Goal: Task Accomplishment & Management: Complete application form

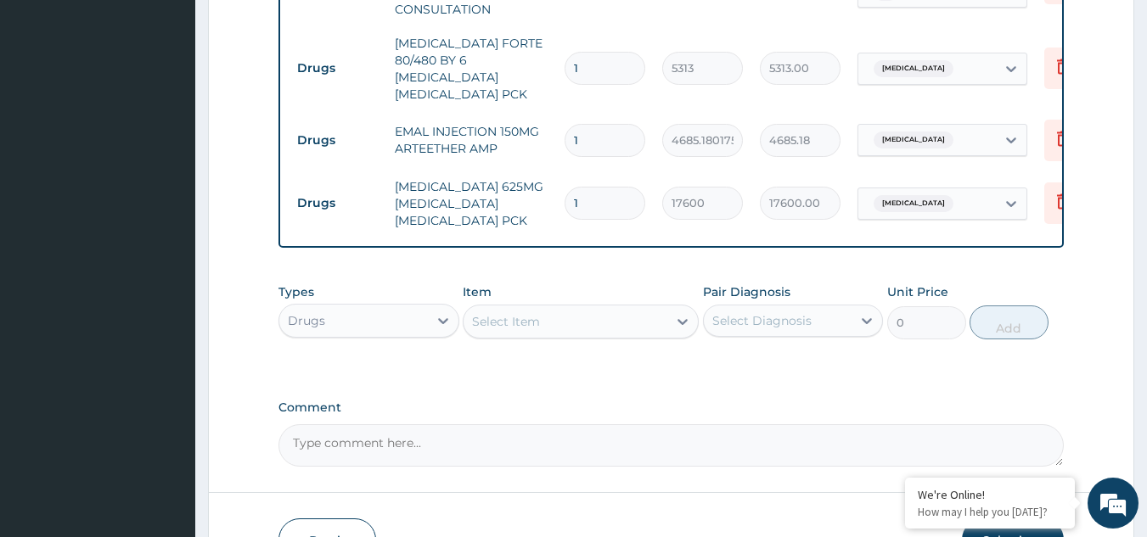
scroll to position [742, 0]
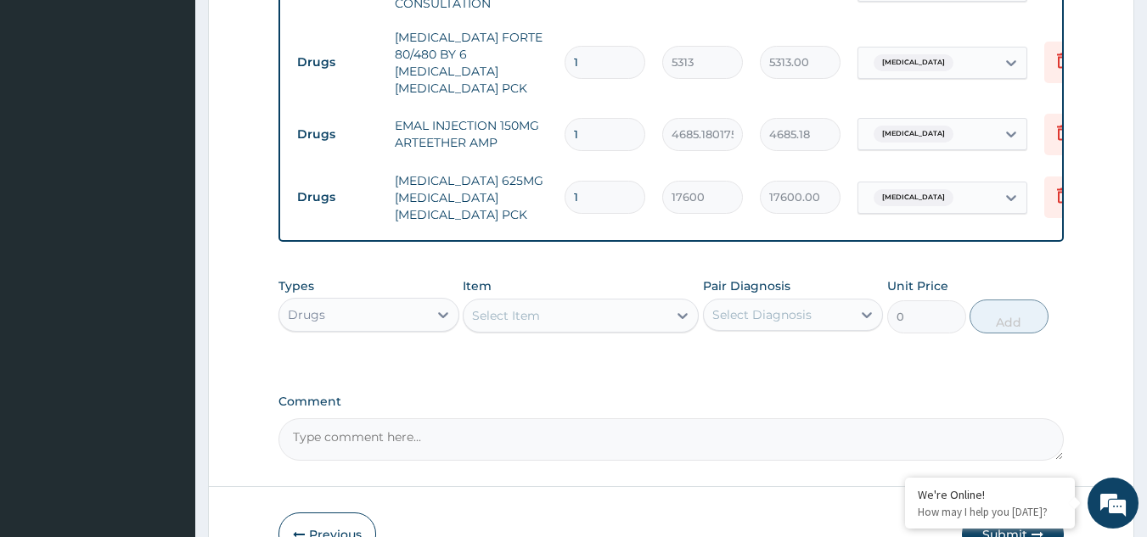
click at [552, 306] on div "Select Item" at bounding box center [565, 315] width 204 height 27
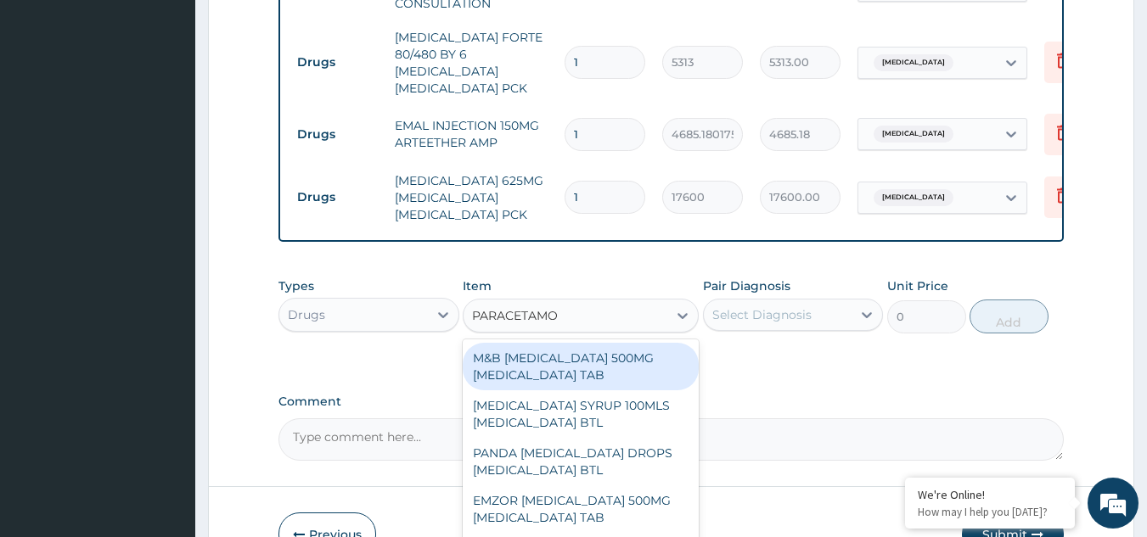
type input "[MEDICAL_DATA]"
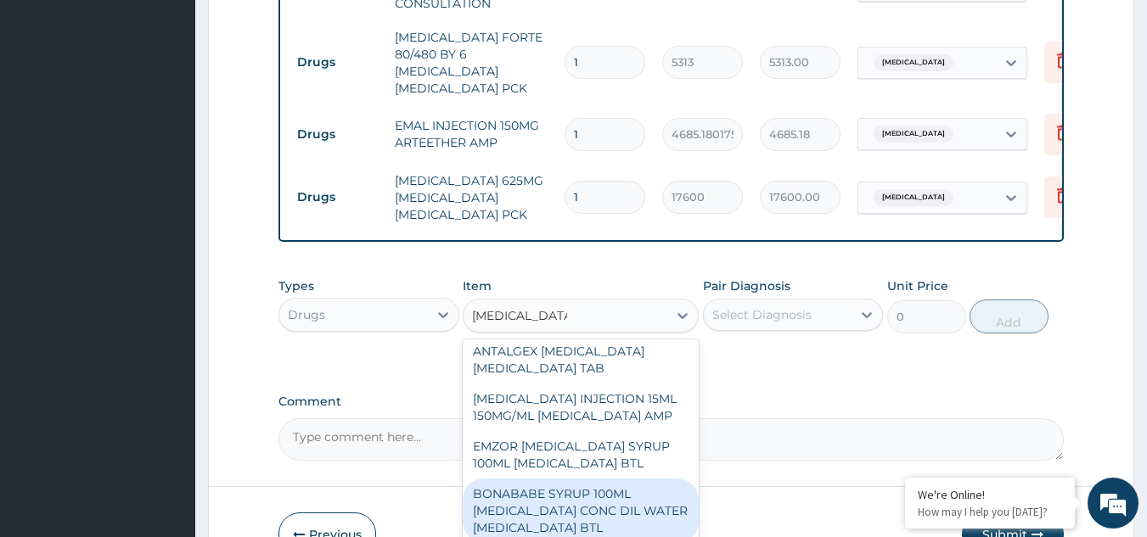
scroll to position [628, 0]
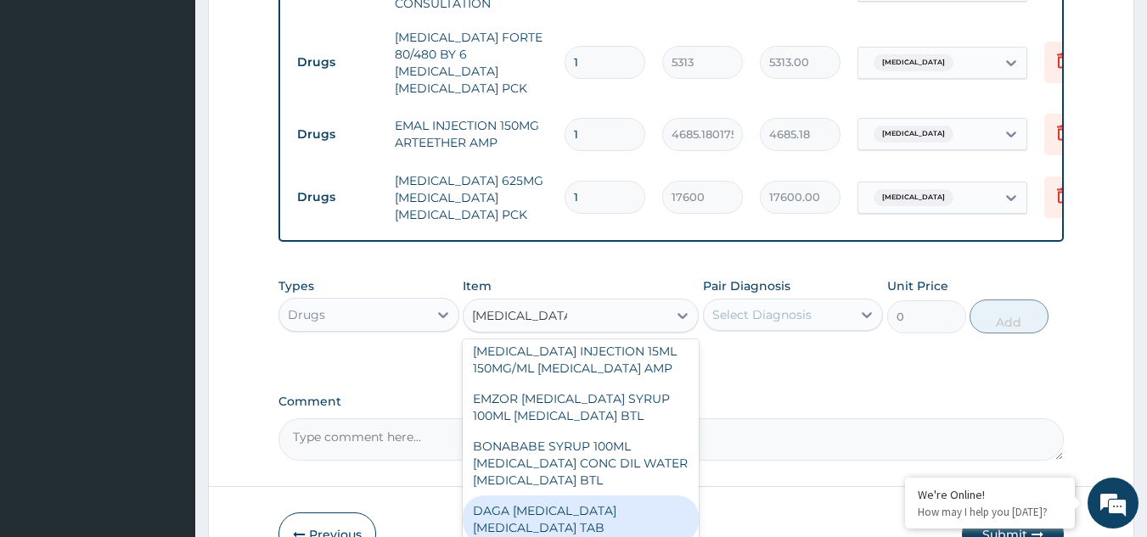
click at [577, 502] on div "DAGA PARACETAMOL ACETAMINOPHEN TAB" at bounding box center [581, 520] width 236 height 48
type input "37.95000076293945"
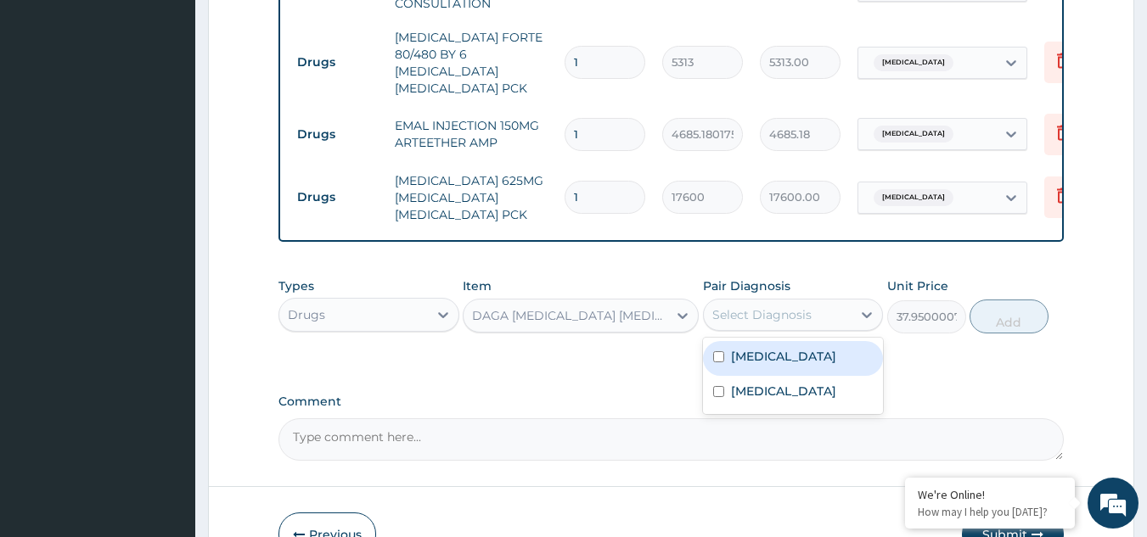
click at [814, 310] on div "Select Diagnosis" at bounding box center [778, 314] width 149 height 27
click at [774, 356] on label "Malaria" at bounding box center [783, 356] width 105 height 17
checkbox input "true"
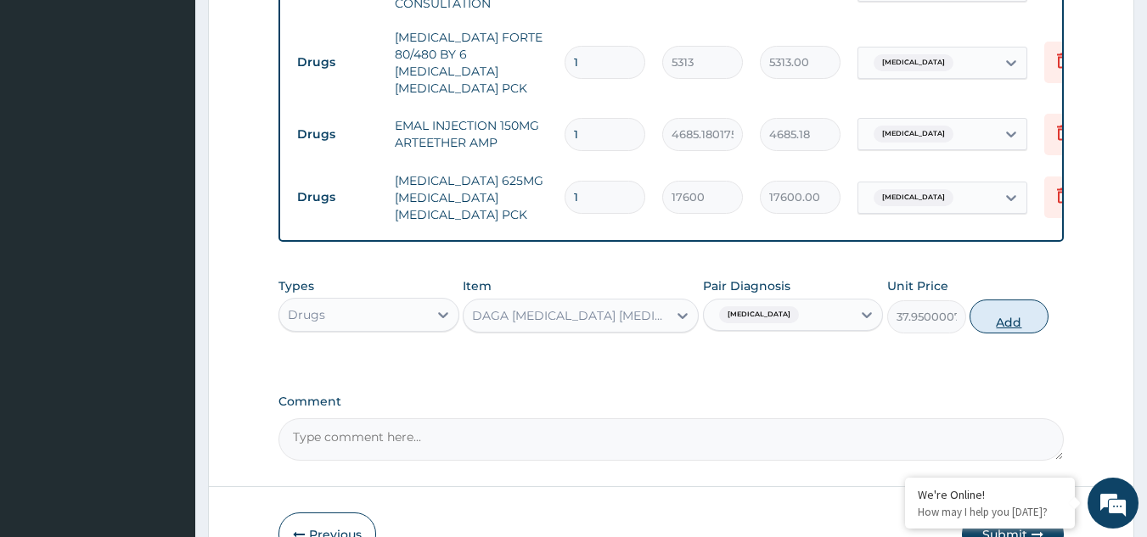
click at [989, 319] on button "Add" at bounding box center [1008, 317] width 79 height 34
type input "0"
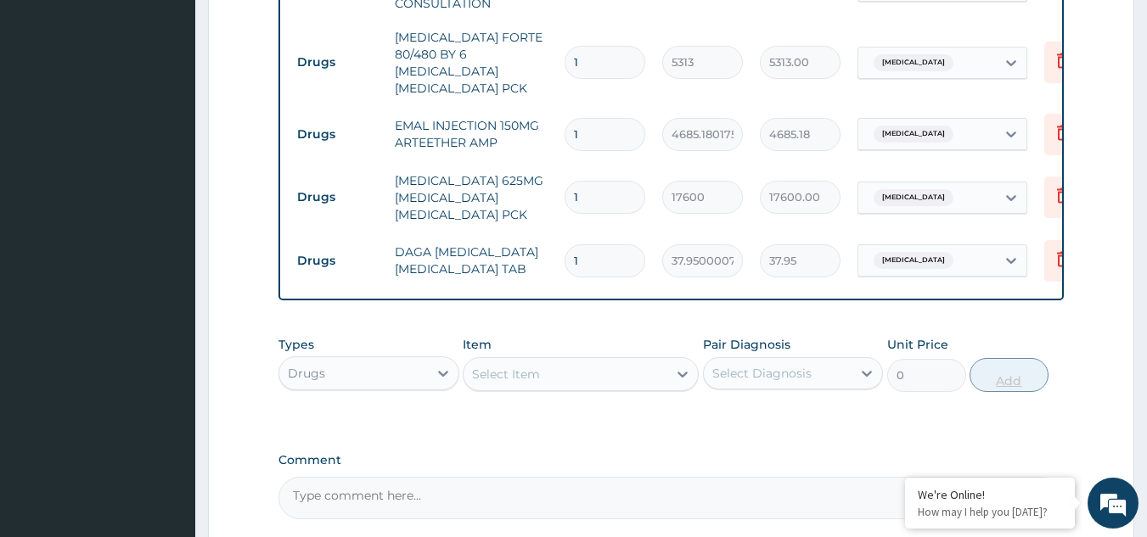
type input "0.00"
type input "2"
type input "75.90"
type input "24"
type input "910.80"
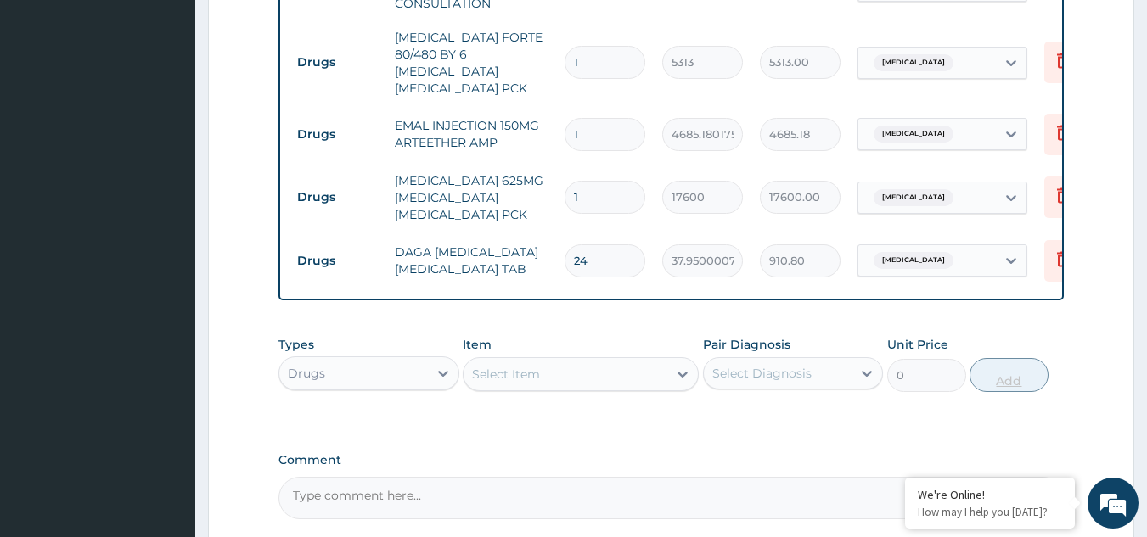
scroll to position [898, 0]
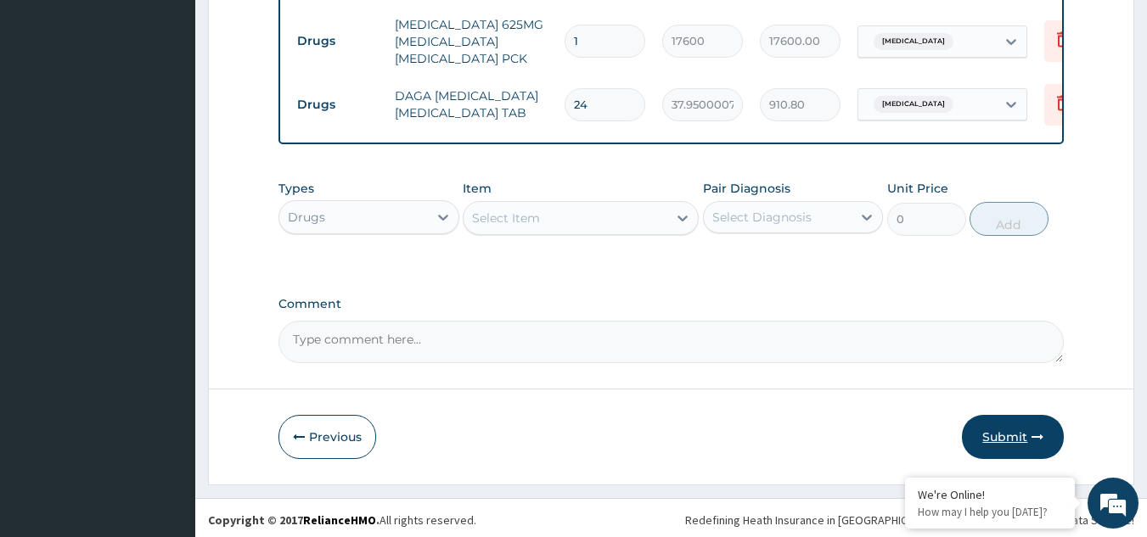
type input "24"
click at [1008, 429] on button "Submit" at bounding box center [1013, 437] width 102 height 44
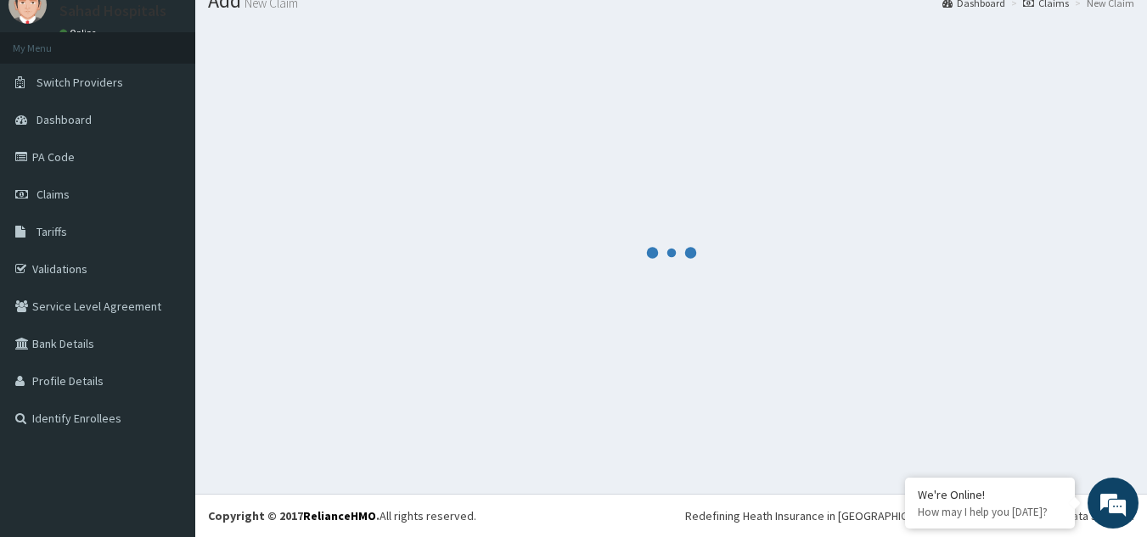
scroll to position [65, 0]
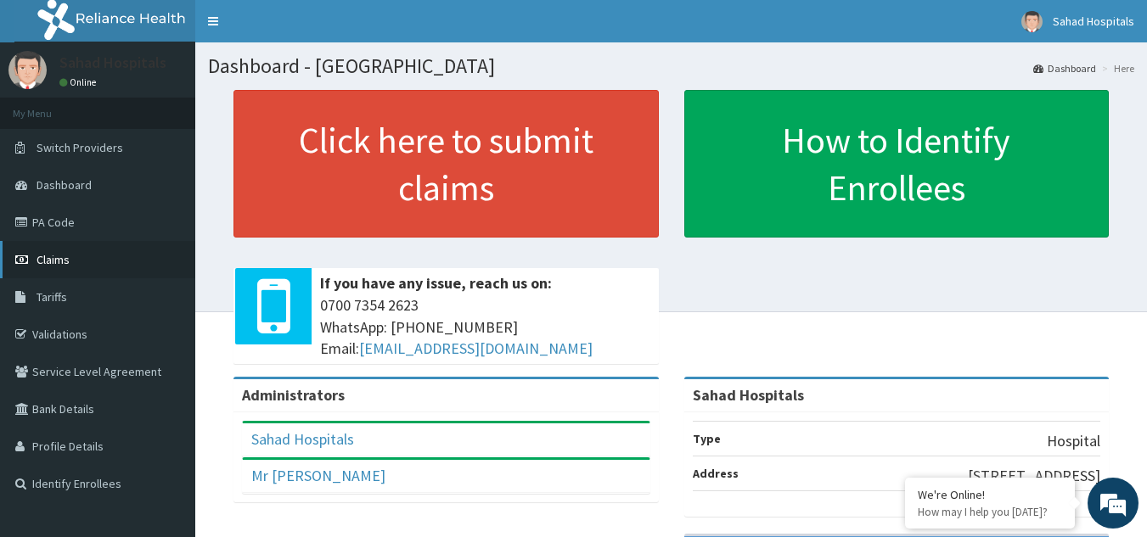
click at [77, 261] on link "Claims" at bounding box center [97, 259] width 195 height 37
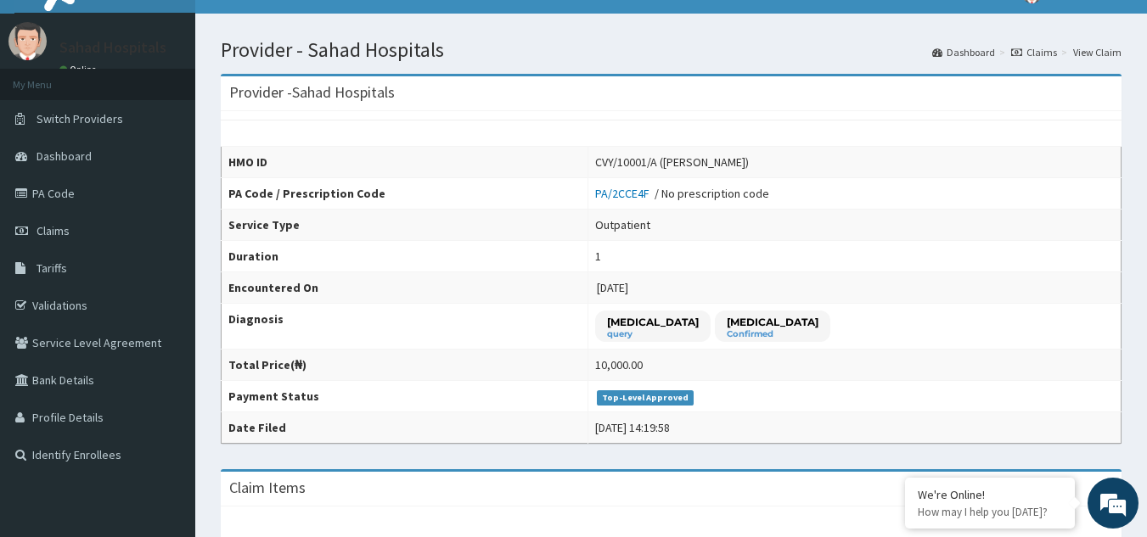
scroll to position [28, 0]
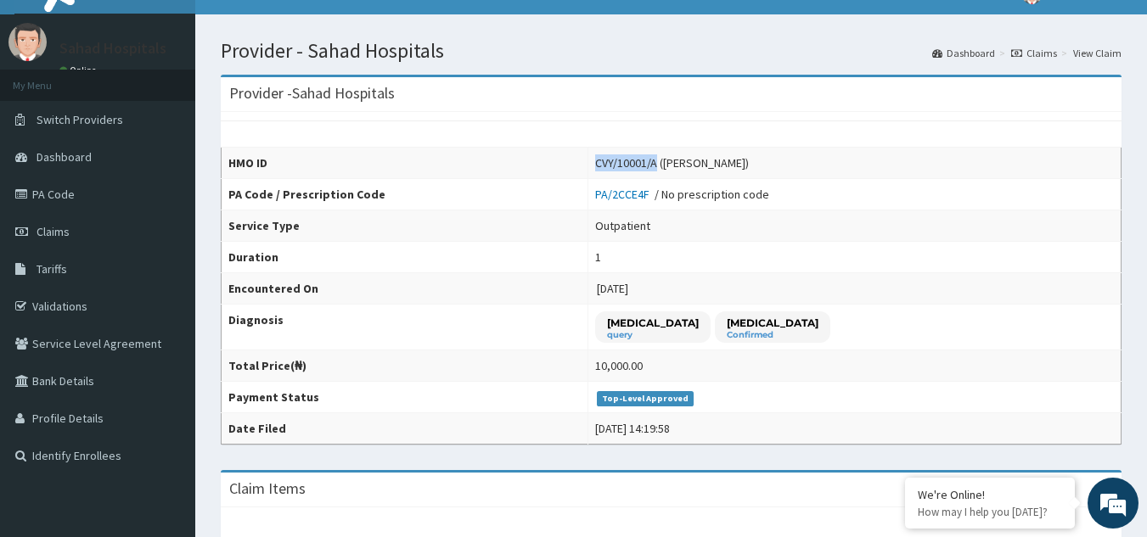
drag, startPoint x: 623, startPoint y: 163, endPoint x: 683, endPoint y: 167, distance: 60.4
click at [683, 167] on td "CVY/10001/A (Aminat Olabimpe Yusuf)" at bounding box center [853, 163] width 533 height 31
copy div "CVY/10001/A"
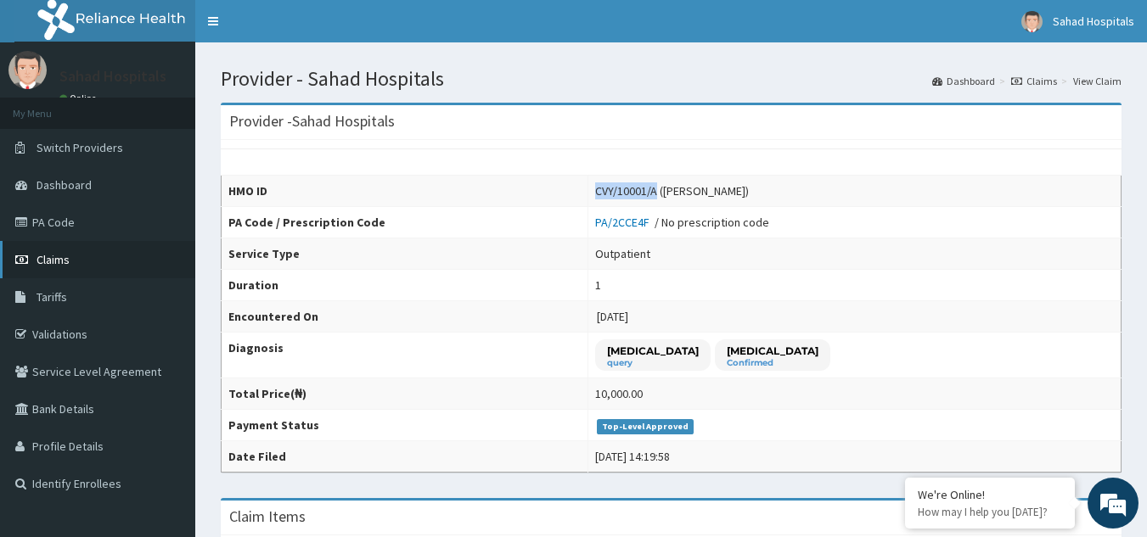
click at [82, 263] on link "Claims" at bounding box center [97, 259] width 195 height 37
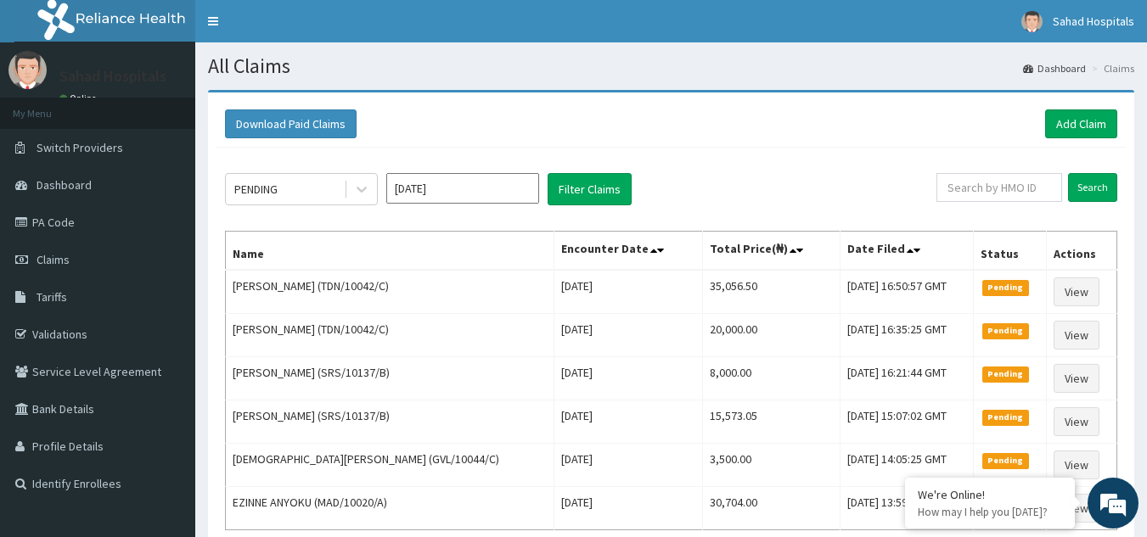
click at [1040, 112] on div "Download Paid Claims Add Claim" at bounding box center [671, 123] width 892 height 29
click at [1079, 121] on link "Add Claim" at bounding box center [1081, 123] width 72 height 29
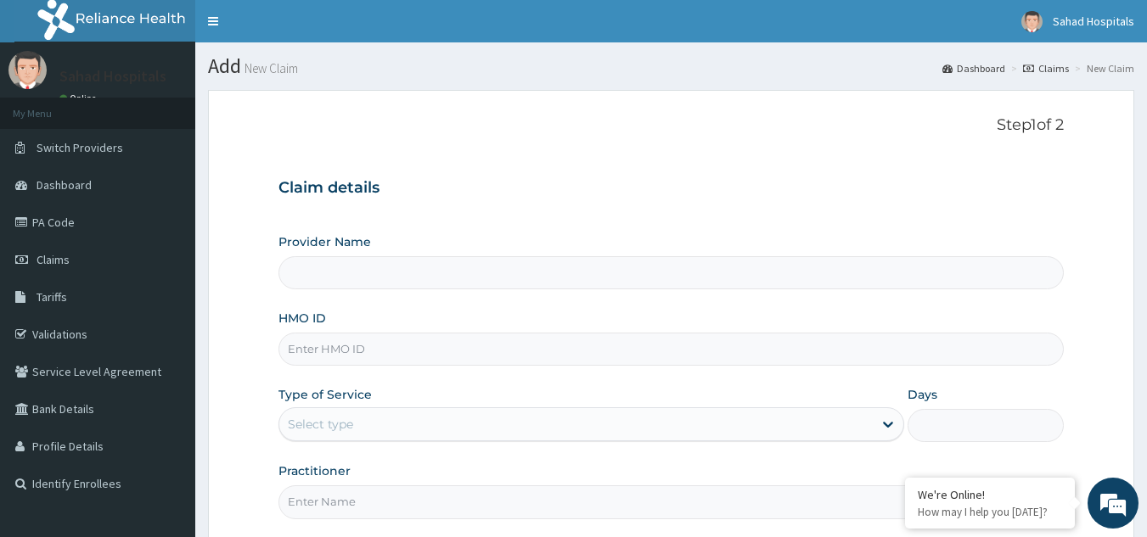
type input "Sahad Hospitals"
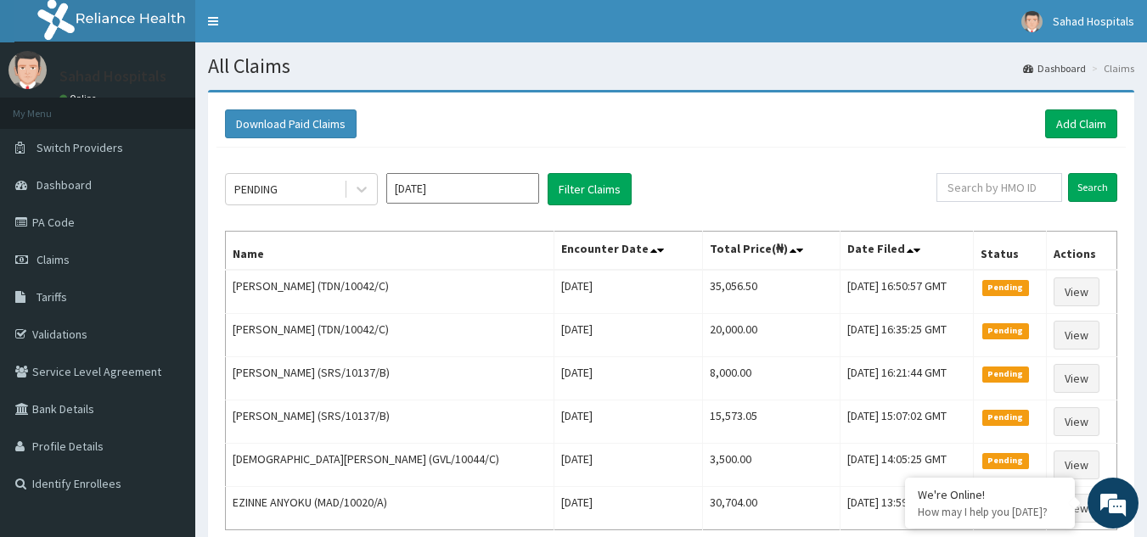
scroll to position [164, 0]
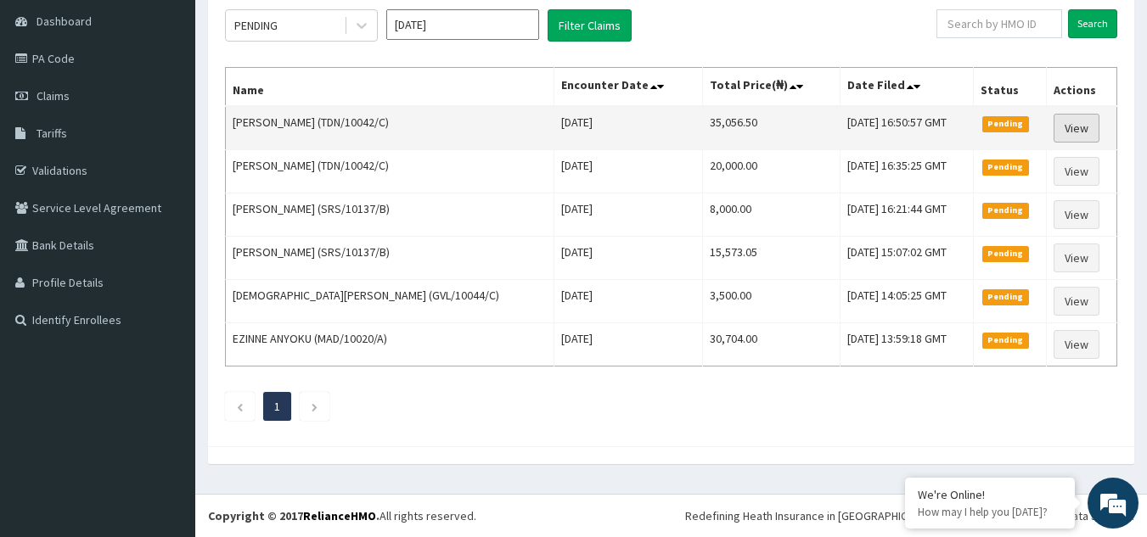
click at [1067, 125] on link "View" at bounding box center [1076, 128] width 46 height 29
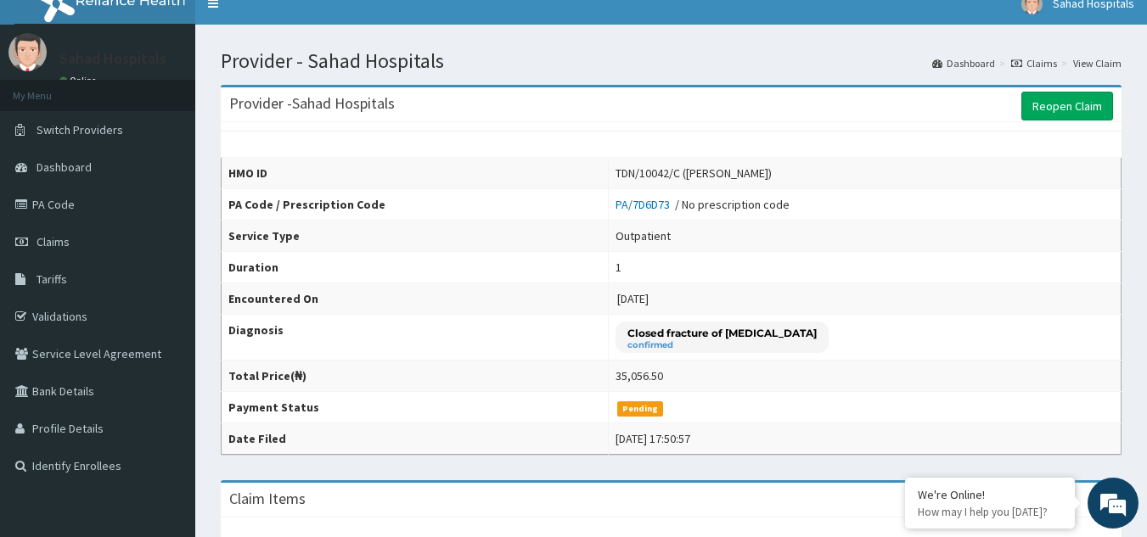
scroll to position [19, 0]
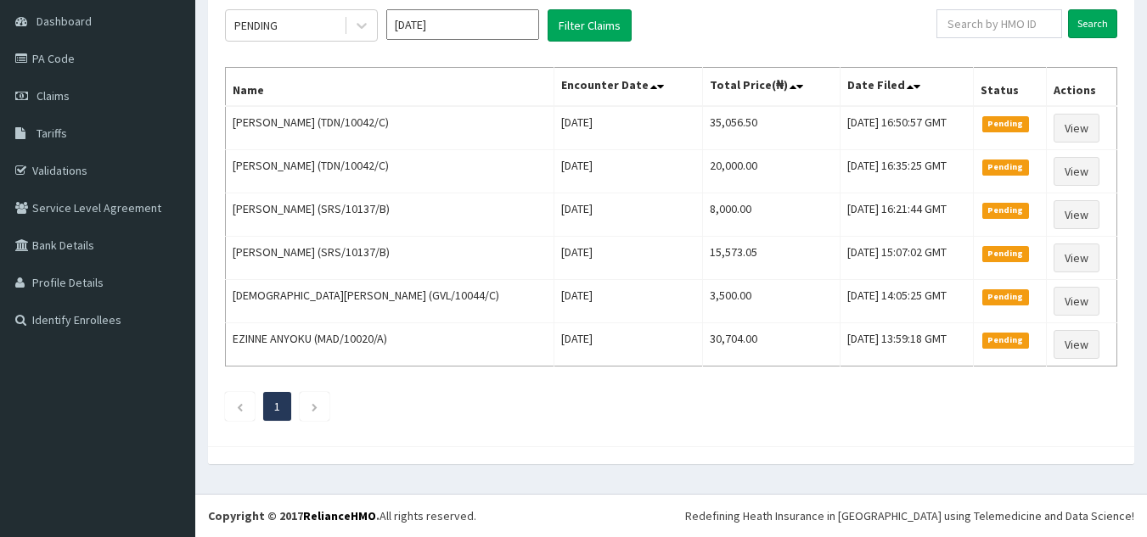
scroll to position [164, 0]
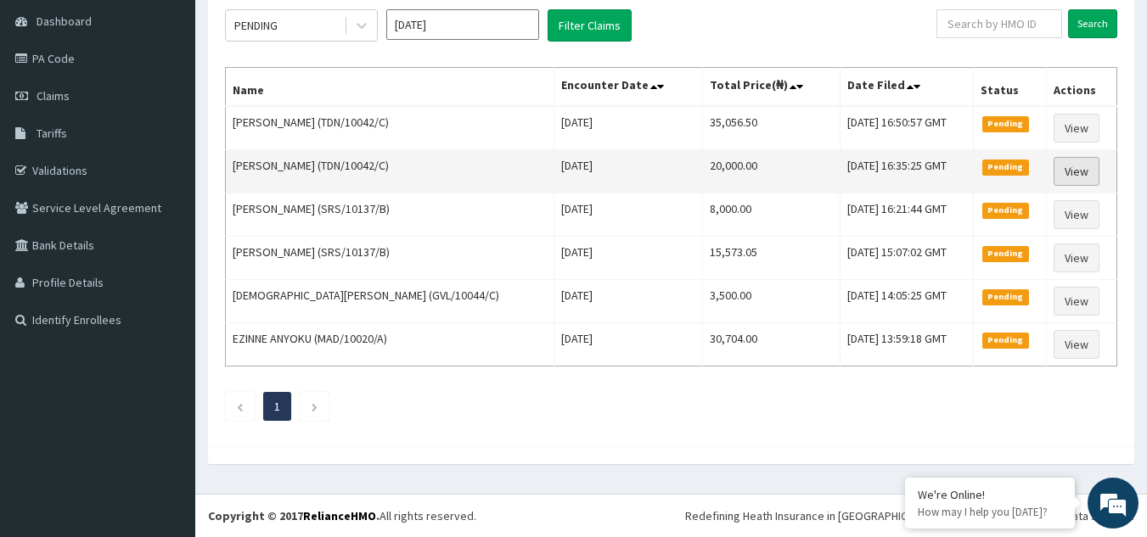
click at [1073, 168] on link "View" at bounding box center [1076, 171] width 46 height 29
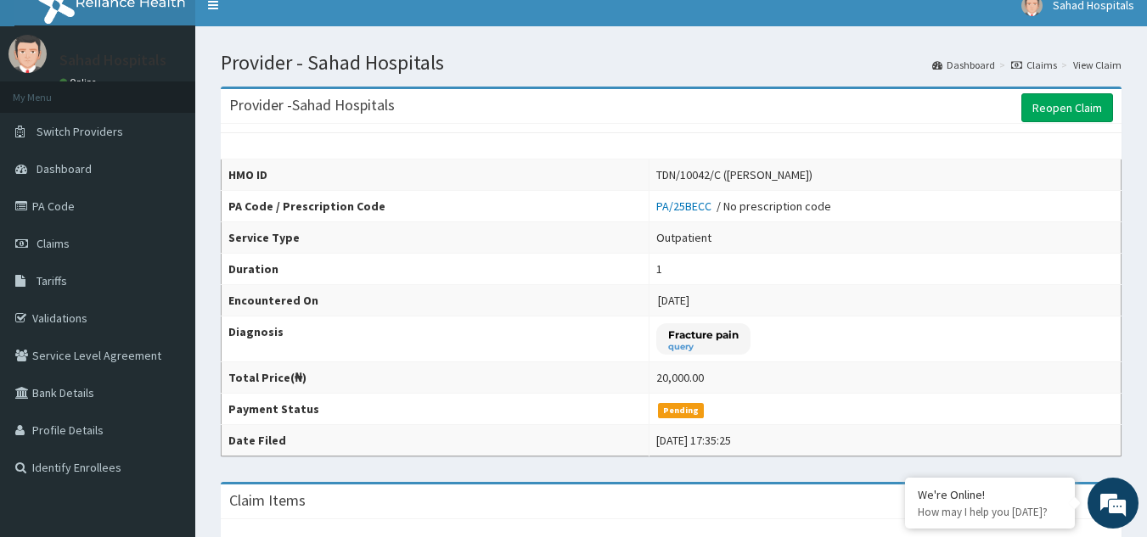
scroll to position [13, 0]
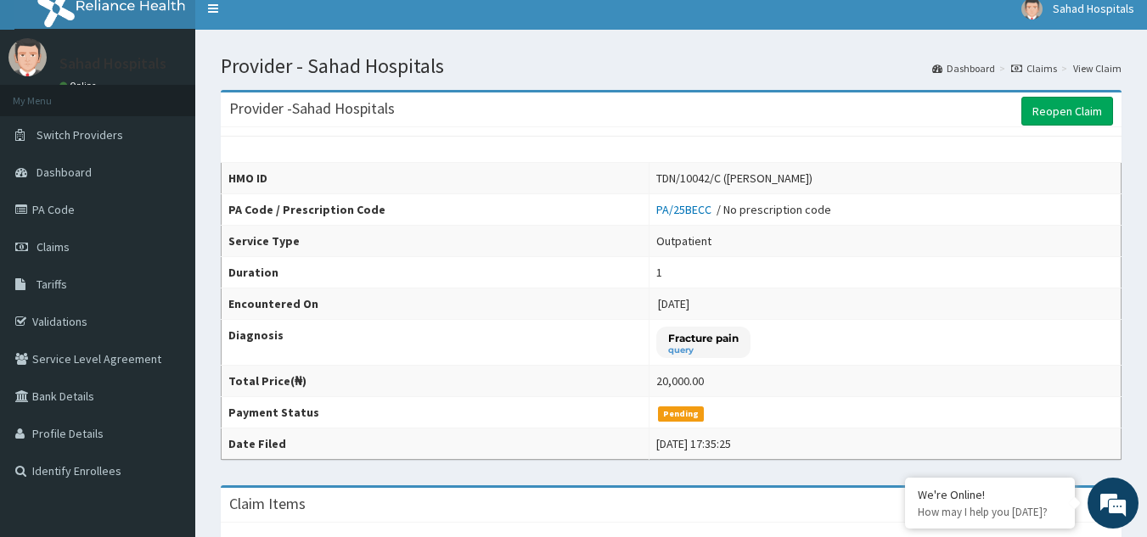
click at [741, 94] on div "Provider - Sahad Hospitals Reopen Claim" at bounding box center [671, 110] width 900 height 35
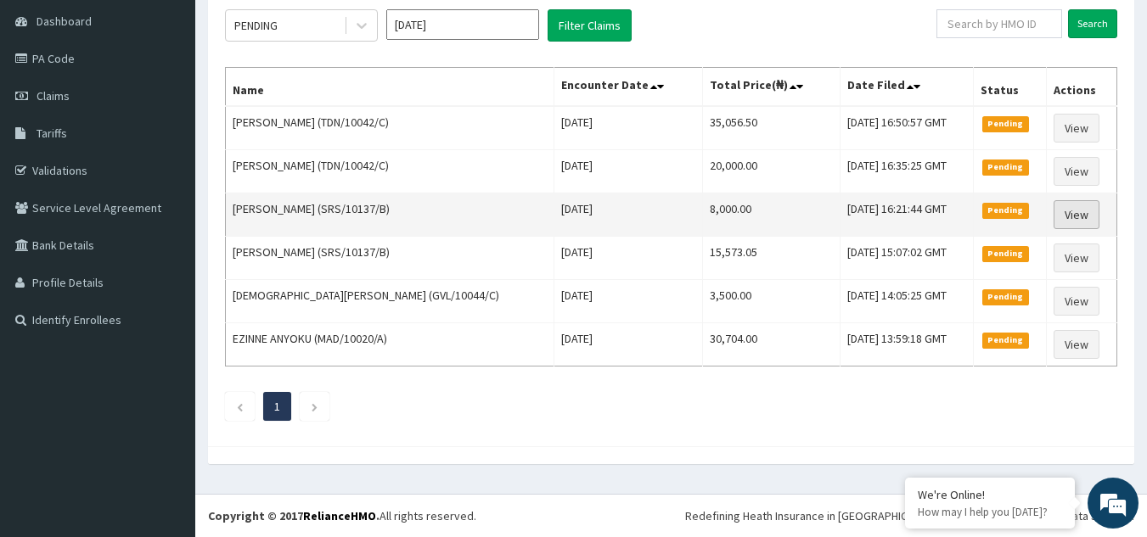
click at [1070, 217] on link "View" at bounding box center [1076, 214] width 46 height 29
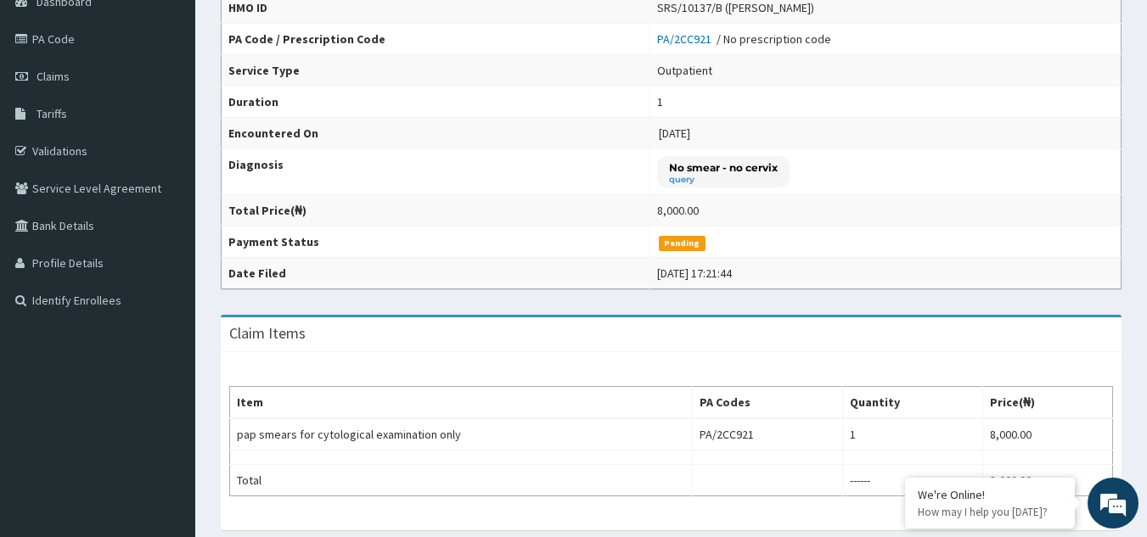
scroll to position [182, 0]
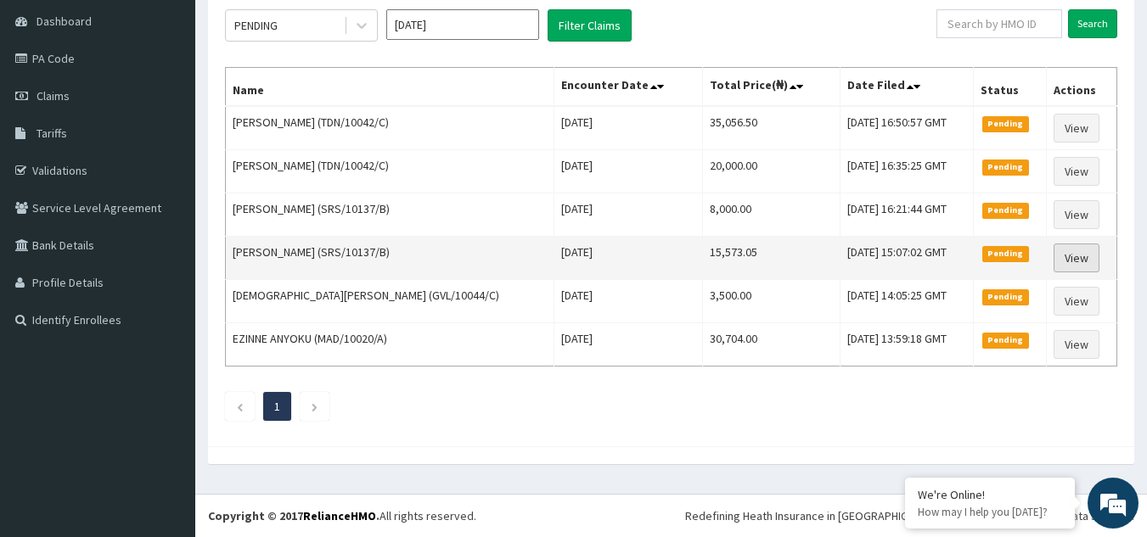
click at [1069, 251] on link "View" at bounding box center [1076, 258] width 46 height 29
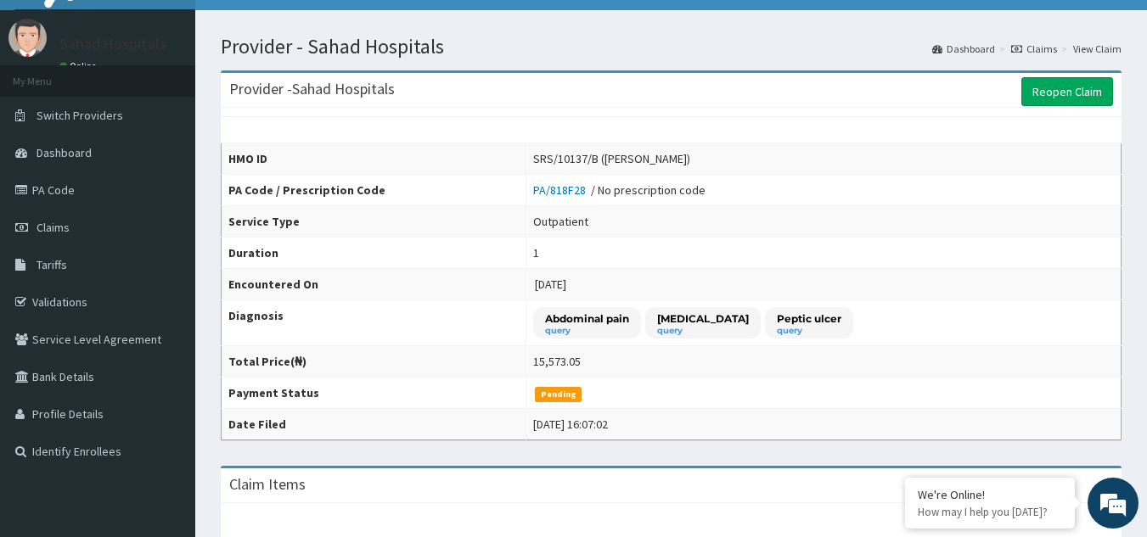
scroll to position [31, 0]
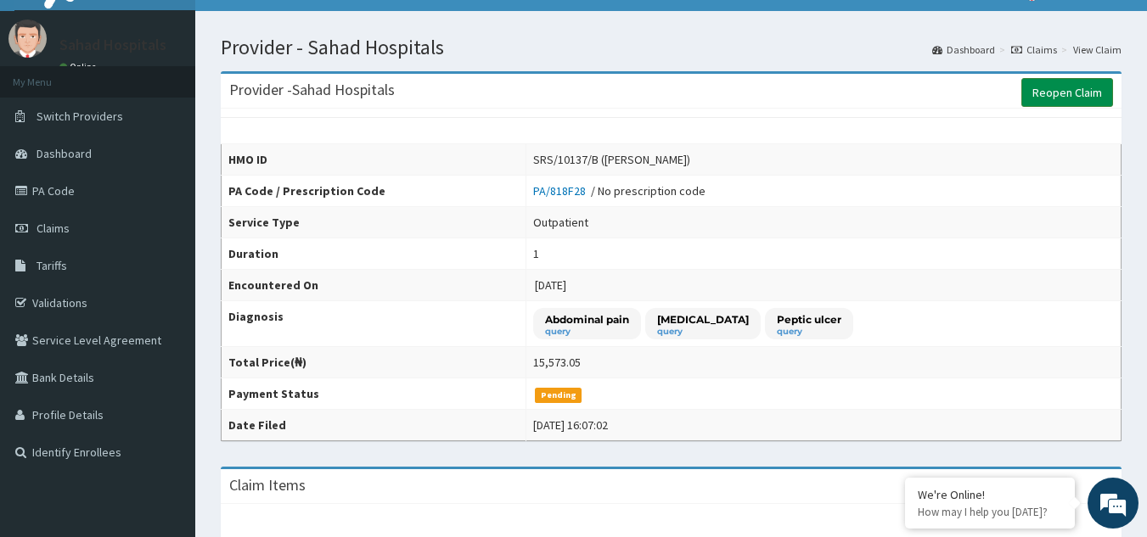
click at [1078, 92] on link "Reopen Claim" at bounding box center [1067, 92] width 92 height 29
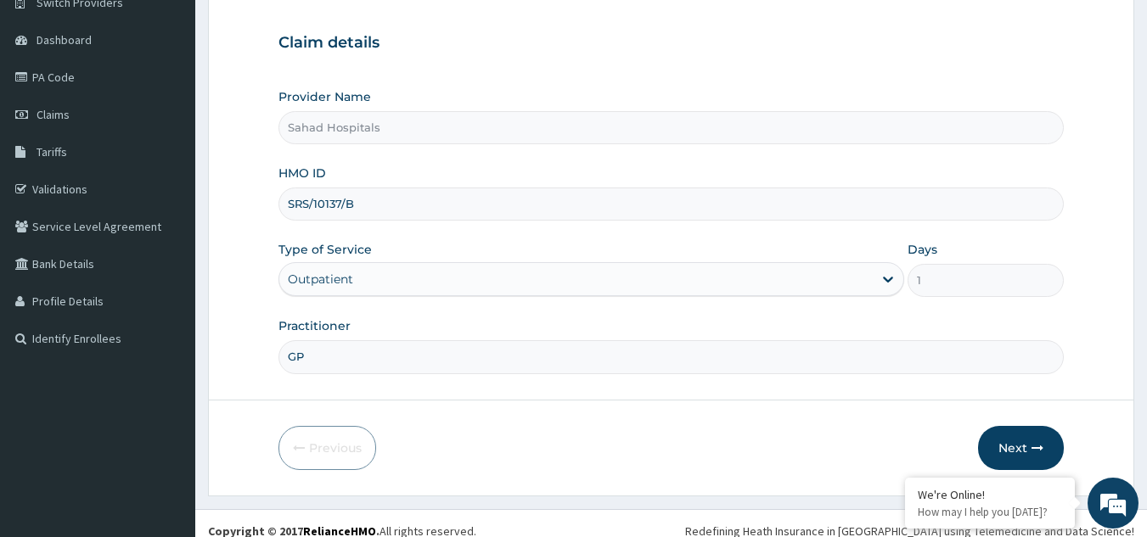
scroll to position [160, 0]
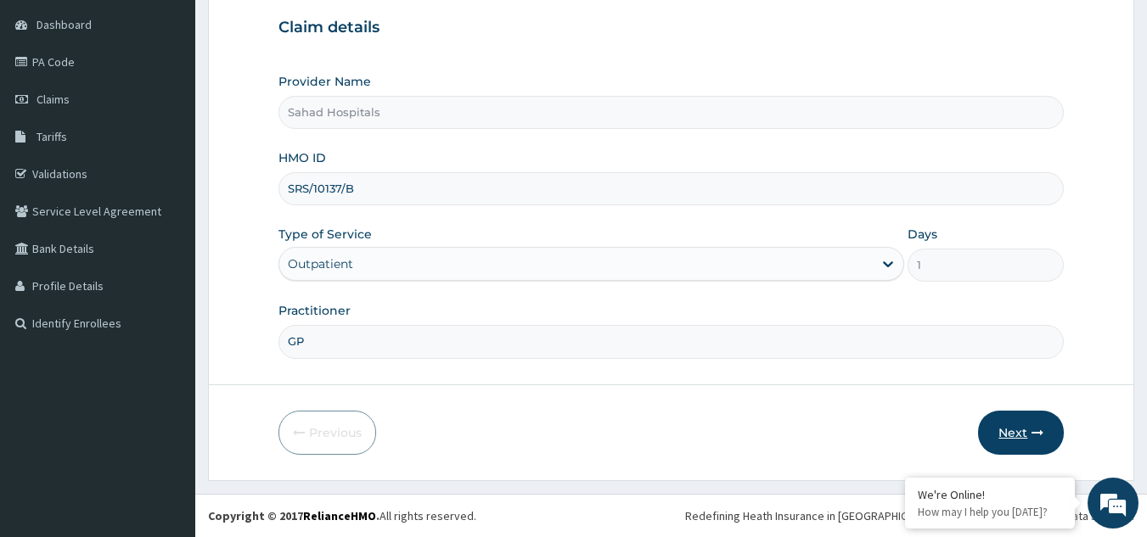
click at [1009, 428] on button "Next" at bounding box center [1021, 433] width 86 height 44
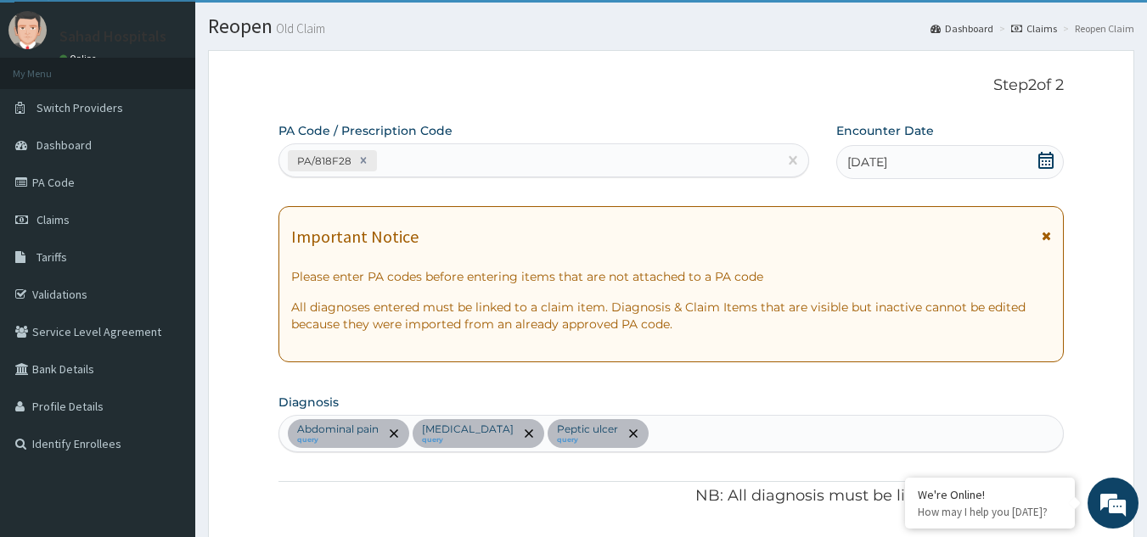
scroll to position [0, 0]
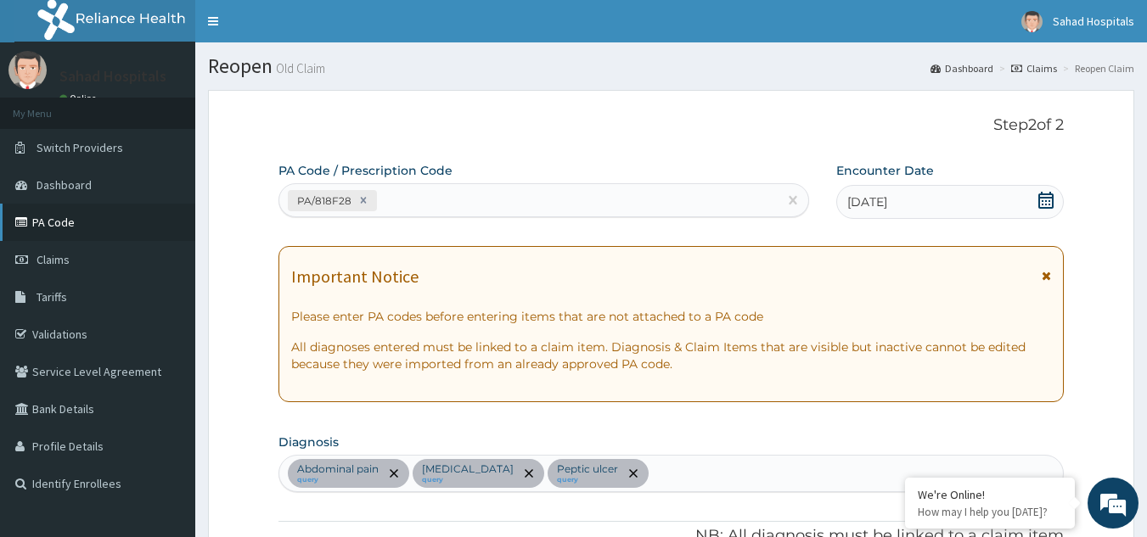
click at [56, 231] on link "PA Code" at bounding box center [97, 222] width 195 height 37
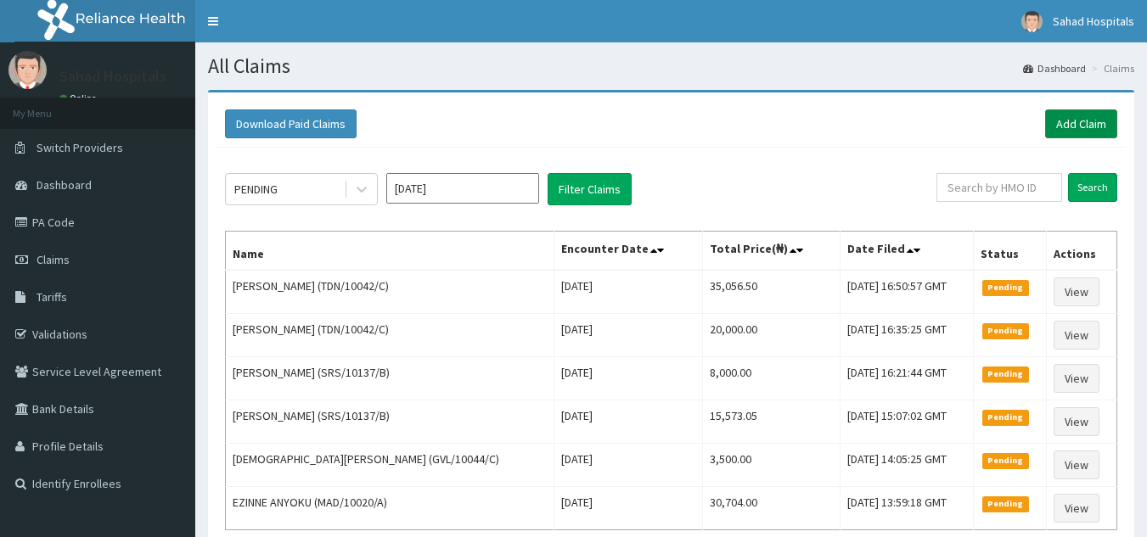
click at [1065, 122] on link "Add Claim" at bounding box center [1081, 123] width 72 height 29
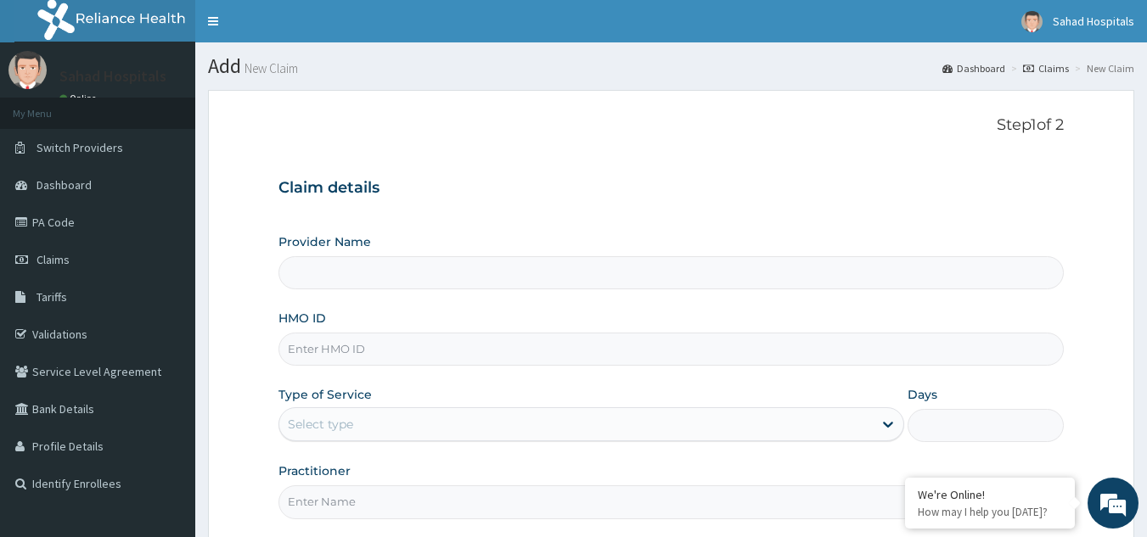
type input "Sahad Hospitals"
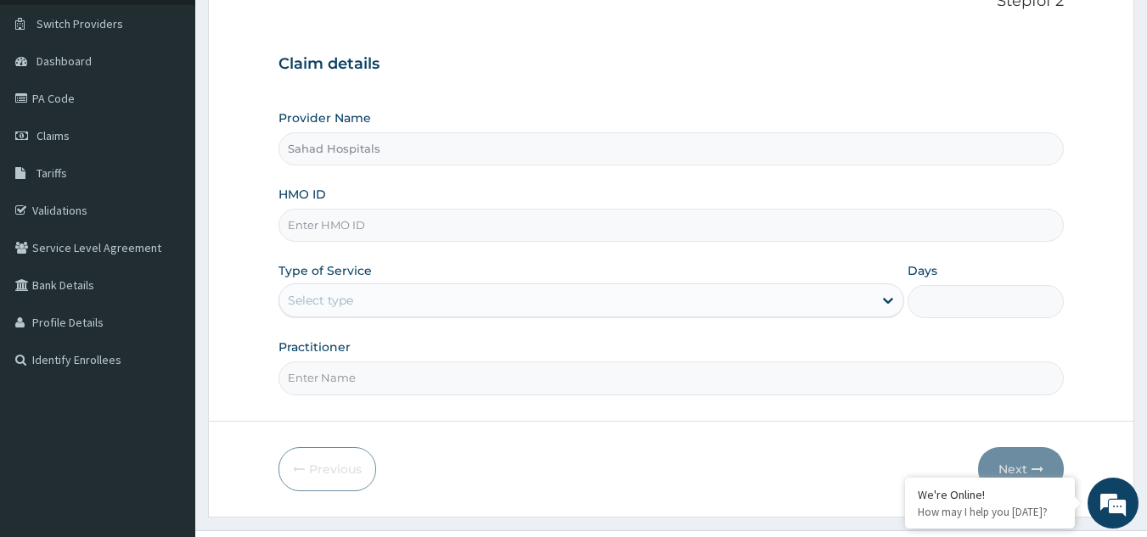
click at [623, 238] on input "HMO ID" at bounding box center [671, 225] width 786 height 33
paste input "CVY/10001/A"
type input "CVY/10001/A"
click at [531, 306] on div "Select type" at bounding box center [575, 300] width 593 height 27
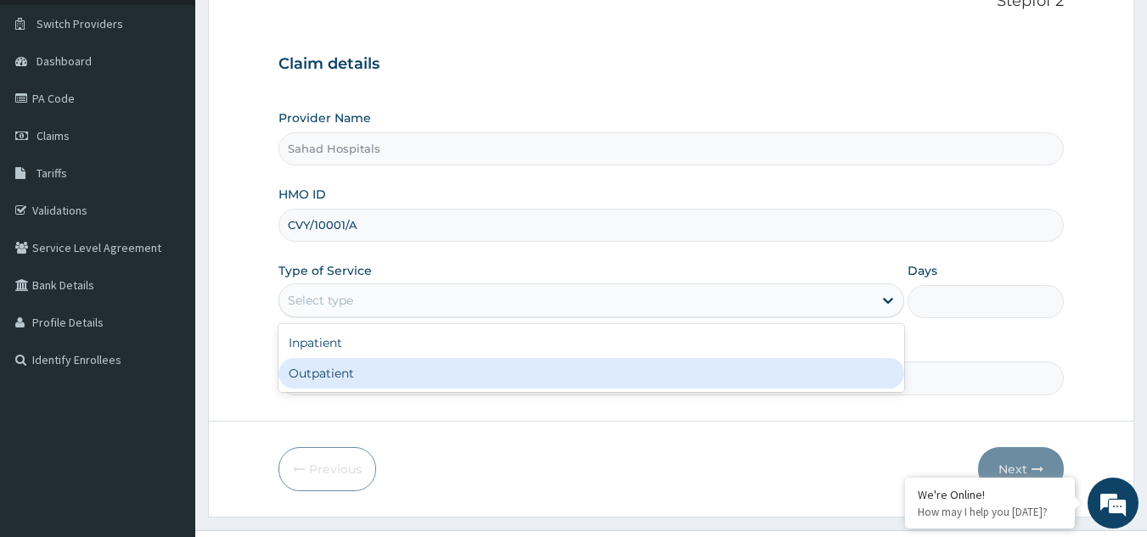
click at [430, 384] on div "Outpatient" at bounding box center [590, 373] width 625 height 31
type input "1"
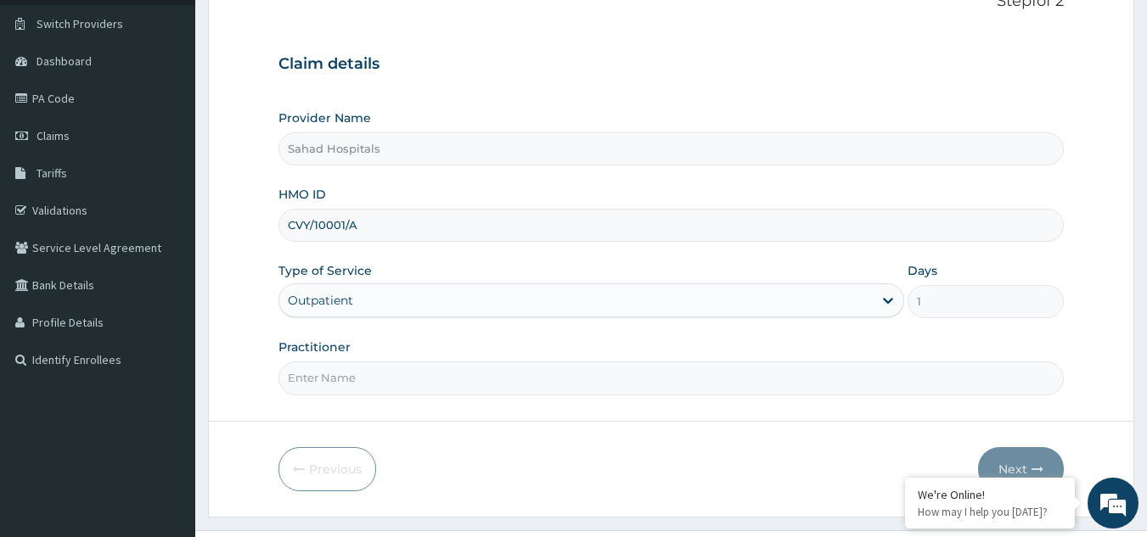
click at [430, 384] on input "Practitioner" at bounding box center [671, 378] width 786 height 33
type input "GP"
click at [1015, 456] on button "Next" at bounding box center [1021, 469] width 86 height 44
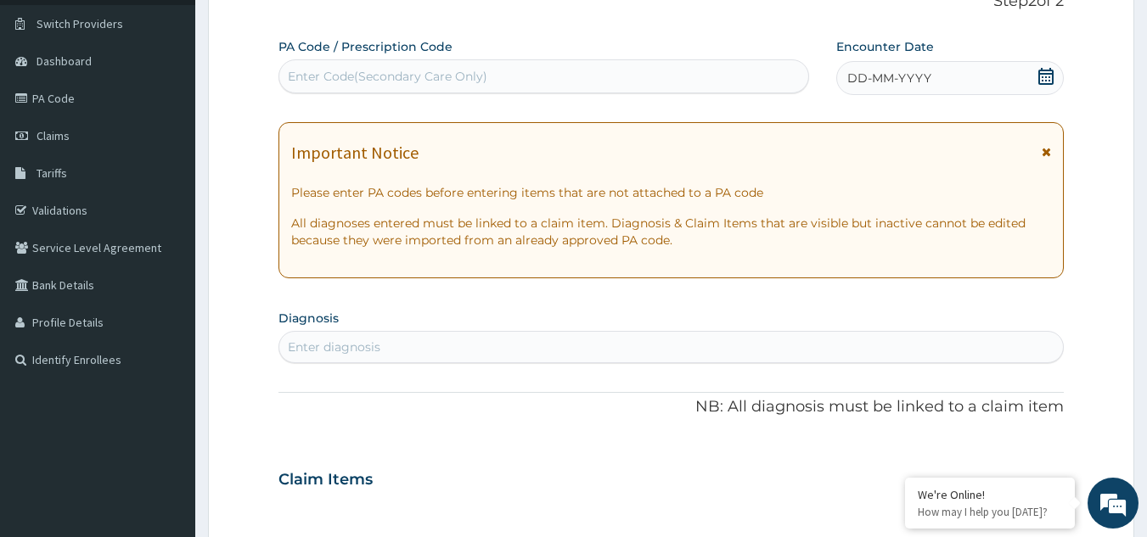
click at [1047, 81] on icon at bounding box center [1045, 76] width 17 height 17
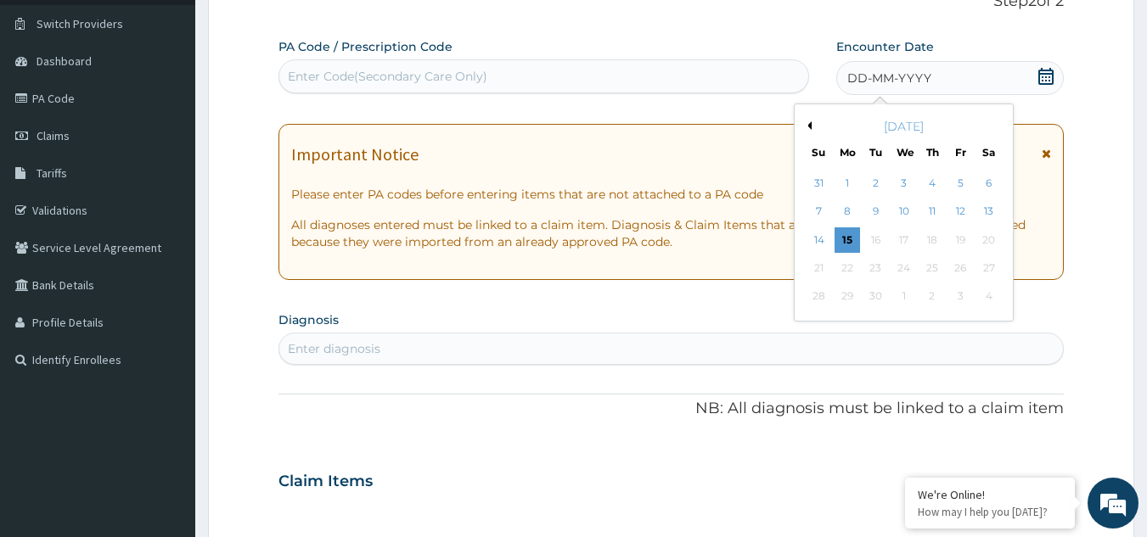
click at [805, 126] on button "Previous Month" at bounding box center [807, 125] width 8 height 8
click at [952, 236] on div "15" at bounding box center [959, 239] width 25 height 25
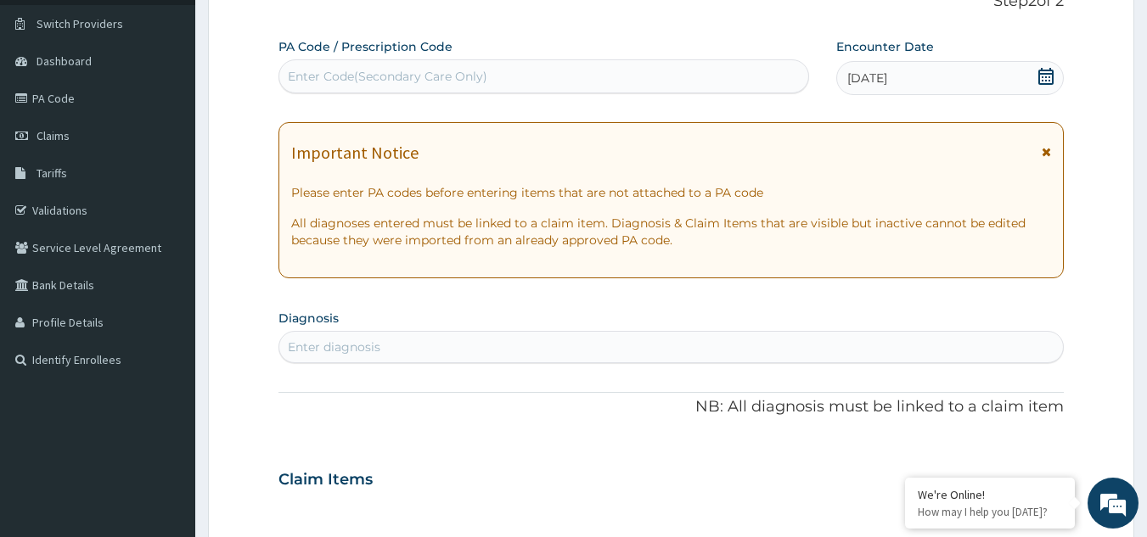
click at [674, 347] on div "Enter diagnosis" at bounding box center [671, 347] width 784 height 27
type input "[MEDICAL_DATA]"
click at [674, 347] on div "[MEDICAL_DATA] [MEDICAL_DATA]" at bounding box center [653, 347] width 749 height 27
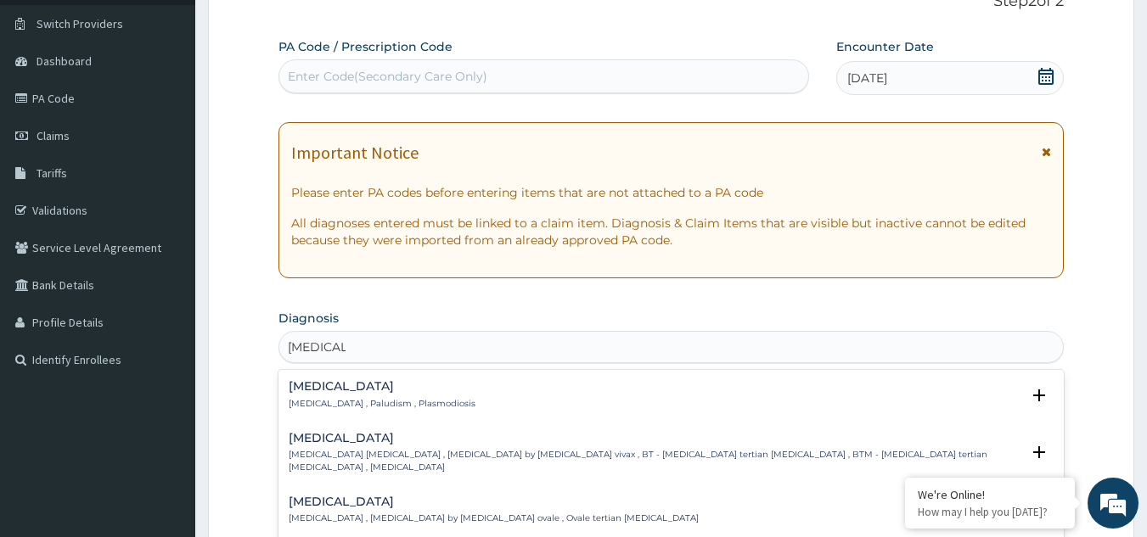
click at [301, 389] on h4 "[MEDICAL_DATA]" at bounding box center [382, 386] width 187 height 13
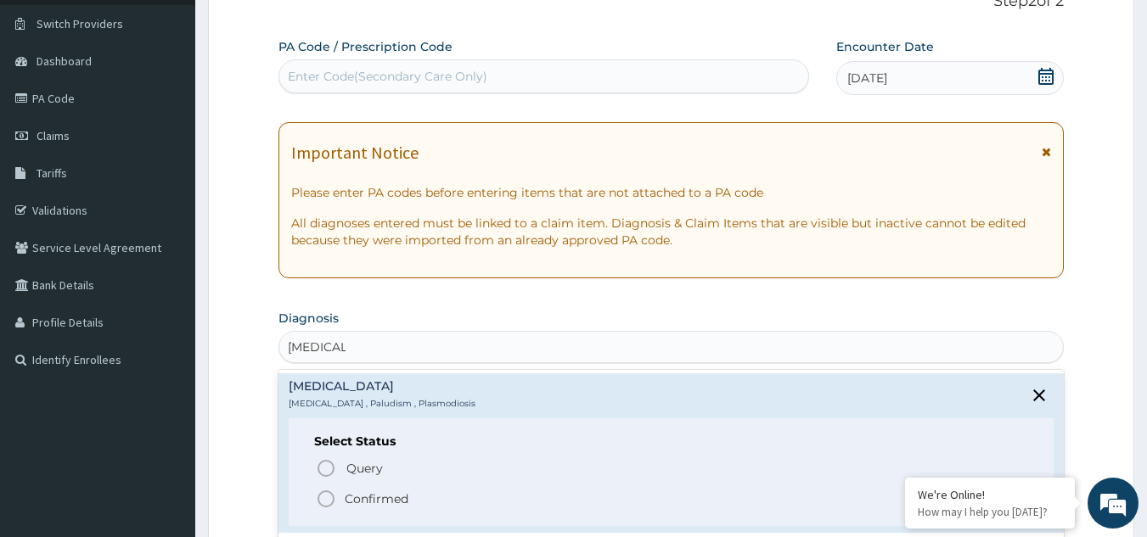
click at [327, 499] on icon "status option filled" at bounding box center [326, 499] width 20 height 20
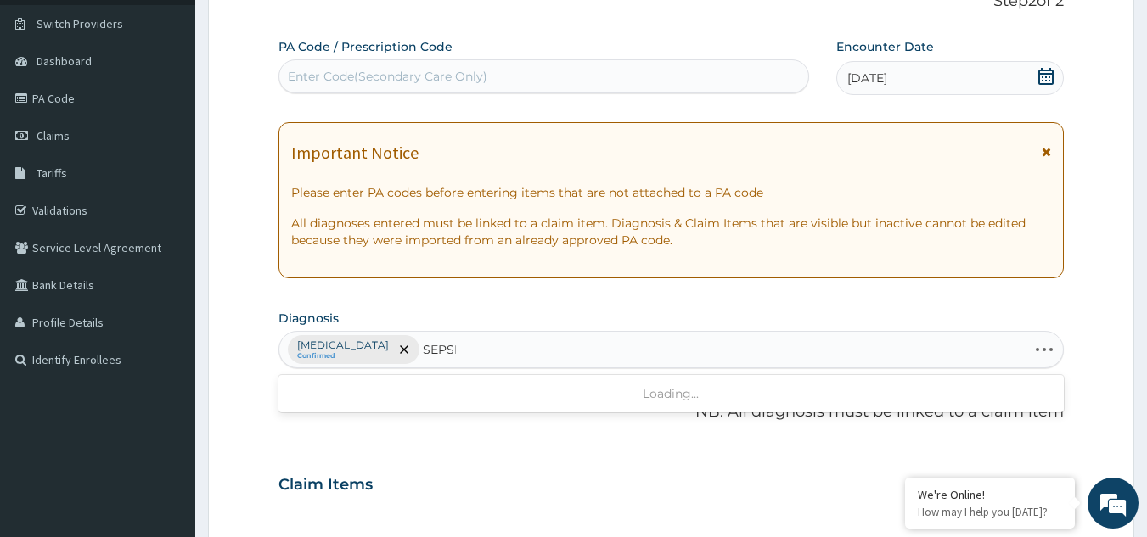
type input "[MEDICAL_DATA]"
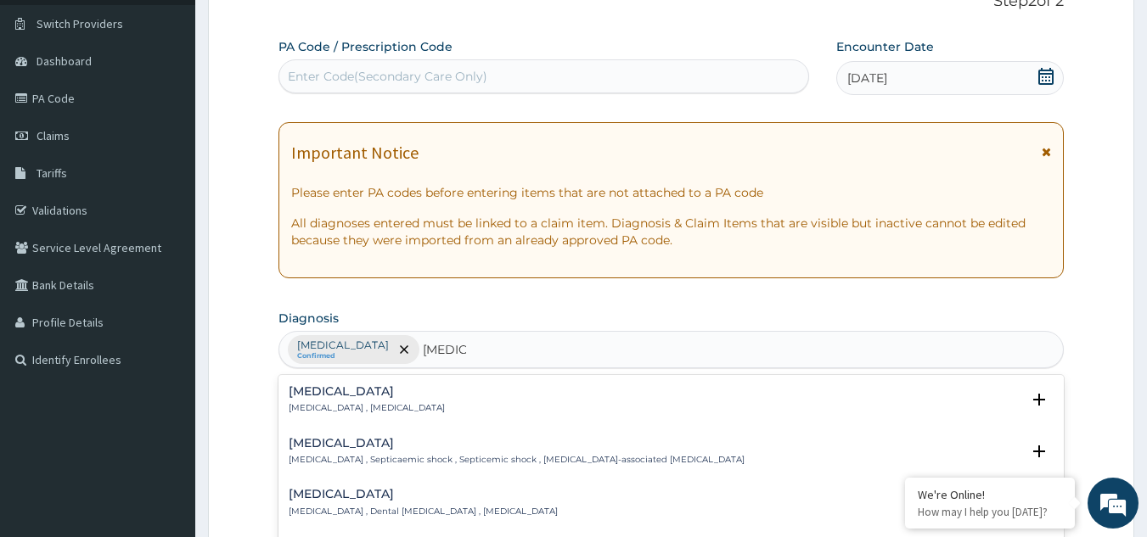
click at [310, 401] on div "[MEDICAL_DATA] [MEDICAL_DATA] , [MEDICAL_DATA]" at bounding box center [367, 400] width 156 height 30
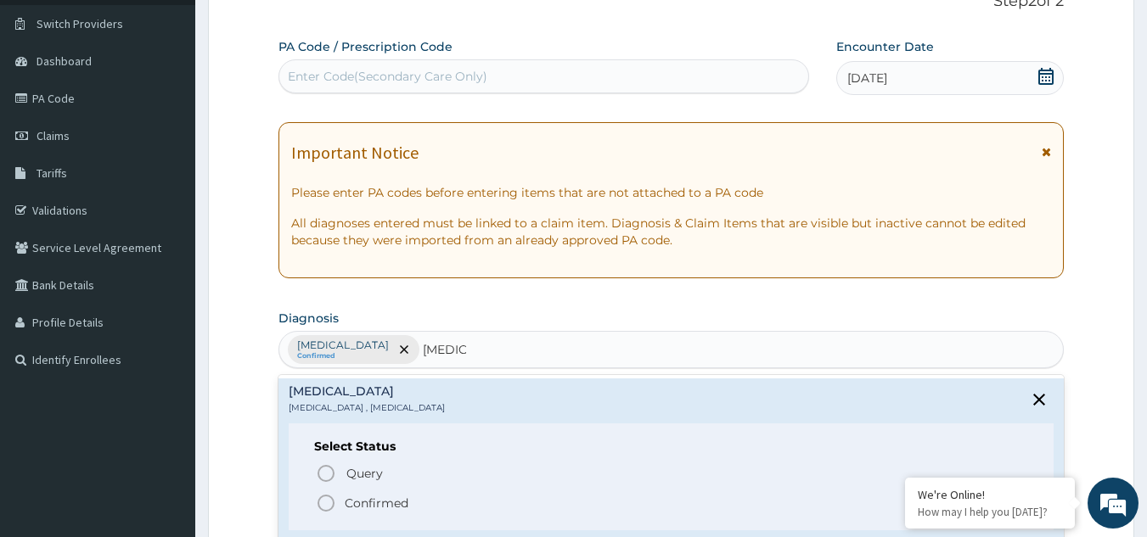
click at [325, 503] on icon "status option filled" at bounding box center [326, 503] width 20 height 20
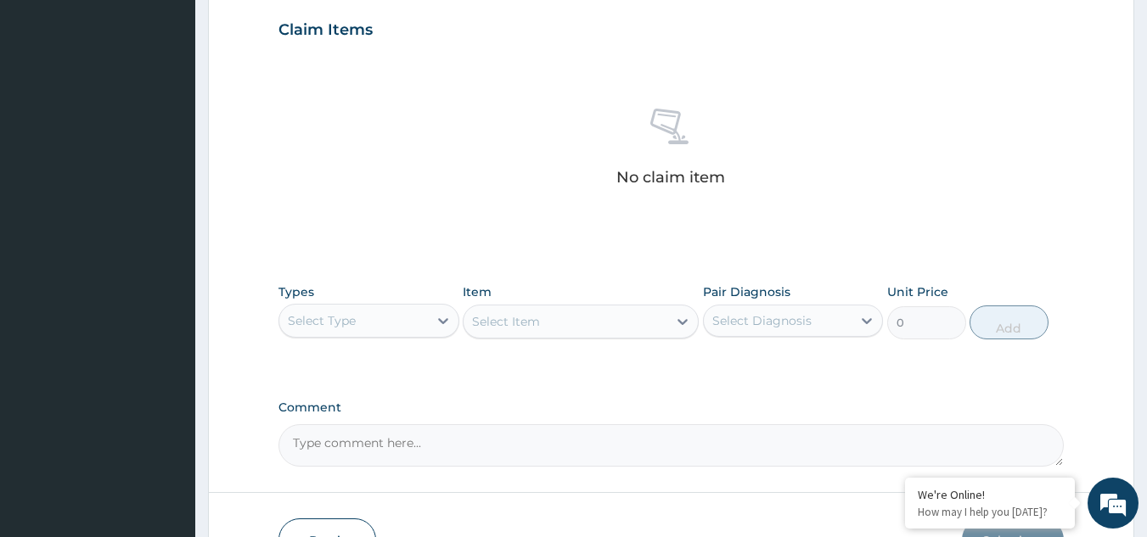
scroll to position [687, 0]
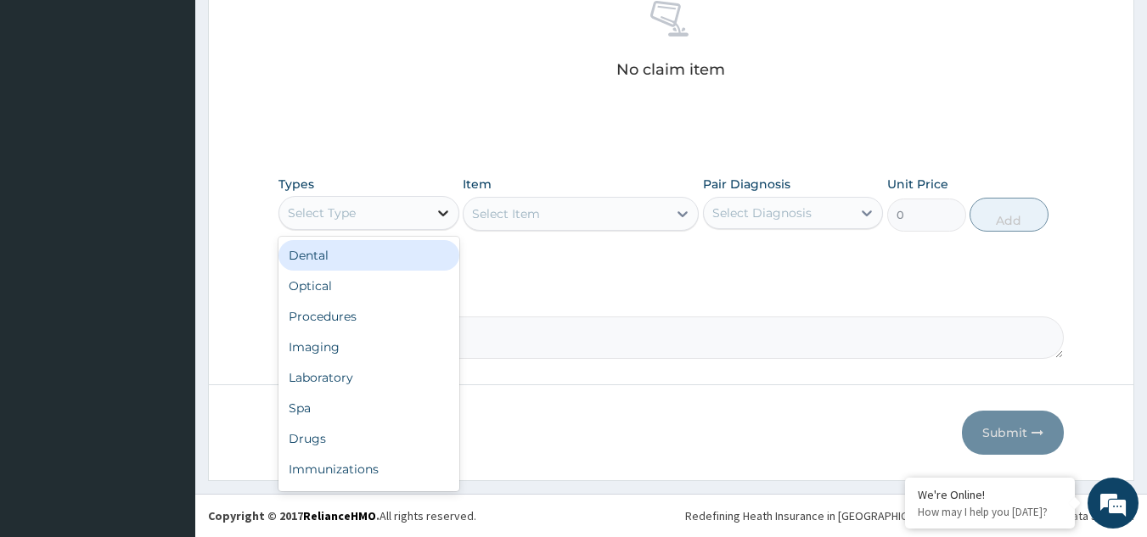
click at [440, 212] on icon at bounding box center [443, 213] width 10 height 6
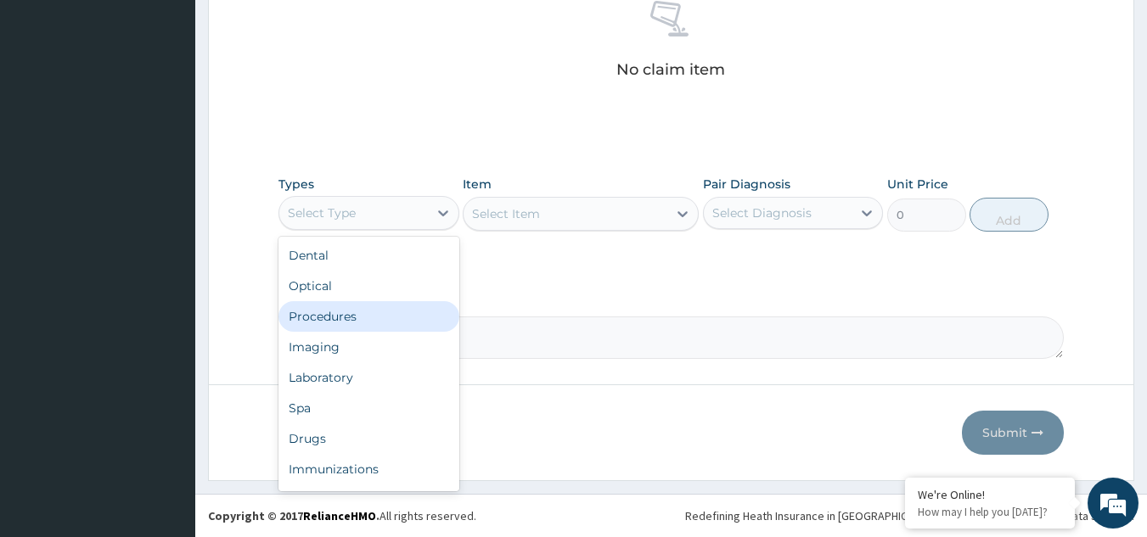
click at [378, 307] on div "Procedures" at bounding box center [368, 316] width 181 height 31
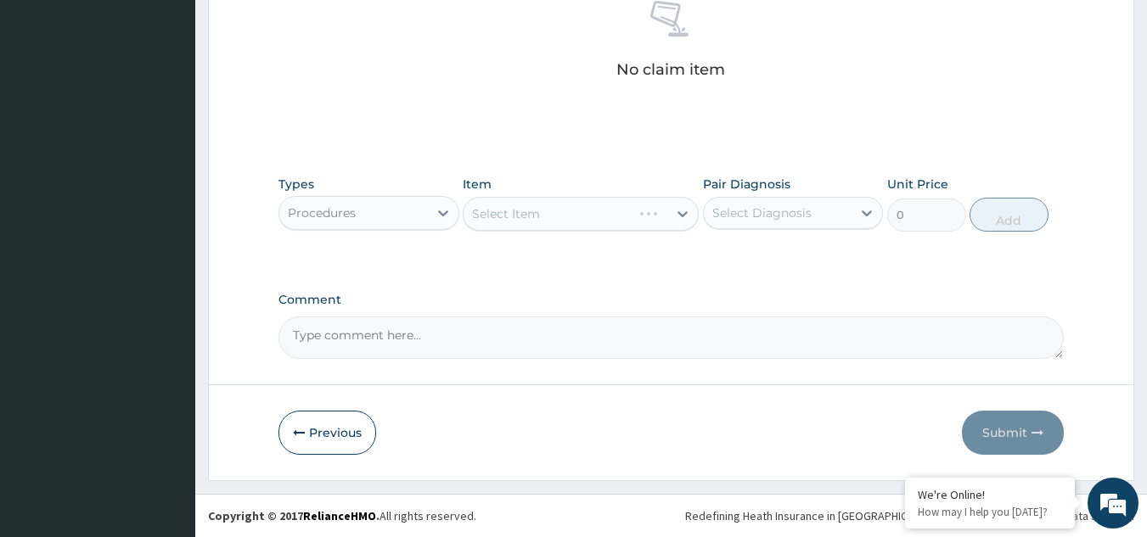
click at [683, 215] on div "Select Item" at bounding box center [581, 214] width 236 height 34
click at [683, 215] on icon at bounding box center [682, 214] width 10 height 6
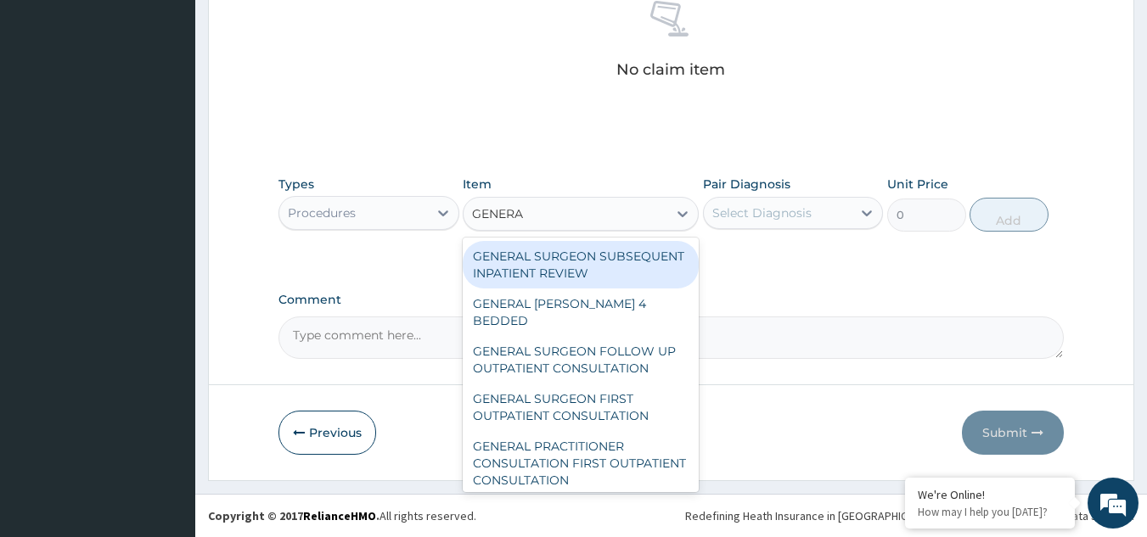
type input "GENERAL"
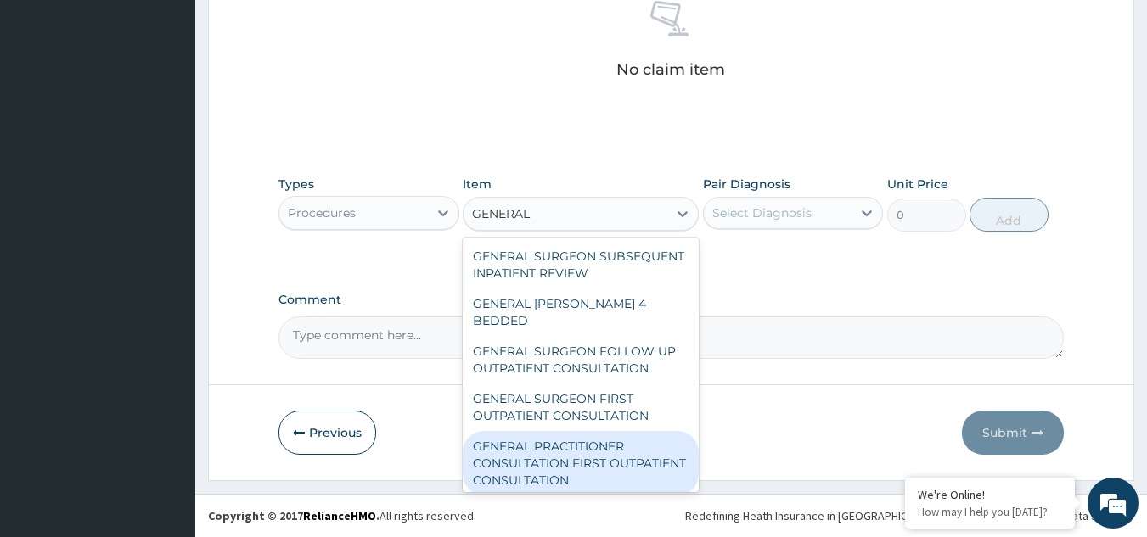
click at [536, 449] on div "GENERAL PRACTITIONER CONSULTATION FIRST OUTPATIENT CONSULTATION" at bounding box center [581, 463] width 236 height 64
type input "3000"
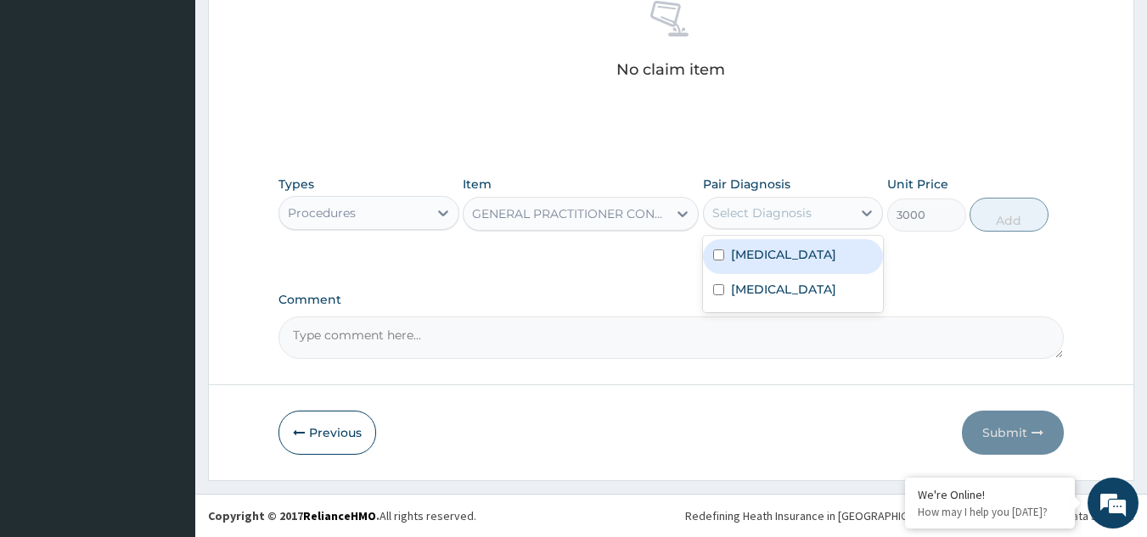
click at [827, 214] on div "Select Diagnosis" at bounding box center [778, 212] width 149 height 27
click at [789, 248] on div "[MEDICAL_DATA]" at bounding box center [793, 256] width 181 height 35
checkbox input "true"
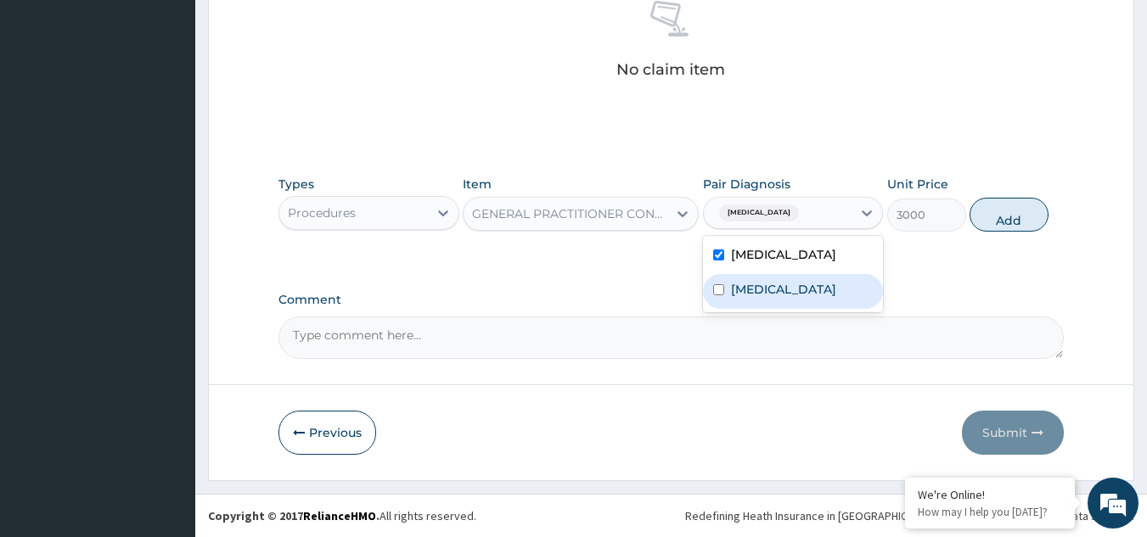
click at [773, 294] on div "[MEDICAL_DATA]" at bounding box center [793, 291] width 181 height 35
checkbox input "true"
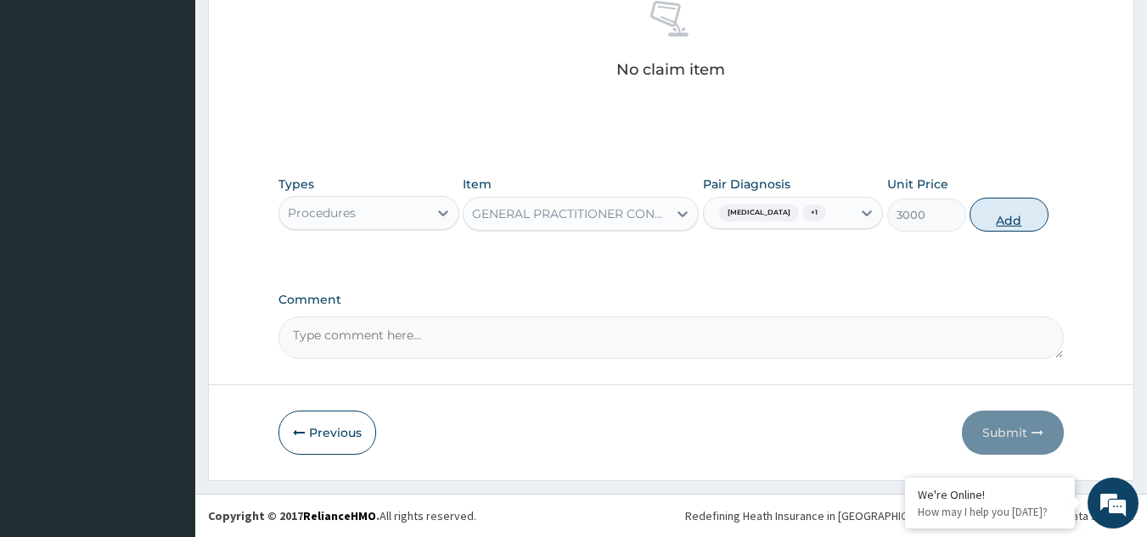
click at [1020, 214] on button "Add" at bounding box center [1008, 215] width 79 height 34
type input "0"
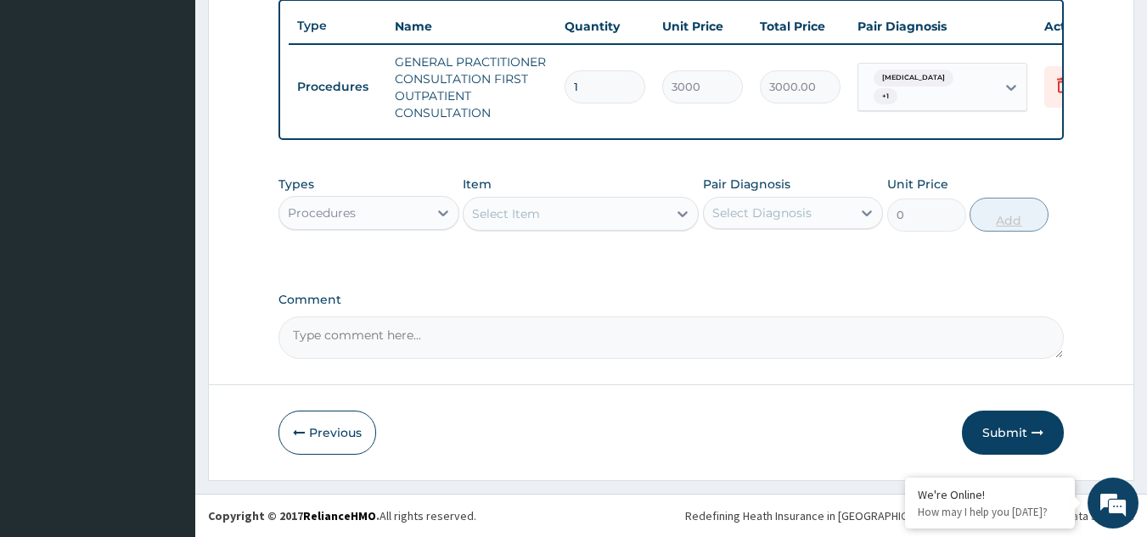
scroll to position [645, 0]
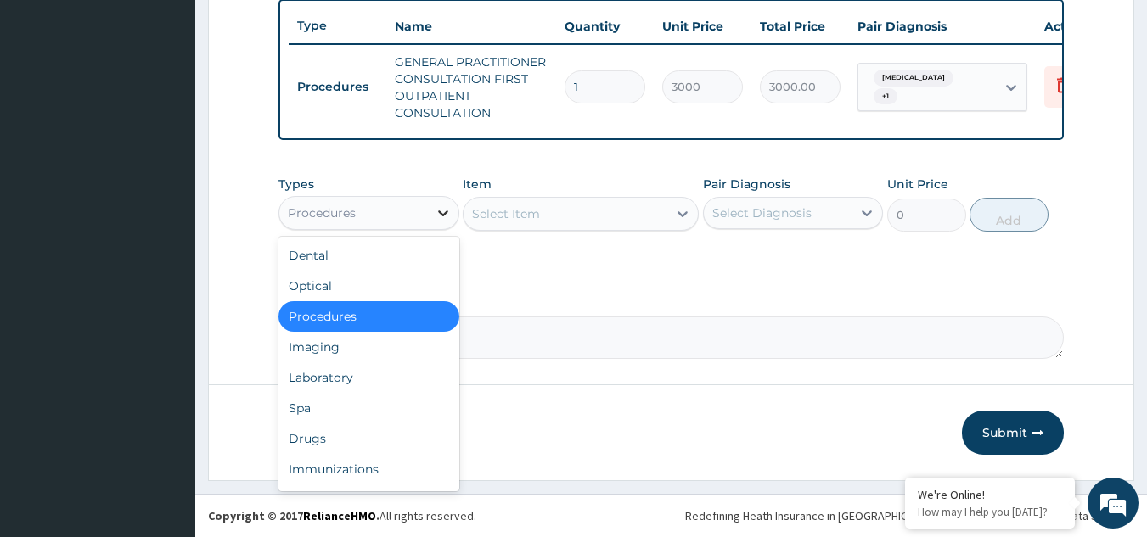
click at [441, 213] on icon at bounding box center [443, 213] width 10 height 6
click at [339, 438] on div "Drugs" at bounding box center [368, 438] width 181 height 31
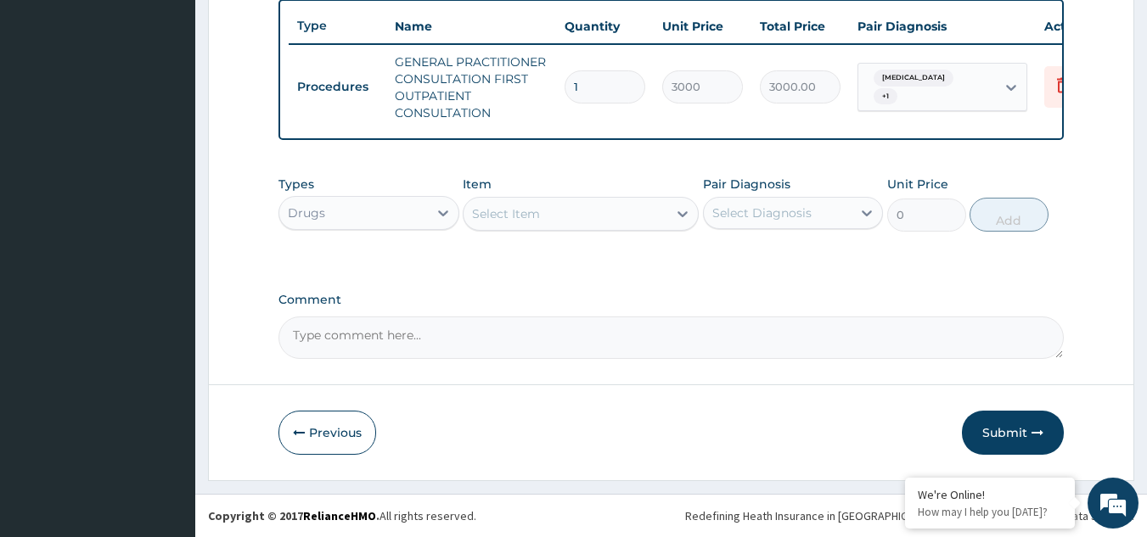
click at [681, 216] on icon at bounding box center [682, 214] width 10 height 6
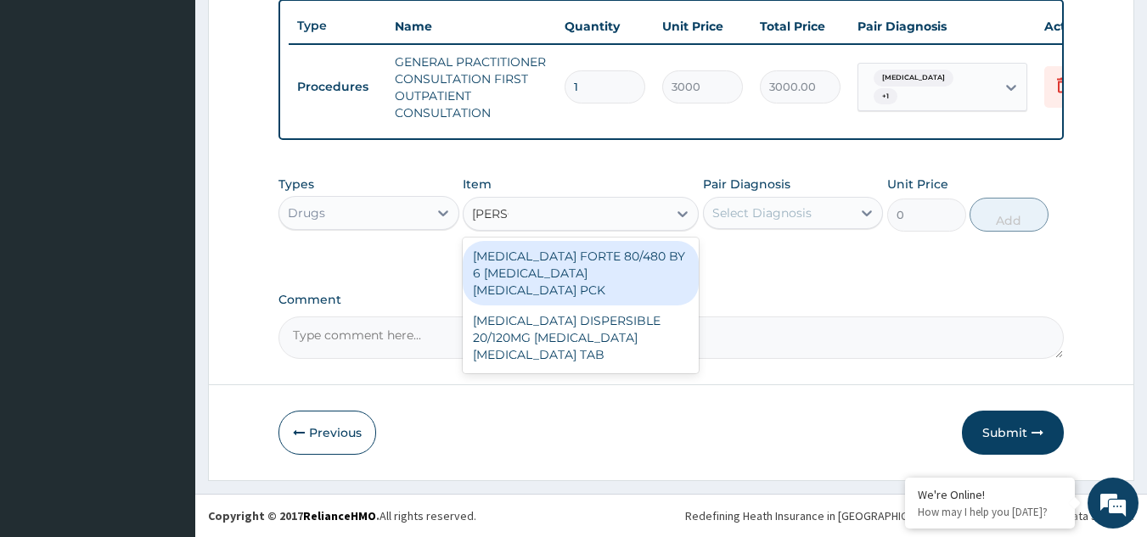
type input "COART"
click at [617, 258] on div "COARTEM FORTE 80/480 BY 6 ARTEMETHER LUMEFANTRINE PCK" at bounding box center [581, 273] width 236 height 64
type input "5313"
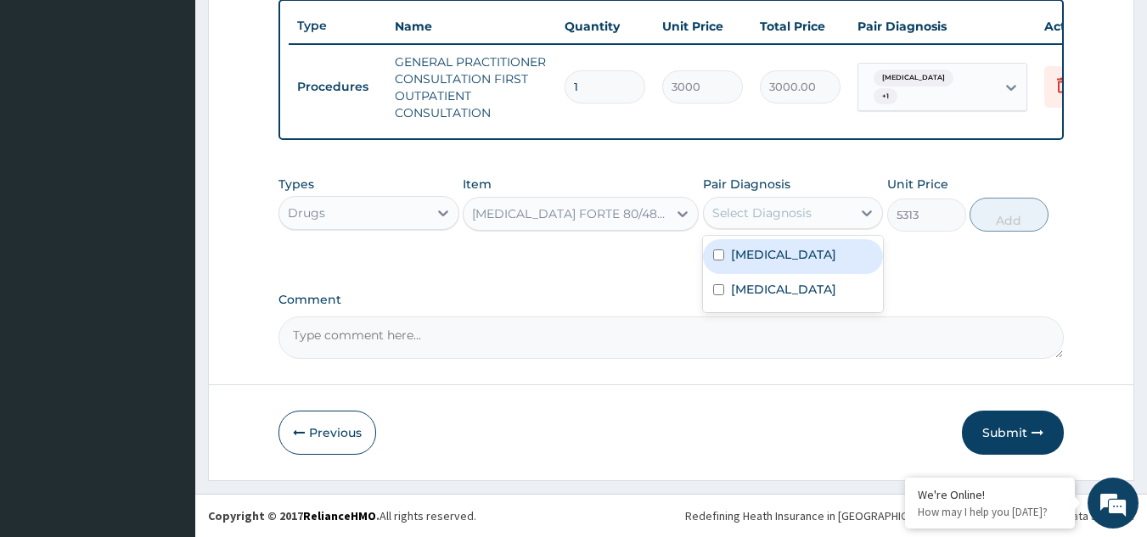
click at [814, 211] on div "Select Diagnosis" at bounding box center [778, 212] width 149 height 27
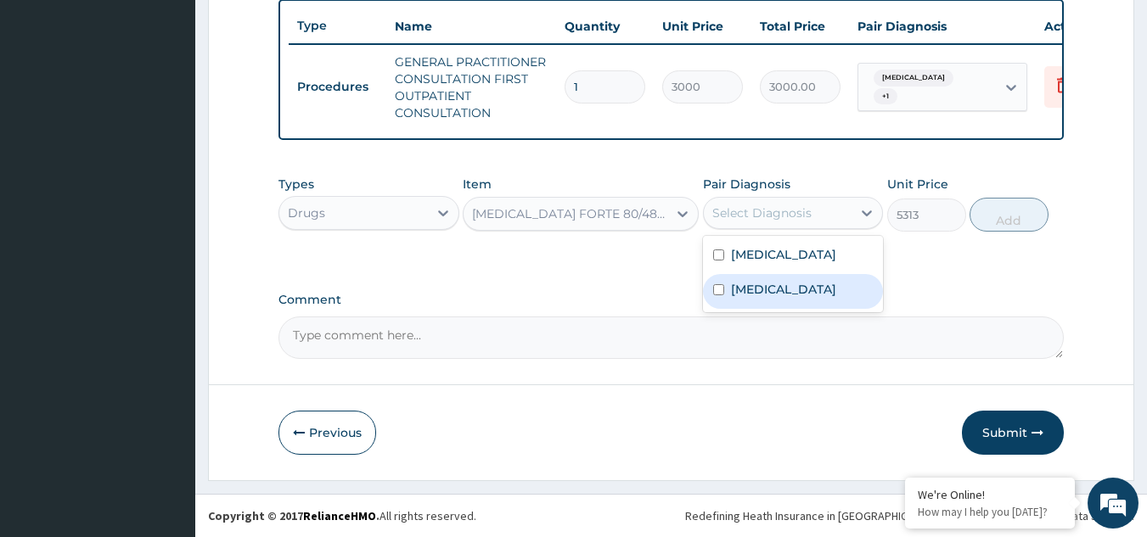
click at [767, 293] on label "Sepsis" at bounding box center [783, 289] width 105 height 17
checkbox input "true"
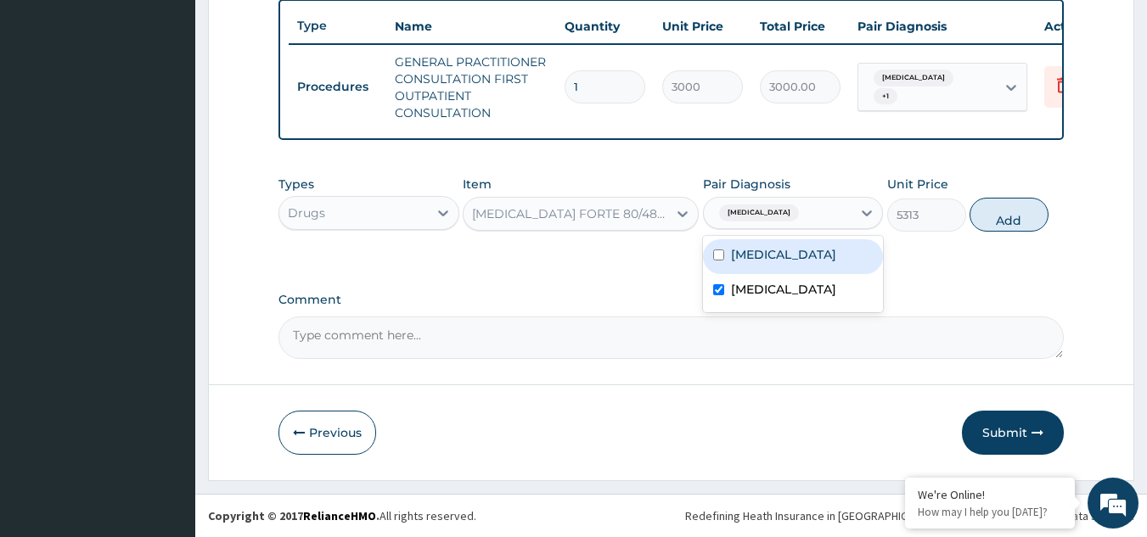
click at [777, 269] on div "Malaria" at bounding box center [793, 256] width 181 height 35
checkbox input "true"
click at [770, 285] on div "Sepsis" at bounding box center [793, 291] width 181 height 35
checkbox input "false"
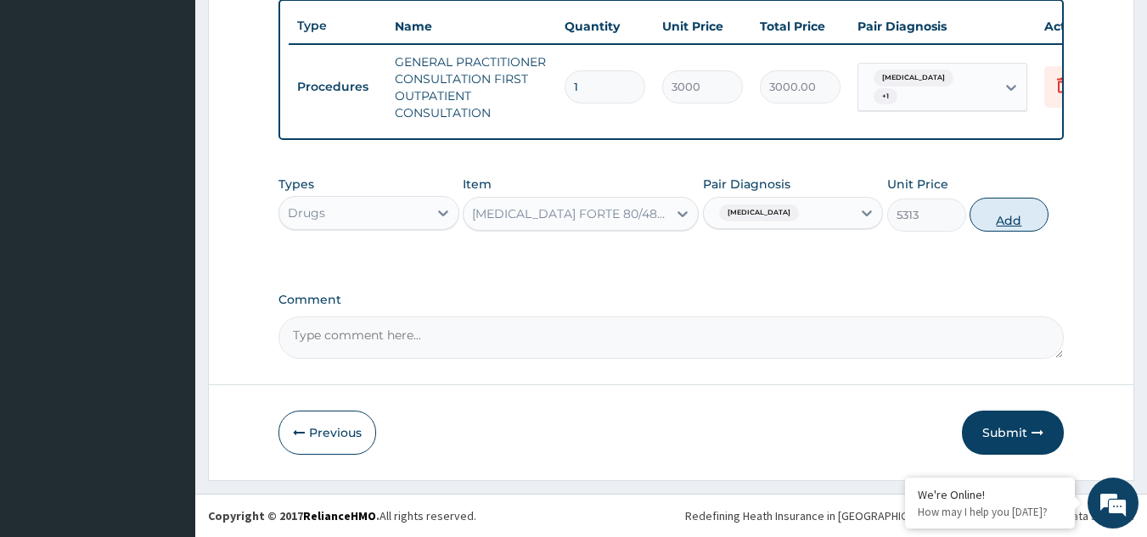
click at [1004, 218] on button "Add" at bounding box center [1008, 215] width 79 height 34
type input "0"
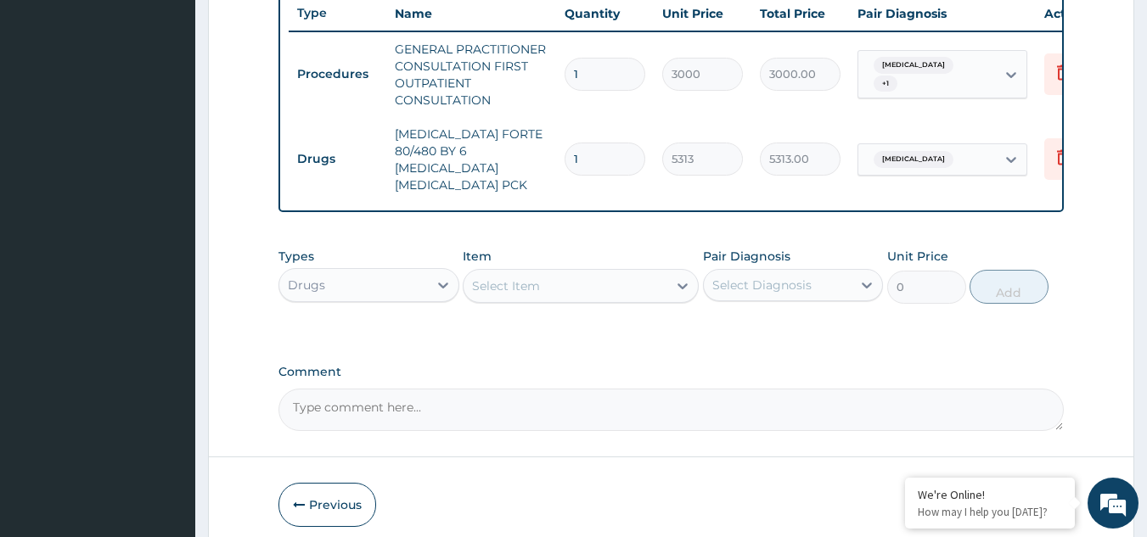
click at [545, 279] on div "Select Item" at bounding box center [565, 285] width 204 height 27
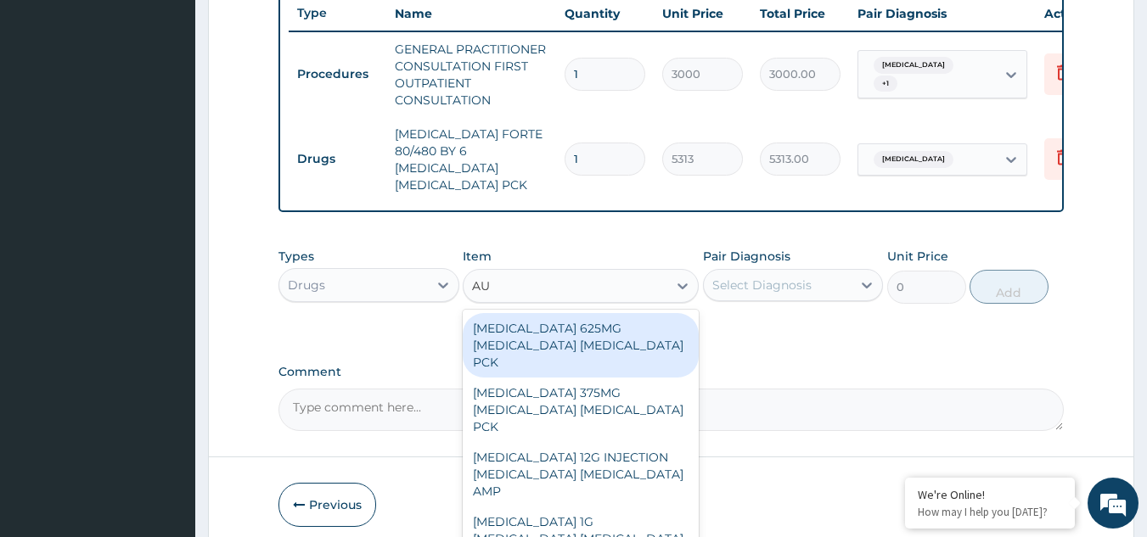
type input "AUG"
click at [515, 326] on div "AUGMENTIN 625MG AMOXICILLIN CLAVULANIC ACID PCK" at bounding box center [581, 345] width 236 height 64
type input "17600"
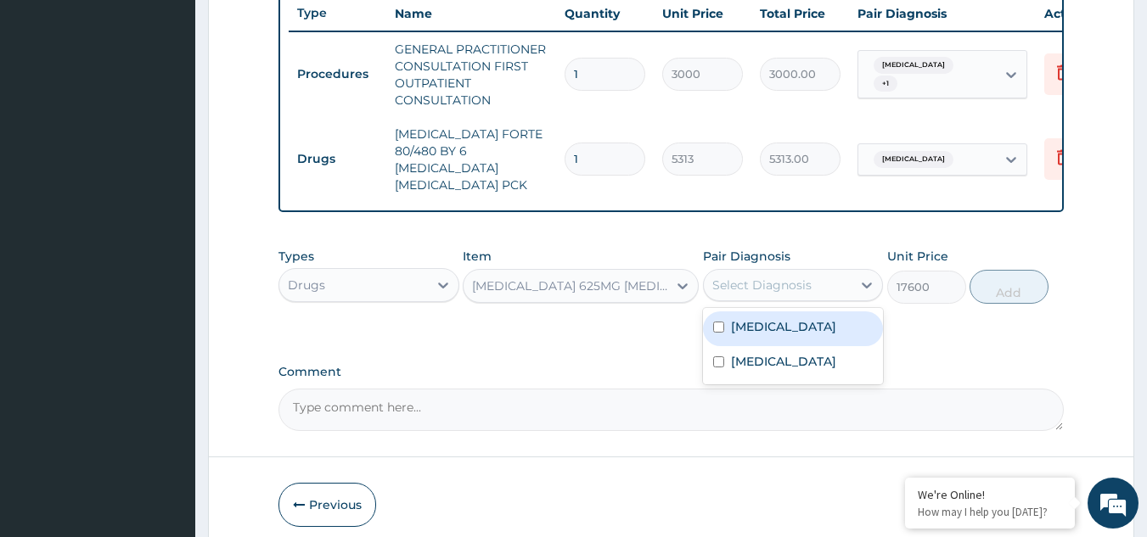
click at [781, 277] on div "Select Diagnosis" at bounding box center [761, 285] width 99 height 17
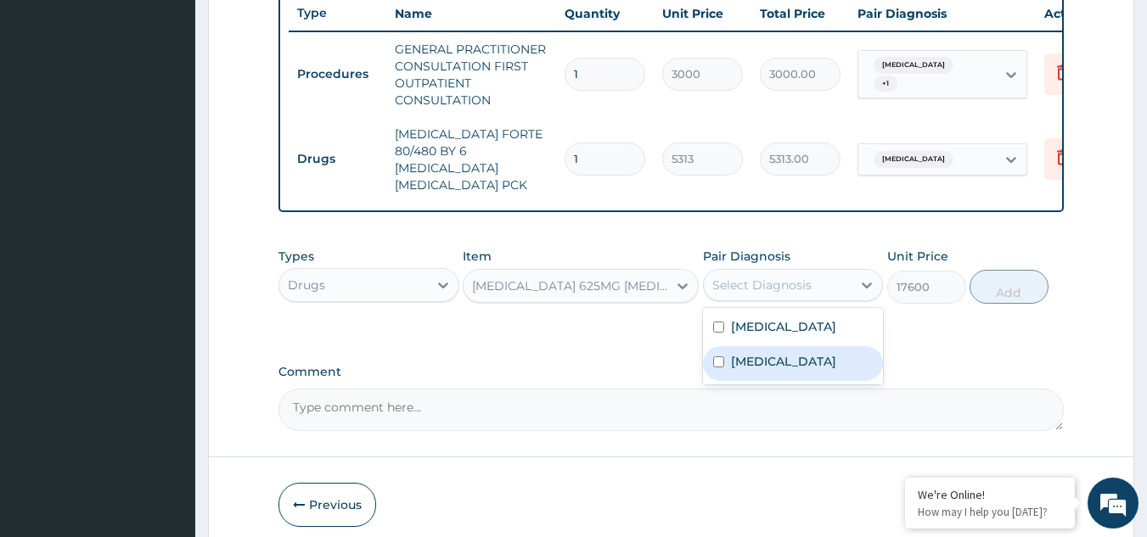
click at [728, 360] on div "Sepsis" at bounding box center [793, 363] width 181 height 35
checkbox input "true"
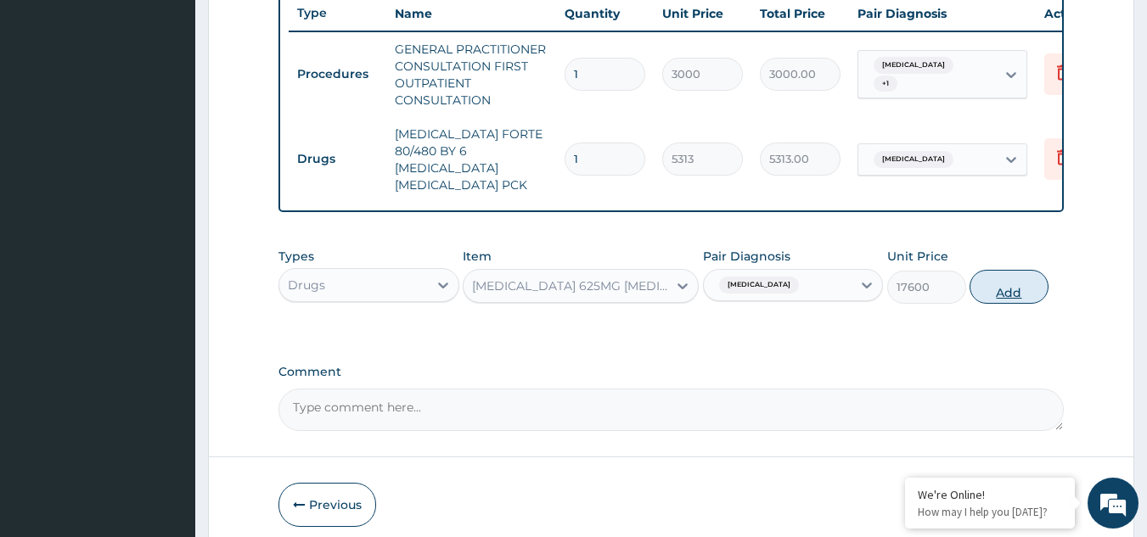
click at [1000, 284] on button "Add" at bounding box center [1008, 287] width 79 height 34
type input "0"
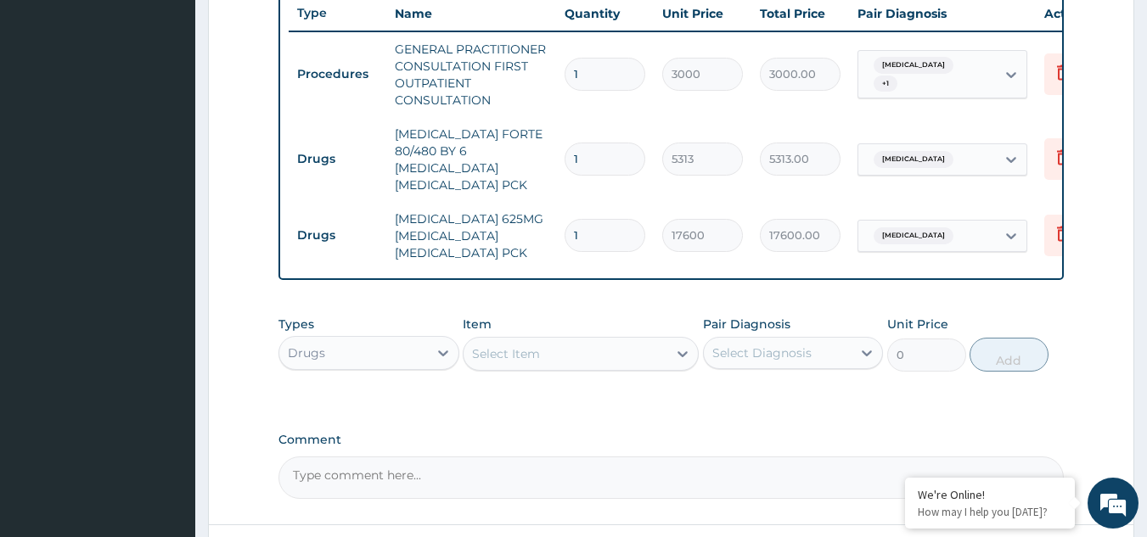
click at [582, 356] on div "Select Item" at bounding box center [565, 353] width 204 height 27
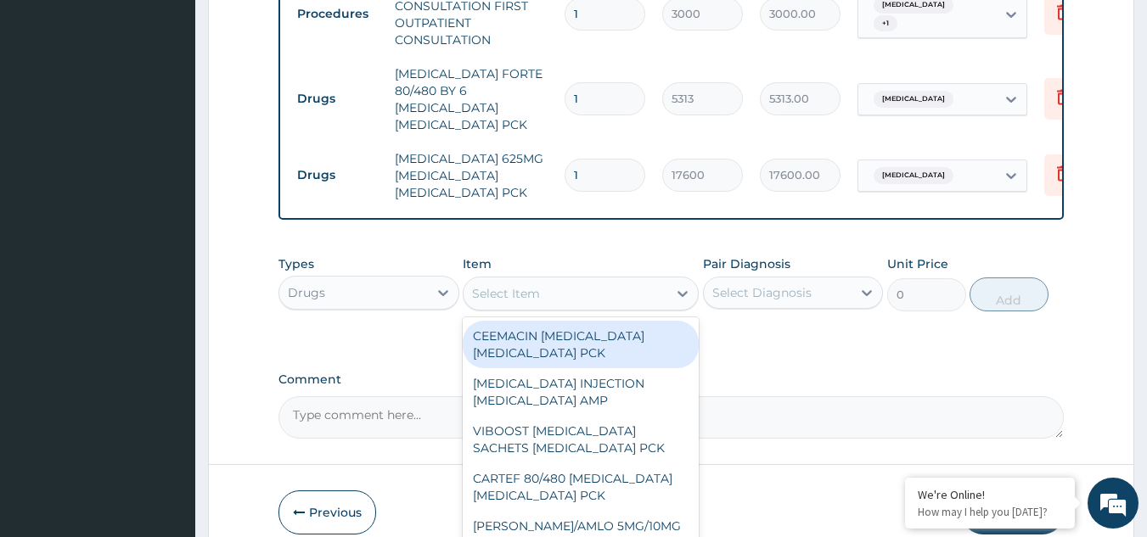
scroll to position [710, 0]
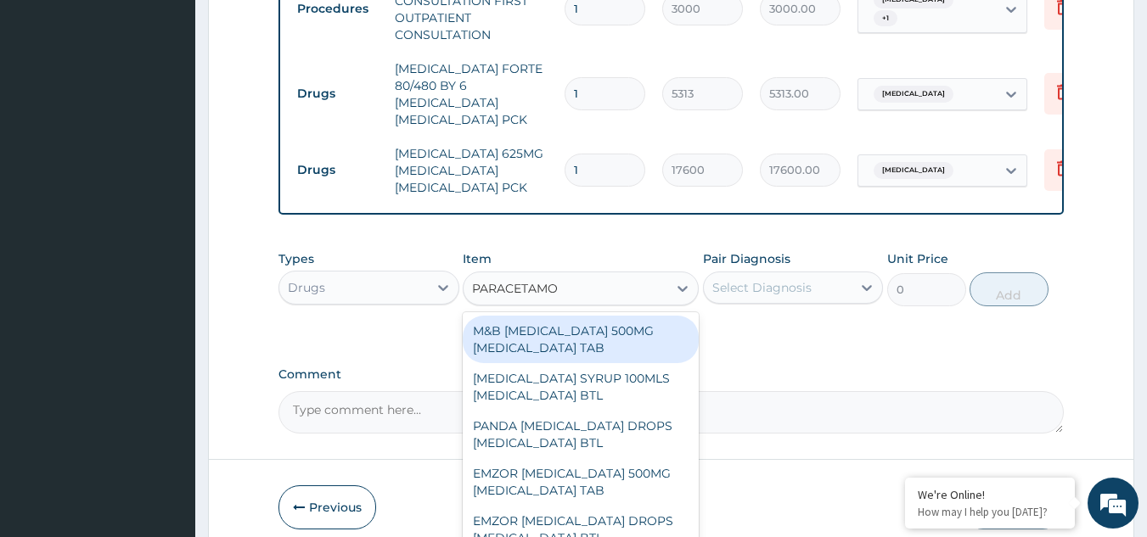
type input "PARACETAMOL"
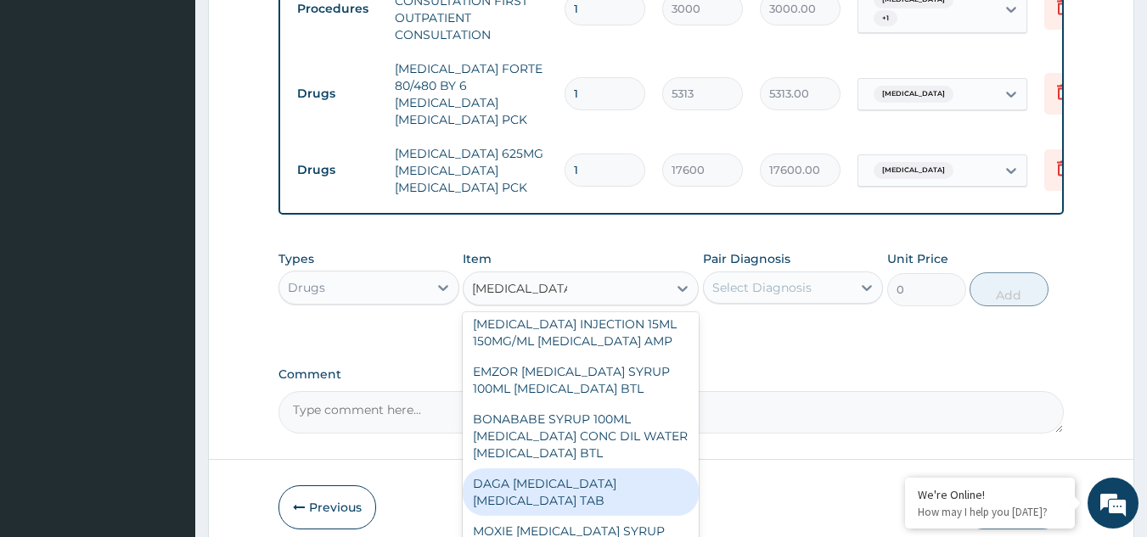
click at [548, 496] on div "DAGA PARACETAMOL ACETAMINOPHEN TAB" at bounding box center [581, 492] width 236 height 48
type input "37.95000076293945"
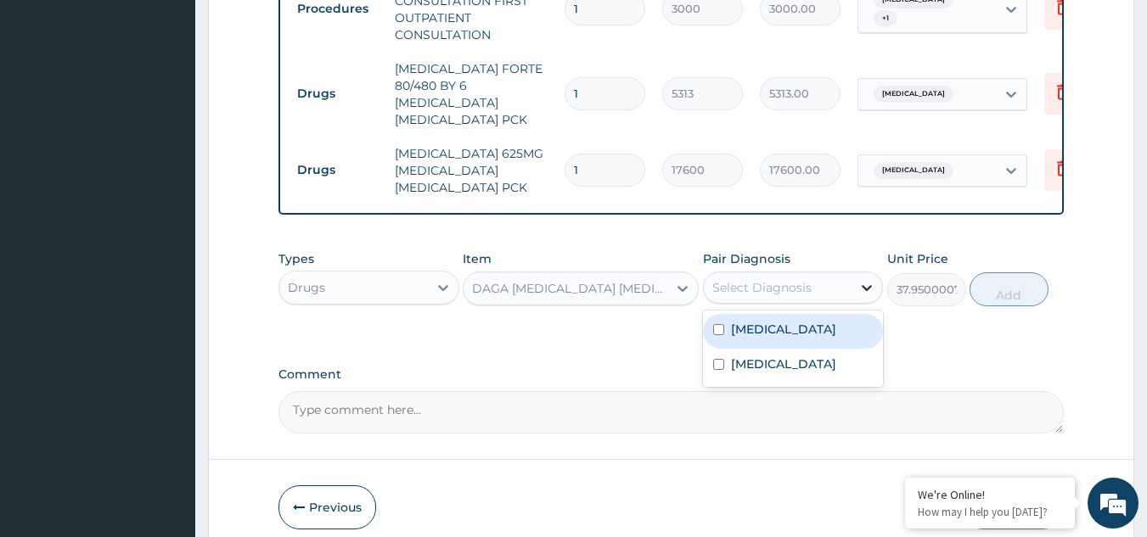
click at [860, 279] on icon at bounding box center [866, 287] width 17 height 17
click at [788, 322] on div "Malaria" at bounding box center [793, 331] width 181 height 35
checkbox input "true"
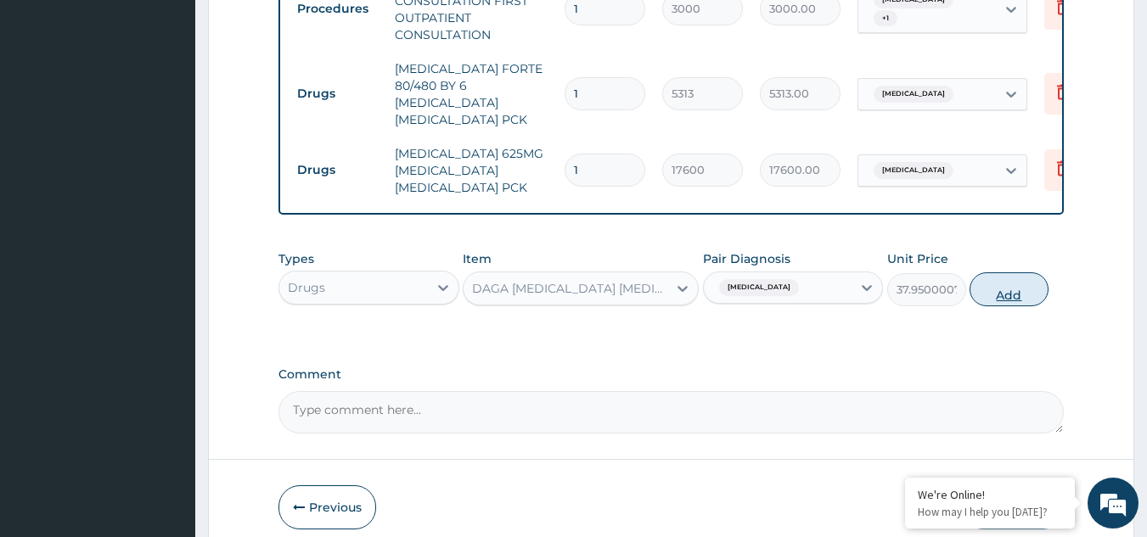
click at [1012, 279] on button "Add" at bounding box center [1008, 289] width 79 height 34
type input "0"
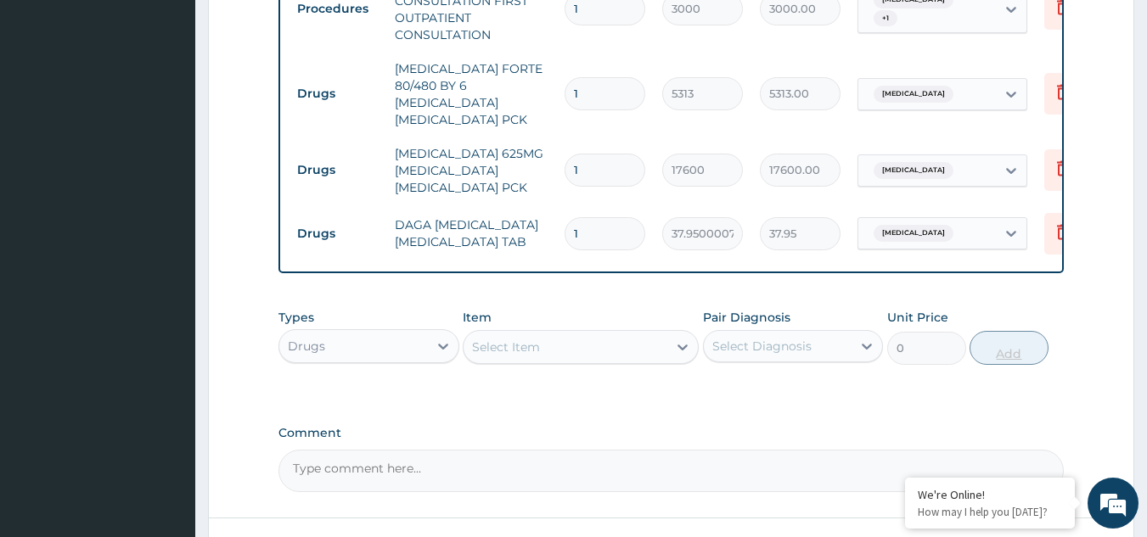
type input "0.00"
type input "2"
type input "75.90"
type input "24"
type input "910.80"
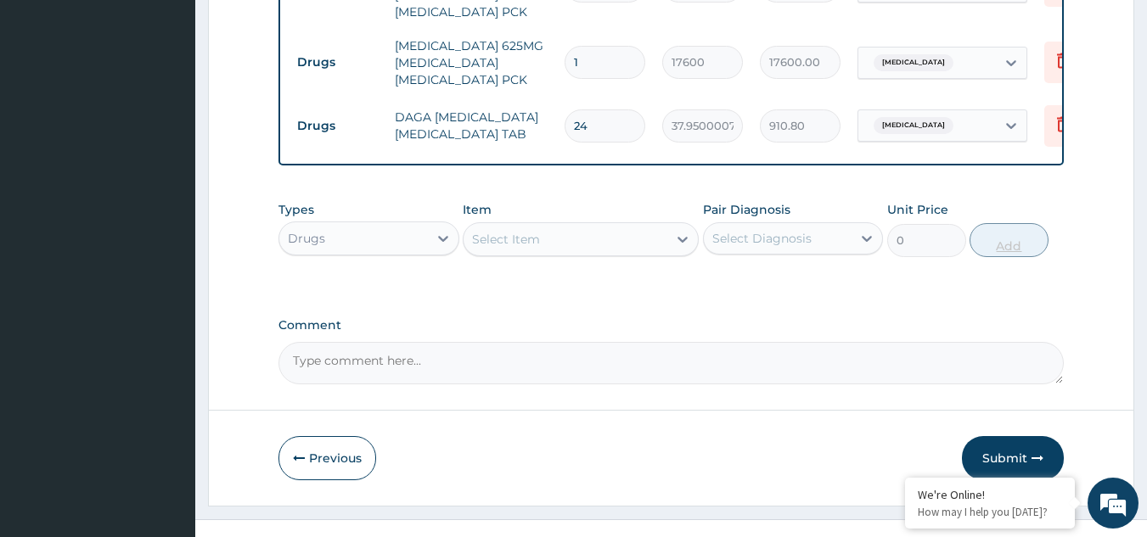
scroll to position [839, 0]
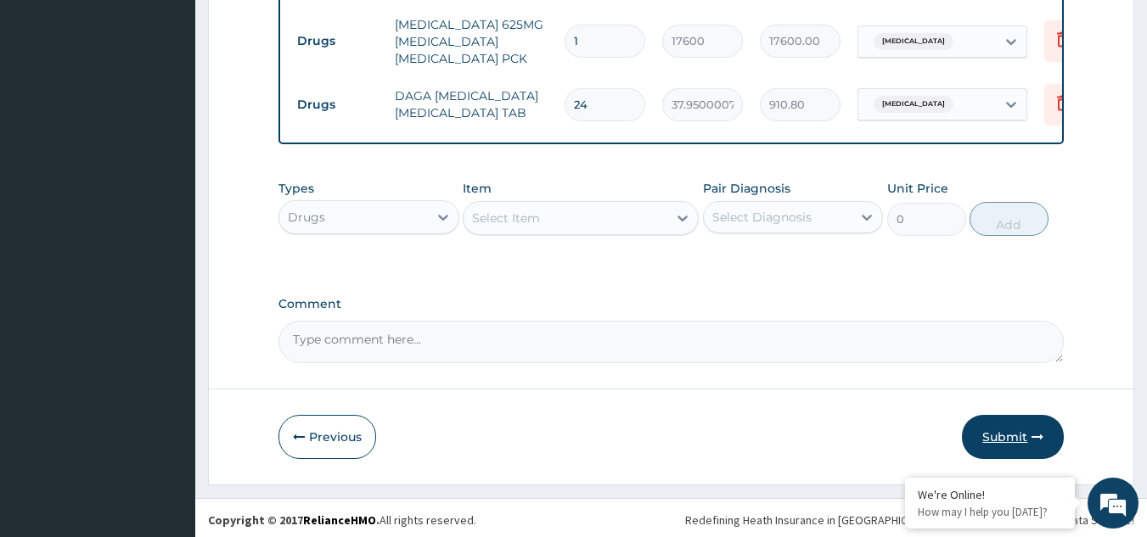
type input "24"
click at [1000, 427] on button "Submit" at bounding box center [1013, 437] width 102 height 44
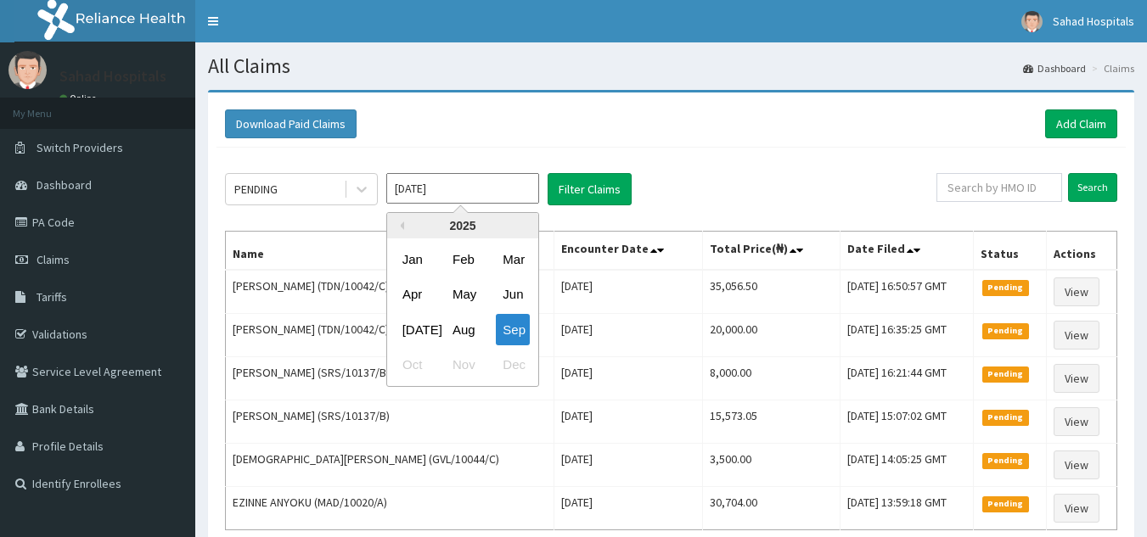
click at [471, 190] on input "[DATE]" at bounding box center [462, 188] width 153 height 31
click at [466, 325] on div "Aug" at bounding box center [463, 329] width 34 height 31
type input "[DATE]"
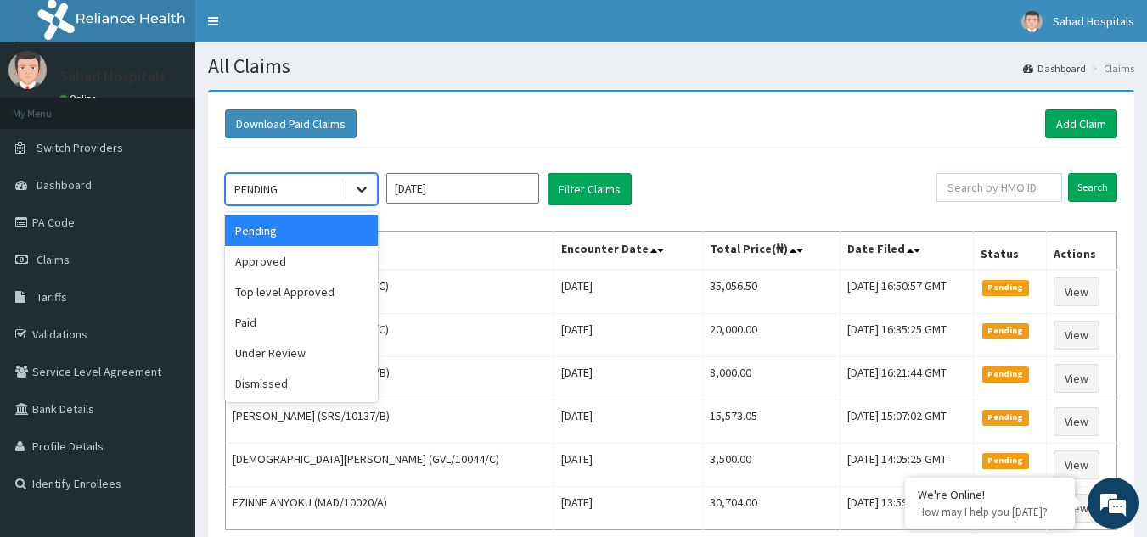
click at [361, 186] on icon at bounding box center [361, 189] width 17 height 17
click at [307, 273] on div "Approved" at bounding box center [301, 261] width 153 height 31
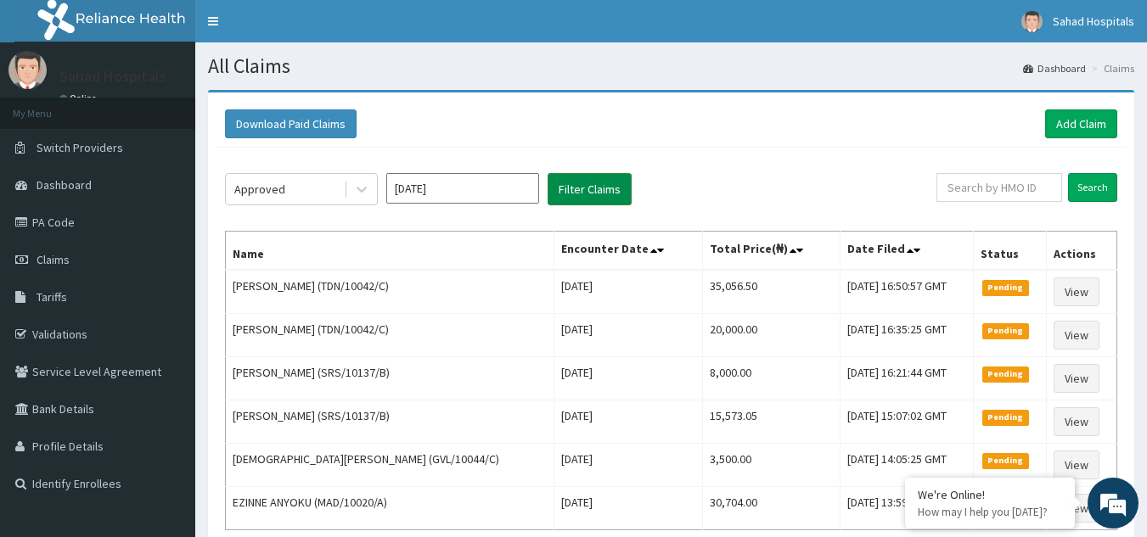
click at [577, 185] on button "Filter Claims" at bounding box center [589, 189] width 84 height 32
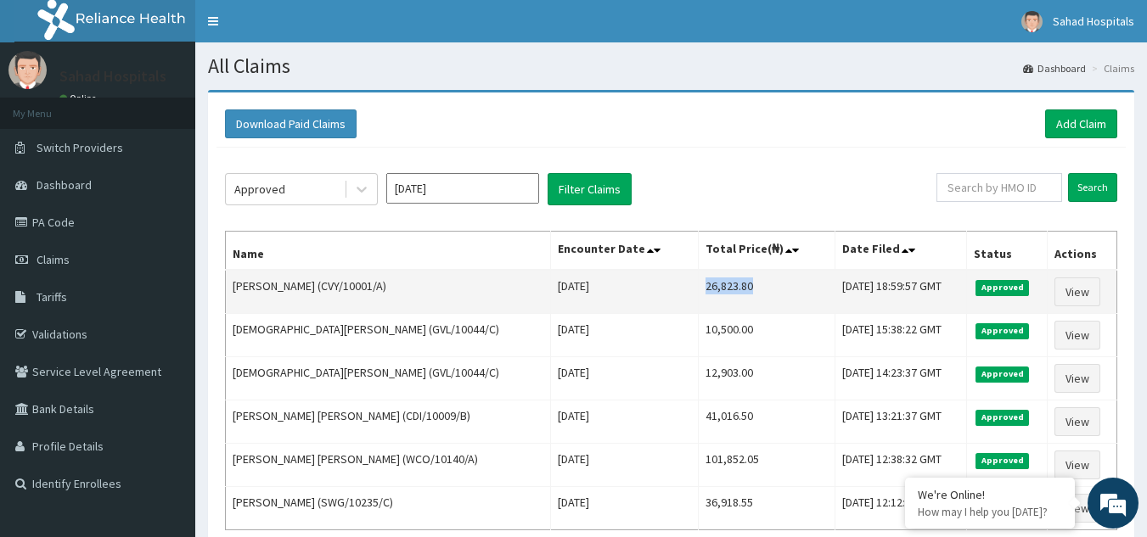
drag, startPoint x: 625, startPoint y: 285, endPoint x: 724, endPoint y: 306, distance: 100.7
click at [724, 306] on td "26,823.80" at bounding box center [766, 292] width 137 height 44
copy td "26,823.80"
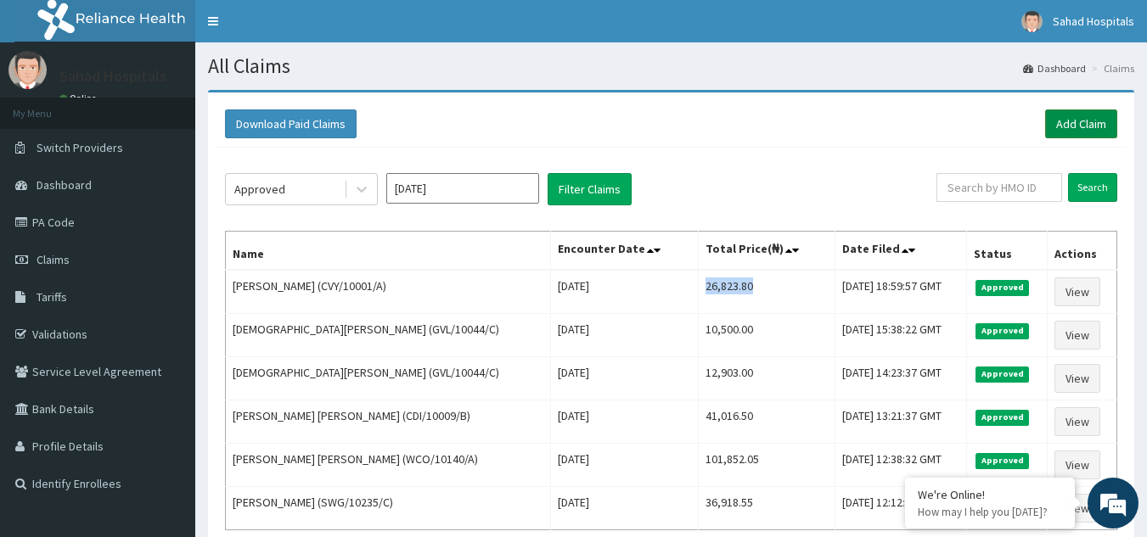
click at [1084, 122] on link "Add Claim" at bounding box center [1081, 123] width 72 height 29
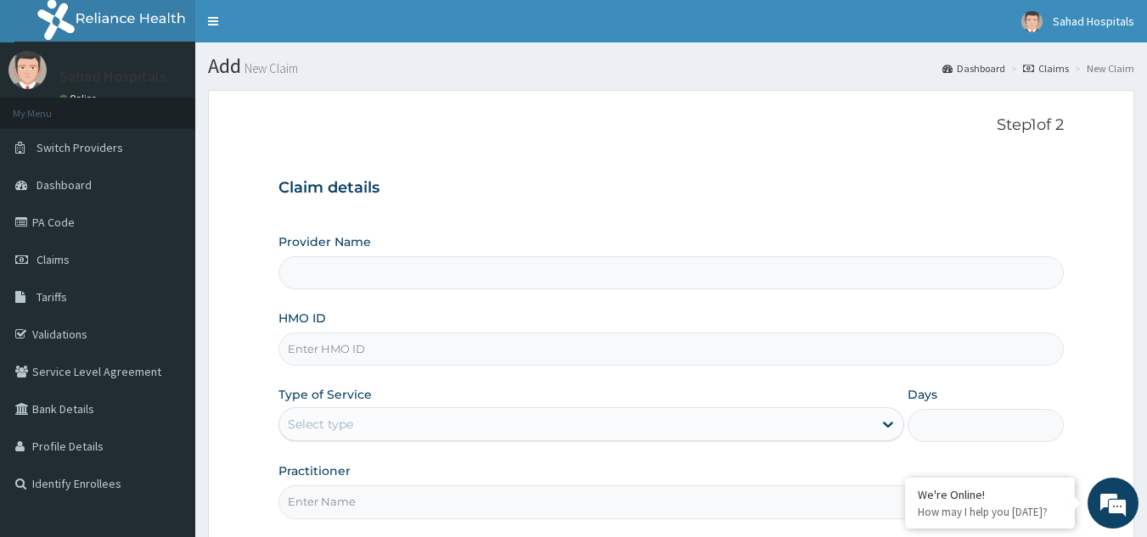
click at [610, 342] on input "HMO ID" at bounding box center [671, 349] width 786 height 33
paste input "TSH/10039/D"
type input "TSH/10039/D"
type input "Sahad Hospitals"
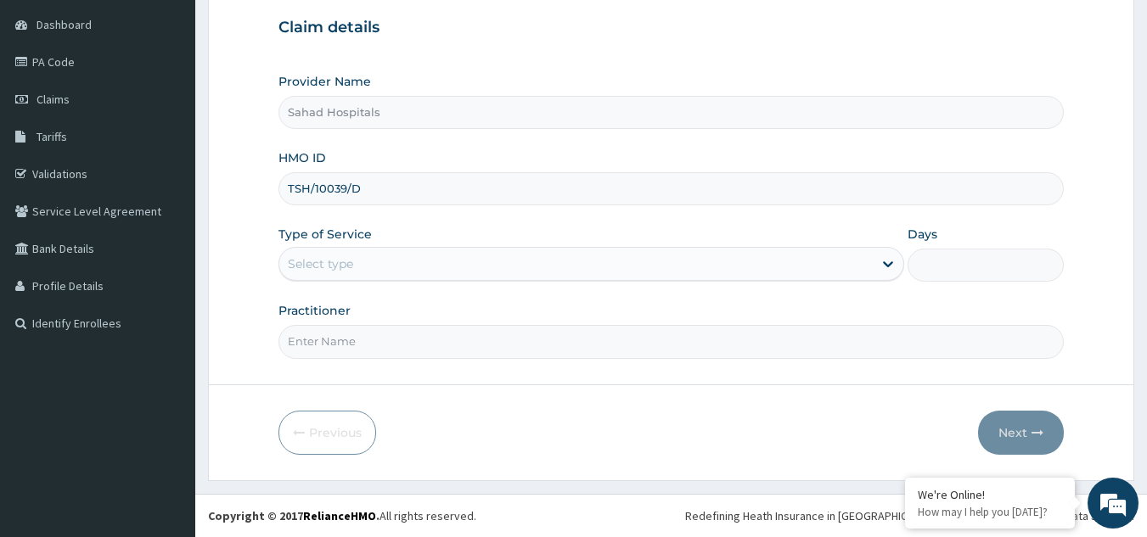
type input "TSH/10039/D"
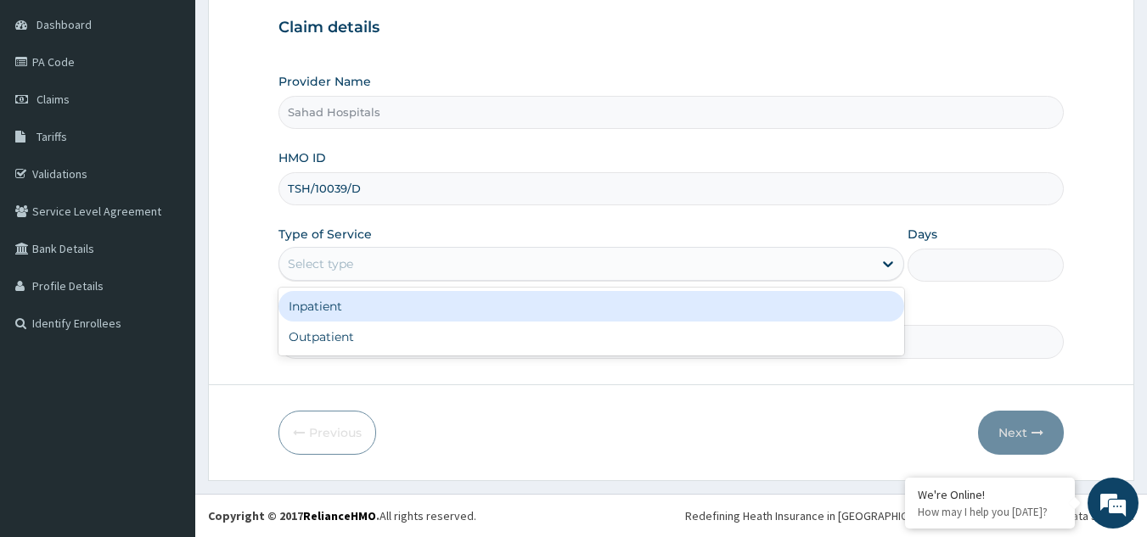
click at [479, 262] on div "Select type" at bounding box center [575, 263] width 593 height 27
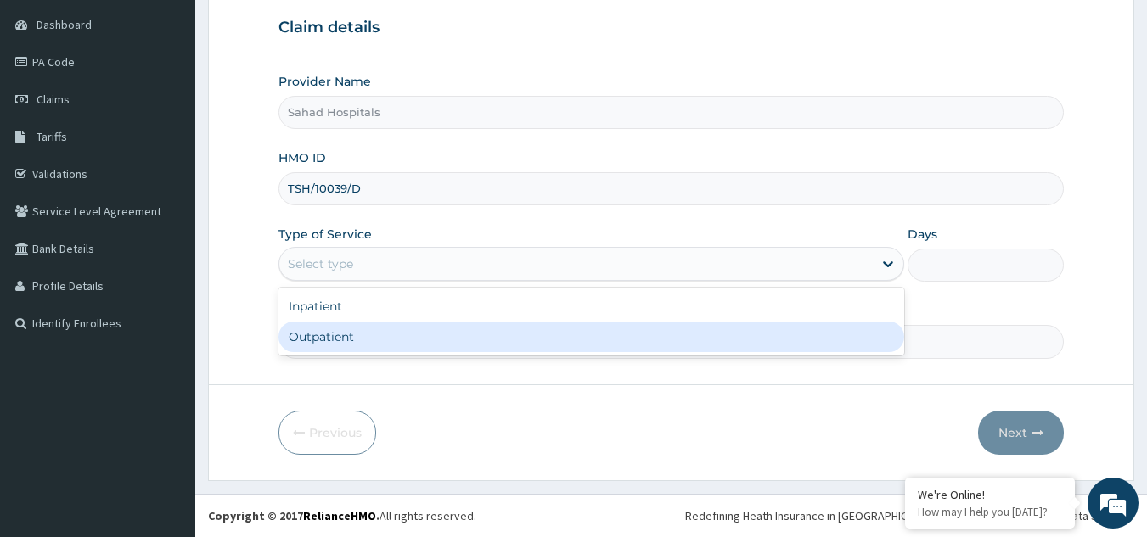
click at [374, 347] on div "Outpatient" at bounding box center [590, 337] width 625 height 31
type input "1"
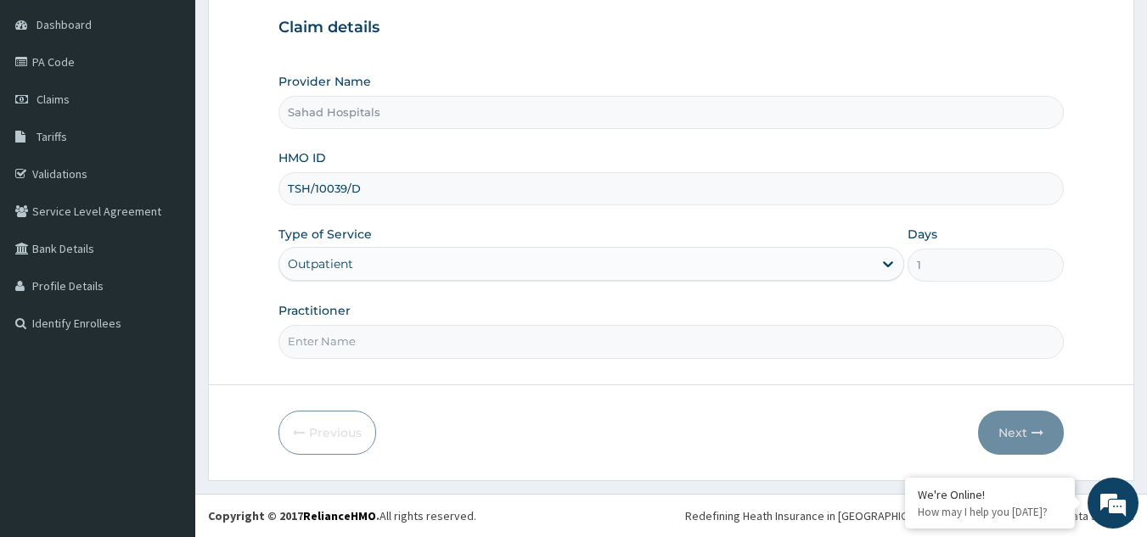
click at [374, 347] on input "Practitioner" at bounding box center [671, 341] width 786 height 33
type input "GP"
click at [1029, 440] on button "Next" at bounding box center [1021, 433] width 86 height 44
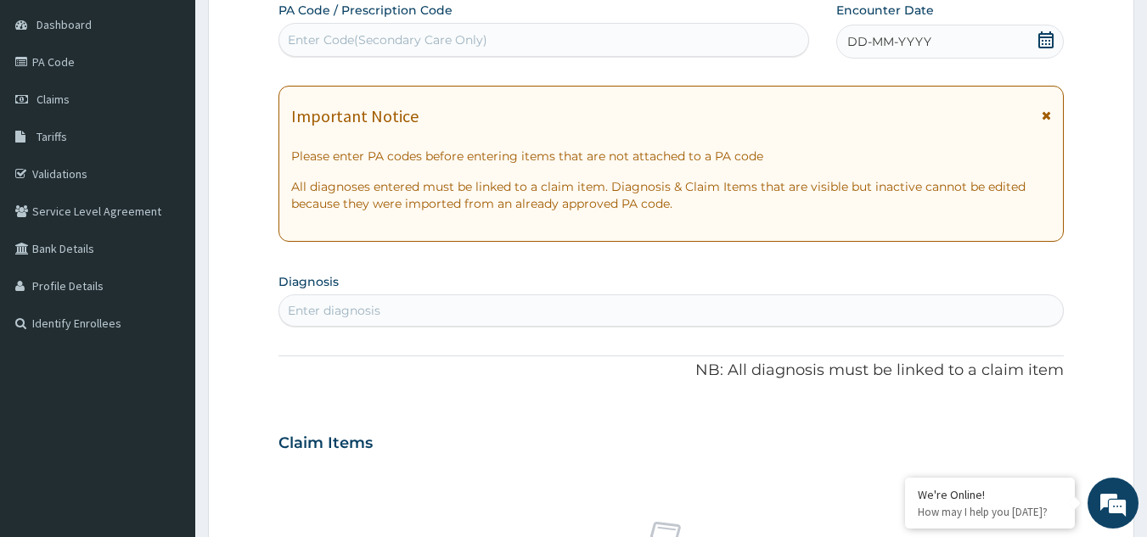
click at [664, 44] on div "Enter Code(Secondary Care Only)" at bounding box center [544, 39] width 530 height 27
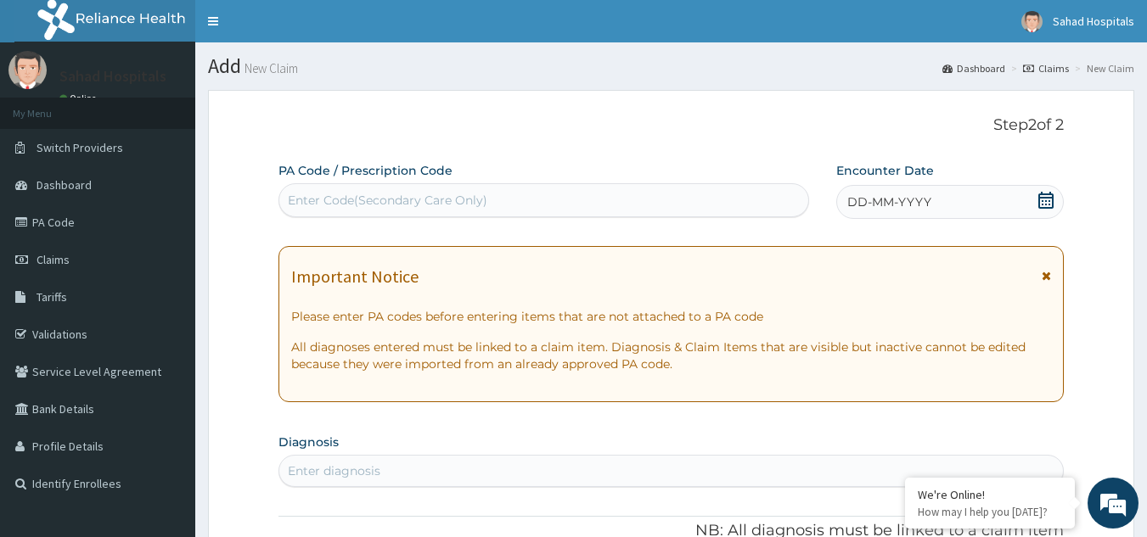
paste input "PA/A3CE11"
type input "PA/A3CE11"
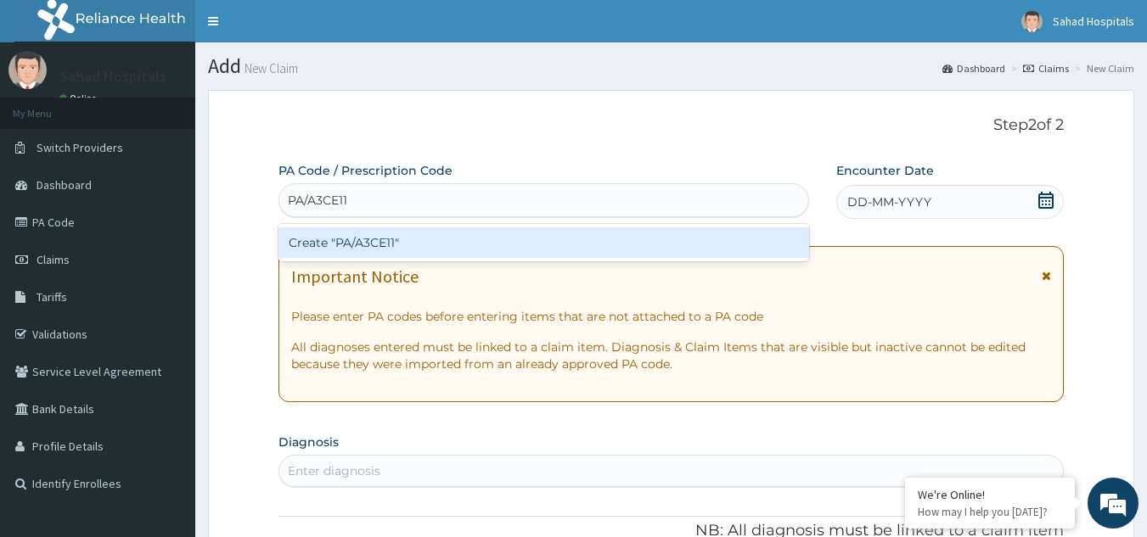
click at [370, 241] on div "Create "PA/A3CE11"" at bounding box center [543, 242] width 531 height 31
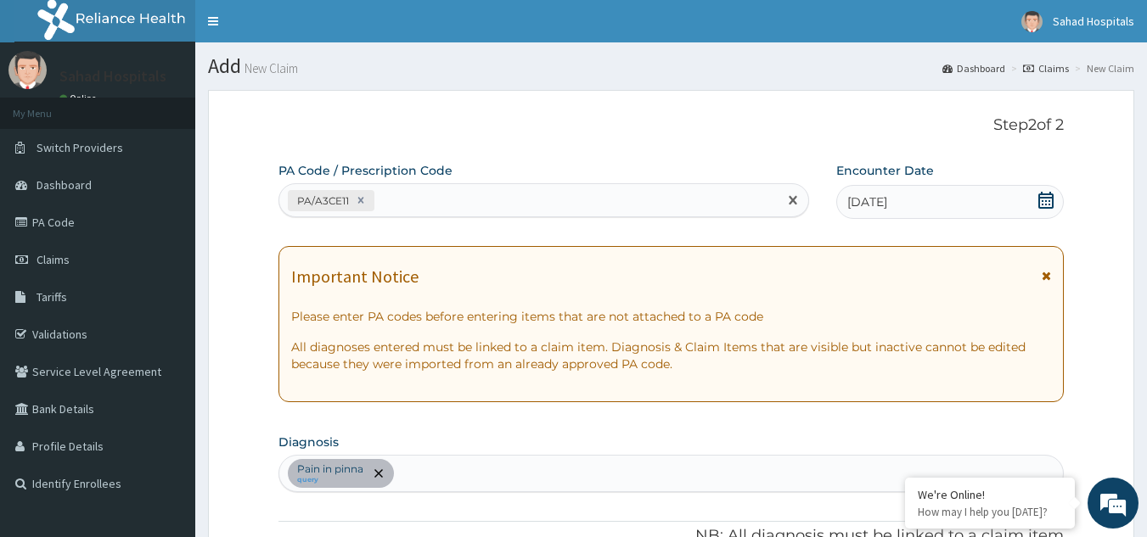
click at [455, 201] on div "PA/A3CE11" at bounding box center [528, 201] width 499 height 28
paste input "PA/2F487C"
type input "PA/2F487C"
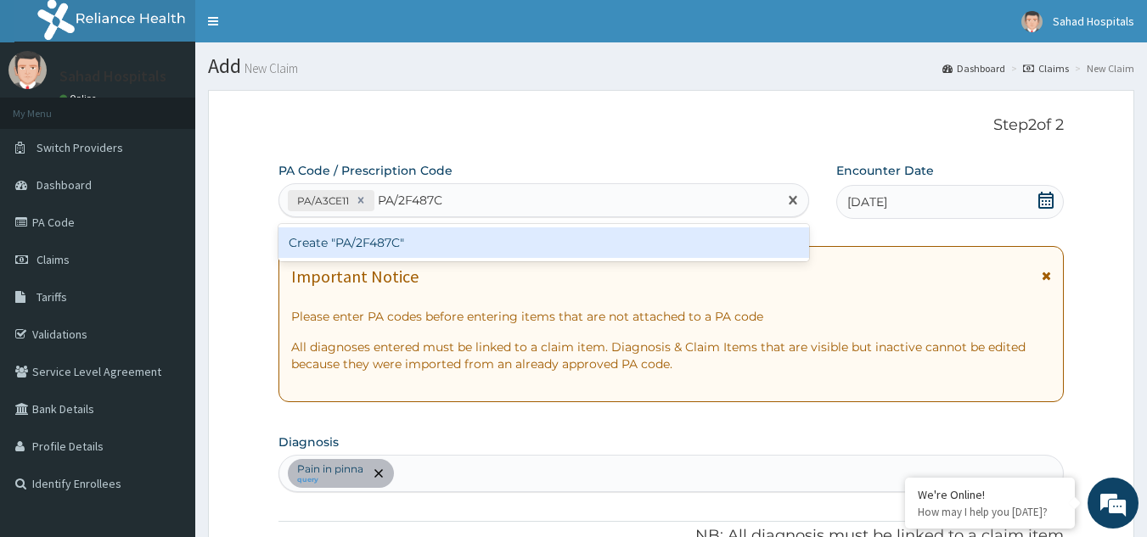
click at [384, 245] on div "Create "PA/2F487C"" at bounding box center [543, 242] width 531 height 31
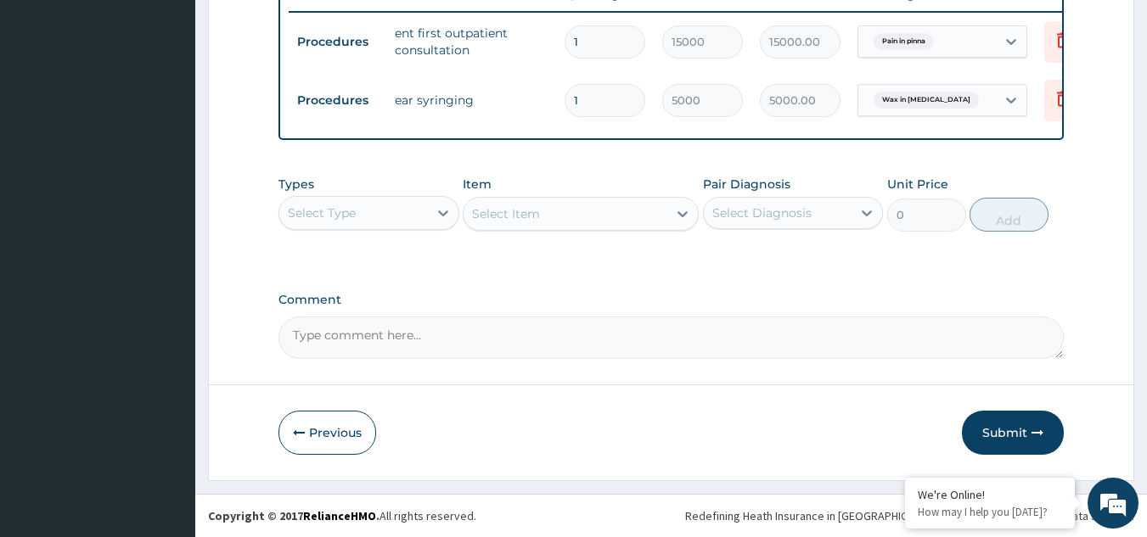
scroll to position [677, 0]
click at [990, 432] on button "Submit" at bounding box center [1013, 433] width 102 height 44
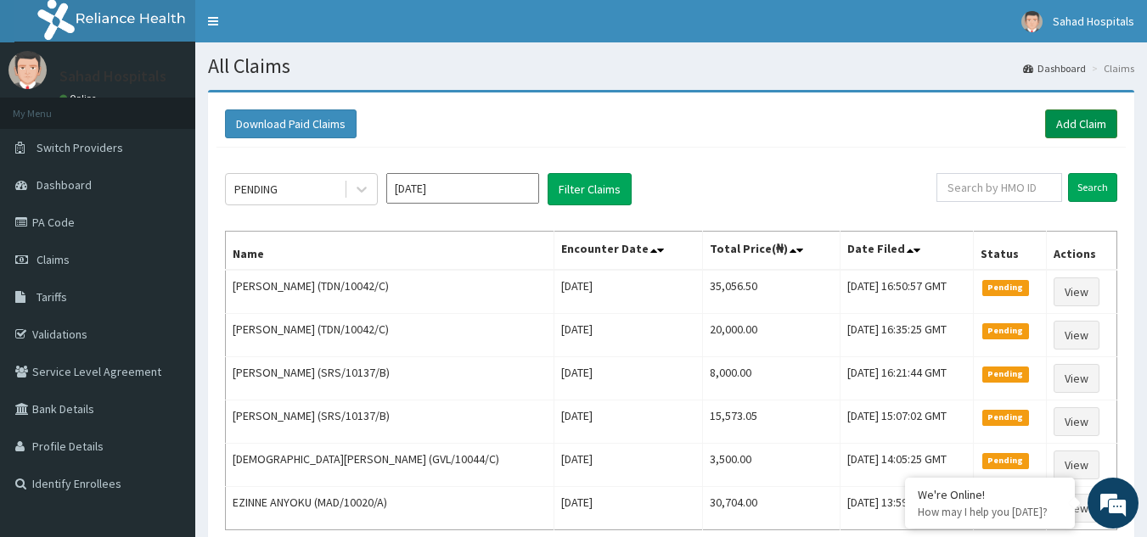
click at [1068, 126] on link "Add Claim" at bounding box center [1081, 123] width 72 height 29
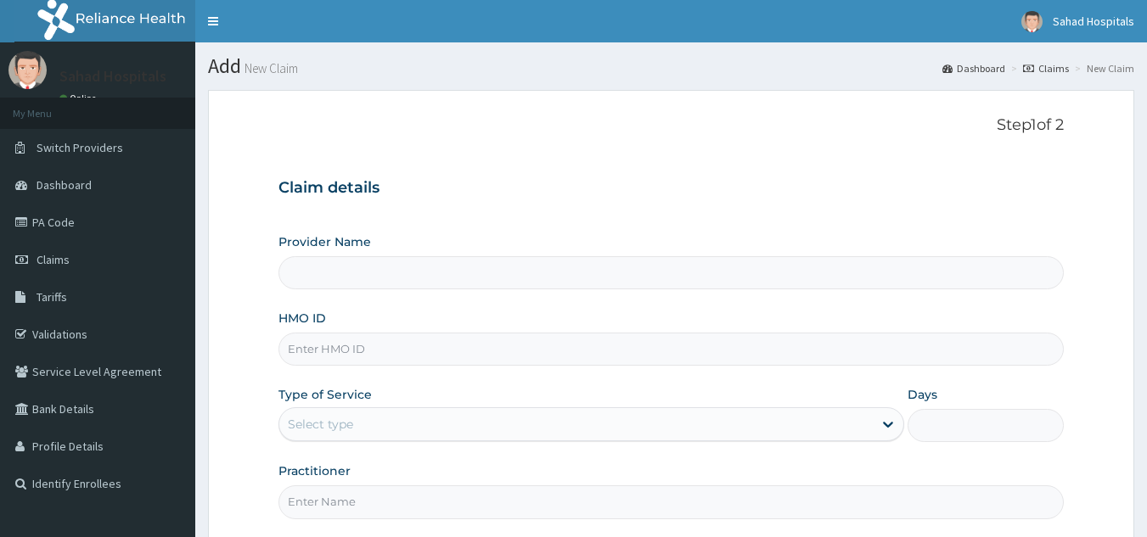
scroll to position [160, 0]
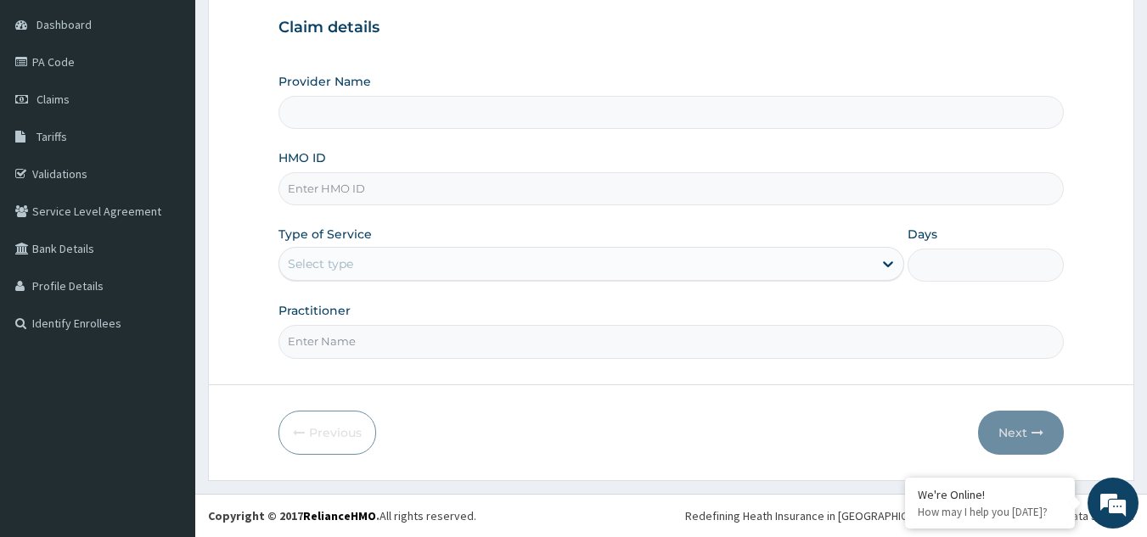
type input "Sahad Hospitals"
click at [356, 186] on input "HMO ID" at bounding box center [671, 188] width 786 height 33
type input "V"
paste input "TYL/10040/C"
type input "TYL/10040/C"
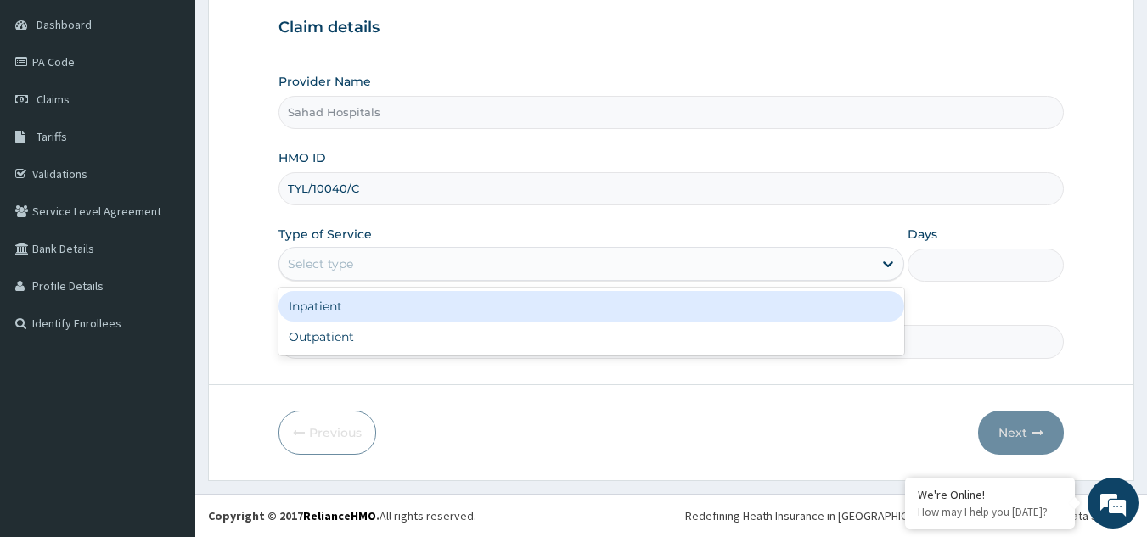
click at [344, 263] on div "Select type" at bounding box center [320, 263] width 65 height 17
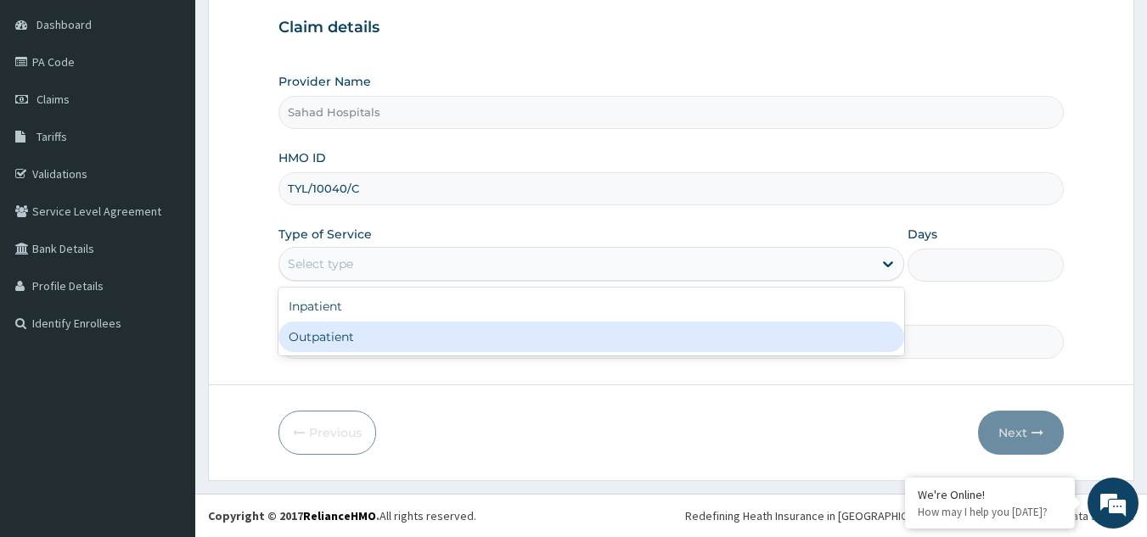
click at [322, 351] on div "Outpatient" at bounding box center [590, 337] width 625 height 31
type input "1"
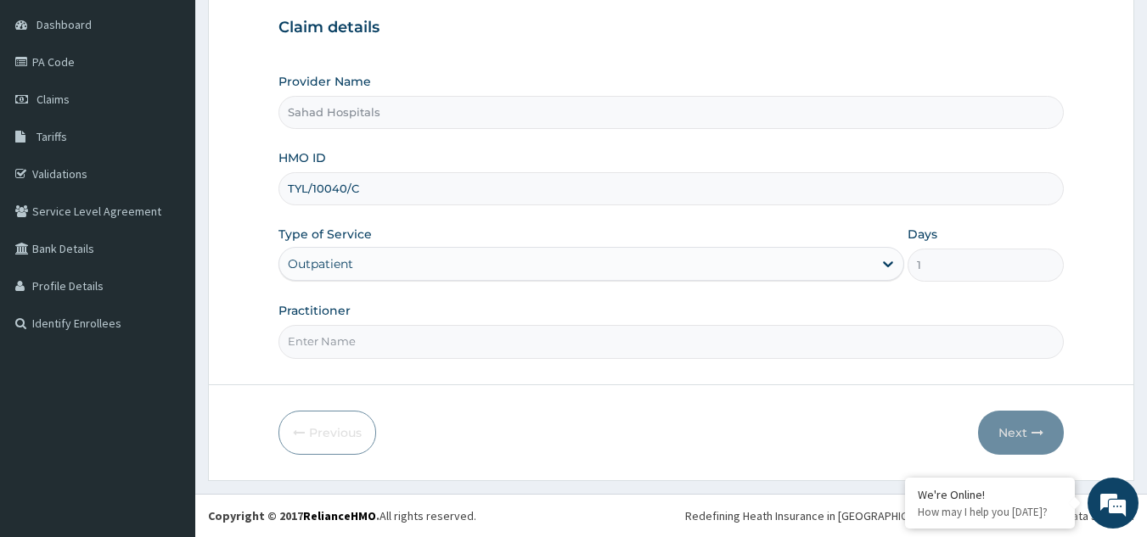
click at [322, 351] on input "Practitioner" at bounding box center [671, 341] width 786 height 33
type input "GP"
click at [1010, 426] on button "Next" at bounding box center [1021, 433] width 86 height 44
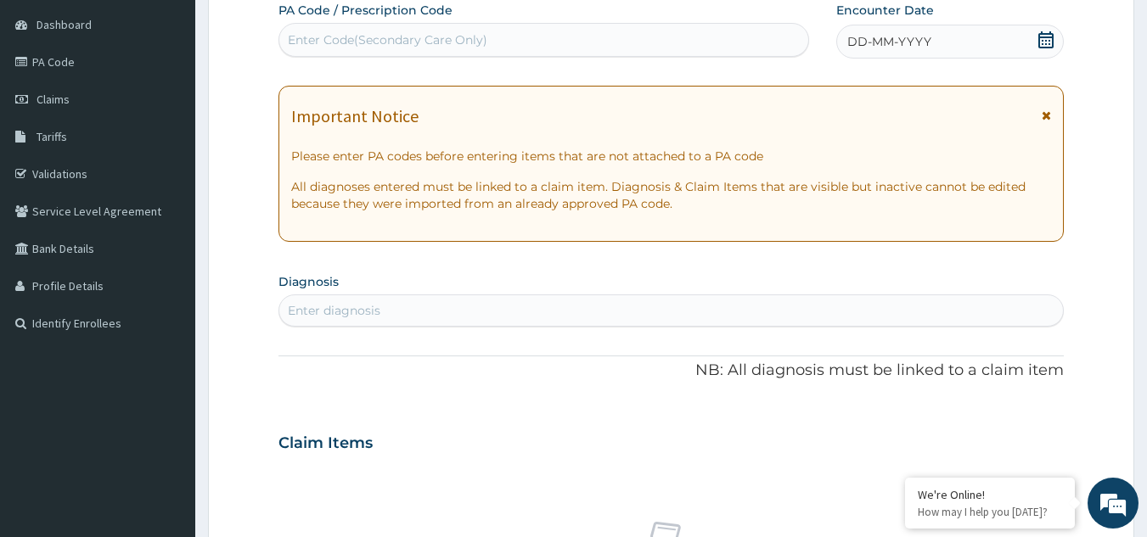
click at [1047, 41] on icon at bounding box center [1045, 39] width 17 height 17
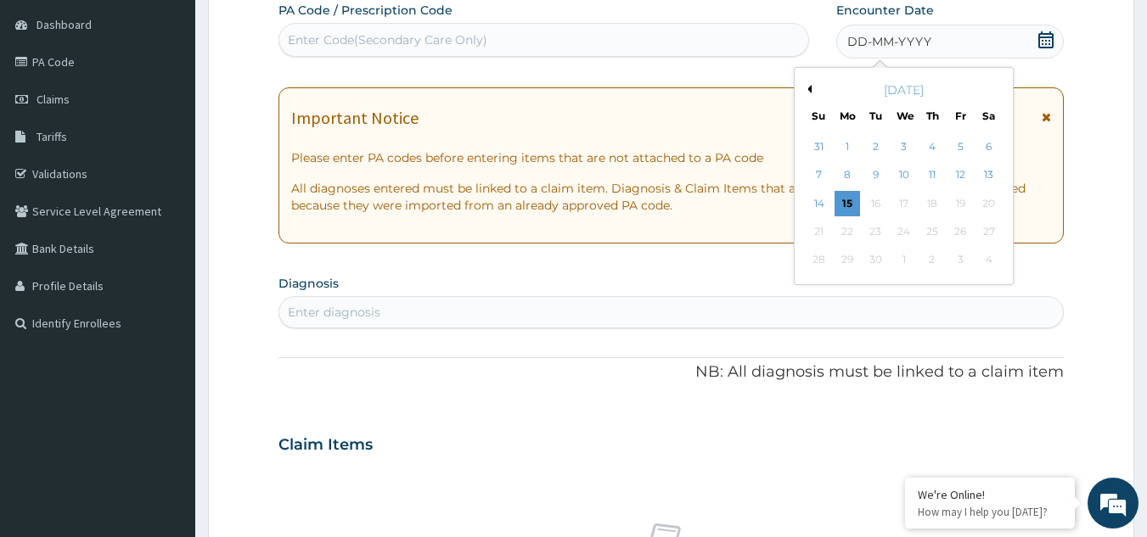
click at [810, 88] on button "Previous Month" at bounding box center [807, 89] width 8 height 8
click at [847, 229] on div "18" at bounding box center [846, 231] width 25 height 25
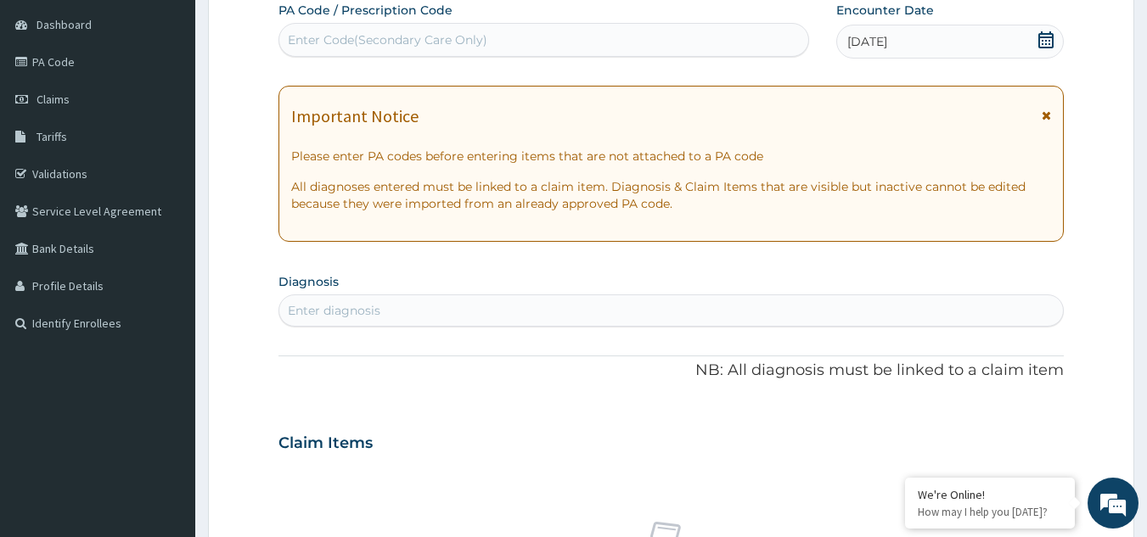
click at [526, 314] on div "Enter diagnosis" at bounding box center [671, 310] width 784 height 27
type input "MALARIA"
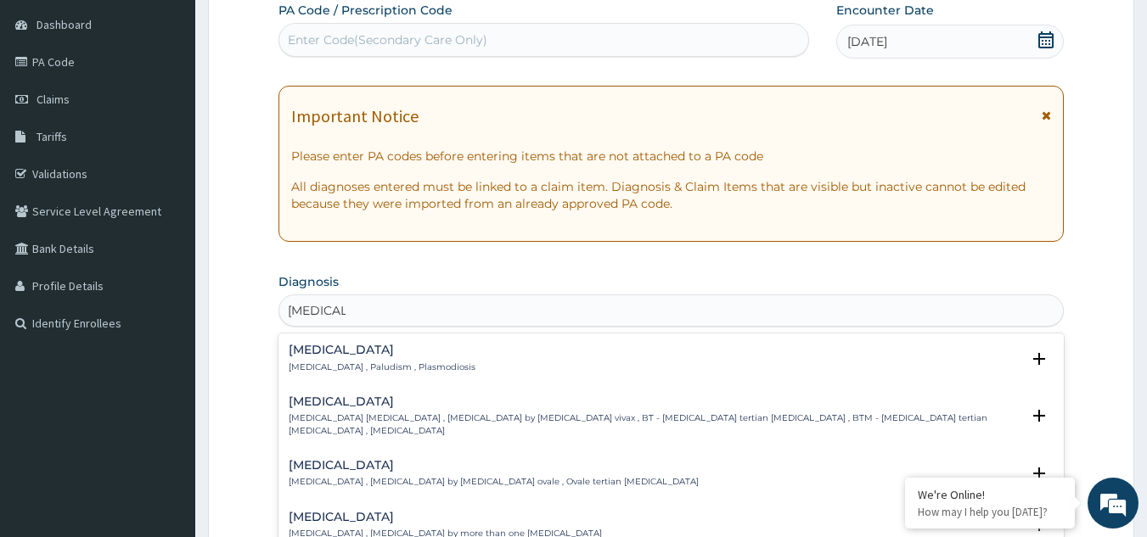
click at [319, 355] on h4 "Malaria" at bounding box center [382, 350] width 187 height 13
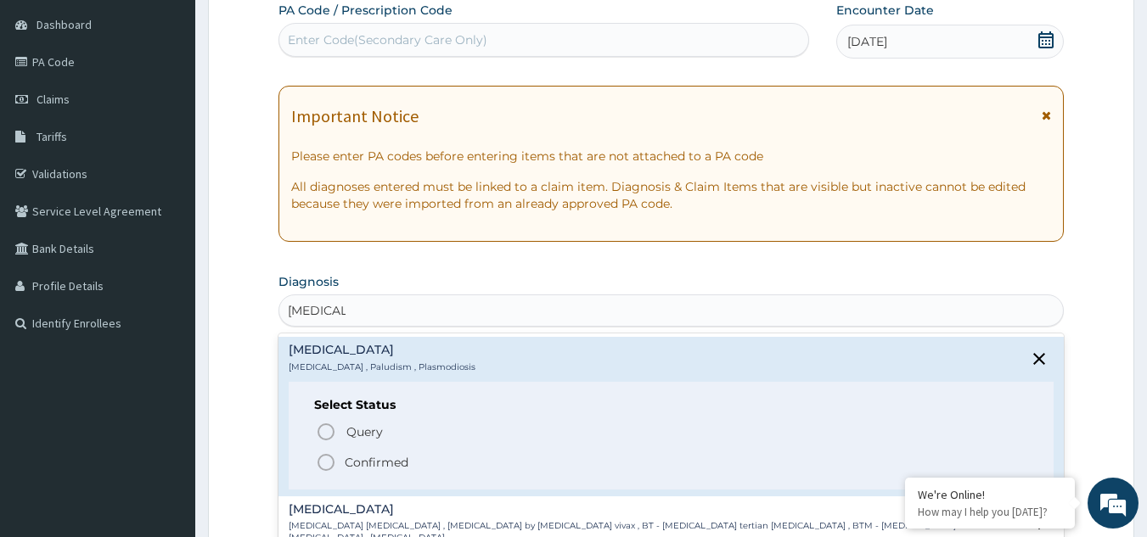
click at [328, 466] on icon "status option filled" at bounding box center [326, 462] width 20 height 20
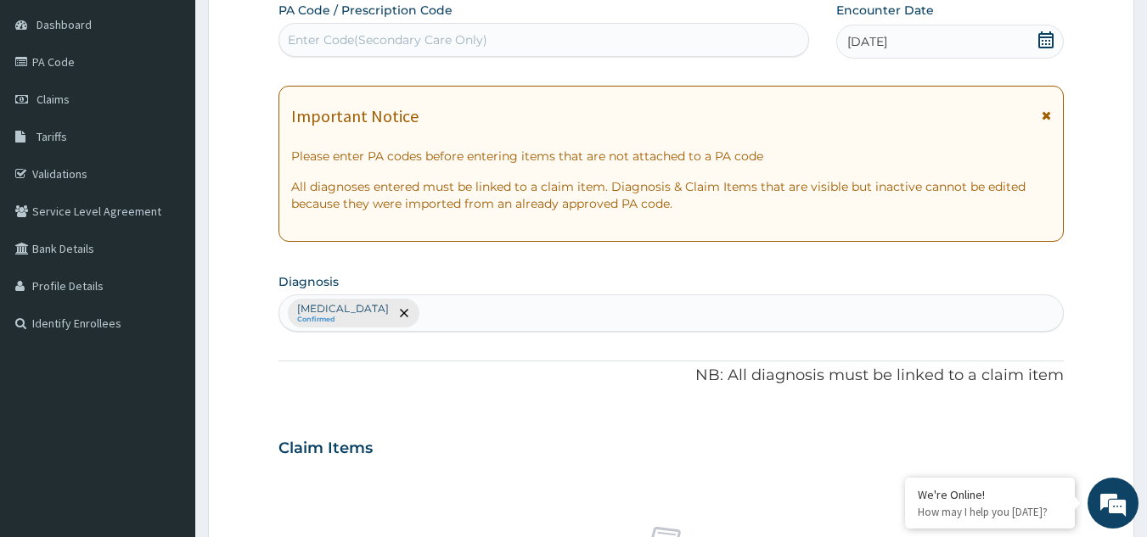
type input "U"
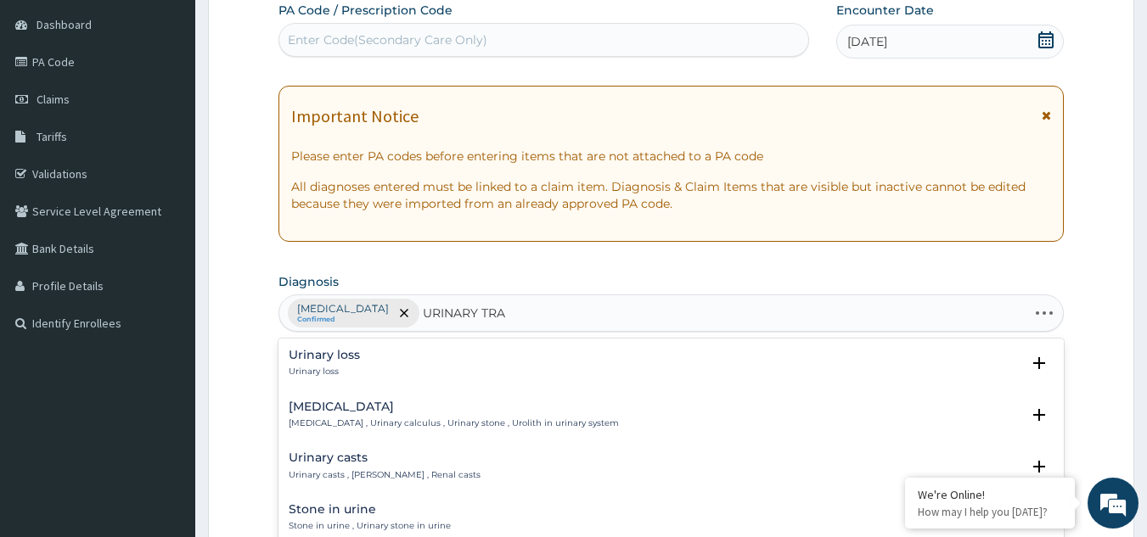
type input "URINARY TRAC"
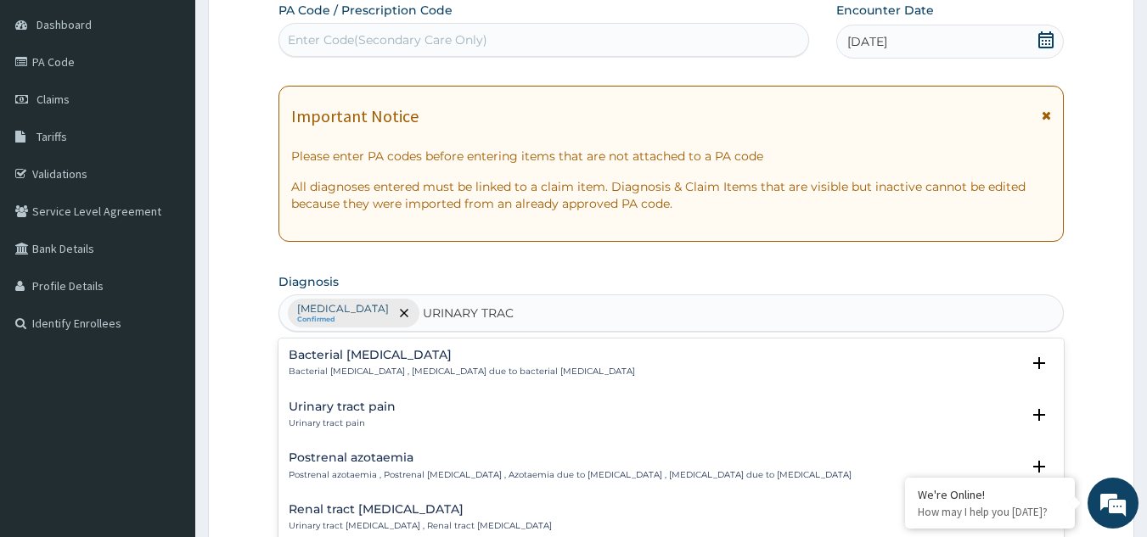
click at [336, 413] on h4 "Urinary tract pain" at bounding box center [342, 407] width 107 height 13
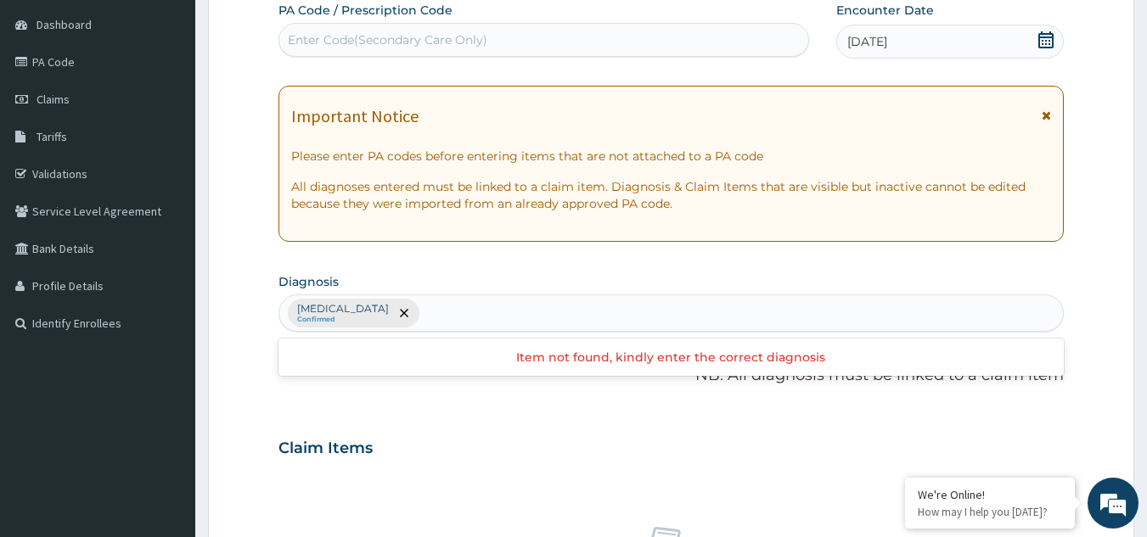
click at [493, 318] on div "Malaria Confirmed" at bounding box center [671, 313] width 784 height 36
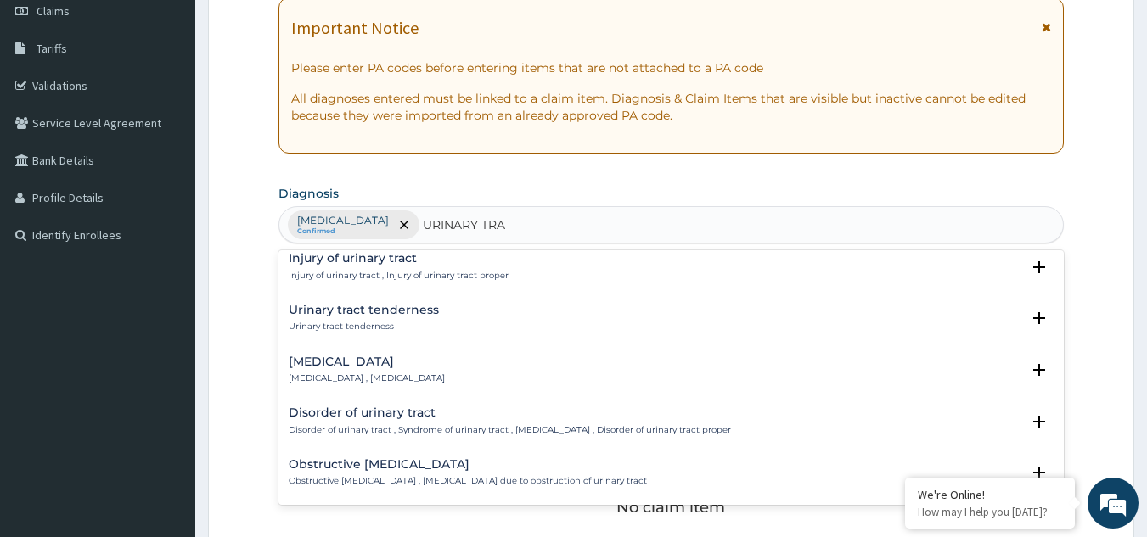
scroll to position [322, 0]
type input "URINARY TRACT INFE"
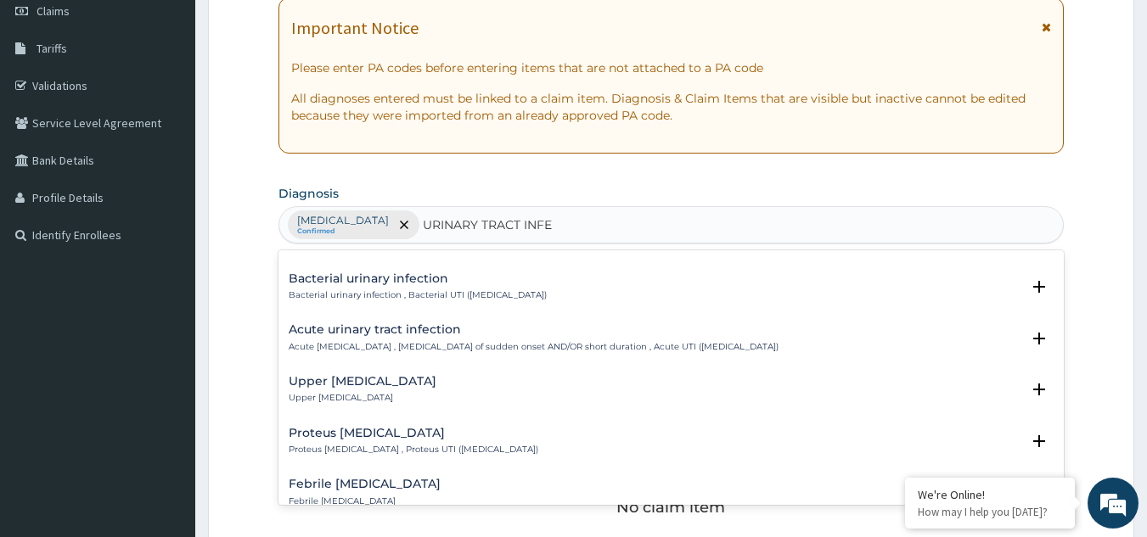
scroll to position [39, 0]
click at [411, 332] on h4 "Acute urinary tract infection" at bounding box center [534, 330] width 490 height 13
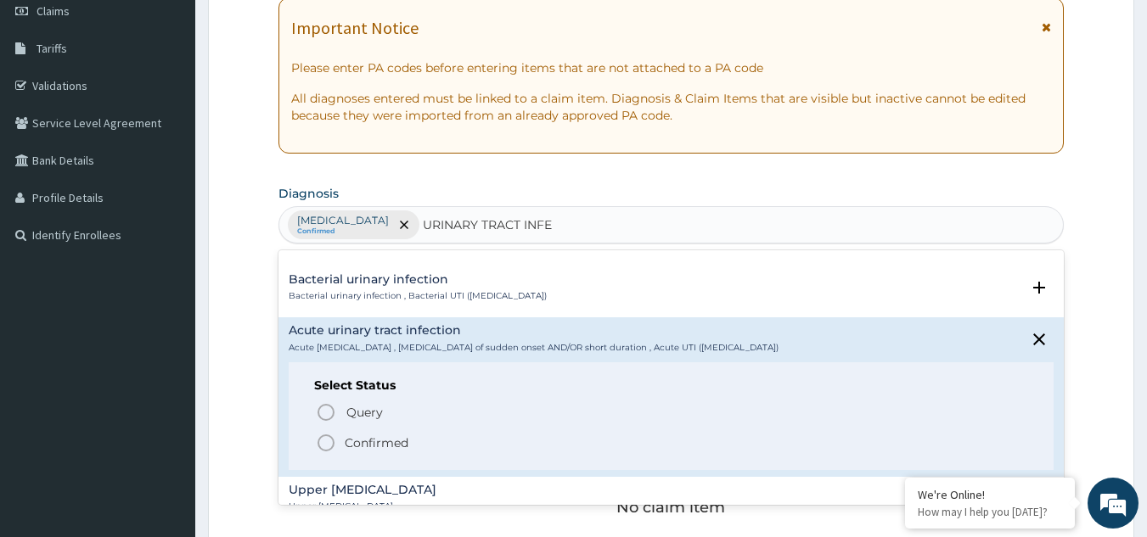
click at [411, 332] on h4 "Acute urinary tract infection" at bounding box center [534, 330] width 490 height 13
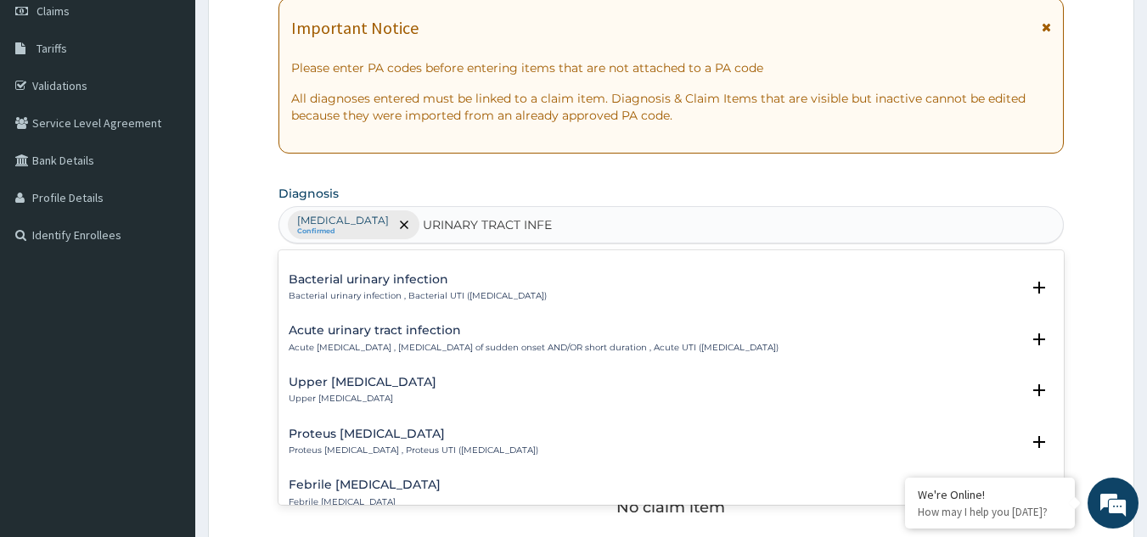
click at [411, 332] on h4 "Acute urinary tract infection" at bounding box center [534, 330] width 490 height 13
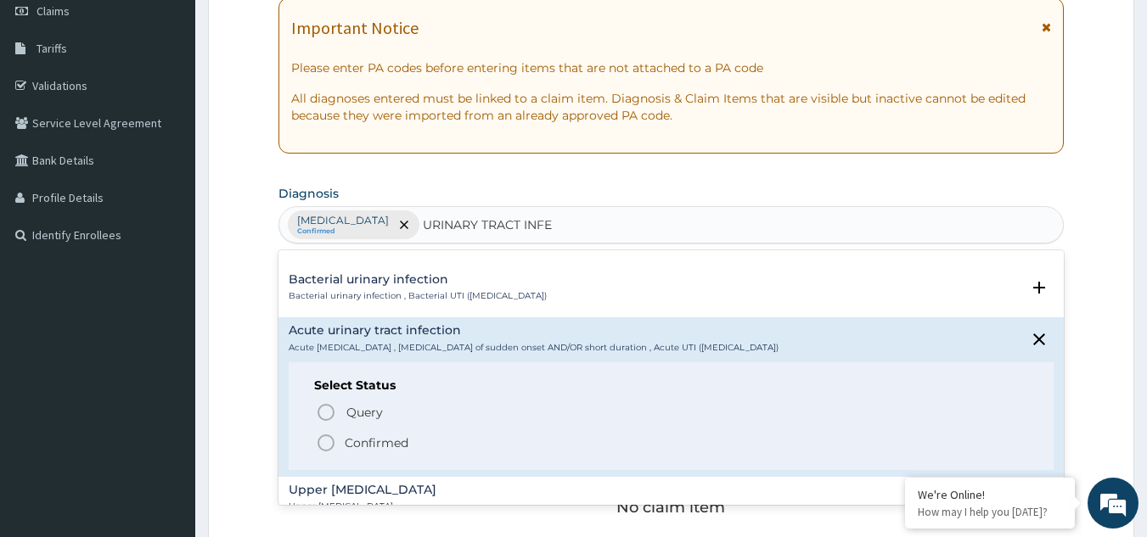
click at [327, 451] on icon "status option filled" at bounding box center [326, 443] width 20 height 20
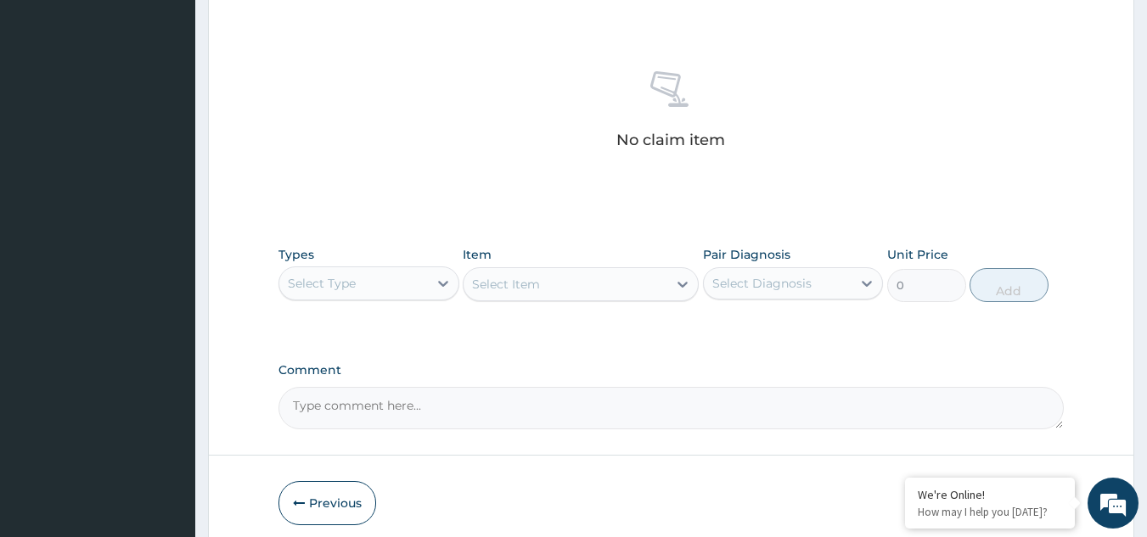
scroll to position [687, 0]
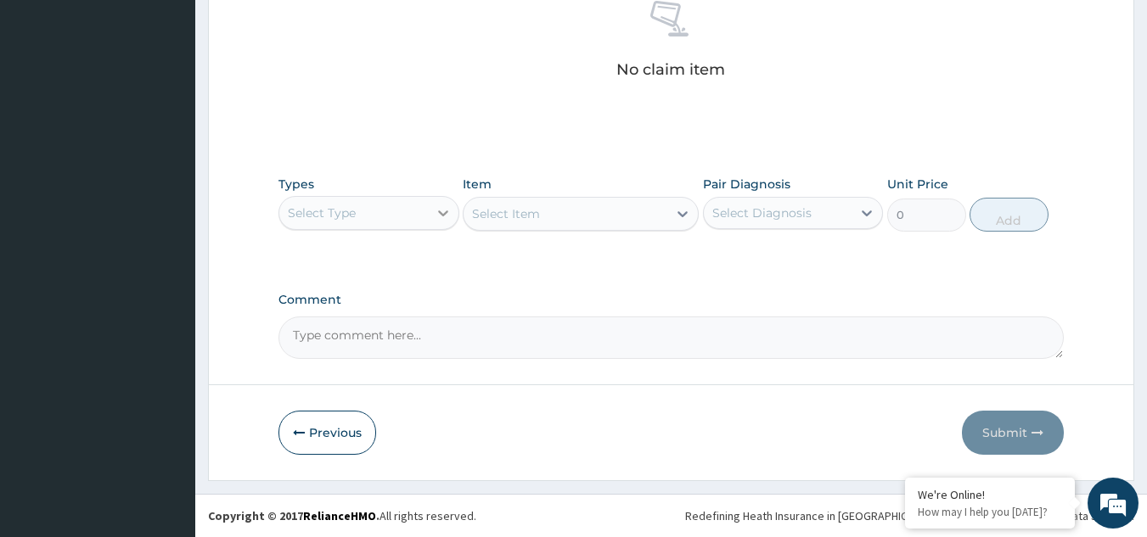
click at [442, 209] on icon at bounding box center [443, 213] width 17 height 17
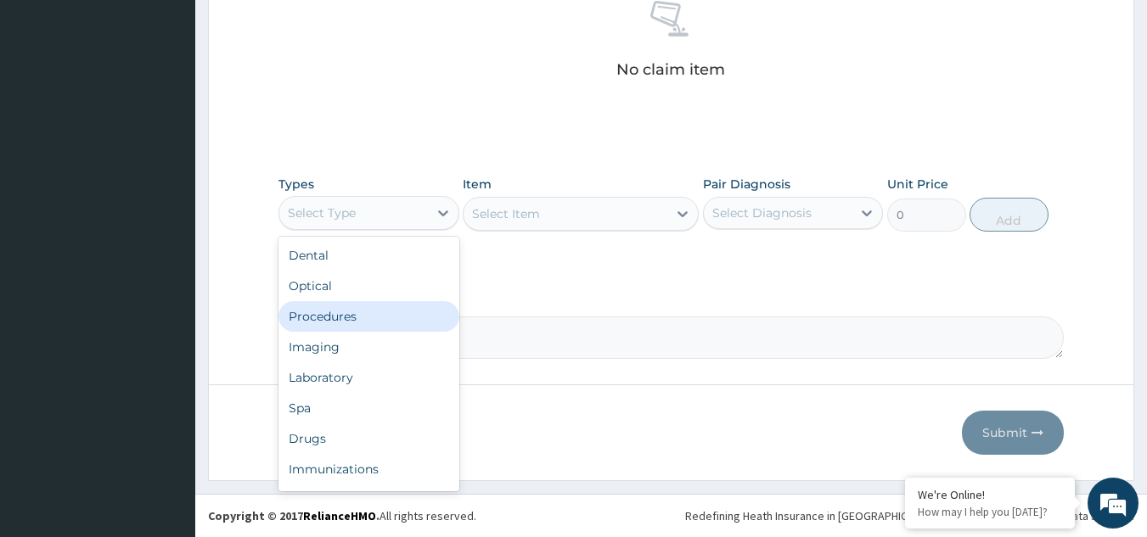
click at [380, 312] on div "Procedures" at bounding box center [368, 316] width 181 height 31
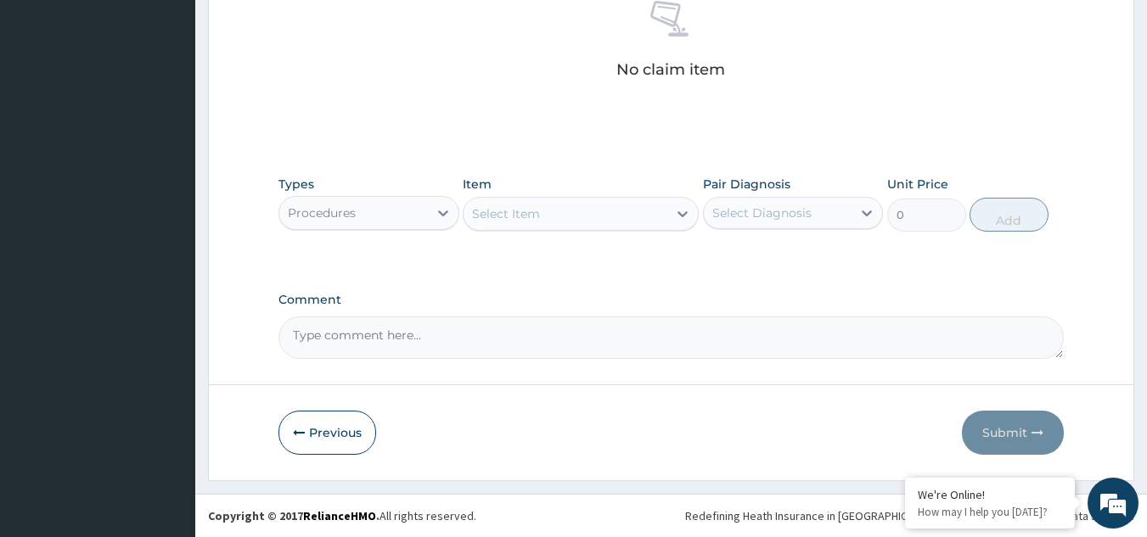
click at [681, 211] on icon at bounding box center [682, 213] width 17 height 17
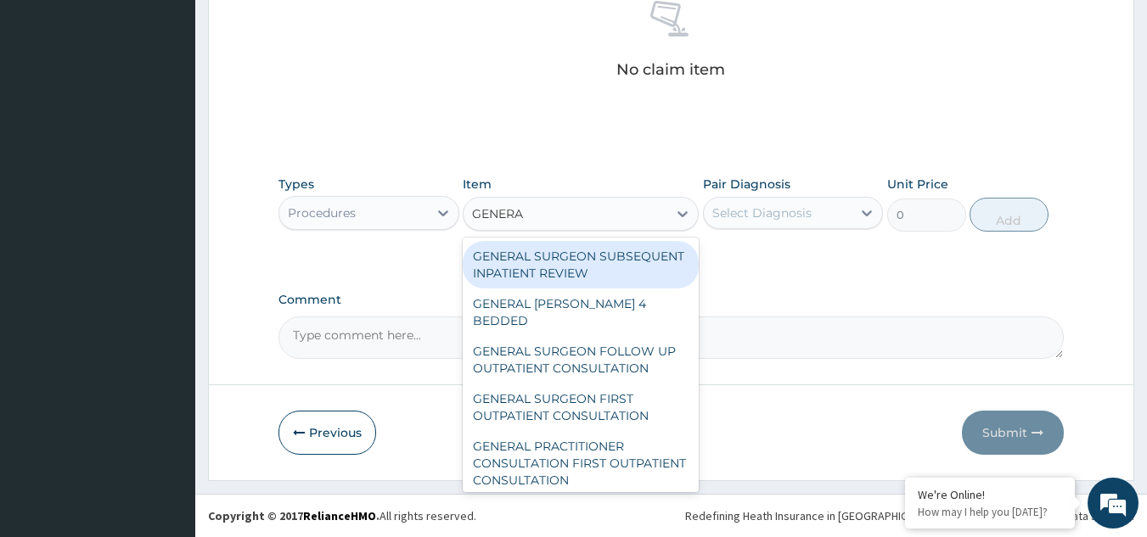
type input "GENERAL"
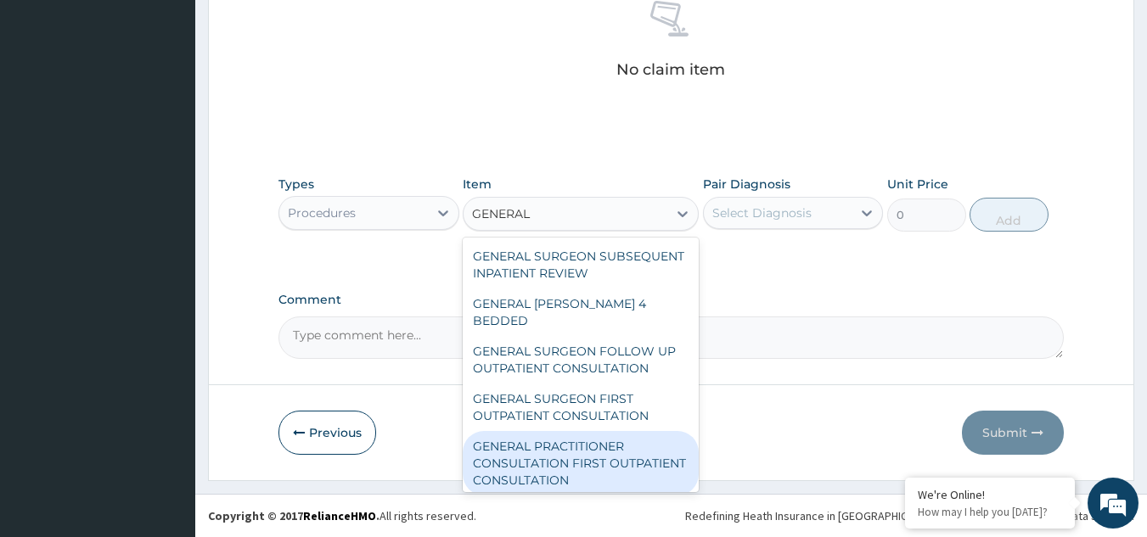
click at [580, 461] on div "GENERAL PRACTITIONER CONSULTATION FIRST OUTPATIENT CONSULTATION" at bounding box center [581, 463] width 236 height 64
type input "3000"
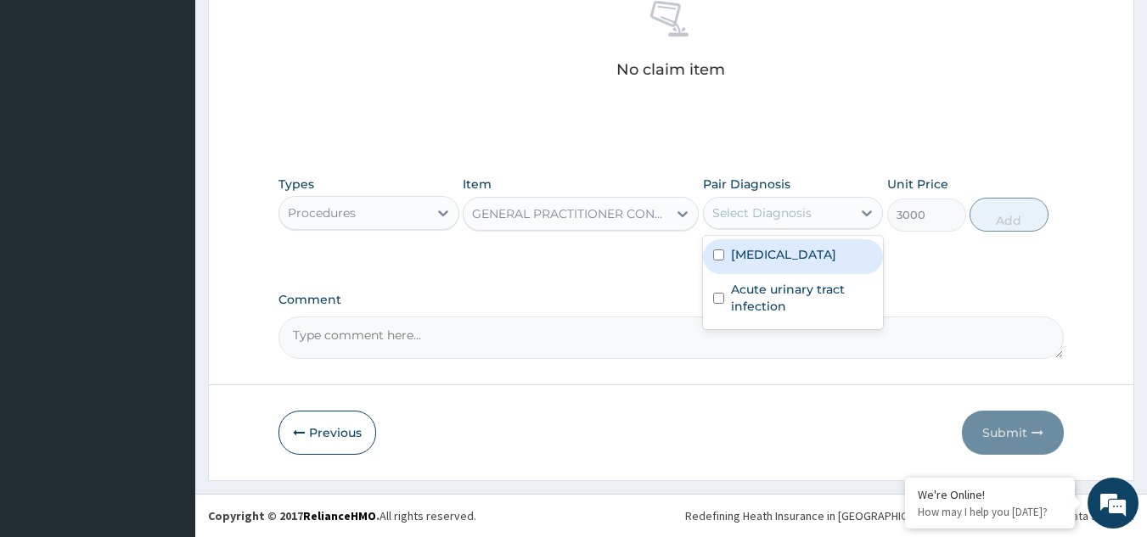
click at [836, 208] on div "Select Diagnosis" at bounding box center [778, 212] width 149 height 27
click at [766, 244] on div "Malaria" at bounding box center [793, 256] width 181 height 35
checkbox input "true"
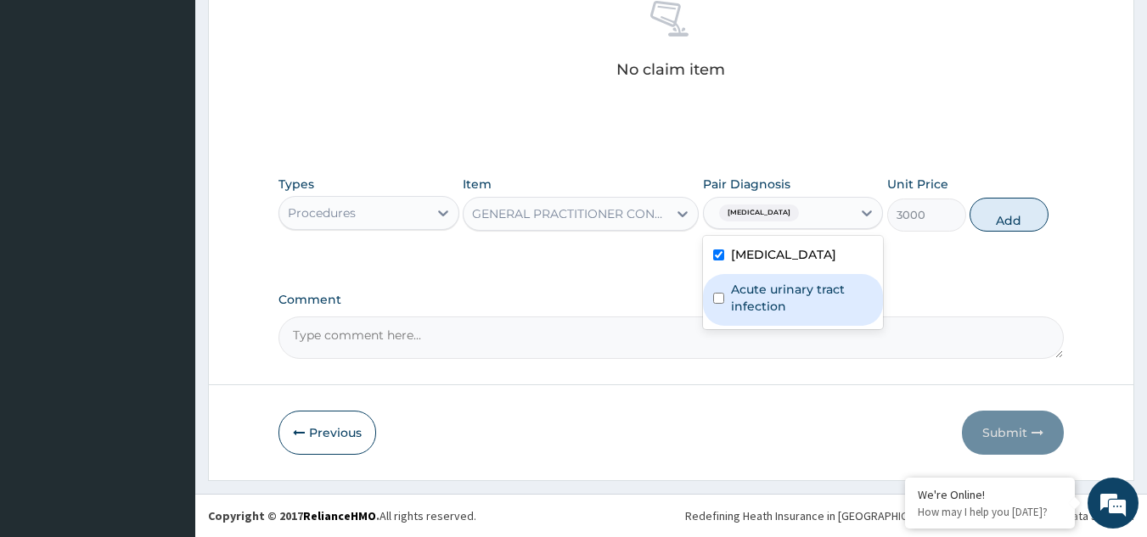
click at [757, 311] on label "Acute urinary tract infection" at bounding box center [802, 298] width 143 height 34
checkbox input "true"
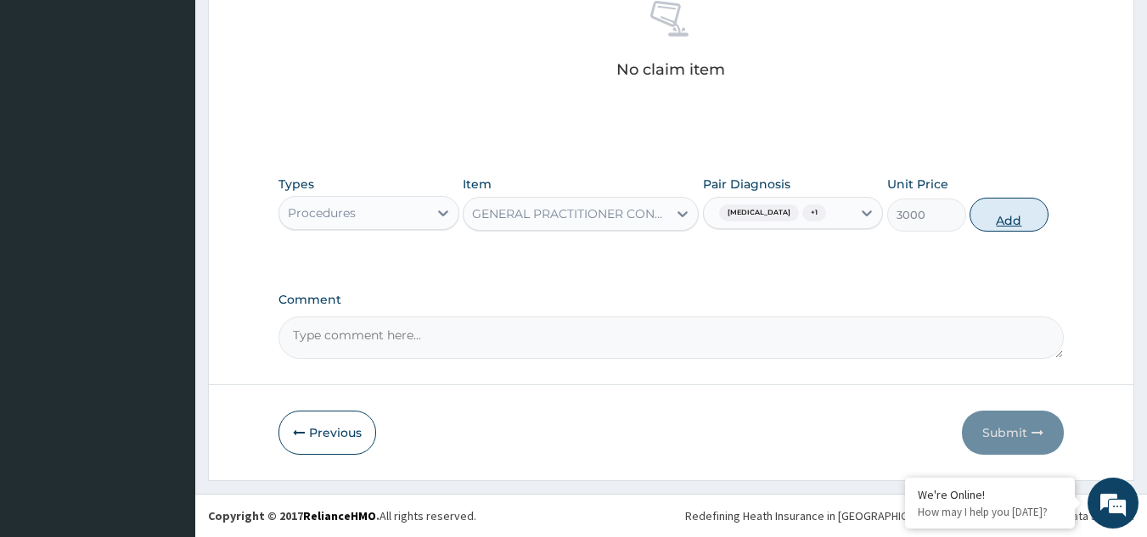
click at [1006, 207] on button "Add" at bounding box center [1008, 215] width 79 height 34
type input "0"
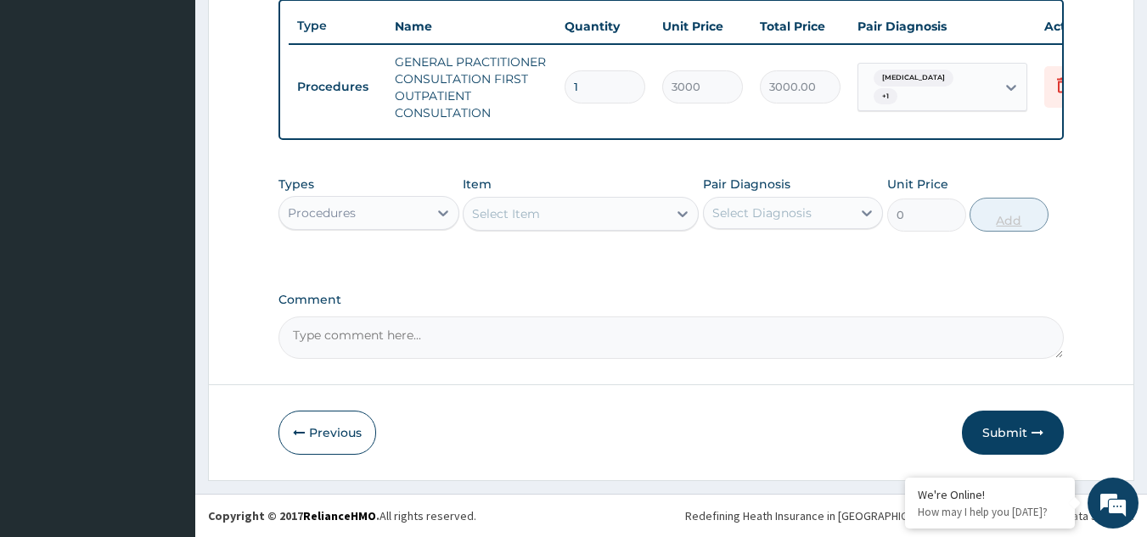
scroll to position [645, 0]
click at [482, 178] on label "Item" at bounding box center [477, 184] width 29 height 17
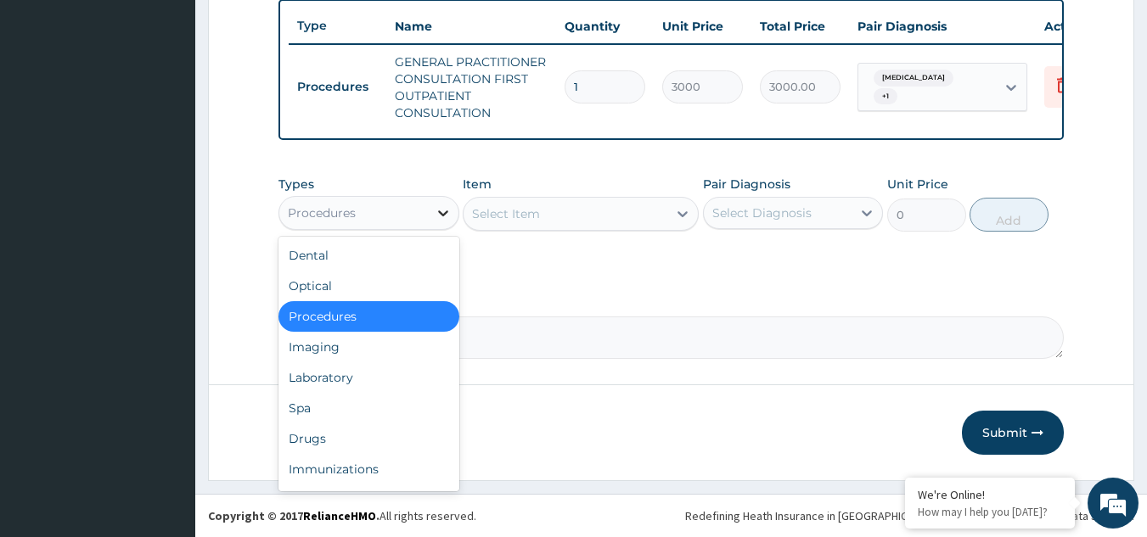
click at [435, 213] on icon at bounding box center [443, 213] width 17 height 17
click at [351, 379] on div "Laboratory" at bounding box center [368, 377] width 181 height 31
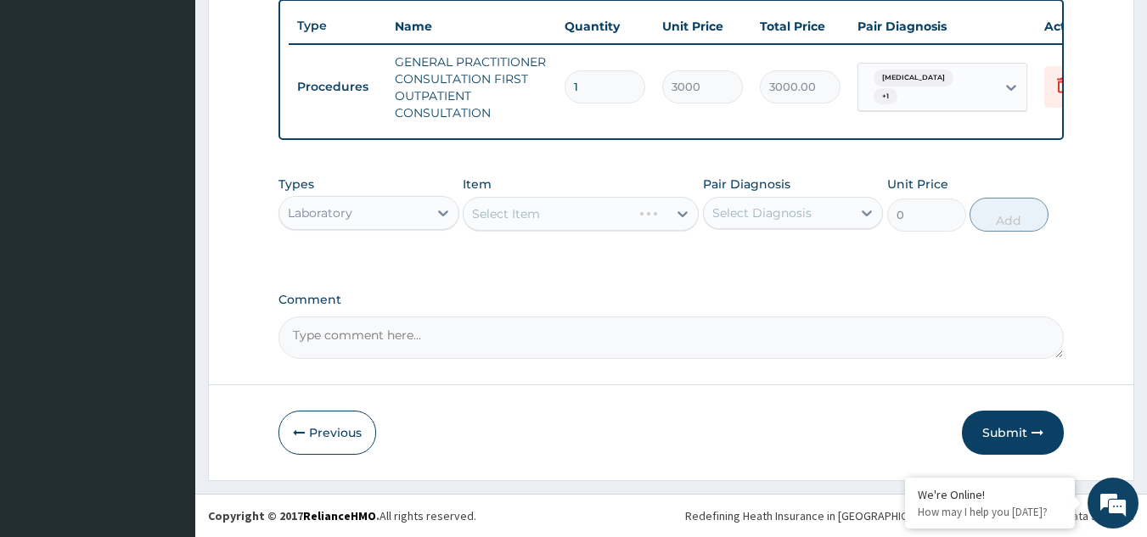
click at [679, 218] on div "Select Item" at bounding box center [581, 214] width 236 height 34
click at [679, 218] on icon at bounding box center [682, 213] width 17 height 17
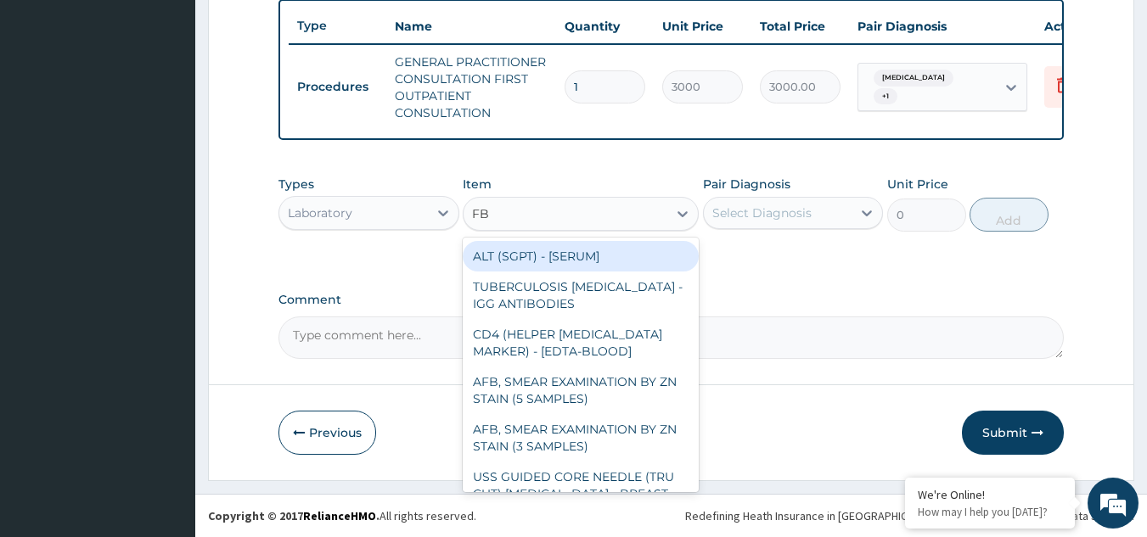
type input "FBC"
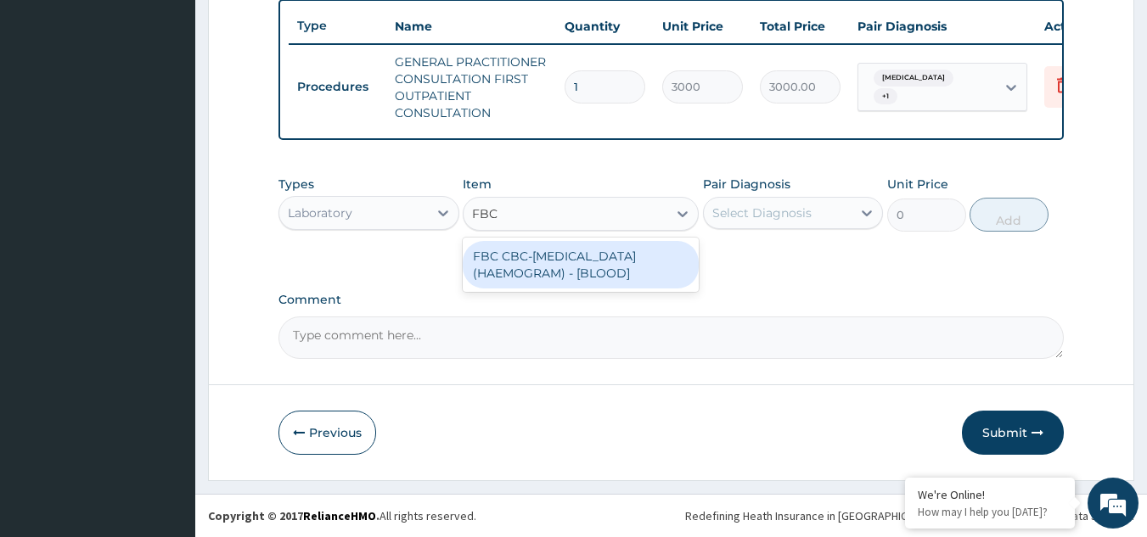
click at [628, 256] on div "FBC CBC-COMPLETE BLOOD COUNT (HAEMOGRAM) - [BLOOD]" at bounding box center [581, 265] width 236 height 48
type input "3000"
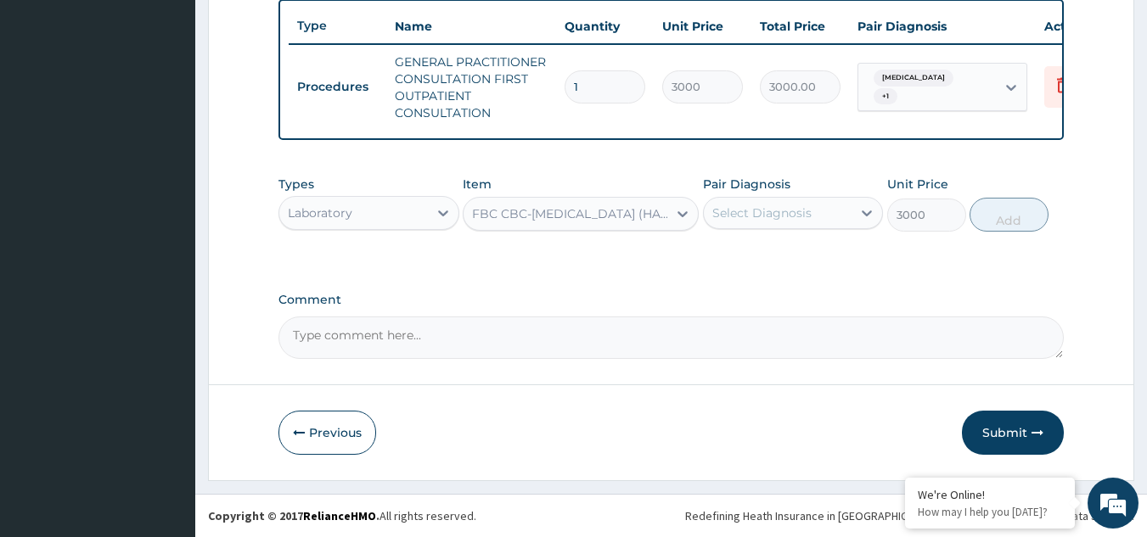
click at [793, 205] on div "Select Diagnosis" at bounding box center [761, 213] width 99 height 17
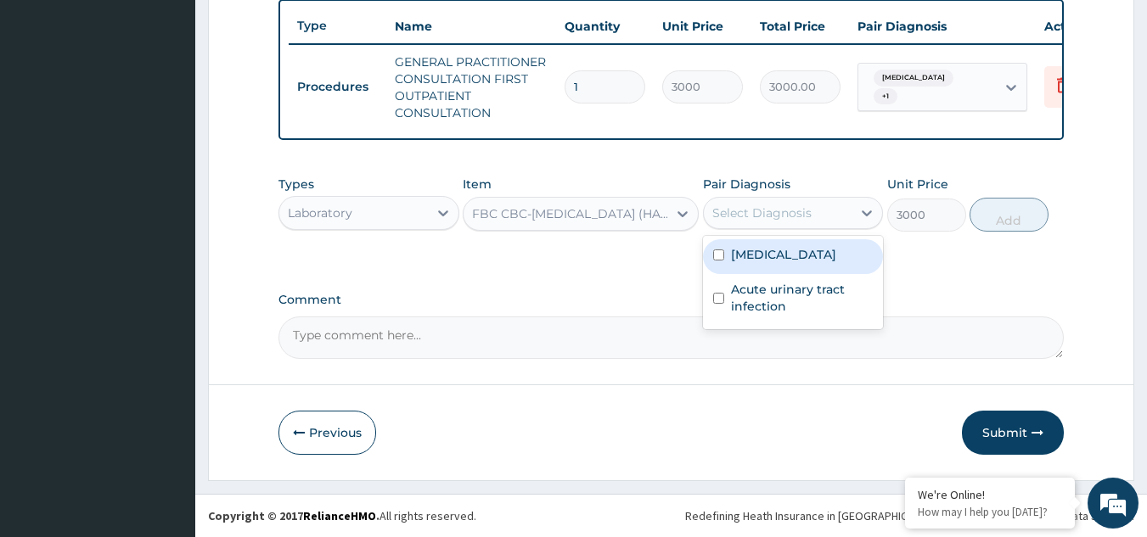
click at [719, 259] on input "checkbox" at bounding box center [718, 255] width 11 height 11
checkbox input "true"
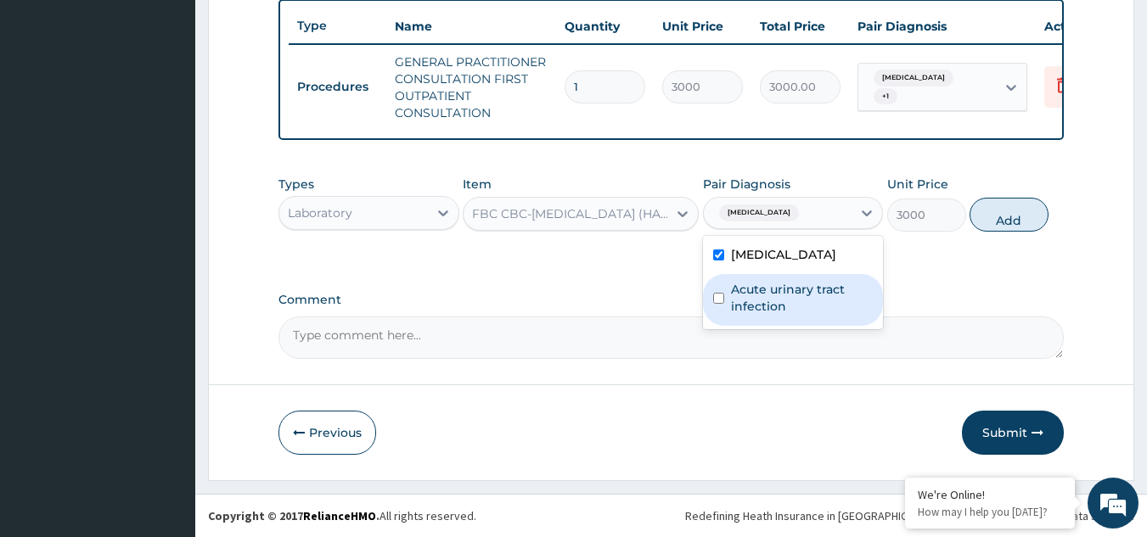
click at [715, 300] on input "checkbox" at bounding box center [718, 298] width 11 height 11
checkbox input "true"
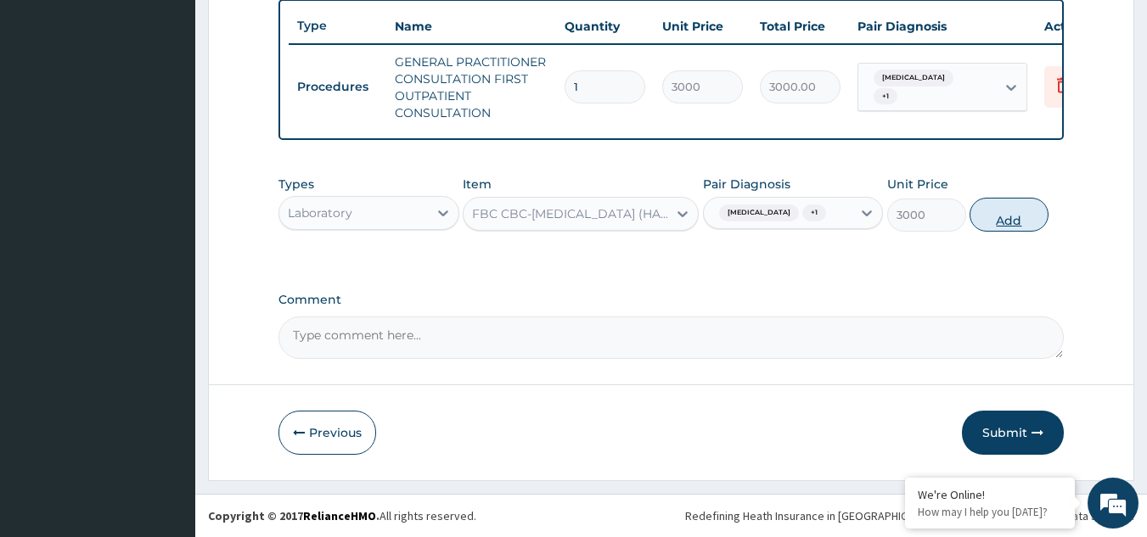
click at [995, 212] on button "Add" at bounding box center [1008, 215] width 79 height 34
type input "0"
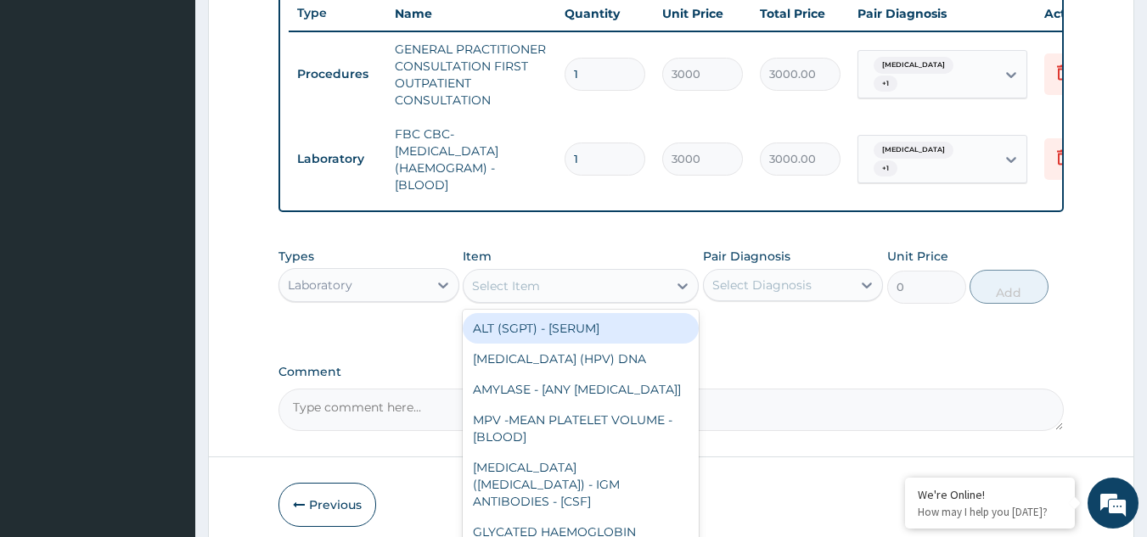
click at [592, 296] on div "Select Item" at bounding box center [565, 285] width 204 height 27
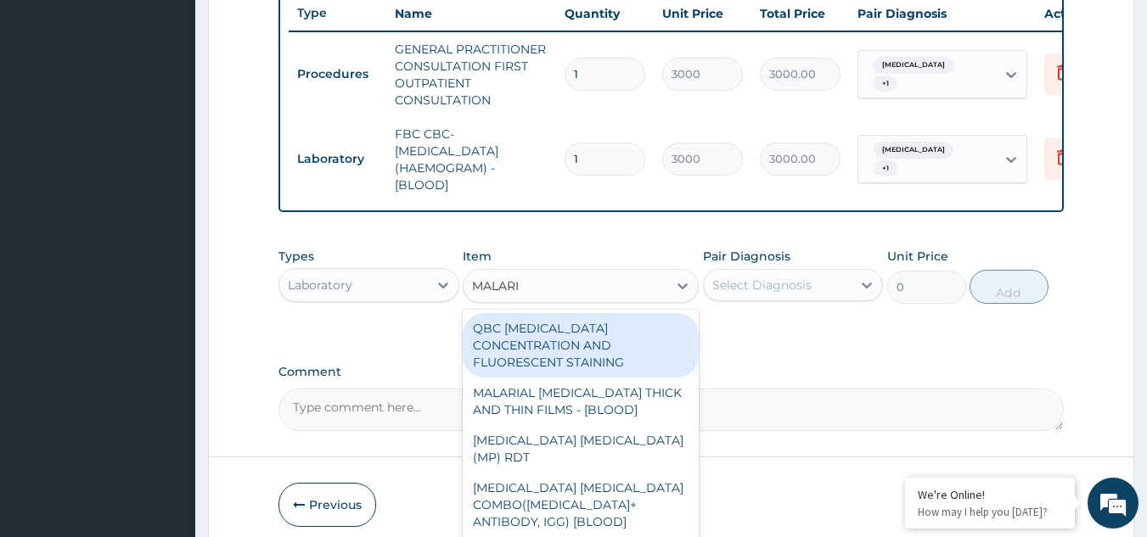
type input "MALARIA"
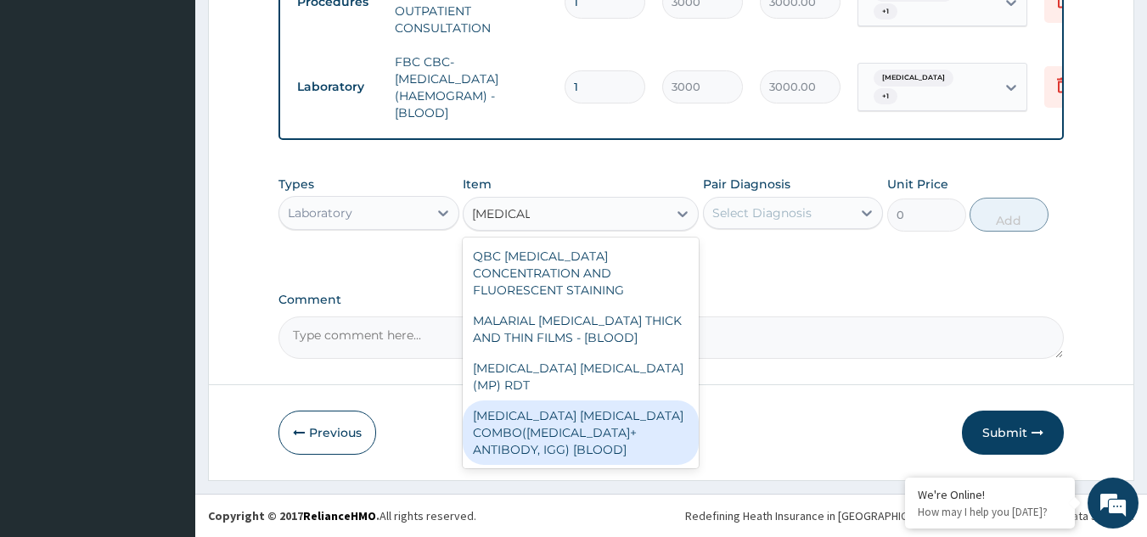
click at [568, 401] on div "MALARIA PARASITE COMBO(BLOOD FILM+ ANTIBODY, IGG) [BLOOD]" at bounding box center [581, 433] width 236 height 64
type input "2000"
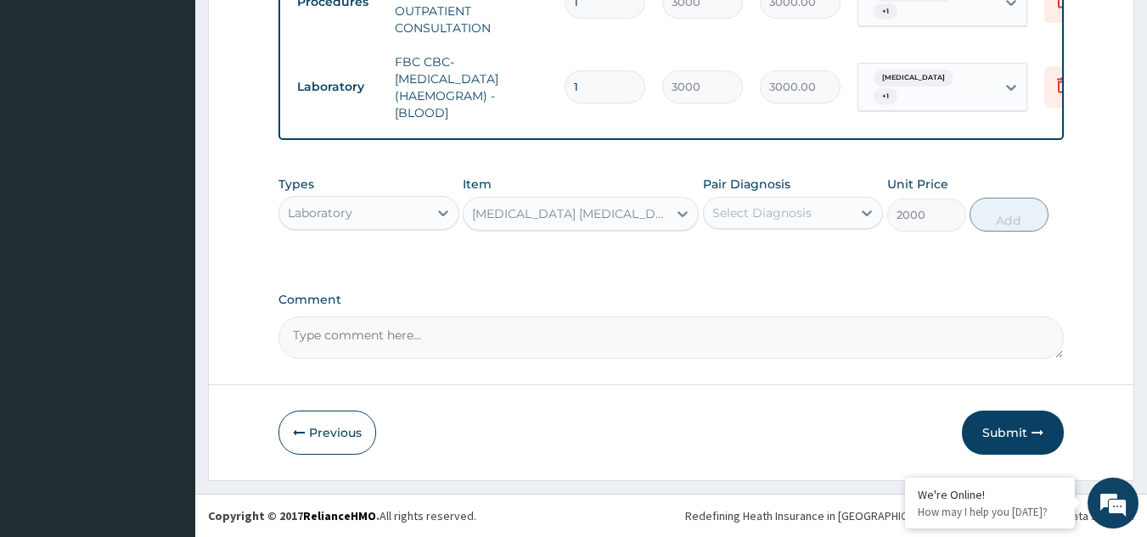
click at [829, 216] on div "Select Diagnosis" at bounding box center [778, 212] width 149 height 27
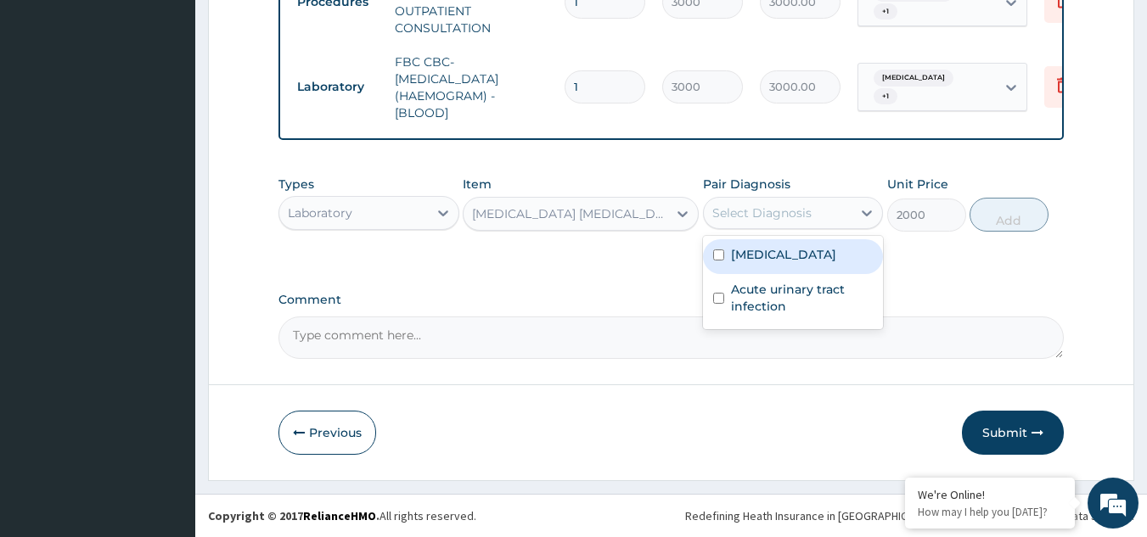
click at [771, 261] on label "Malaria" at bounding box center [783, 254] width 105 height 17
checkbox input "true"
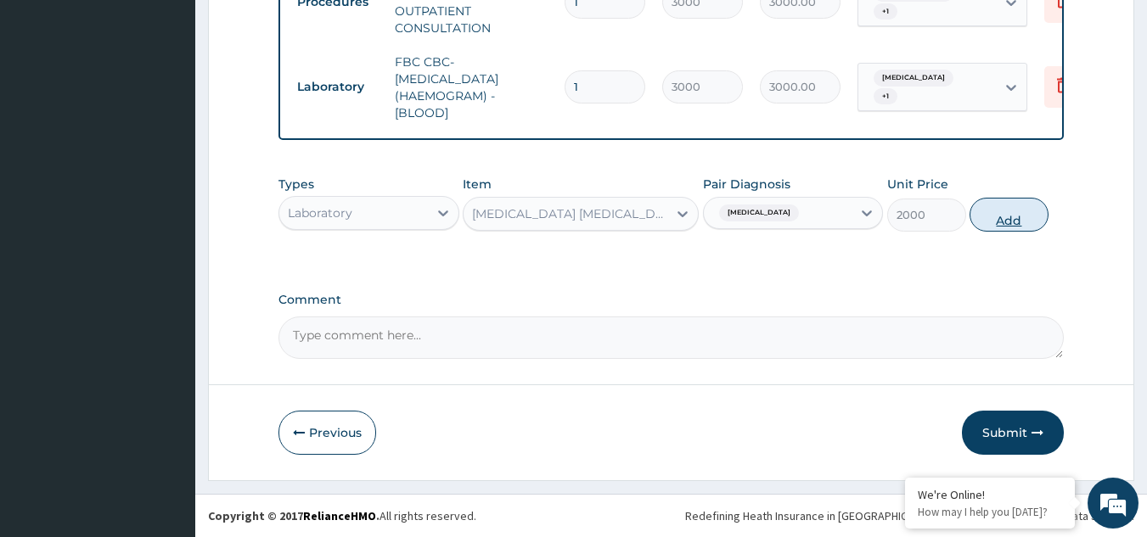
click at [1016, 216] on button "Add" at bounding box center [1008, 215] width 79 height 34
type input "0"
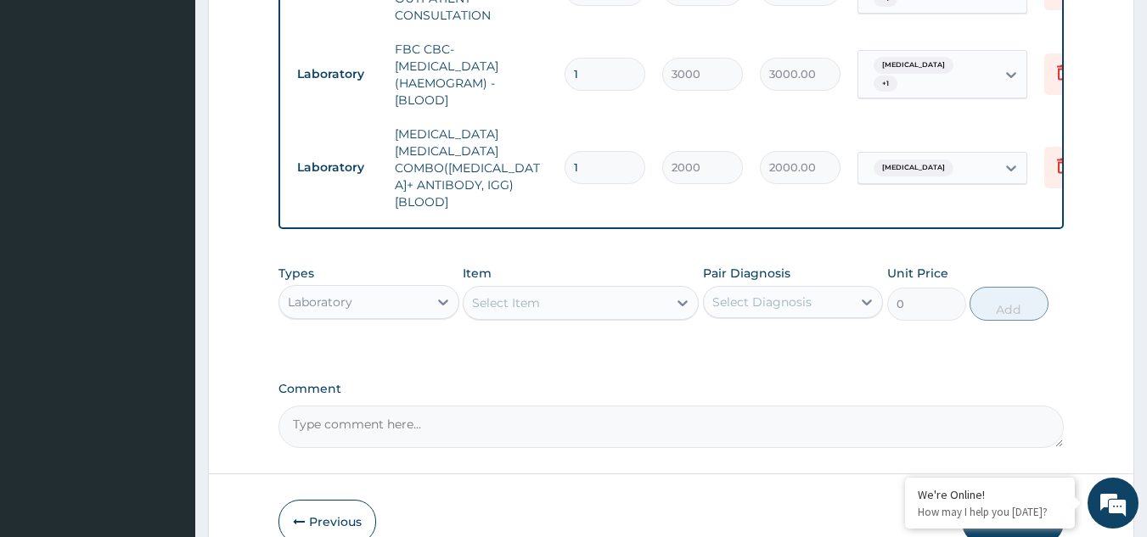
click at [518, 294] on div "Select Item" at bounding box center [506, 302] width 68 height 17
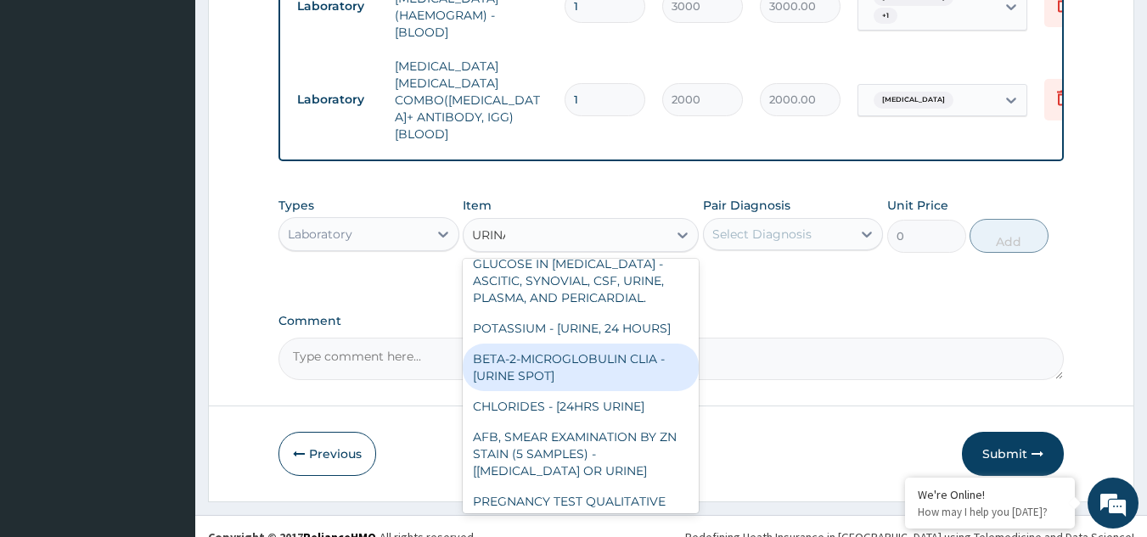
scroll to position [0, 0]
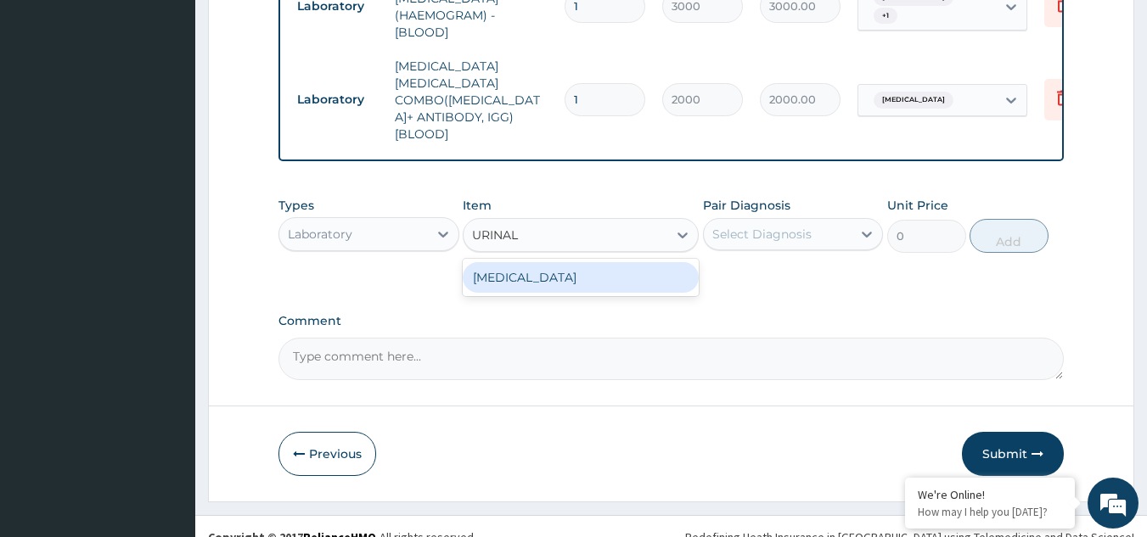
type input "URINALY"
click at [625, 262] on div "URINALYSIS" at bounding box center [581, 277] width 236 height 31
type input "2000"
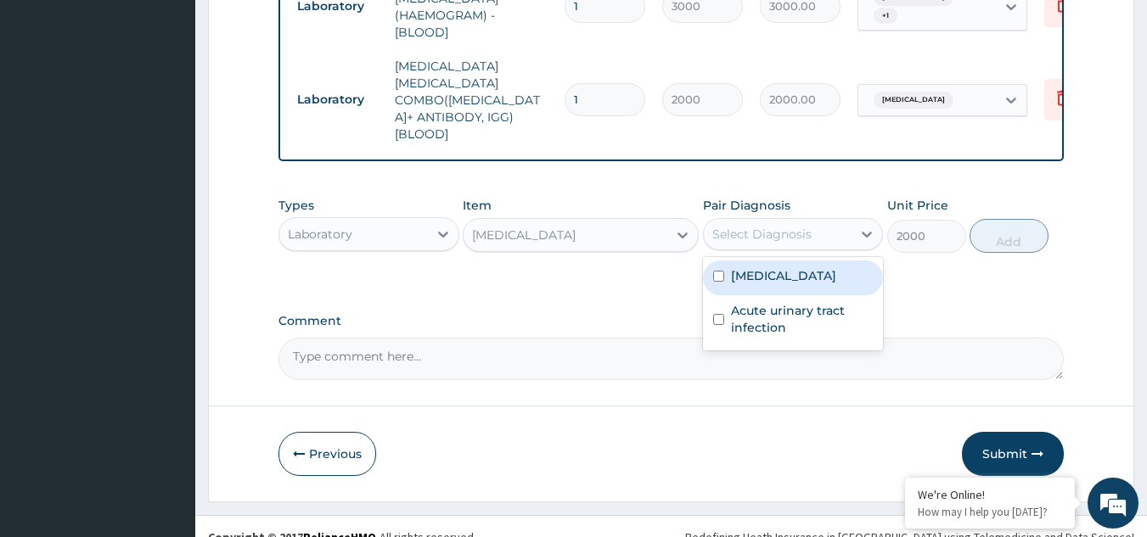
click at [792, 226] on div "Select Diagnosis" at bounding box center [761, 234] width 99 height 17
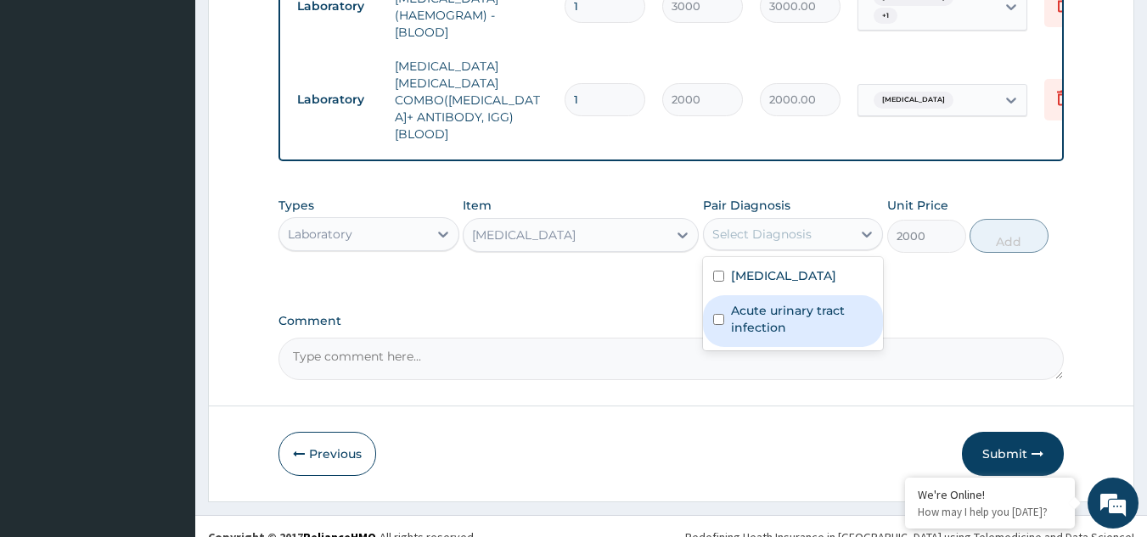
click at [729, 303] on div "Acute urinary tract infection" at bounding box center [793, 321] width 181 height 52
checkbox input "true"
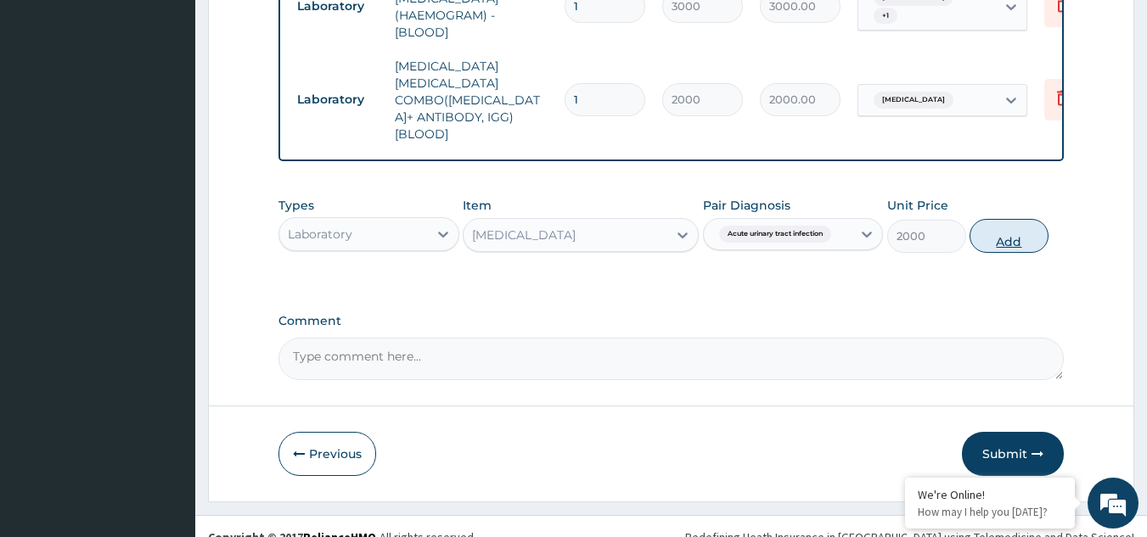
click at [1005, 219] on button "Add" at bounding box center [1008, 236] width 79 height 34
type input "0"
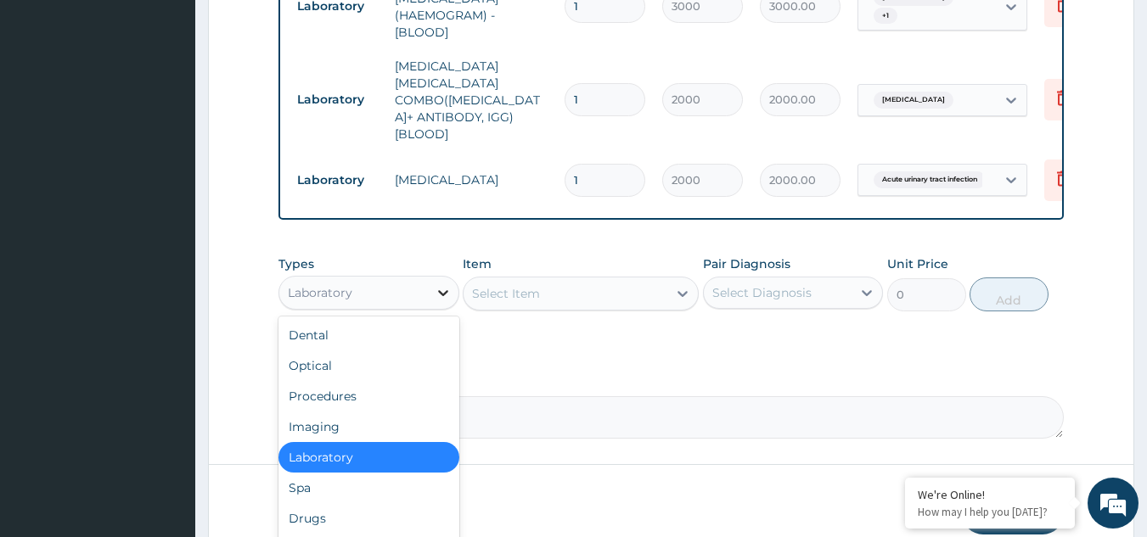
click at [432, 278] on div at bounding box center [443, 293] width 31 height 31
click at [342, 503] on div "Drugs" at bounding box center [368, 518] width 181 height 31
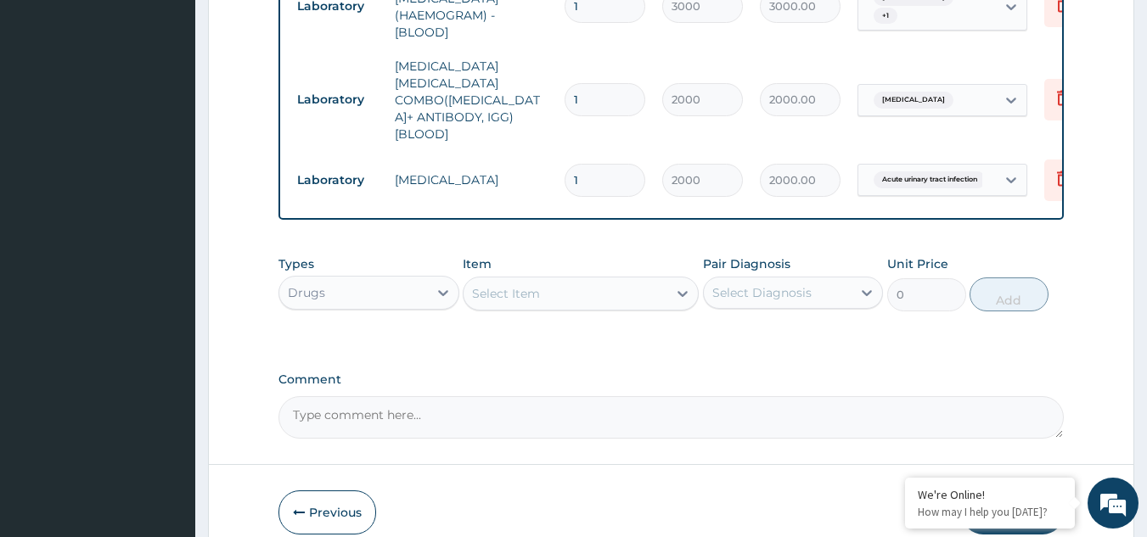
click at [674, 285] on icon at bounding box center [682, 293] width 17 height 17
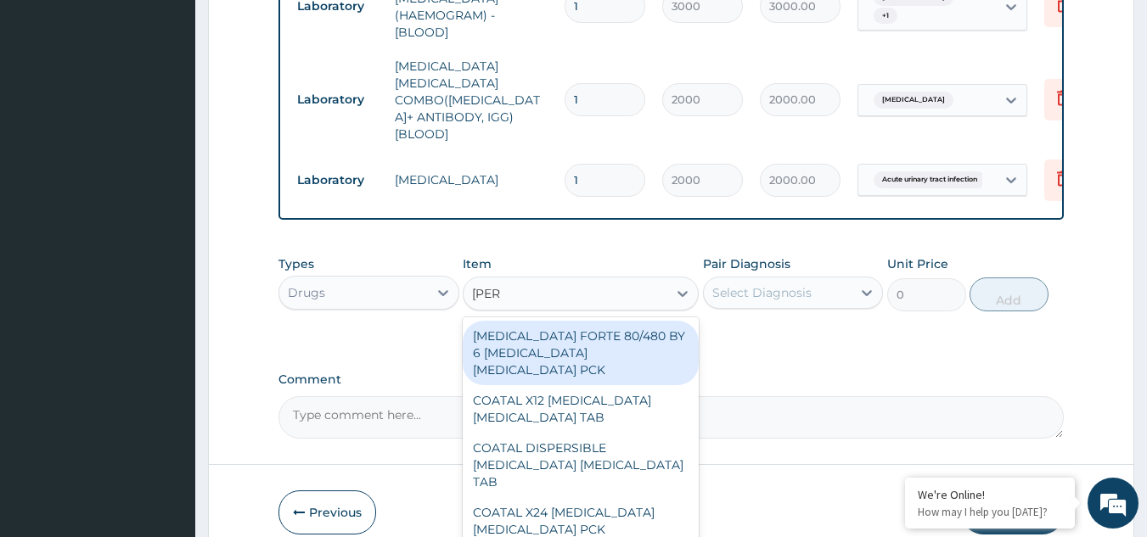
type input "COART"
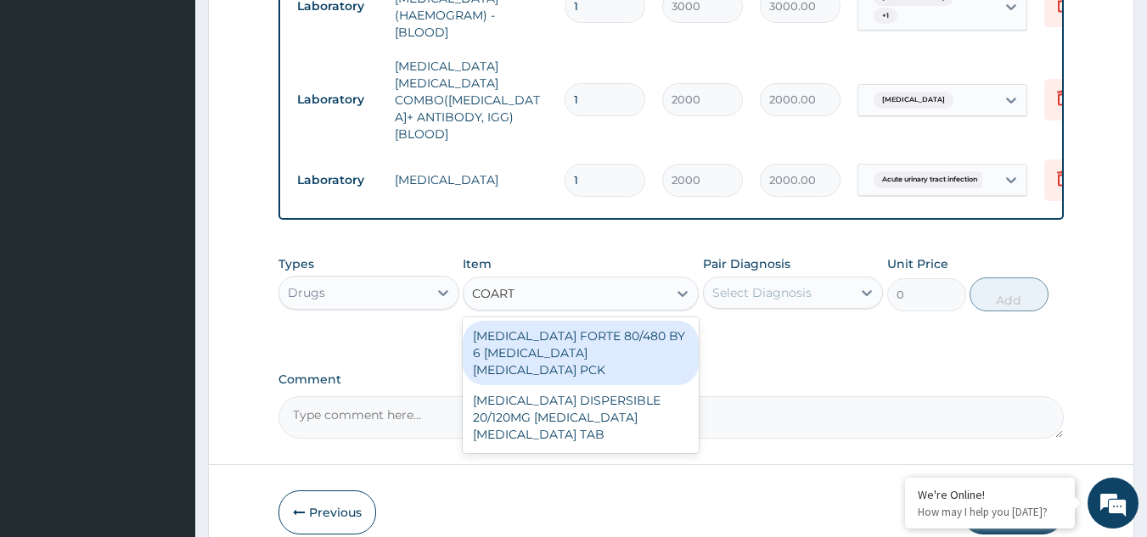
click at [614, 322] on div "COARTEM FORTE 80/480 BY 6 ARTEMETHER LUMEFANTRINE PCK" at bounding box center [581, 353] width 236 height 64
type input "5313"
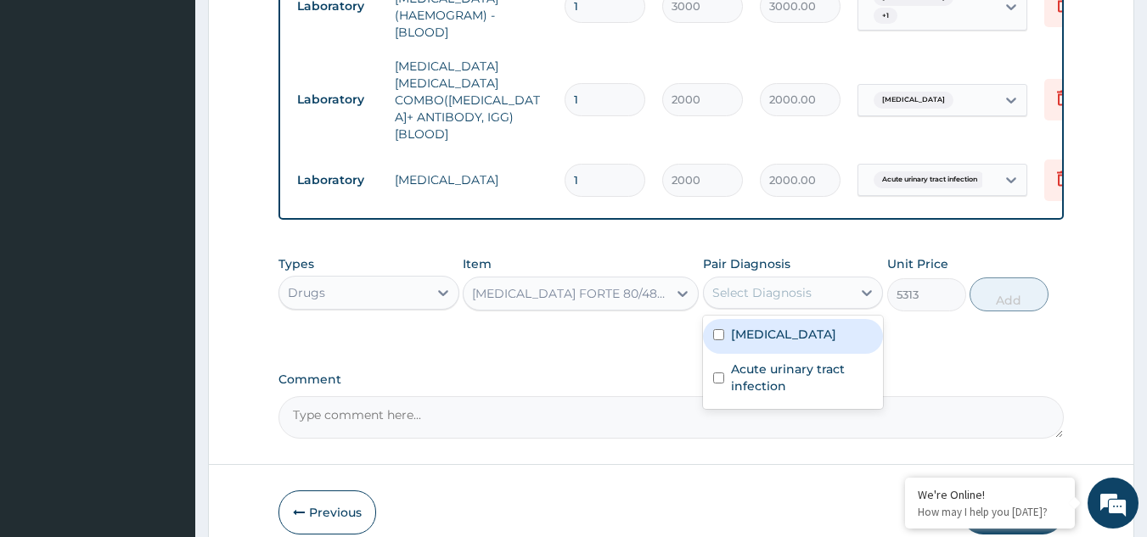
click at [798, 284] on div "Select Diagnosis" at bounding box center [761, 292] width 99 height 17
click at [748, 326] on label "Malaria" at bounding box center [783, 334] width 105 height 17
checkbox input "true"
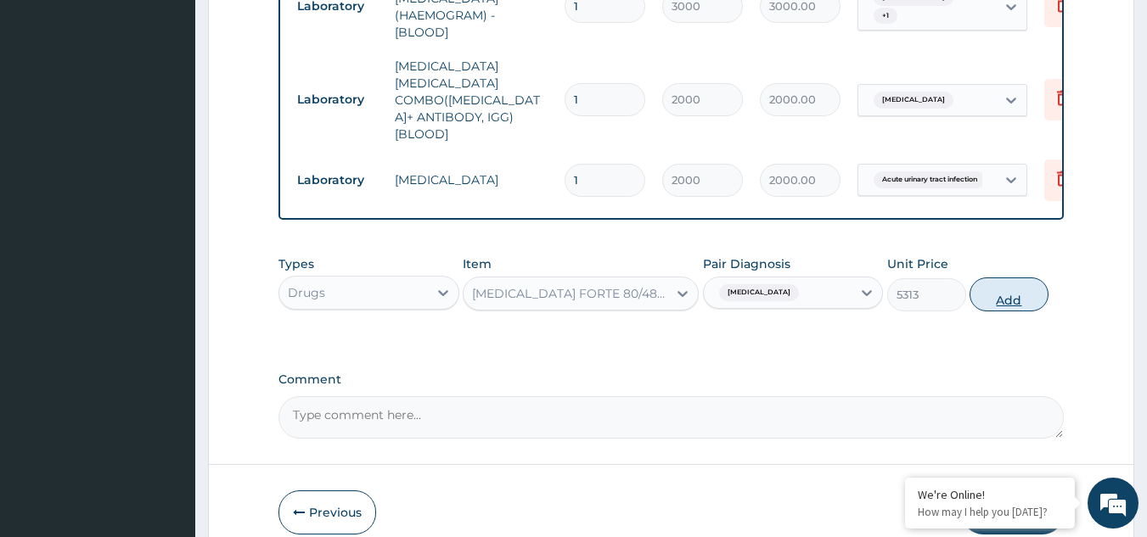
click at [995, 278] on button "Add" at bounding box center [1008, 295] width 79 height 34
type input "0"
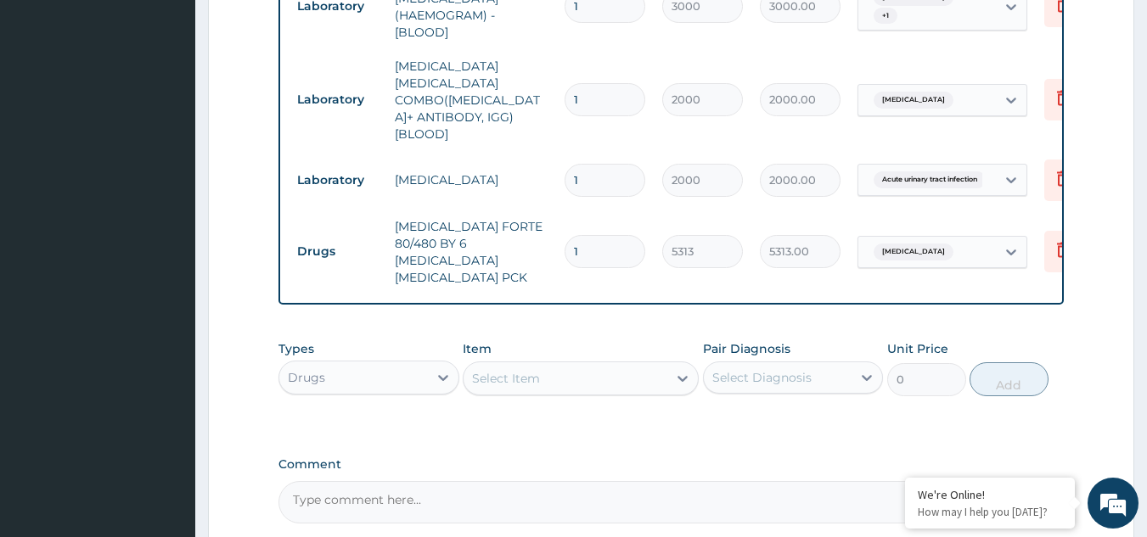
click at [563, 365] on div "Select Item" at bounding box center [565, 378] width 204 height 27
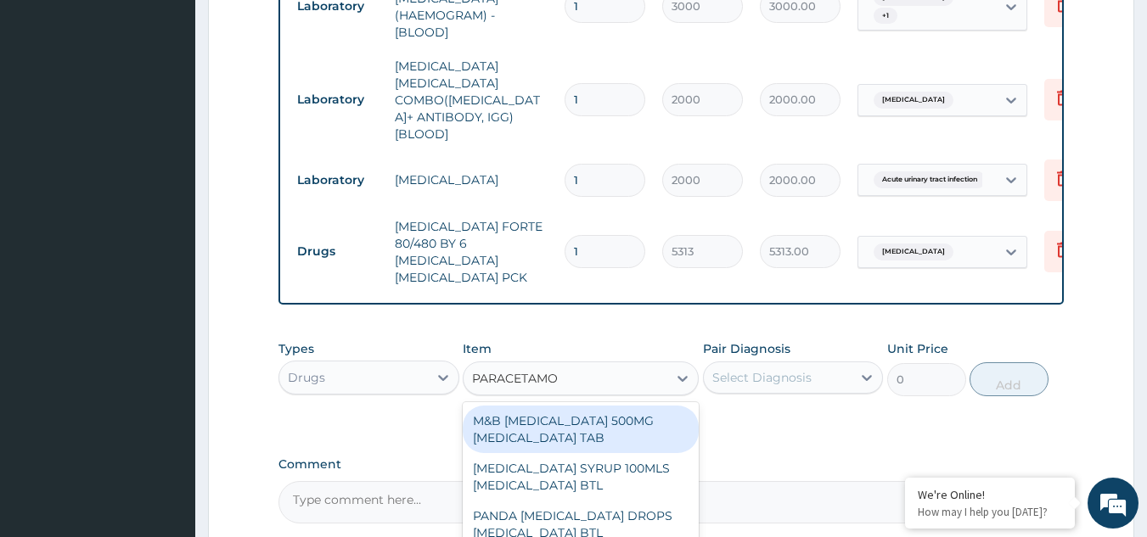
type input "PARACETAMOL"
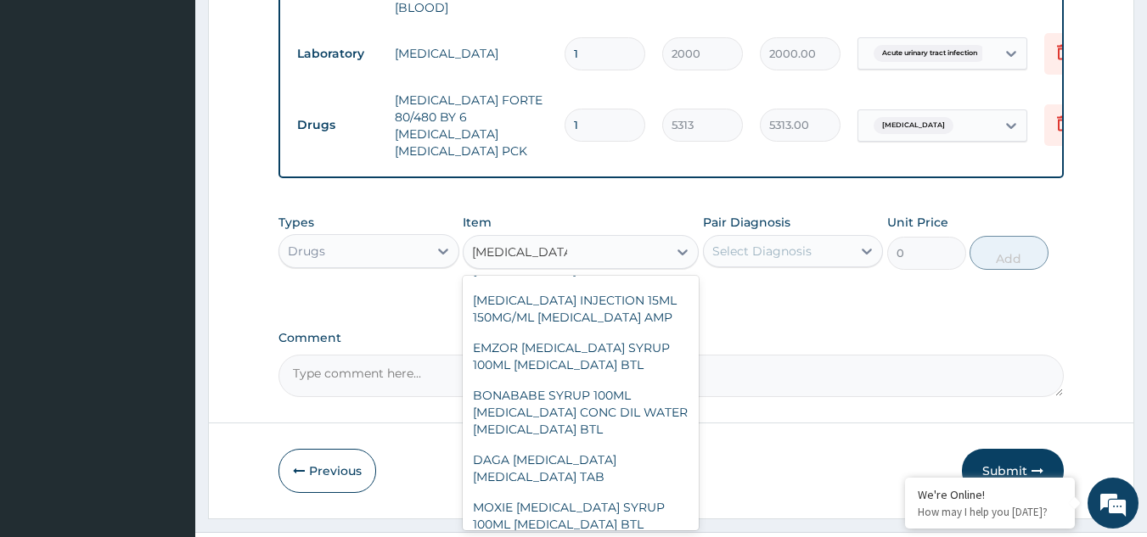
scroll to position [628, 0]
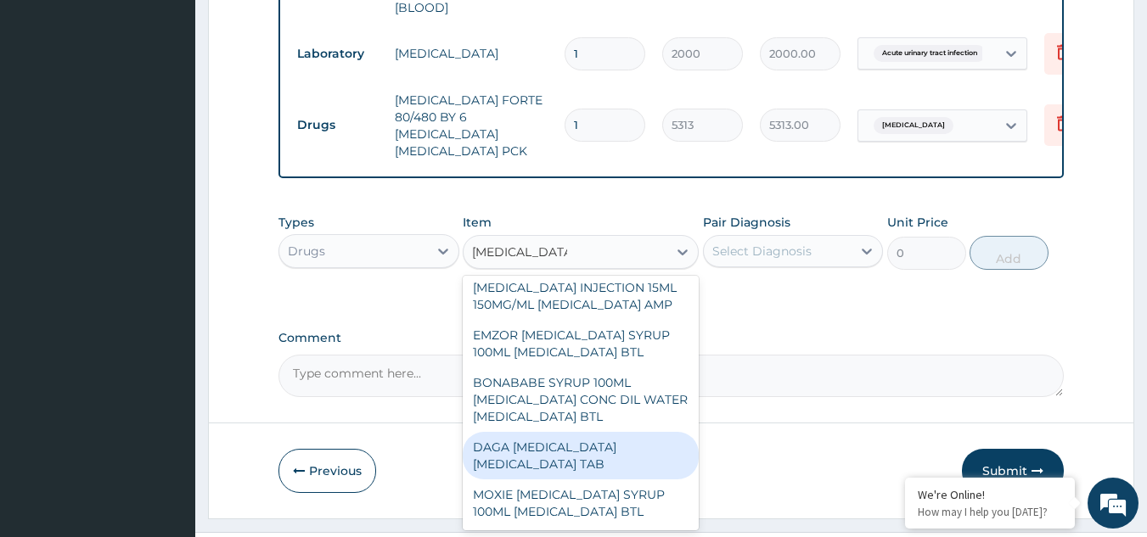
drag, startPoint x: 558, startPoint y: 412, endPoint x: 619, endPoint y: 416, distance: 60.4
click at [619, 432] on div "DAGA PARACETAMOL ACETAMINOPHEN TAB" at bounding box center [581, 456] width 236 height 48
type input "37.95000076293945"
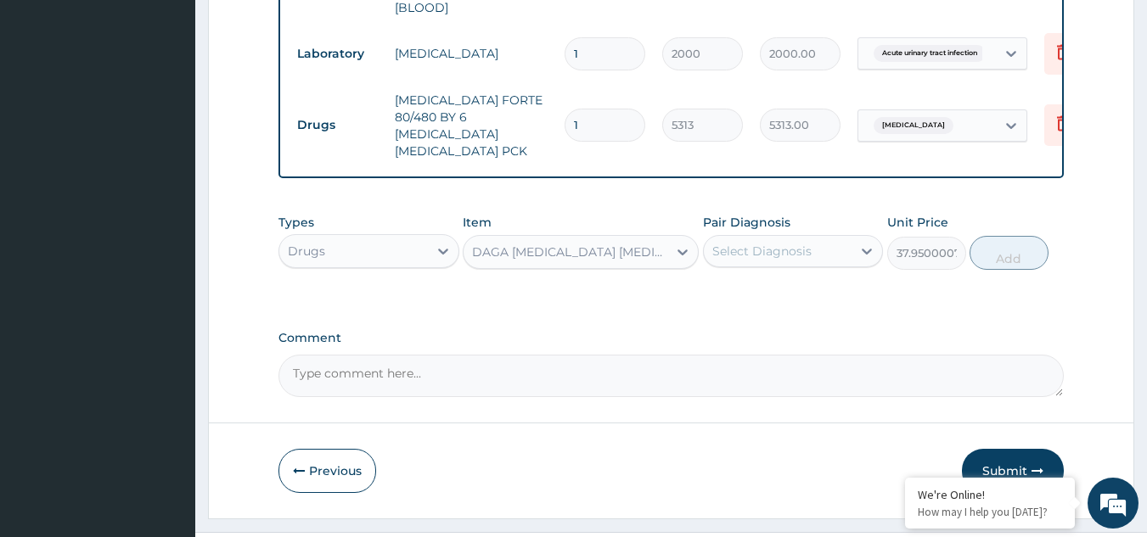
click at [619, 449] on div "Previous Submit" at bounding box center [671, 471] width 786 height 44
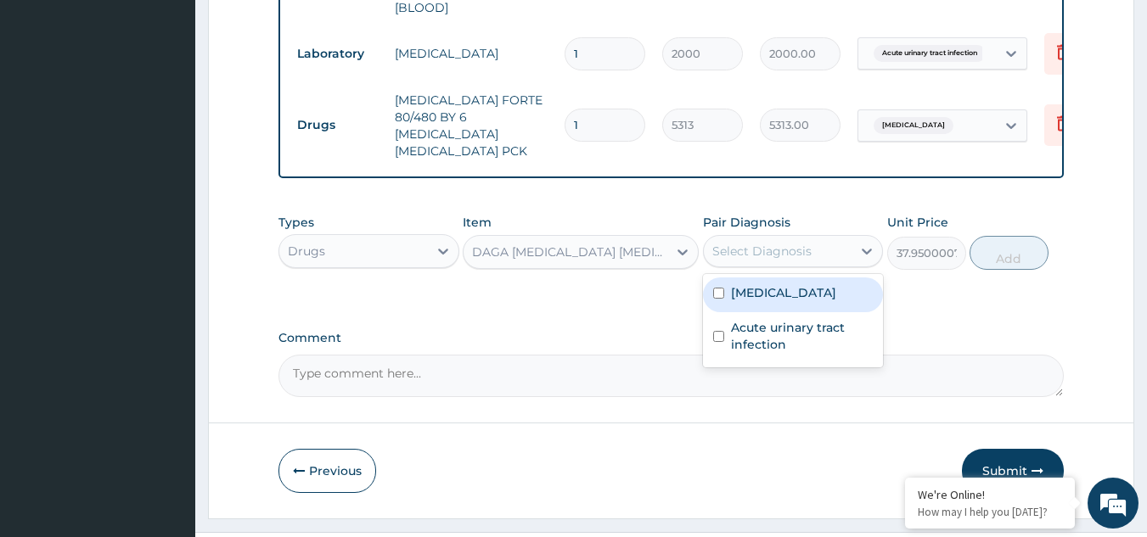
click at [799, 243] on div "Select Diagnosis" at bounding box center [761, 251] width 99 height 17
click at [776, 278] on div "Malaria" at bounding box center [793, 295] width 181 height 35
checkbox input "true"
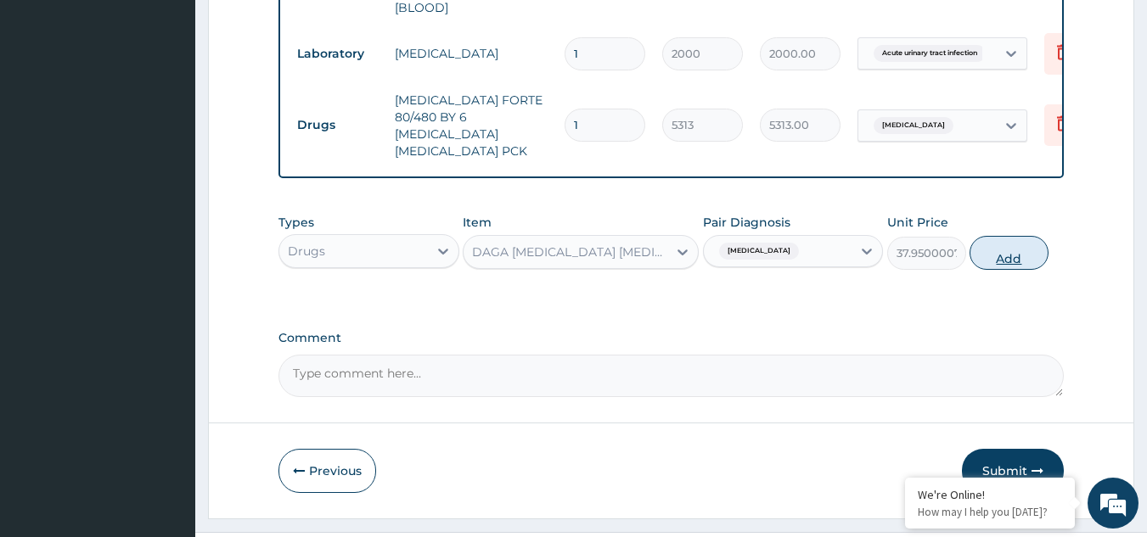
click at [1012, 236] on button "Add" at bounding box center [1008, 253] width 79 height 34
type input "0"
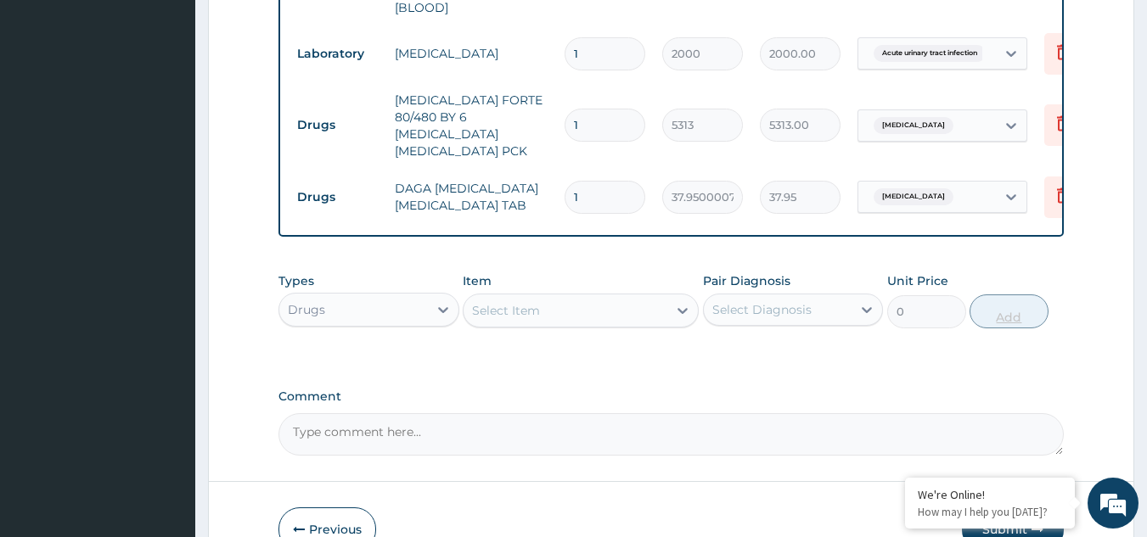
type input "0.00"
type input "2"
type input "75.90"
type input "24"
type input "910.80"
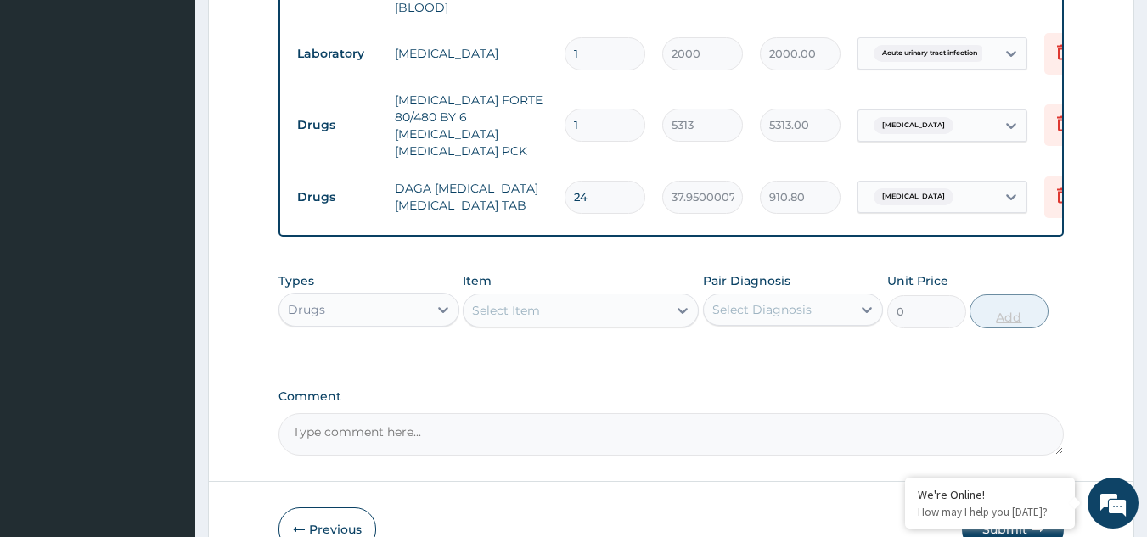
scroll to position [983, 0]
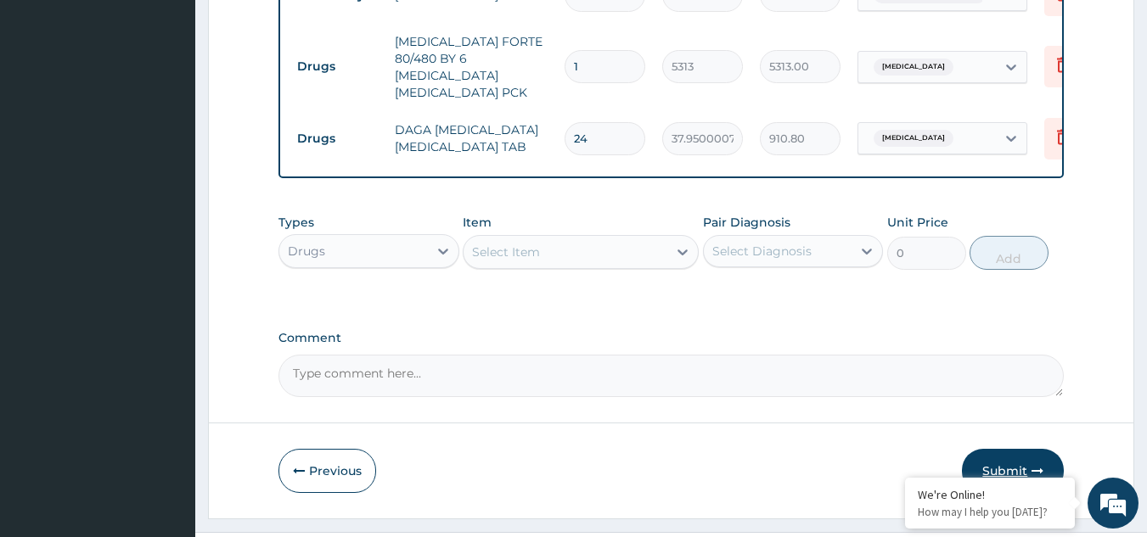
type input "24"
click at [990, 449] on button "Submit" at bounding box center [1013, 471] width 102 height 44
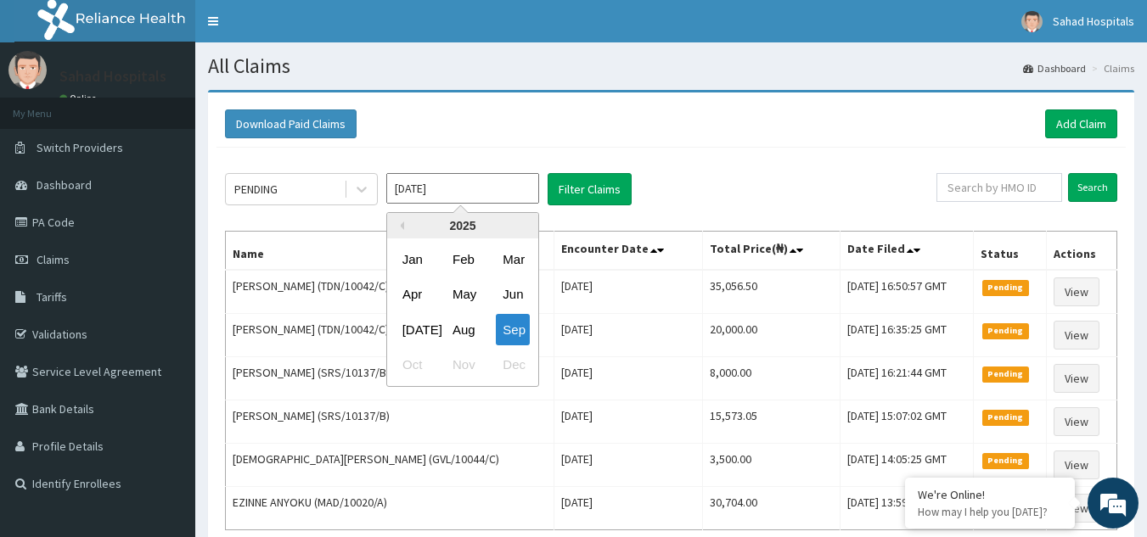
click at [471, 187] on input "Sep 2025" at bounding box center [462, 188] width 153 height 31
click at [474, 328] on div "Aug" at bounding box center [463, 329] width 34 height 31
type input "Aug 2025"
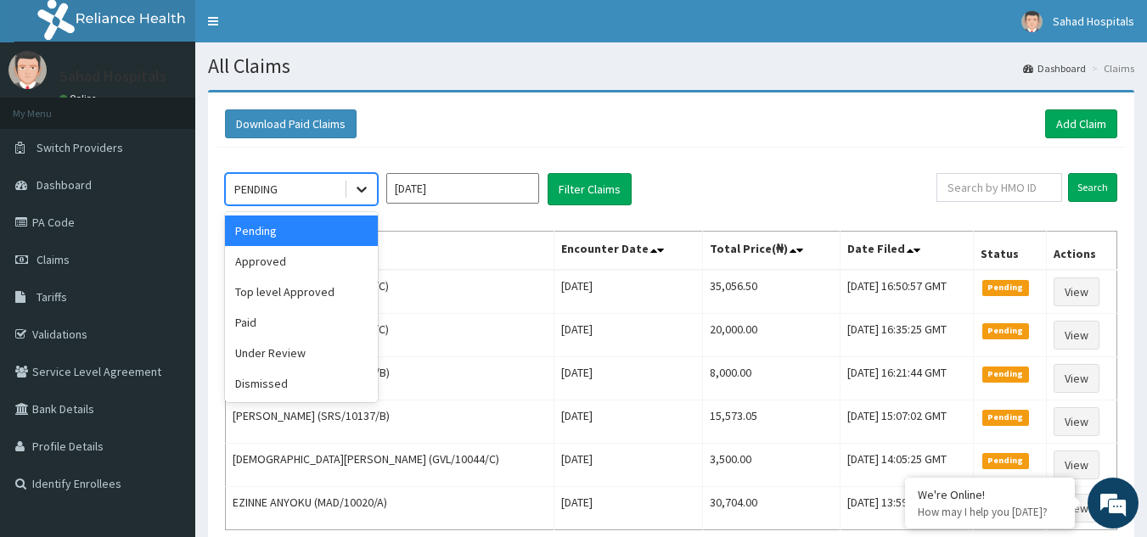
click at [362, 197] on icon at bounding box center [361, 189] width 17 height 17
click at [319, 264] on div "Approved" at bounding box center [301, 261] width 153 height 31
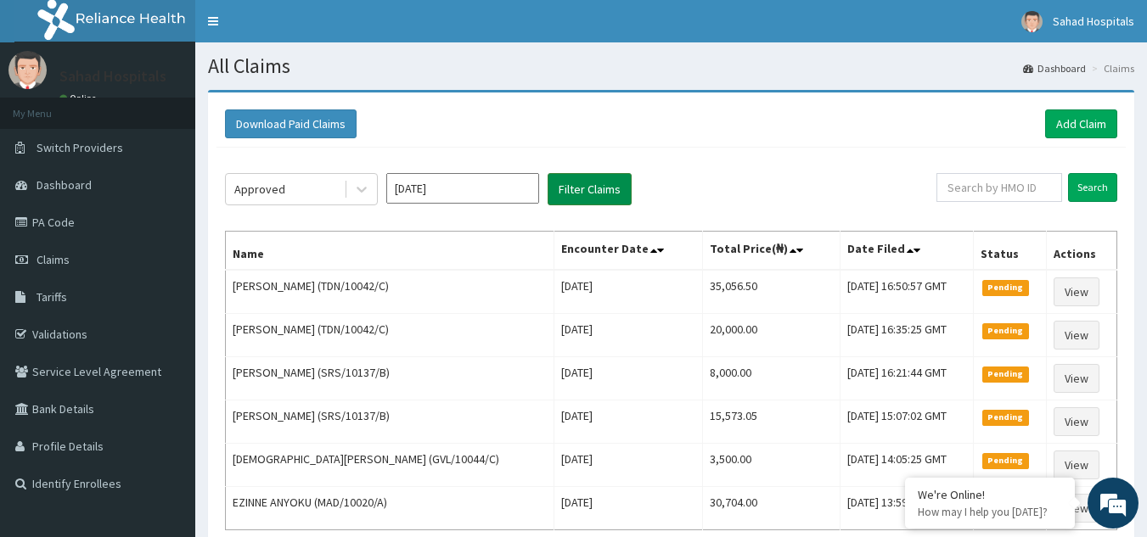
click at [586, 193] on button "Filter Claims" at bounding box center [589, 189] width 84 height 32
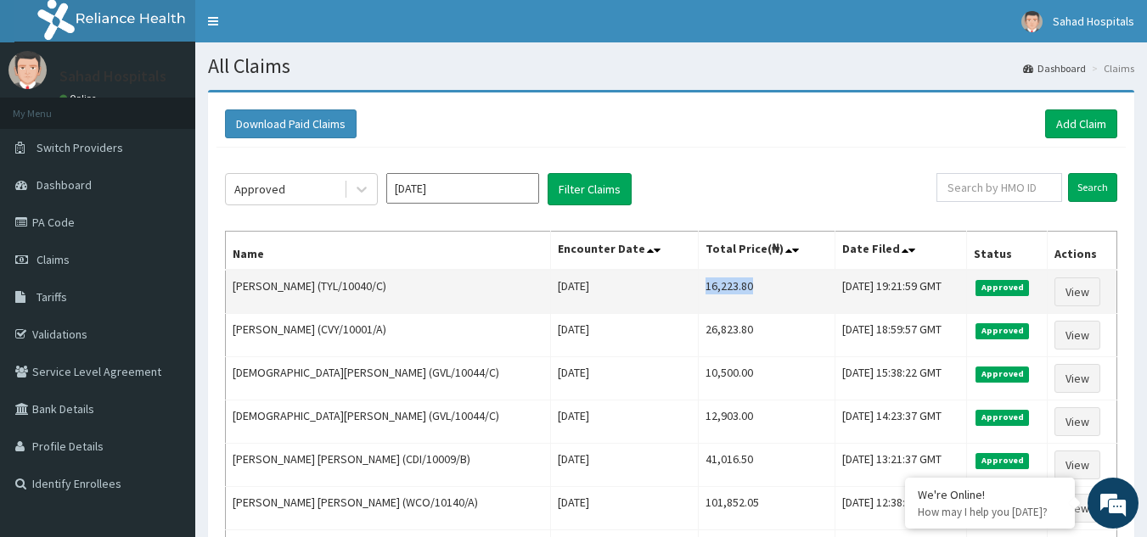
drag, startPoint x: 626, startPoint y: 286, endPoint x: 692, endPoint y: 297, distance: 66.3
click at [698, 297] on td "16,223.80" at bounding box center [766, 292] width 137 height 44
copy td "16,223.80"
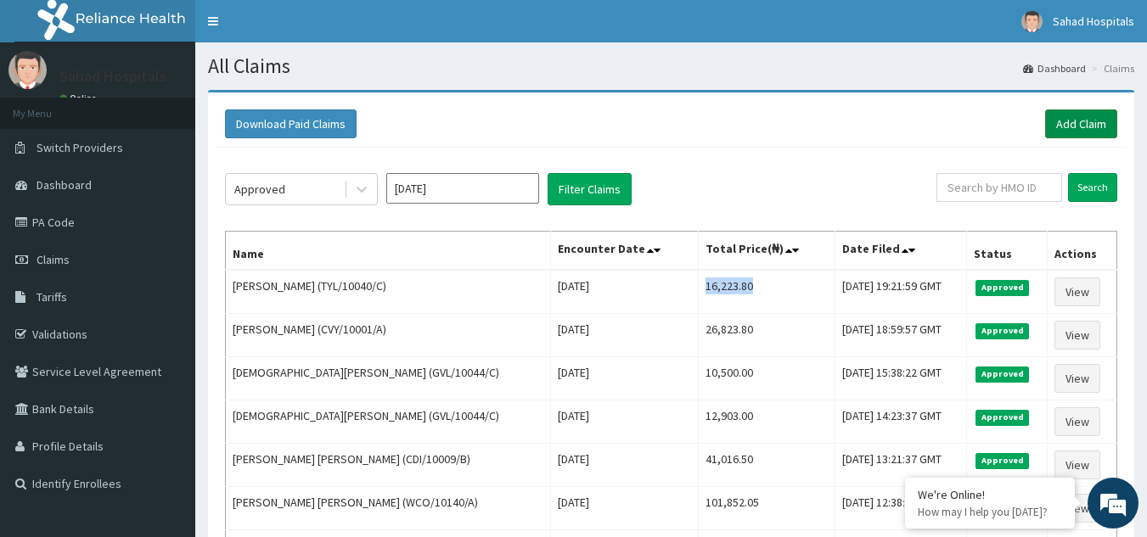
click at [1061, 114] on link "Add Claim" at bounding box center [1081, 123] width 72 height 29
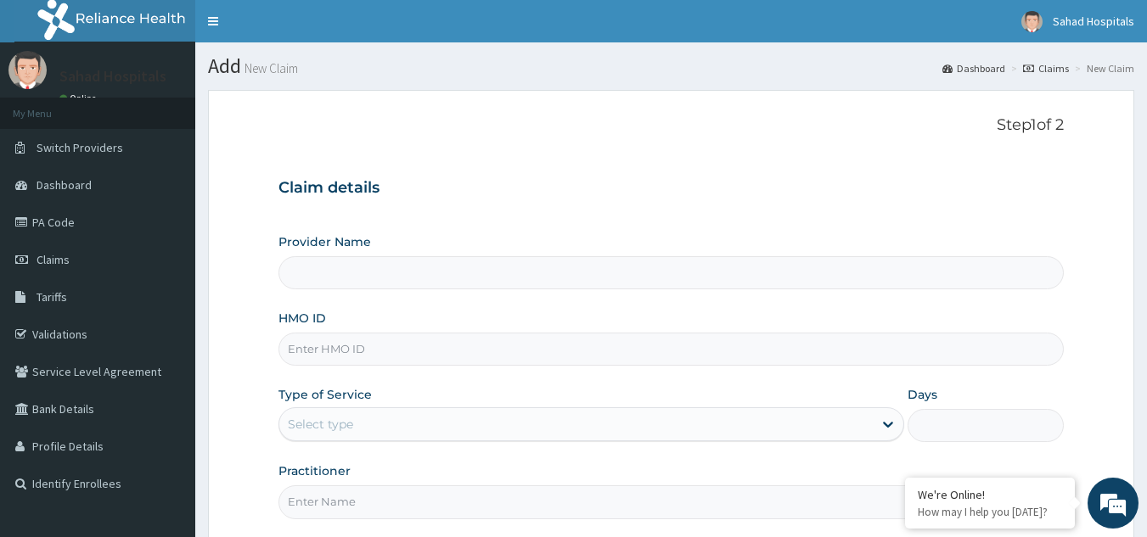
click at [422, 347] on input "HMO ID" at bounding box center [671, 349] width 786 height 33
type input "Sahad Hospitals"
paste input "Chivirter Wanger"
type input "C"
paste input "TYL/100040/D"
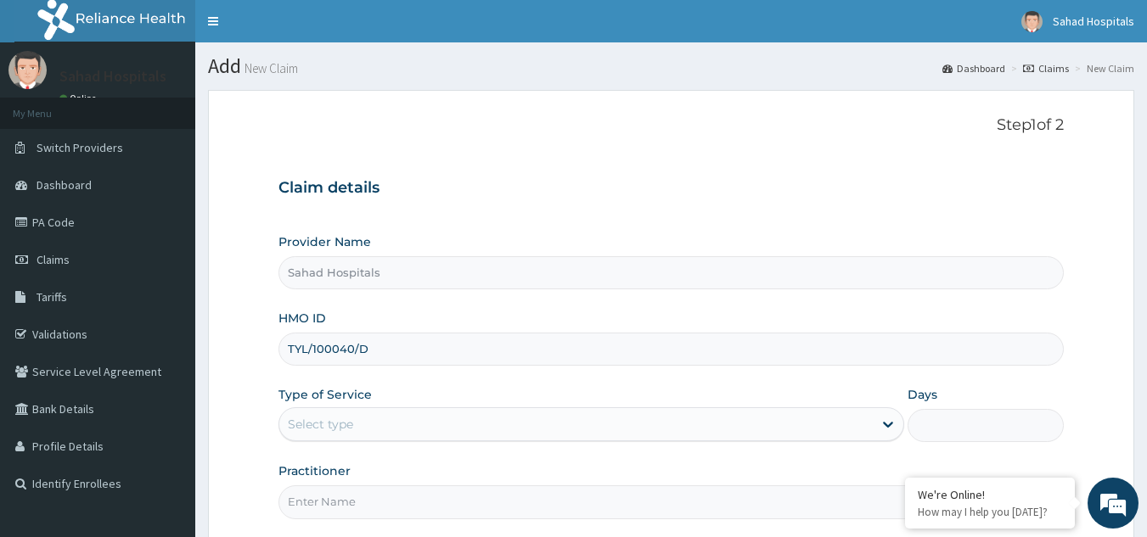
type input "TYL/100040/D"
click at [356, 432] on div "Select type" at bounding box center [575, 424] width 593 height 27
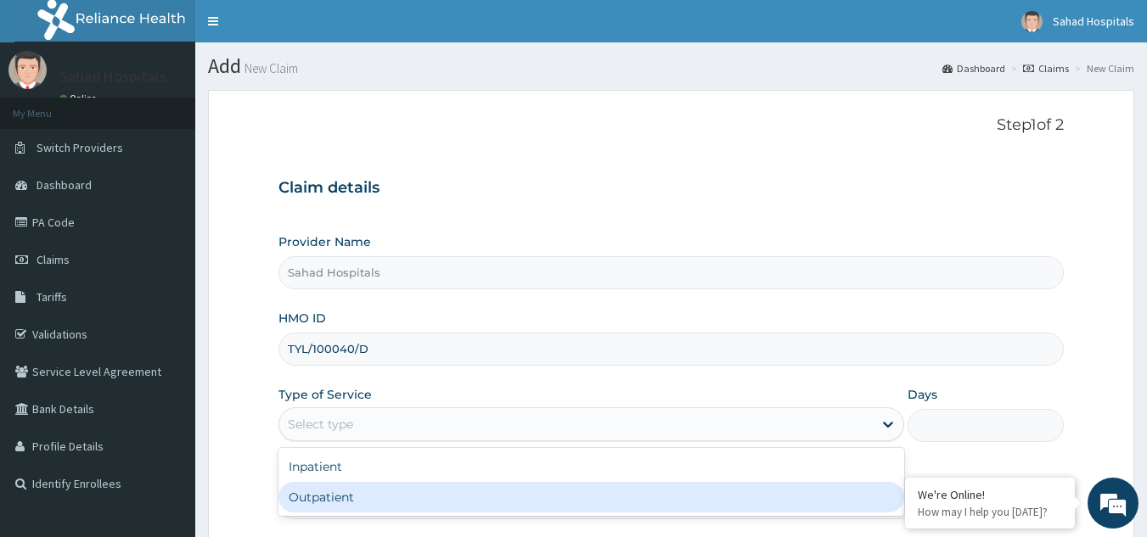
click at [333, 490] on div "Outpatient" at bounding box center [590, 497] width 625 height 31
type input "1"
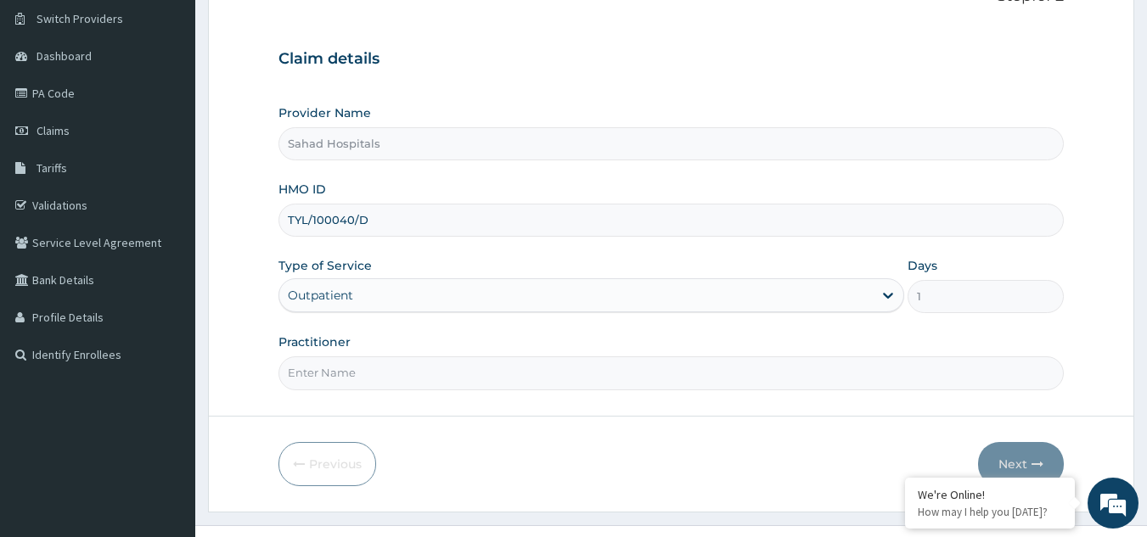
scroll to position [160, 0]
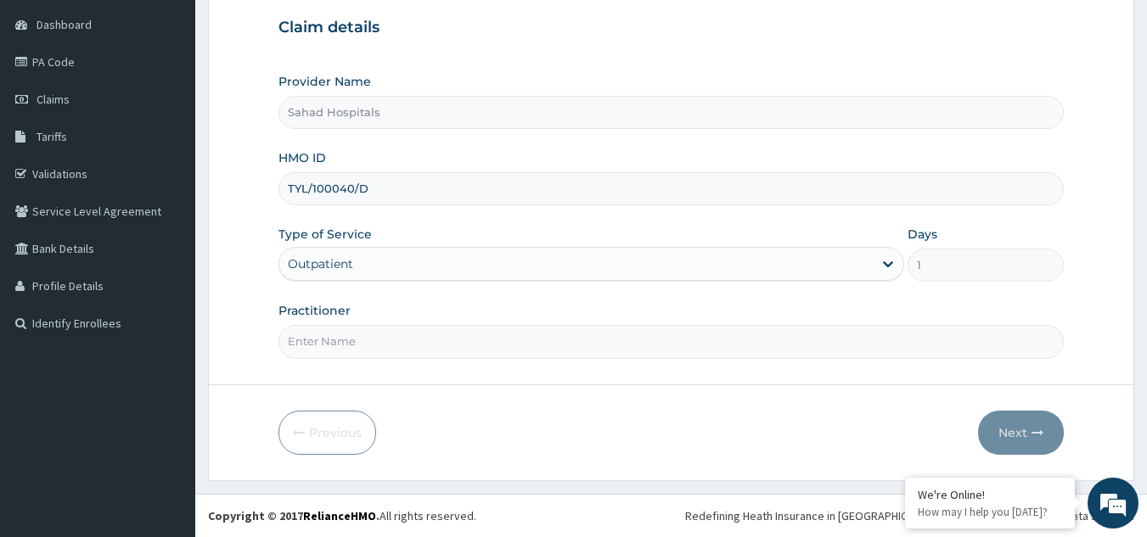
click at [409, 336] on input "Practitioner" at bounding box center [671, 341] width 786 height 33
type input "GP"
click at [1015, 434] on button "Next" at bounding box center [1021, 433] width 86 height 44
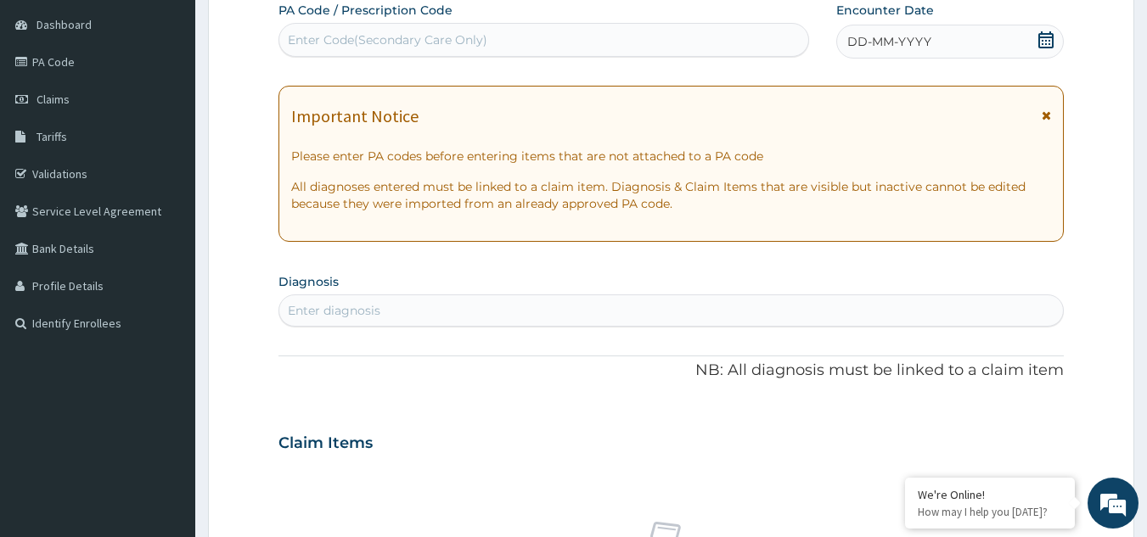
click at [1044, 45] on icon at bounding box center [1045, 39] width 17 height 17
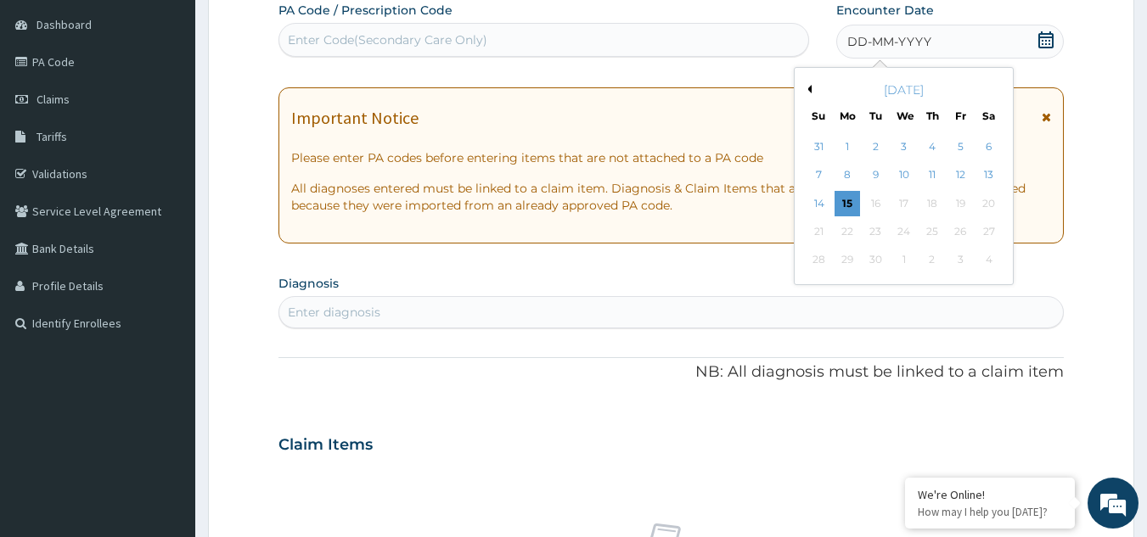
click at [810, 87] on button "Previous Month" at bounding box center [807, 89] width 8 height 8
click at [843, 231] on div "18" at bounding box center [846, 231] width 25 height 25
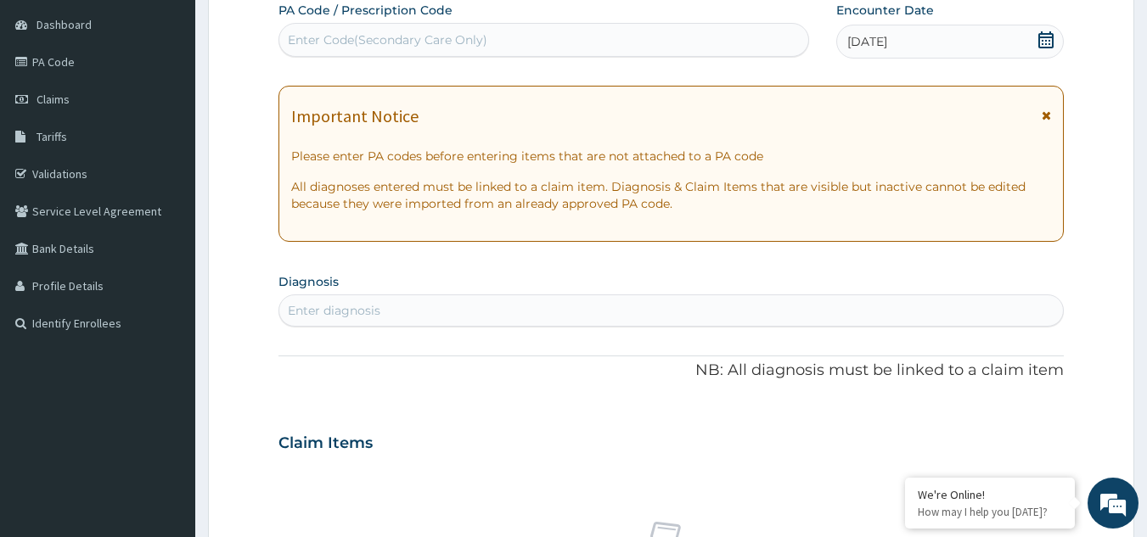
scroll to position [311, 0]
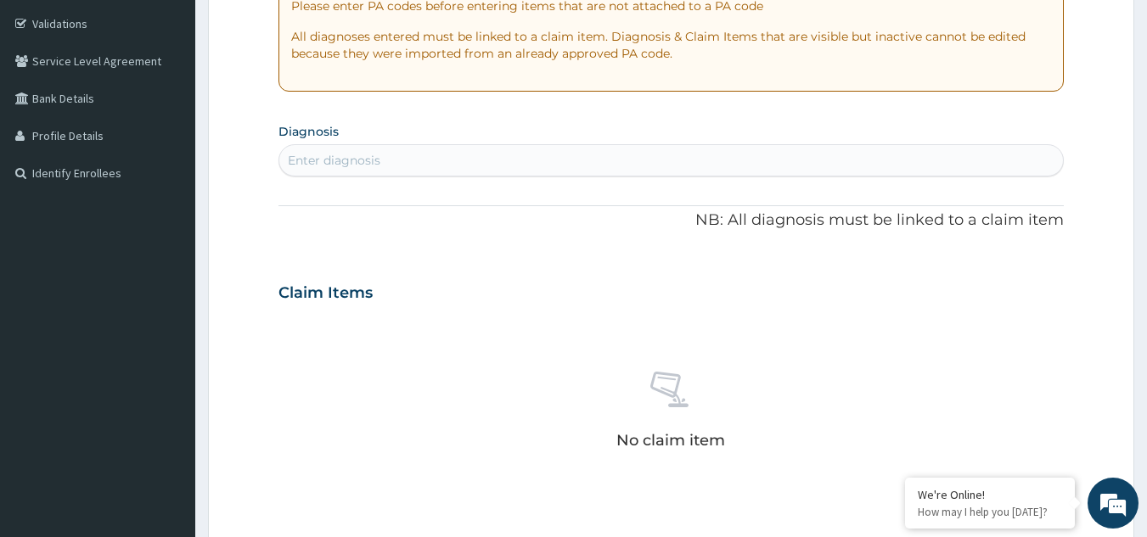
click at [827, 170] on div "Enter diagnosis" at bounding box center [671, 160] width 784 height 27
type input "[MEDICAL_DATA]"
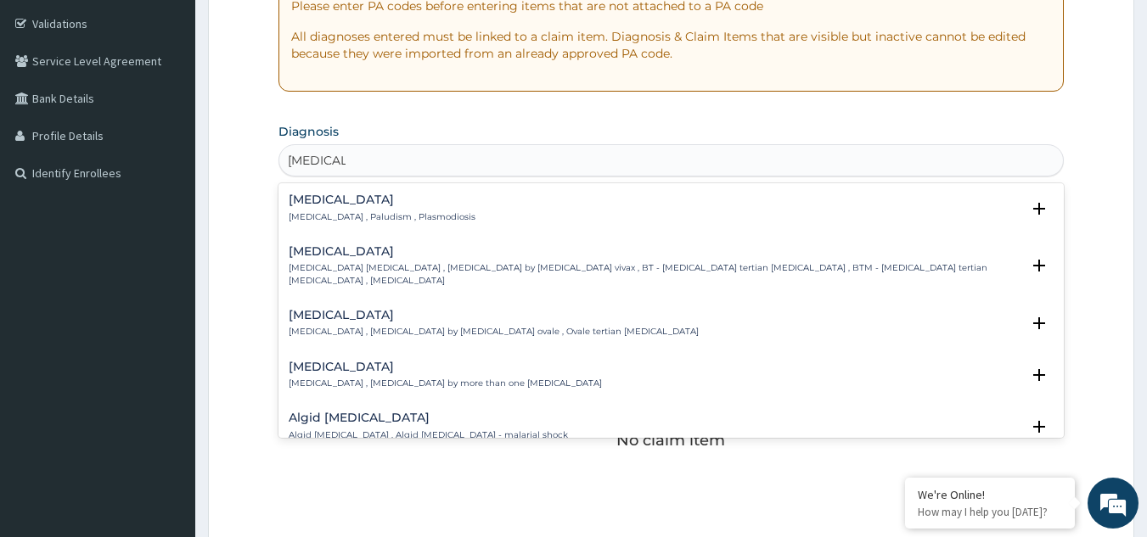
click at [309, 209] on div "Malaria Malaria , Paludism , Plasmodiosis" at bounding box center [382, 208] width 187 height 30
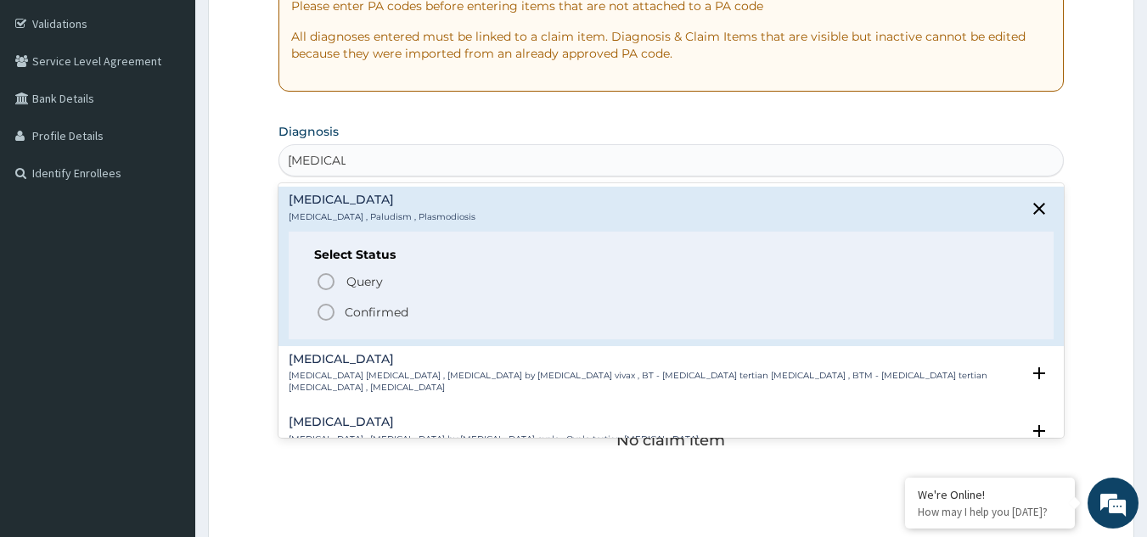
click at [323, 310] on icon "status option filled" at bounding box center [326, 312] width 20 height 20
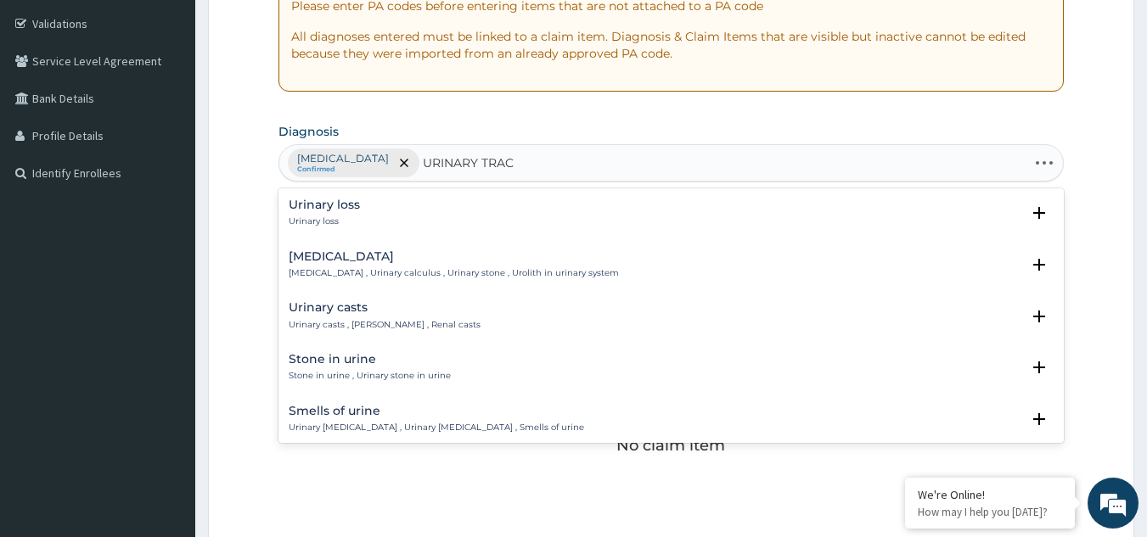
type input "URINARY TRACT"
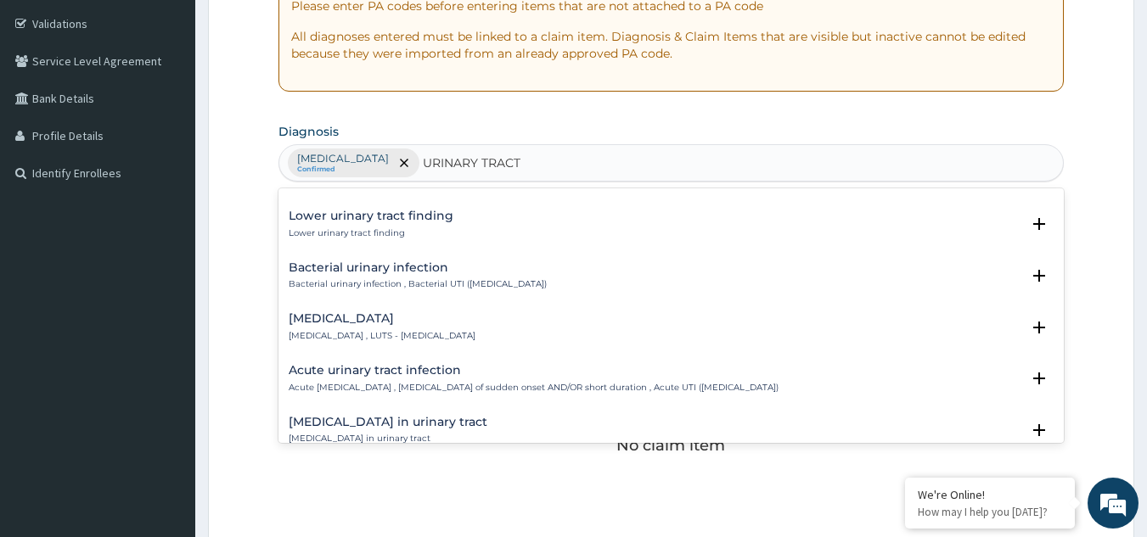
scroll to position [453, 0]
click at [353, 373] on h4 "Acute urinary tract infection" at bounding box center [534, 369] width 490 height 13
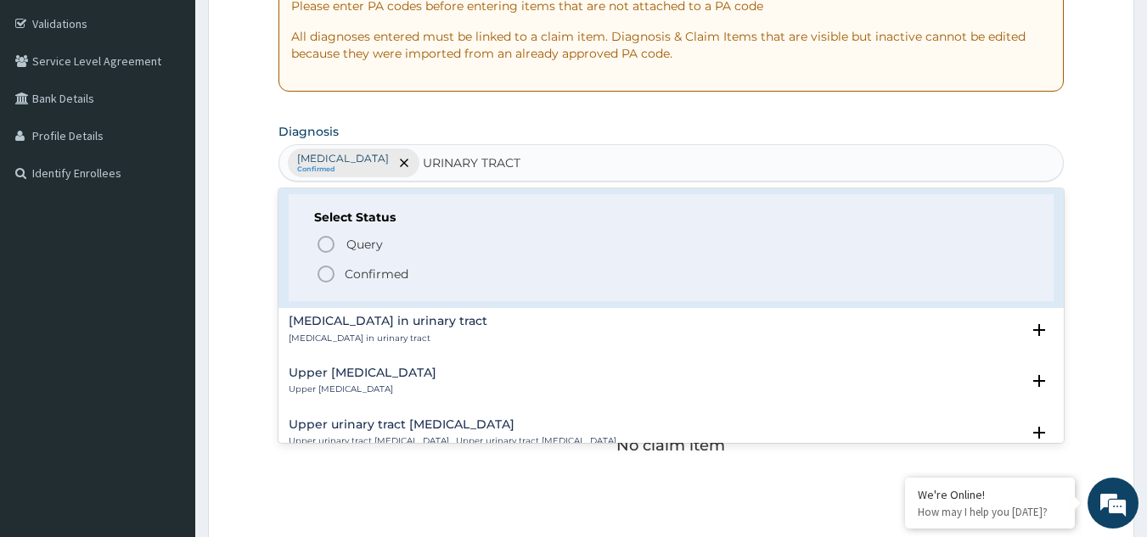
scroll to position [665, 0]
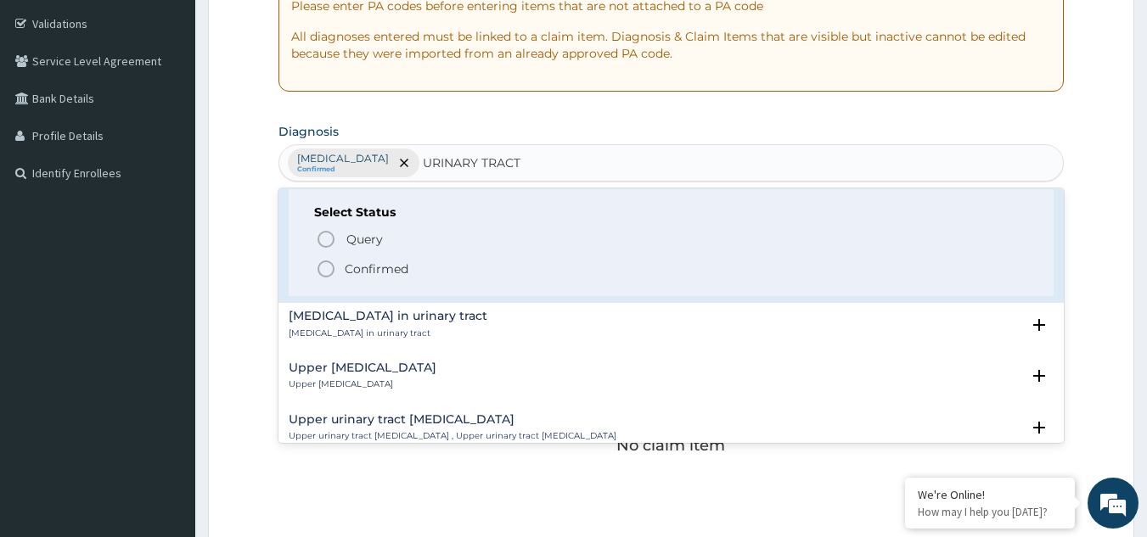
click at [331, 273] on icon "status option filled" at bounding box center [326, 269] width 20 height 20
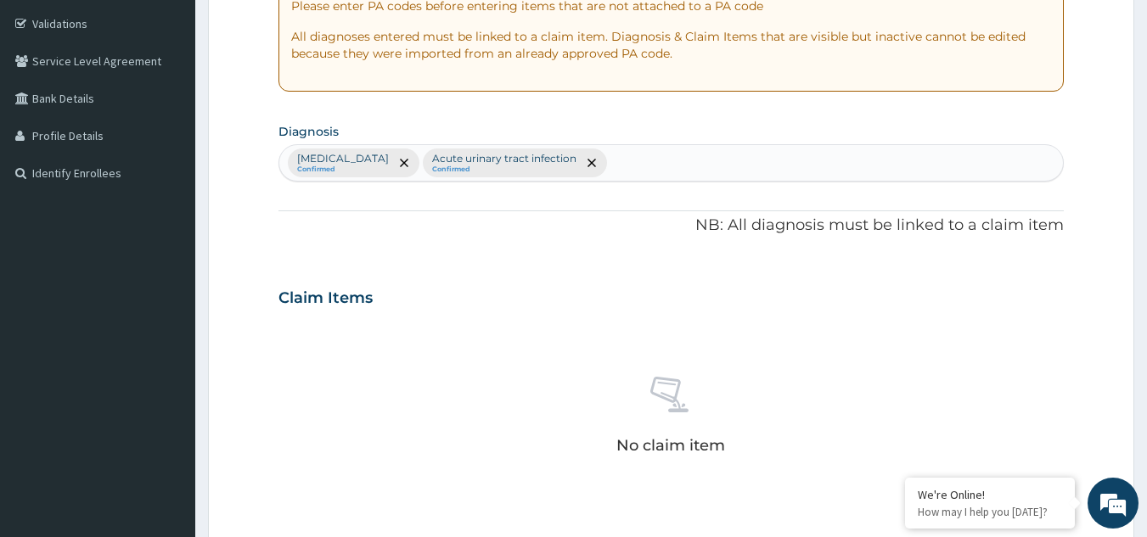
scroll to position [687, 0]
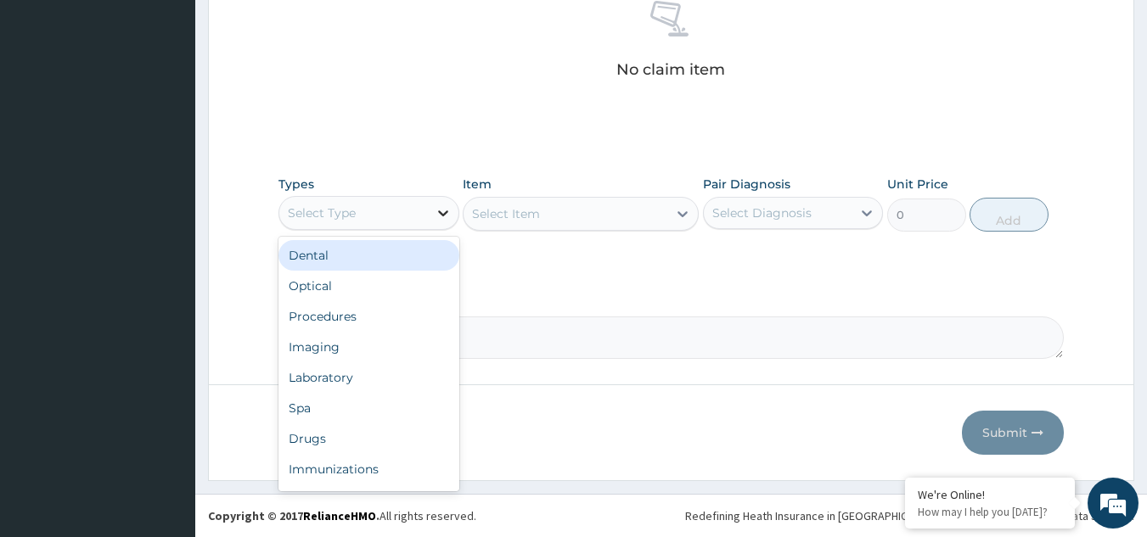
click at [439, 210] on icon at bounding box center [443, 213] width 17 height 17
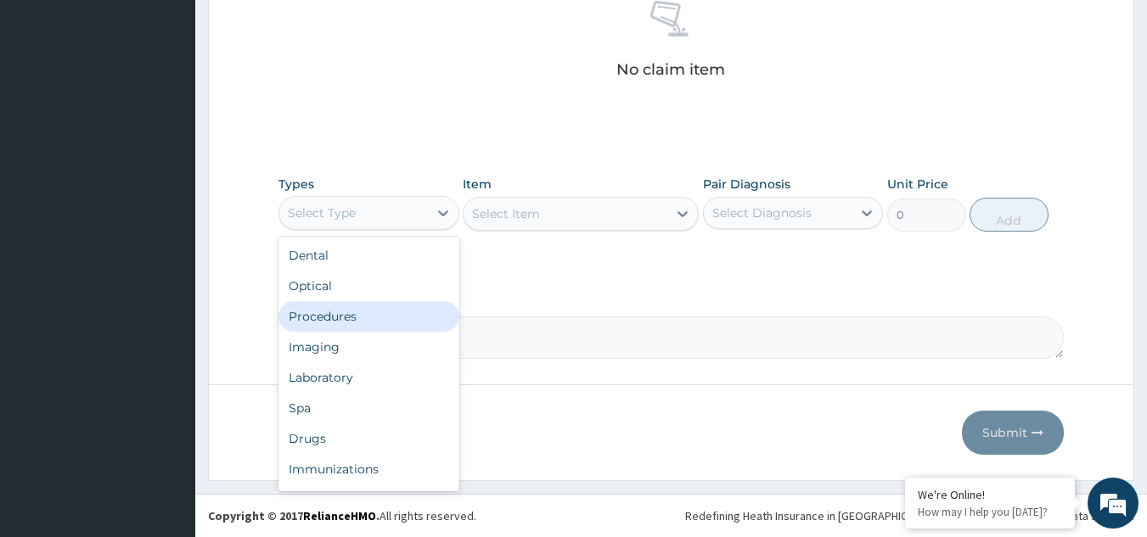
click at [414, 320] on div "Procedures" at bounding box center [368, 316] width 181 height 31
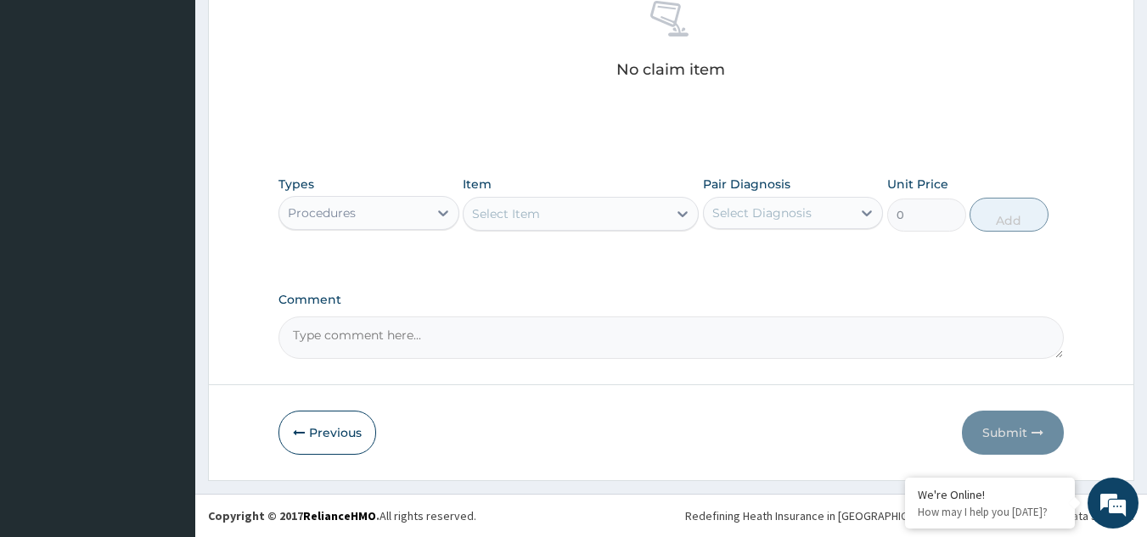
click at [653, 222] on div "Select Item" at bounding box center [565, 213] width 204 height 27
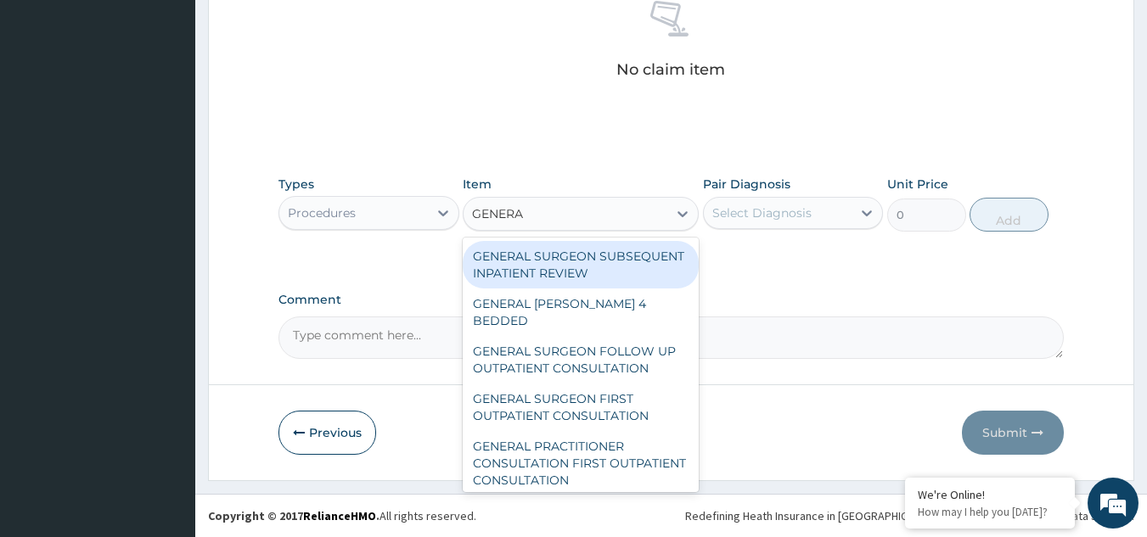
type input "GENERAL"
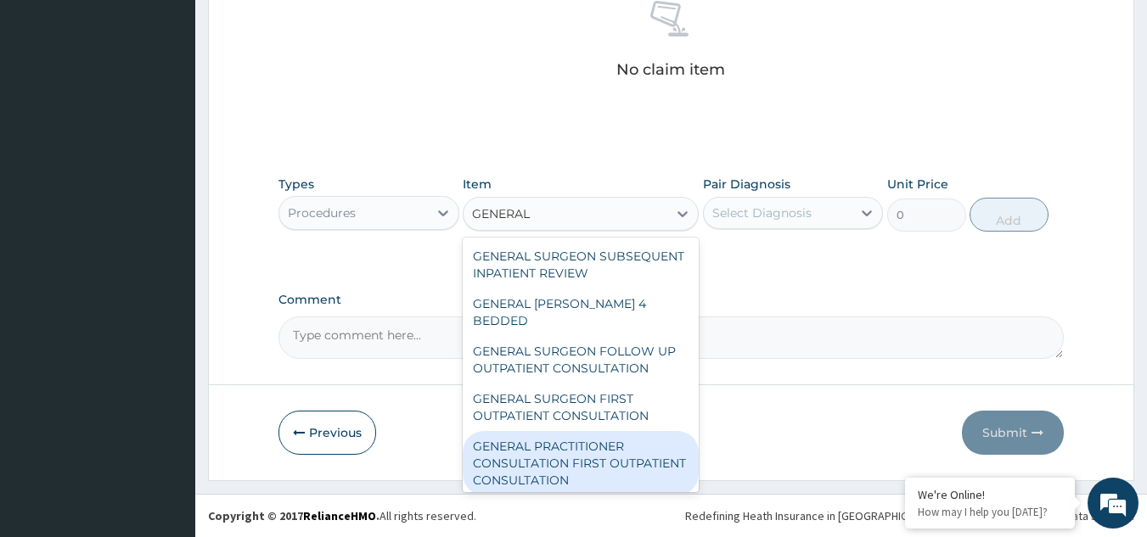
click at [569, 466] on div "GENERAL PRACTITIONER CONSULTATION FIRST OUTPATIENT CONSULTATION" at bounding box center [581, 463] width 236 height 64
type input "3000"
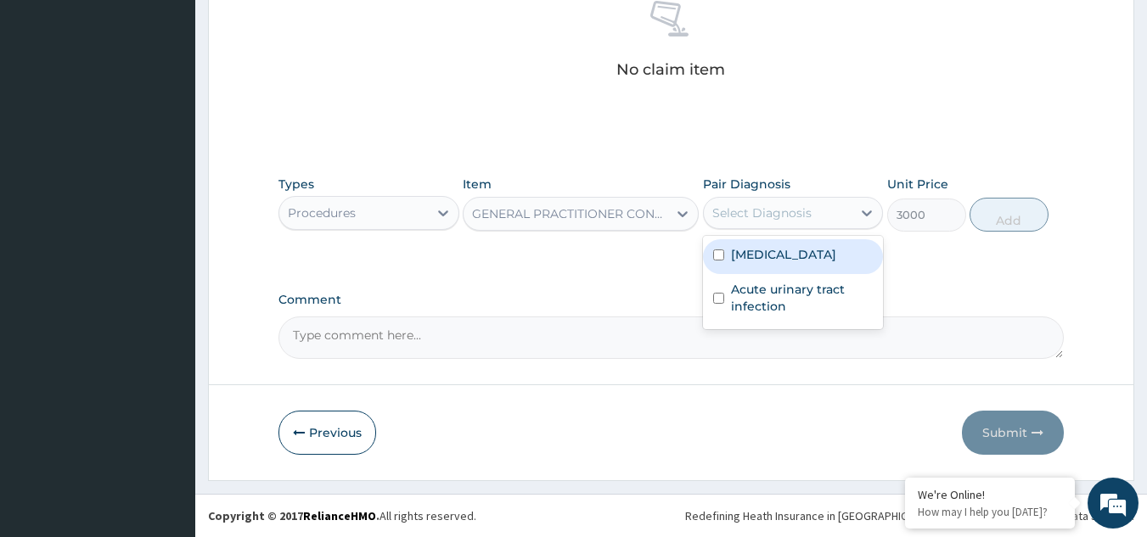
click at [838, 205] on div "Select Diagnosis" at bounding box center [778, 212] width 149 height 27
click at [781, 255] on div "[MEDICAL_DATA]" at bounding box center [793, 256] width 181 height 35
checkbox input "true"
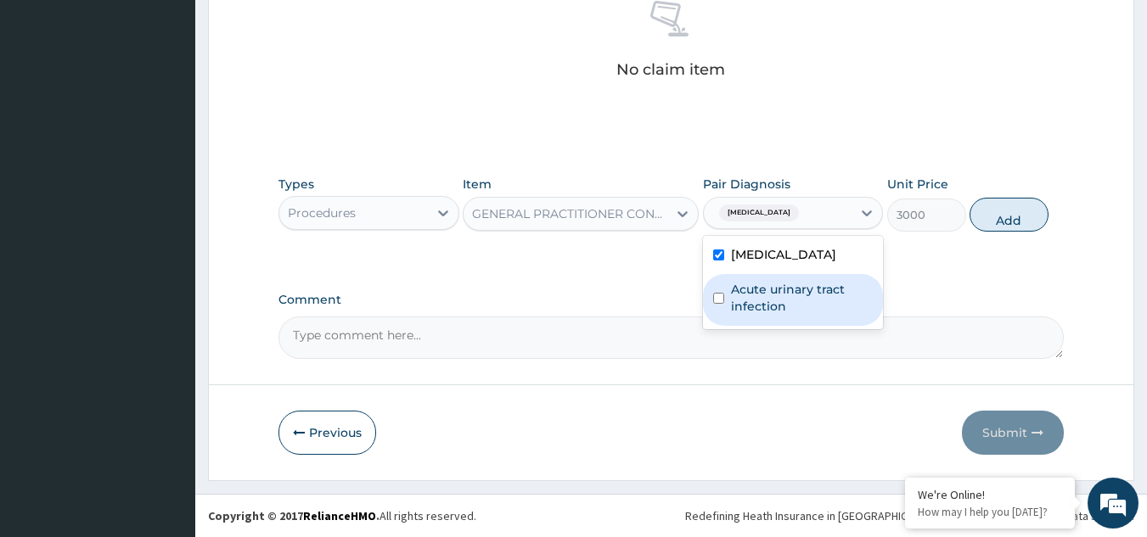
click at [771, 285] on label "Acute urinary tract infection" at bounding box center [802, 298] width 143 height 34
checkbox input "true"
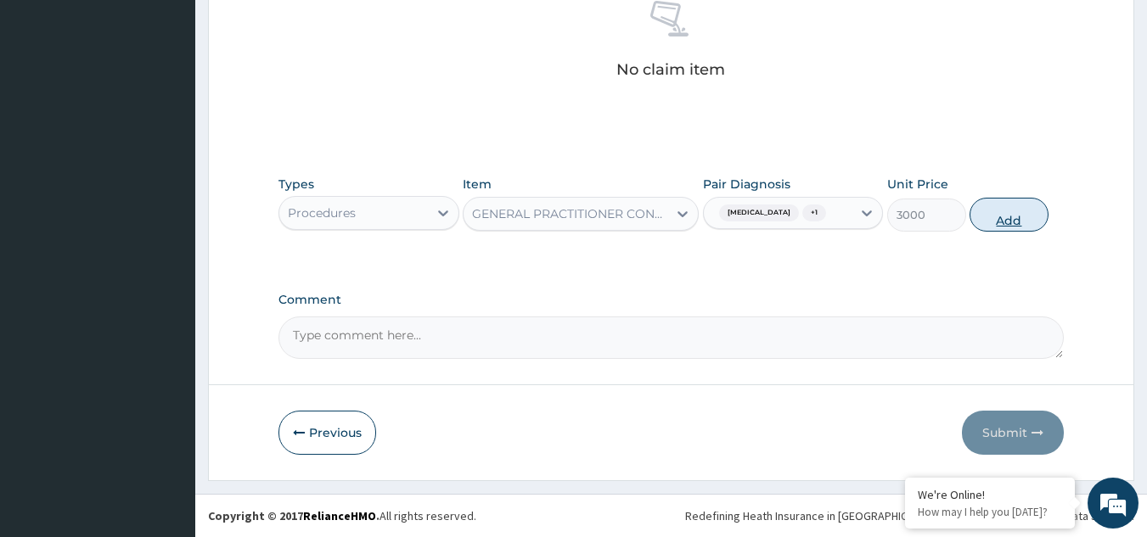
click at [998, 205] on button "Add" at bounding box center [1008, 215] width 79 height 34
type input "0"
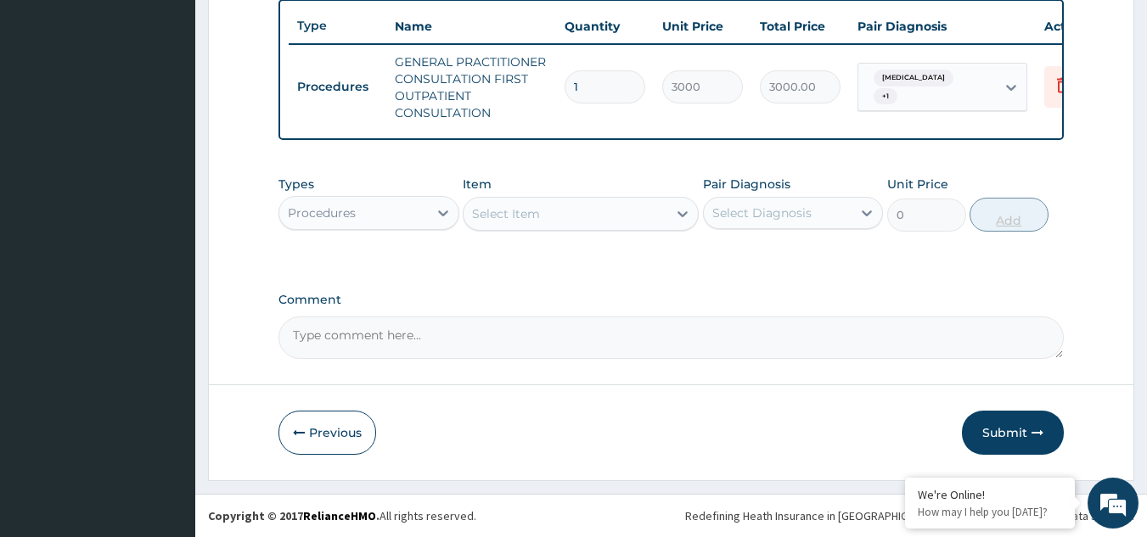
scroll to position [645, 0]
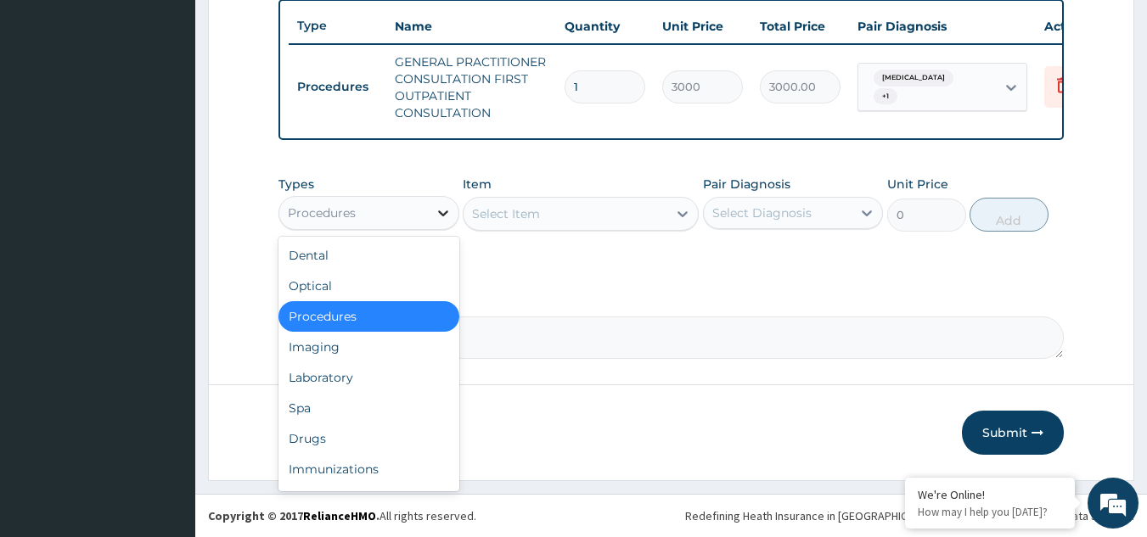
click at [445, 205] on icon at bounding box center [443, 213] width 17 height 17
click at [344, 384] on div "Laboratory" at bounding box center [368, 377] width 181 height 31
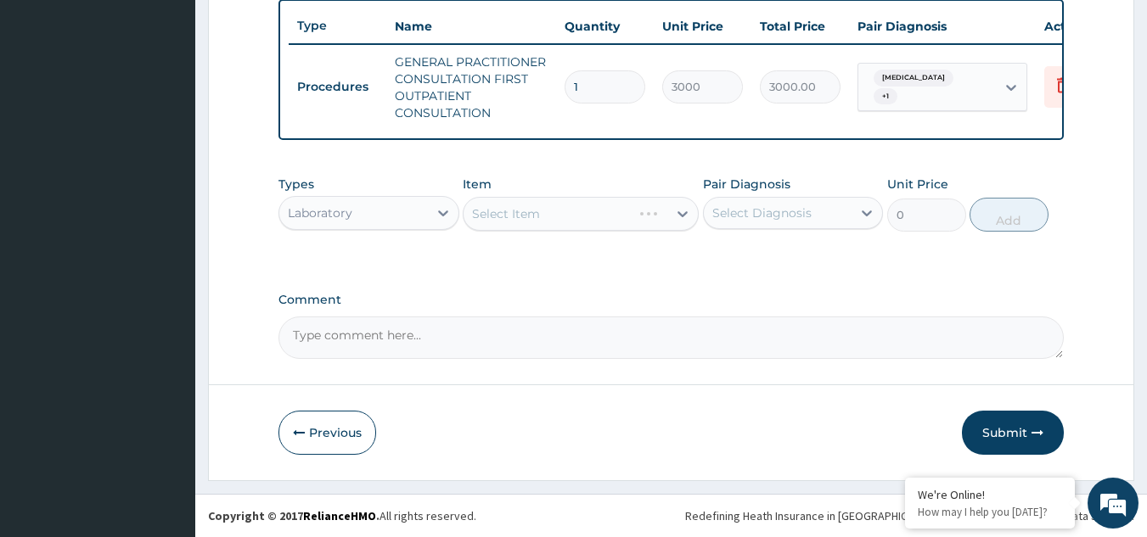
click at [681, 214] on div "Select Item" at bounding box center [581, 214] width 236 height 34
click at [681, 214] on icon at bounding box center [682, 214] width 10 height 6
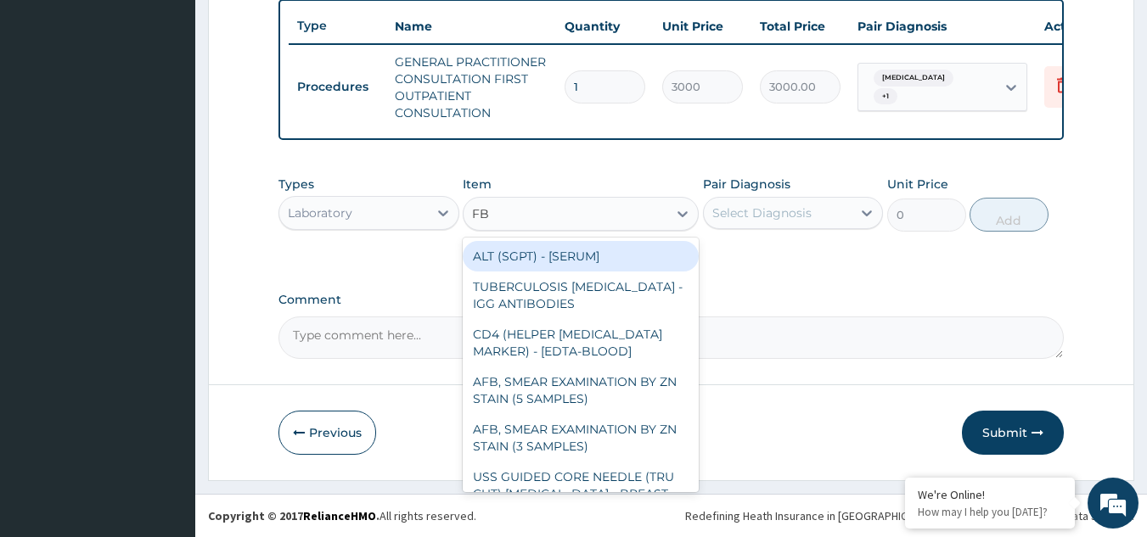
type input "FBC"
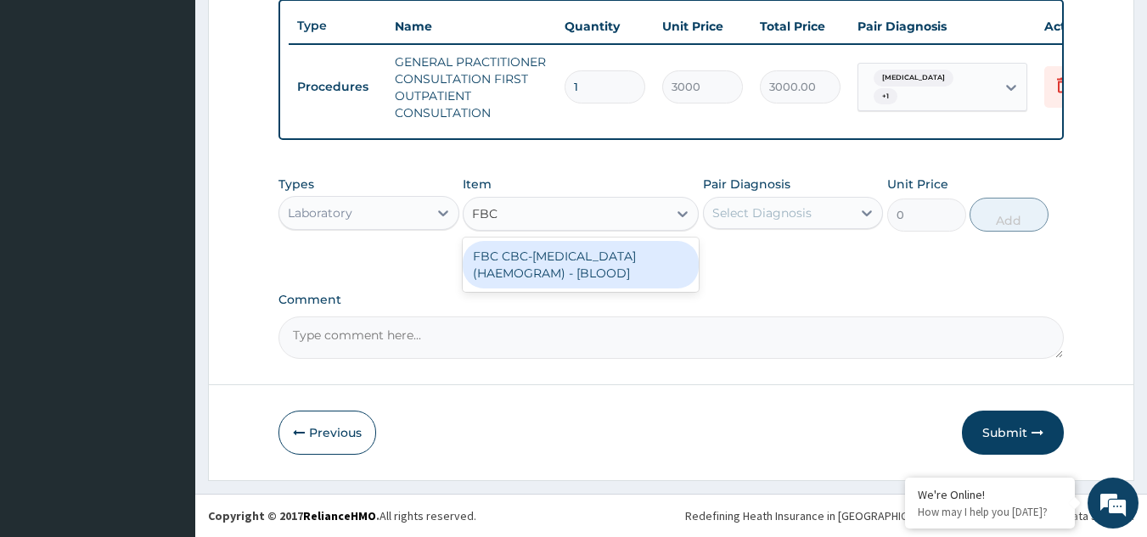
click at [629, 267] on div "FBC CBC-[MEDICAL_DATA] (HAEMOGRAM) - [BLOOD]" at bounding box center [581, 265] width 236 height 48
type input "3000"
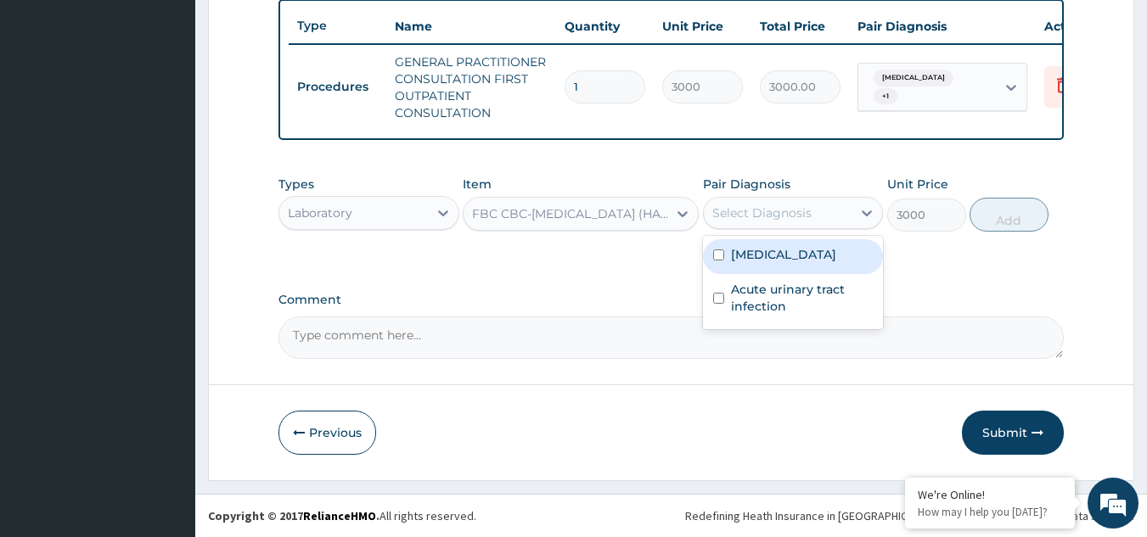
click at [786, 212] on div "Select Diagnosis" at bounding box center [761, 213] width 99 height 17
click at [737, 252] on label "[MEDICAL_DATA]" at bounding box center [783, 254] width 105 height 17
checkbox input "true"
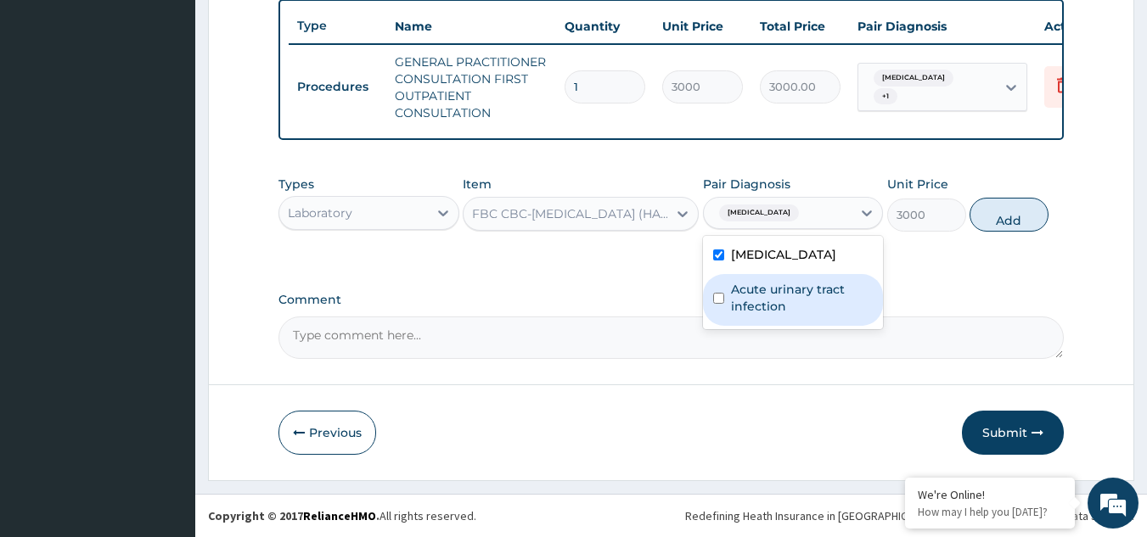
click at [720, 299] on input "checkbox" at bounding box center [718, 298] width 11 height 11
checkbox input "true"
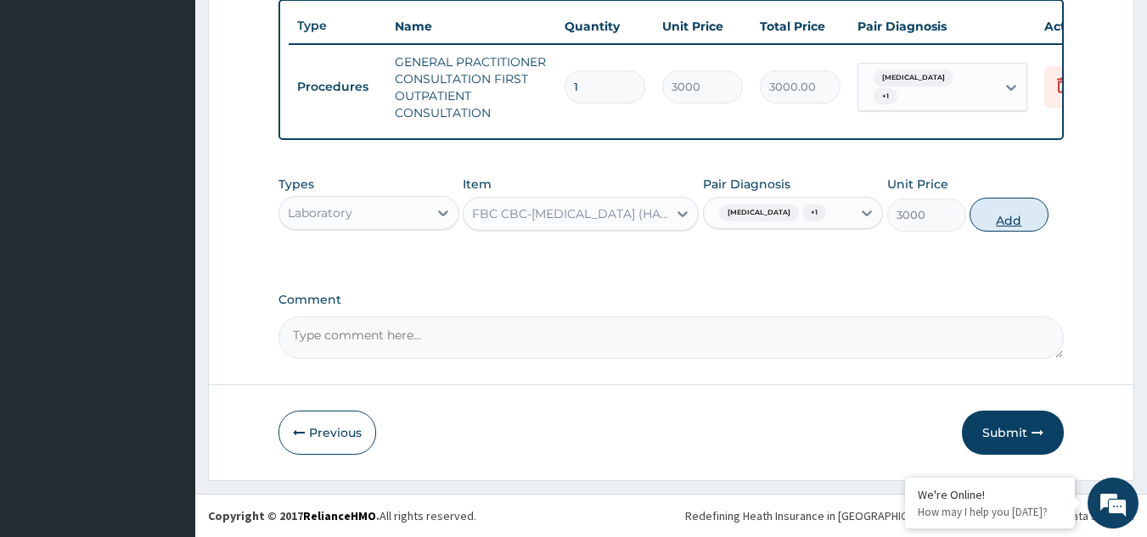
click at [997, 220] on button "Add" at bounding box center [1008, 215] width 79 height 34
type input "0"
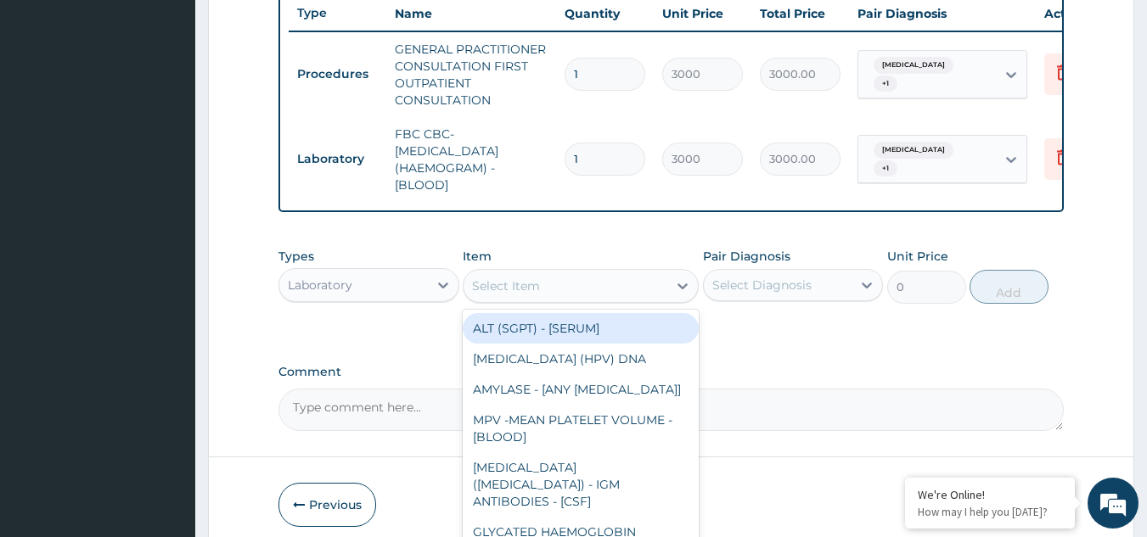
click at [622, 298] on div "Select Item" at bounding box center [565, 285] width 204 height 27
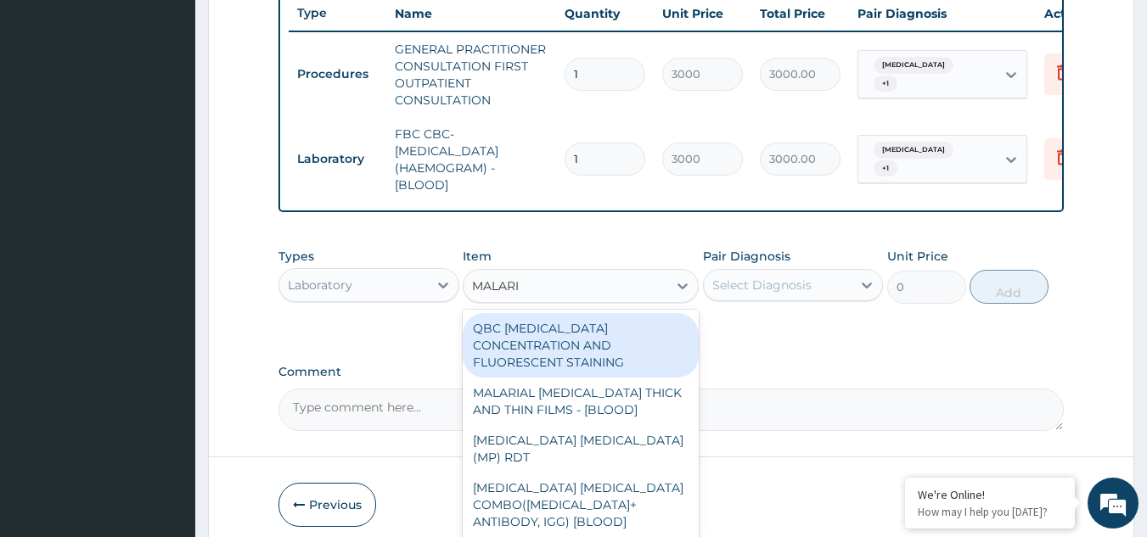
type input "[MEDICAL_DATA]"
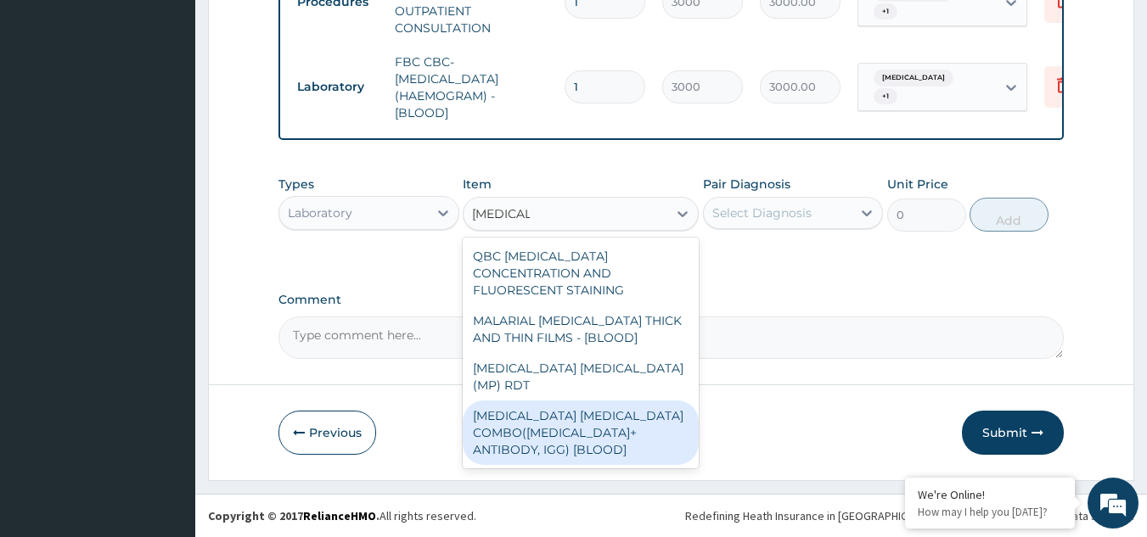
click at [555, 406] on div "[MEDICAL_DATA] [MEDICAL_DATA] COMBO([MEDICAL_DATA]+ ANTIBODY, IGG) [BLOOD]" at bounding box center [581, 433] width 236 height 64
type input "2000"
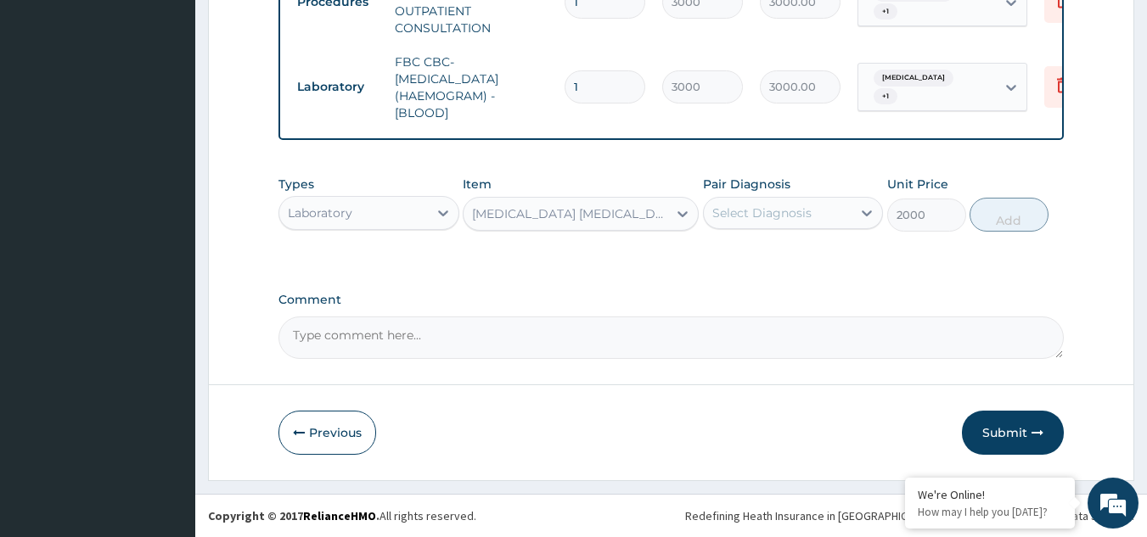
click at [812, 205] on div "Select Diagnosis" at bounding box center [778, 212] width 149 height 27
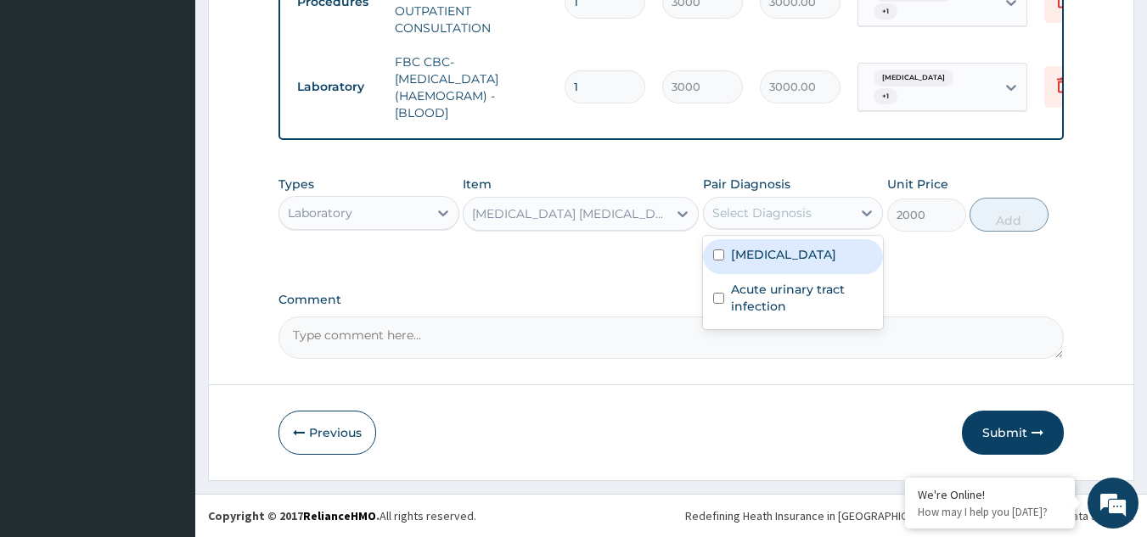
click at [760, 251] on label "[MEDICAL_DATA]" at bounding box center [783, 254] width 105 height 17
checkbox input "true"
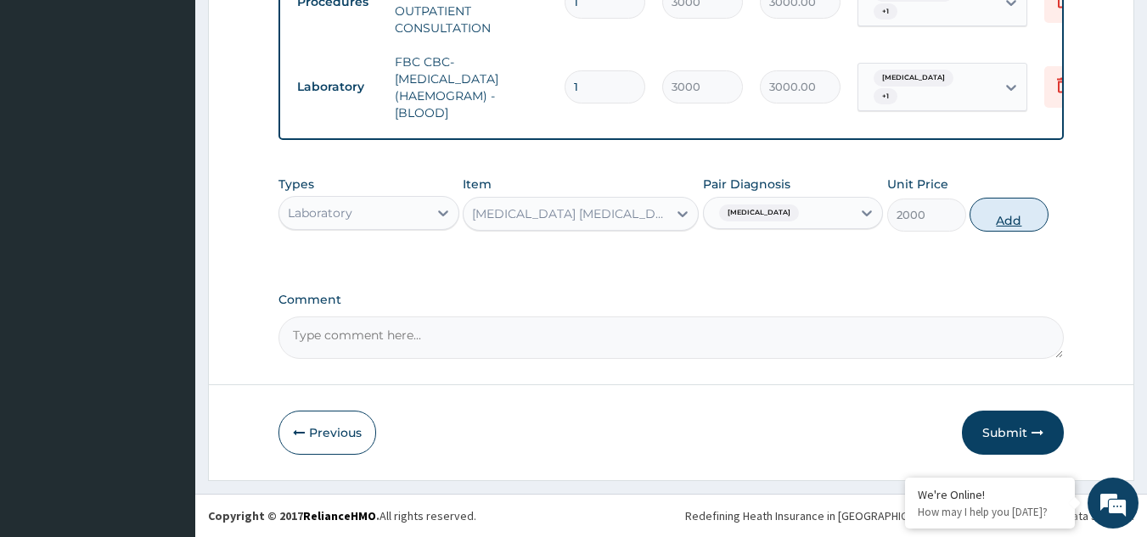
click at [1008, 212] on button "Add" at bounding box center [1008, 215] width 79 height 34
type input "0"
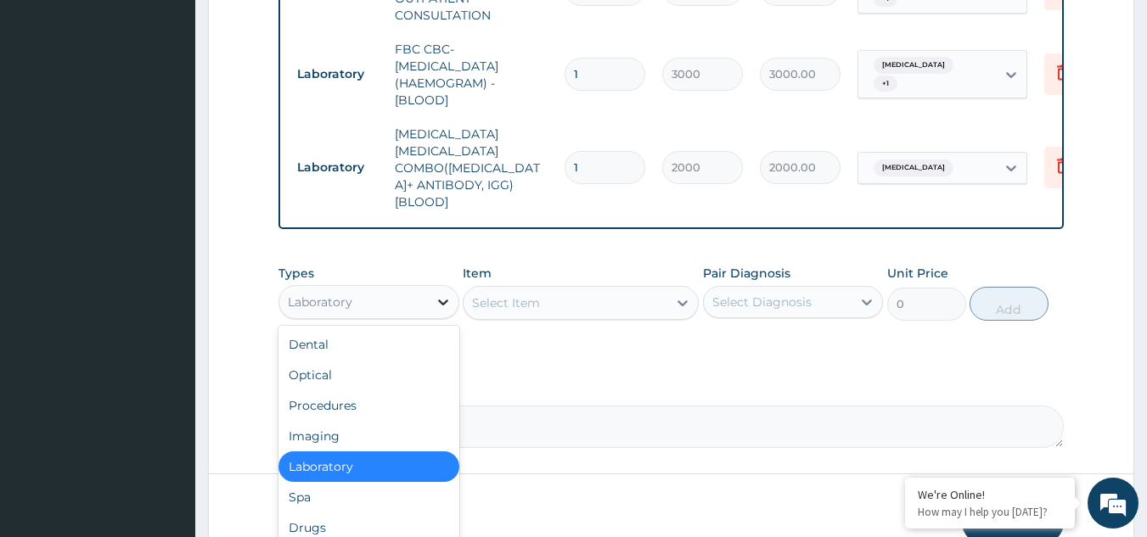
click at [440, 294] on icon at bounding box center [443, 302] width 17 height 17
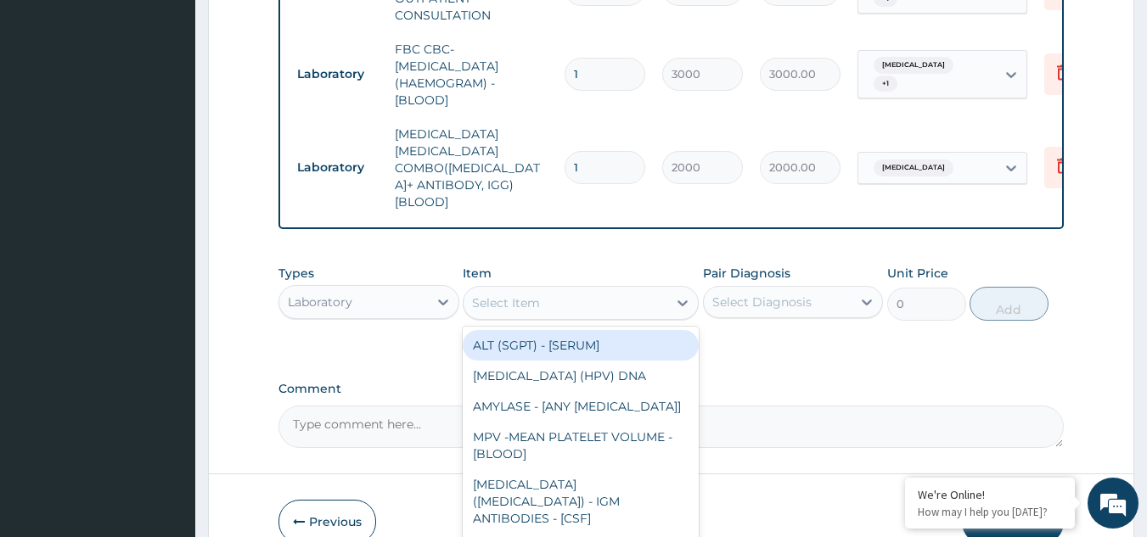
click at [568, 289] on div "Select Item" at bounding box center [565, 302] width 204 height 27
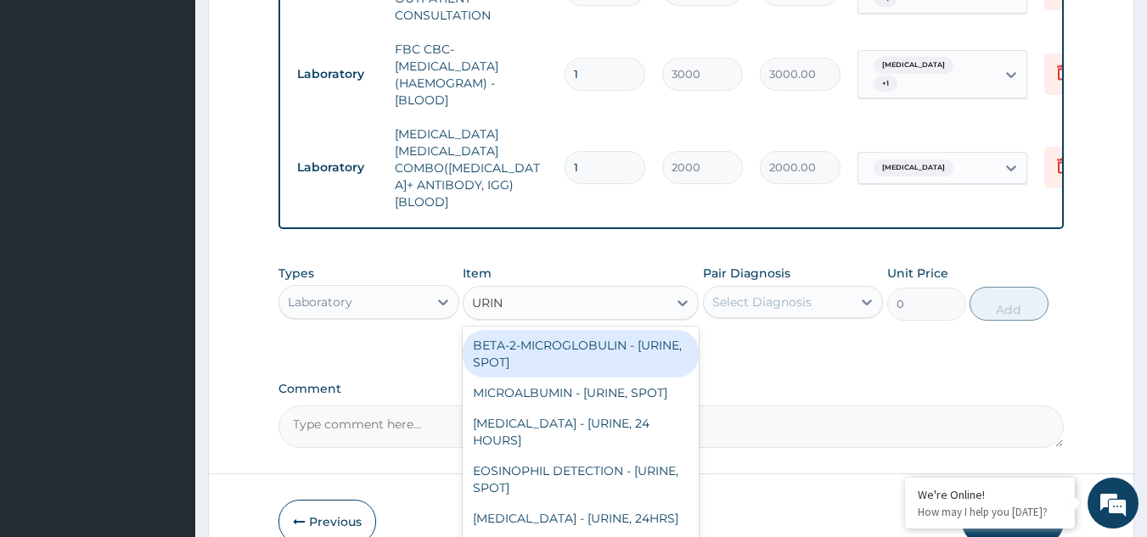
type input "URINA"
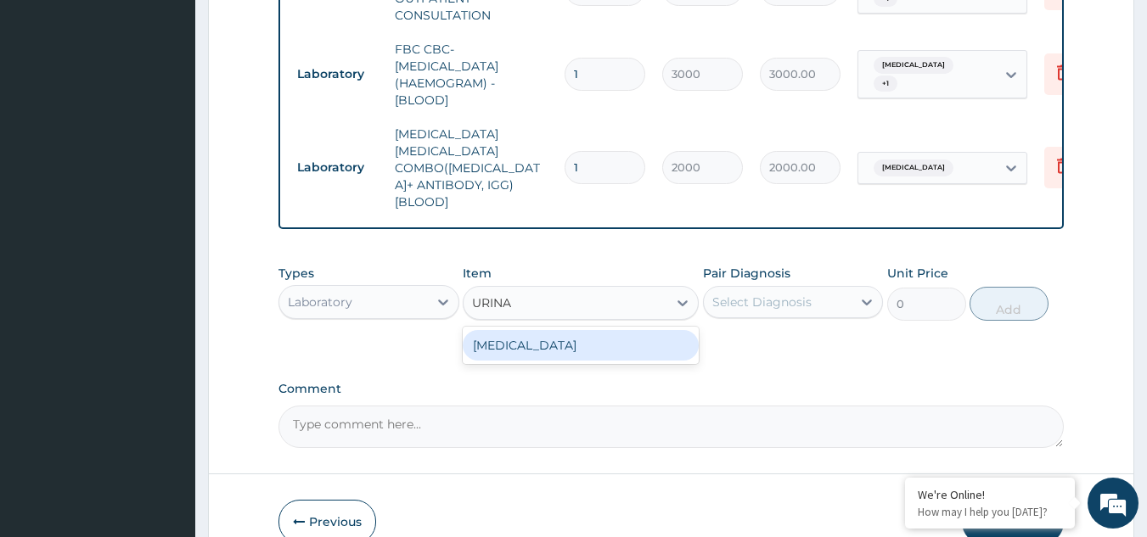
click at [566, 330] on div "[MEDICAL_DATA]" at bounding box center [581, 345] width 236 height 31
type input "2000"
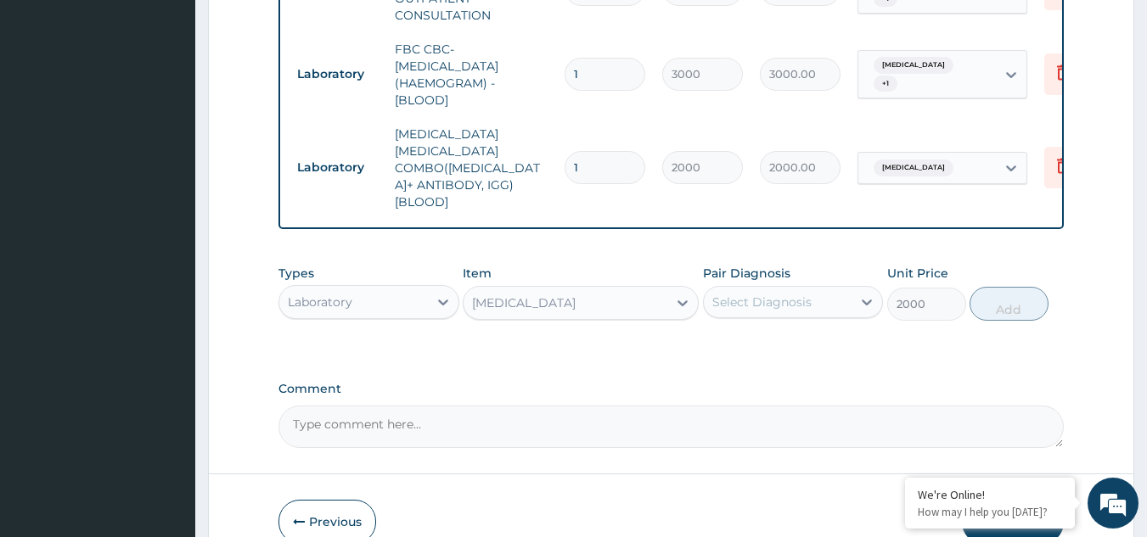
click at [777, 294] on div "Select Diagnosis" at bounding box center [761, 302] width 99 height 17
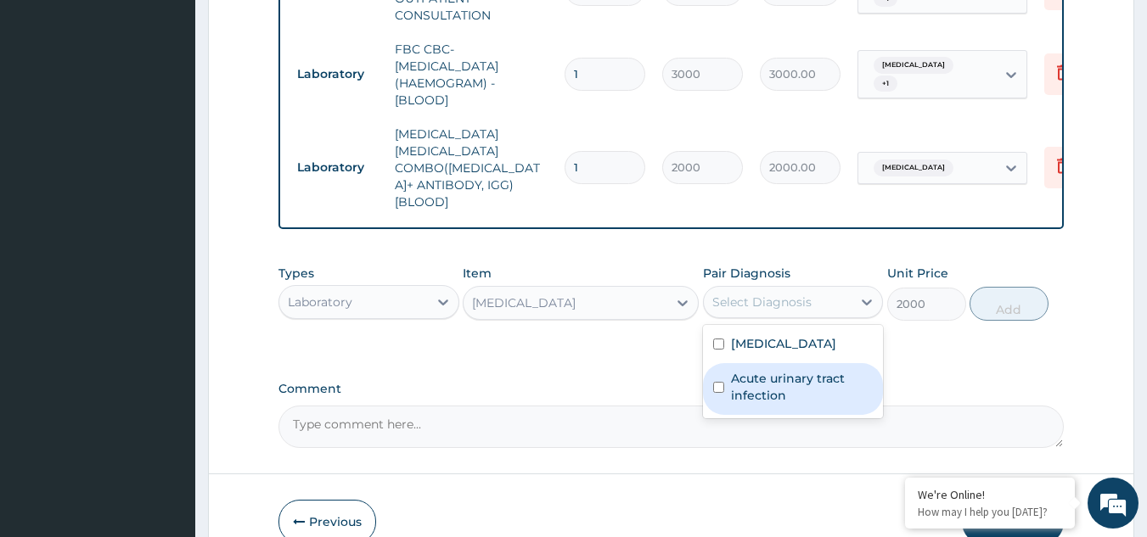
click at [743, 370] on label "Acute urinary tract infection" at bounding box center [802, 387] width 143 height 34
checkbox input "true"
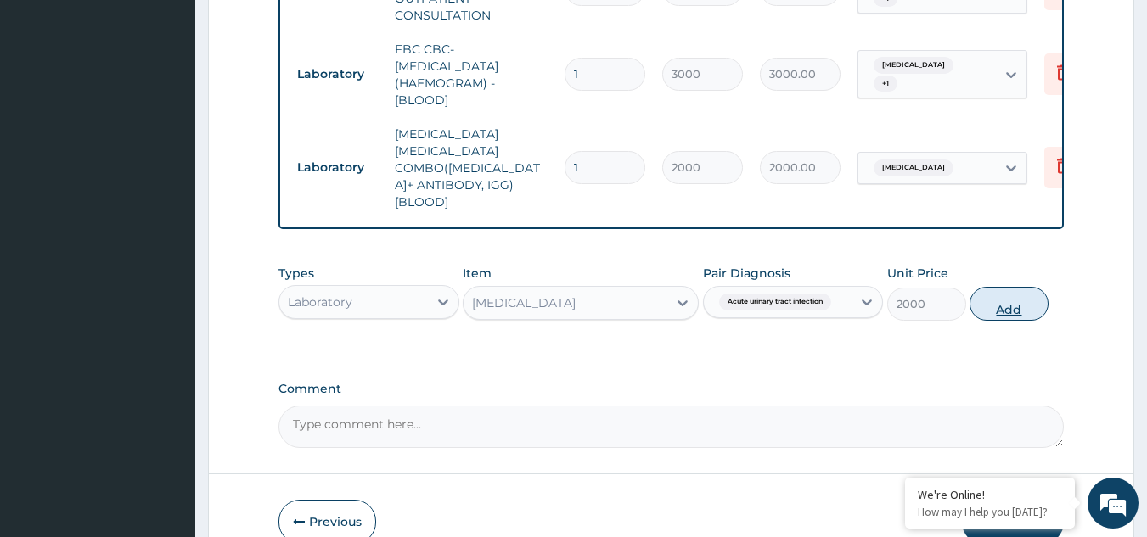
click at [995, 287] on button "Add" at bounding box center [1008, 304] width 79 height 34
type input "0"
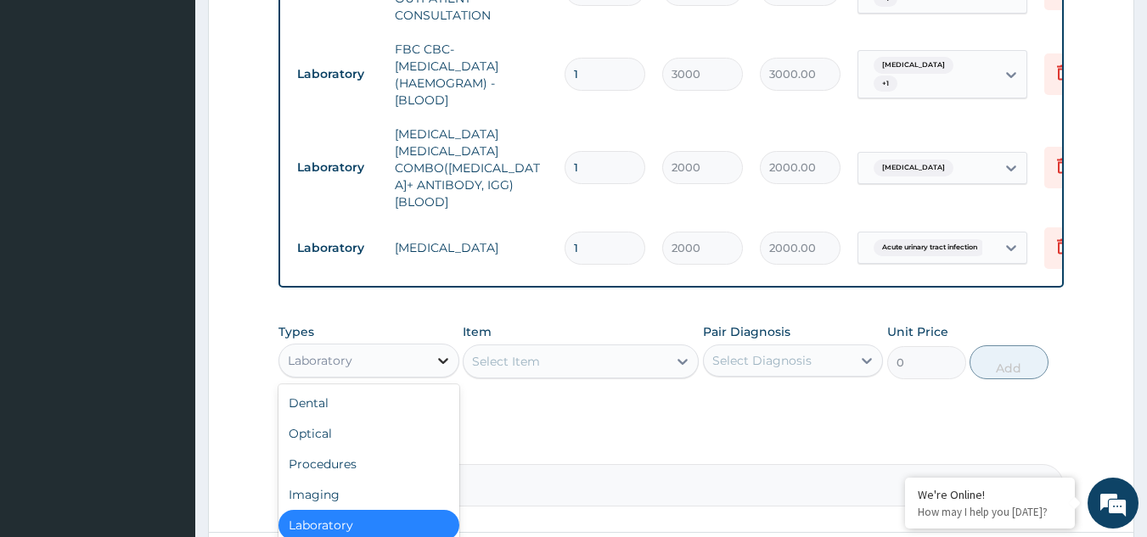
click at [442, 358] on icon at bounding box center [443, 361] width 10 height 6
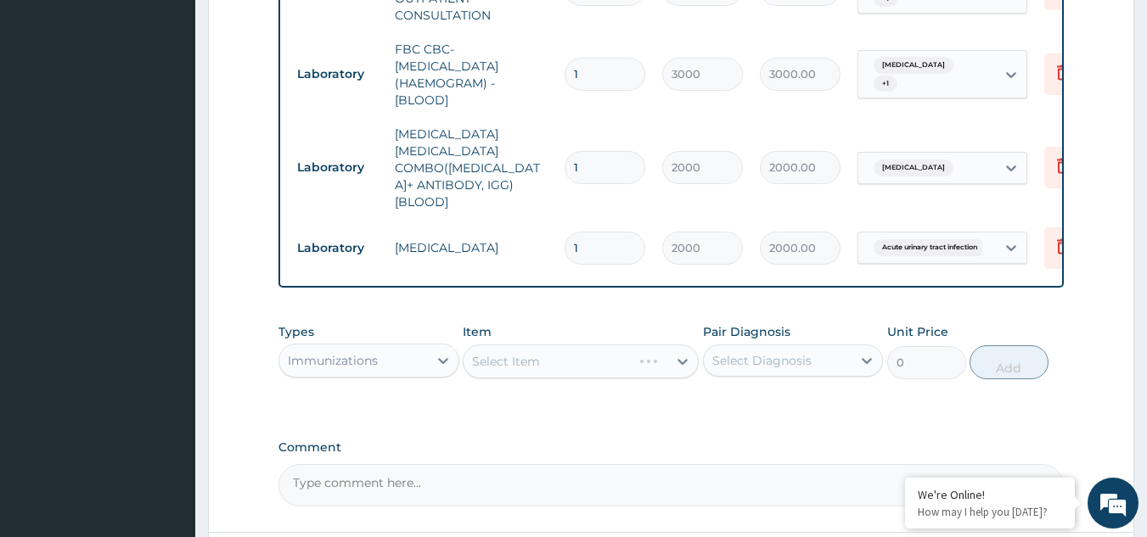
click at [444, 352] on icon at bounding box center [443, 360] width 17 height 17
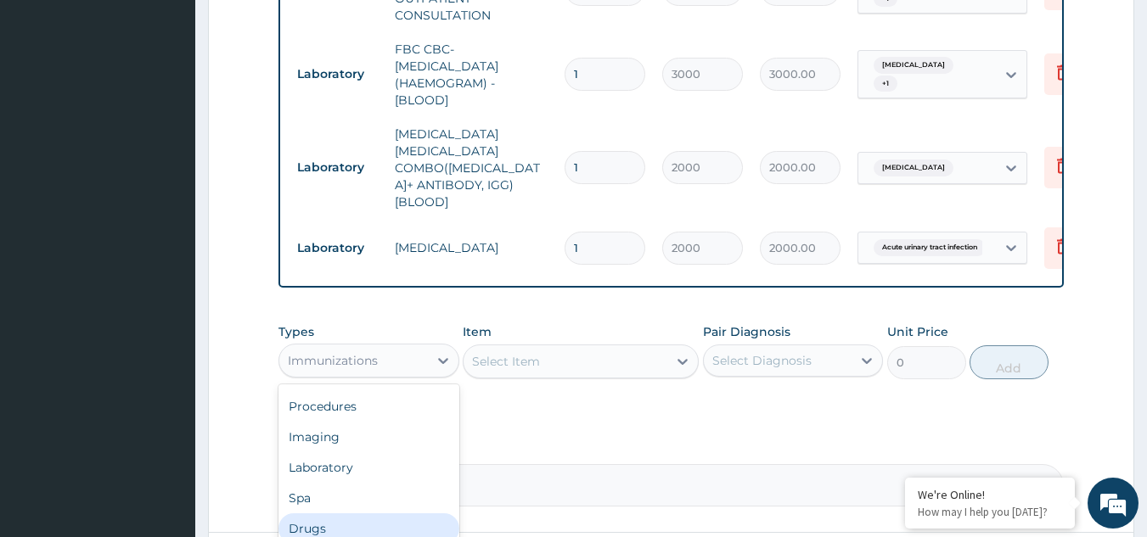
click at [339, 513] on div "Drugs" at bounding box center [368, 528] width 181 height 31
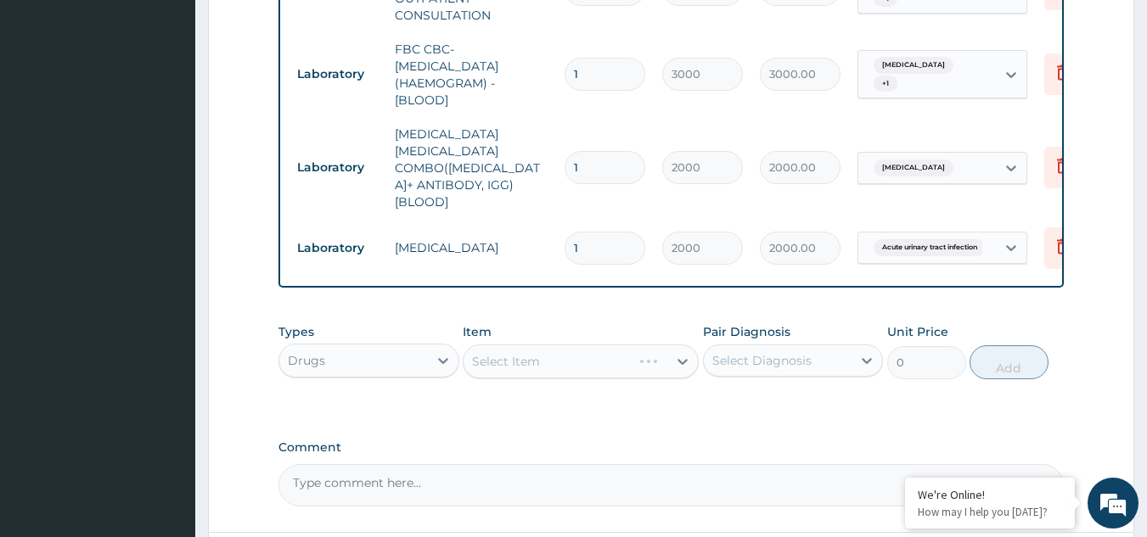
scroll to position [856, 0]
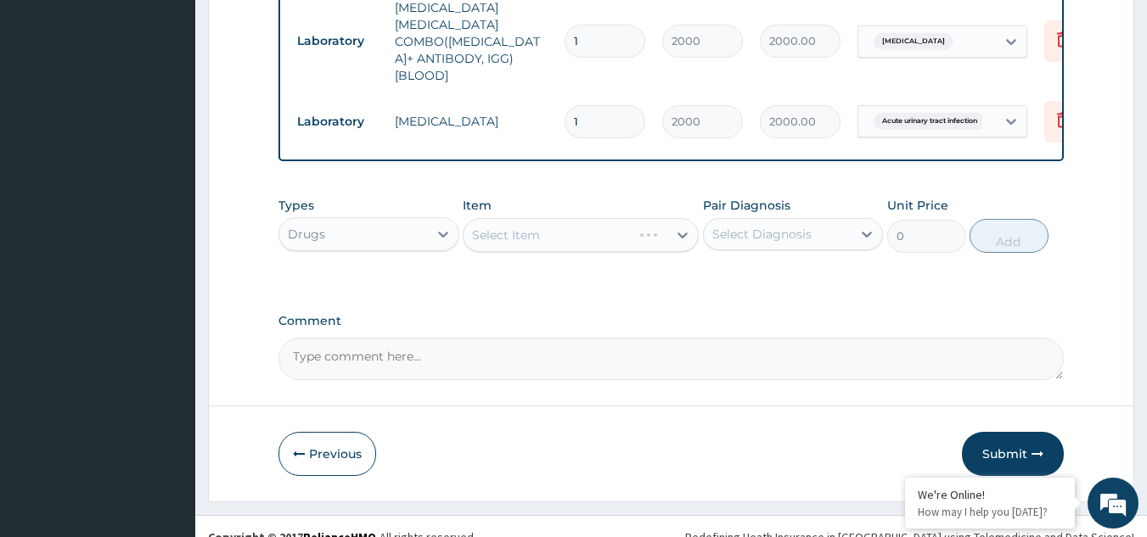
click at [675, 218] on div "Select Item" at bounding box center [581, 235] width 236 height 34
click at [681, 218] on div "Select Item" at bounding box center [581, 235] width 236 height 34
click at [681, 227] on icon at bounding box center [682, 235] width 17 height 17
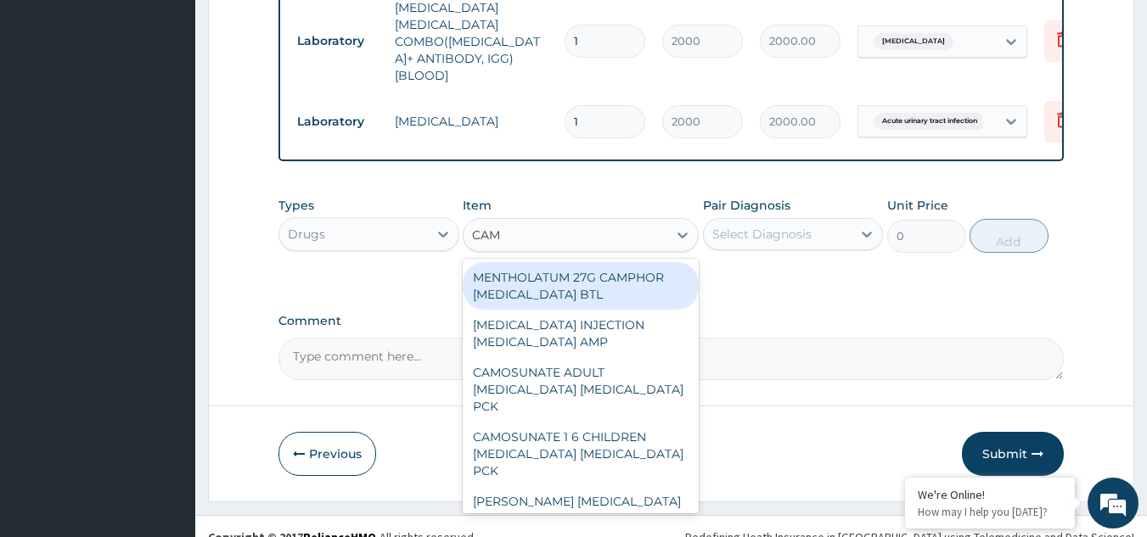
type input "CAMO"
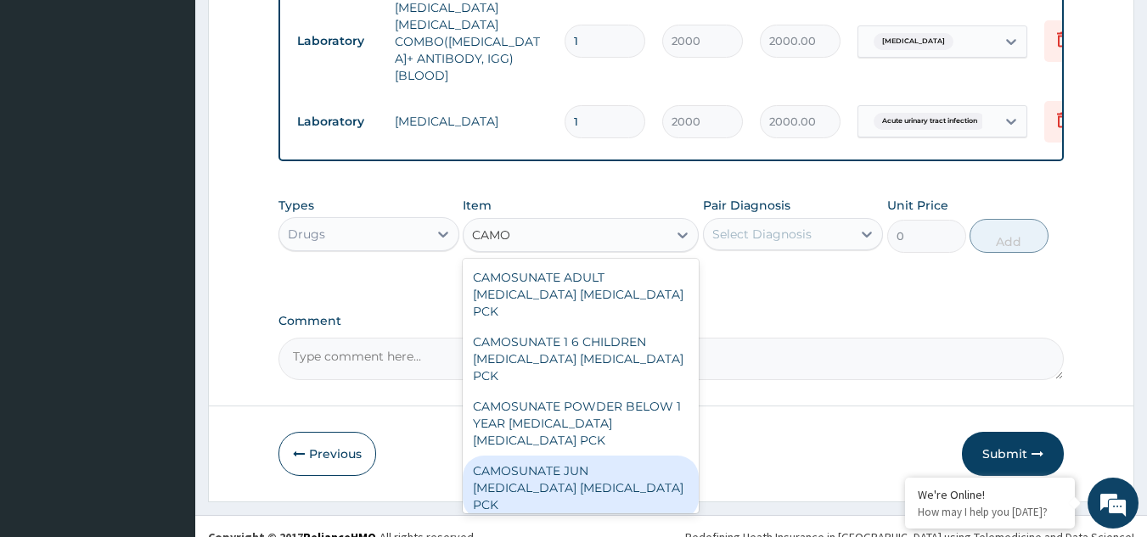
click at [579, 456] on div "CAMOSUNATE JUN [MEDICAL_DATA] [MEDICAL_DATA] PCK" at bounding box center [581, 488] width 236 height 64
type input "1366.199951171875"
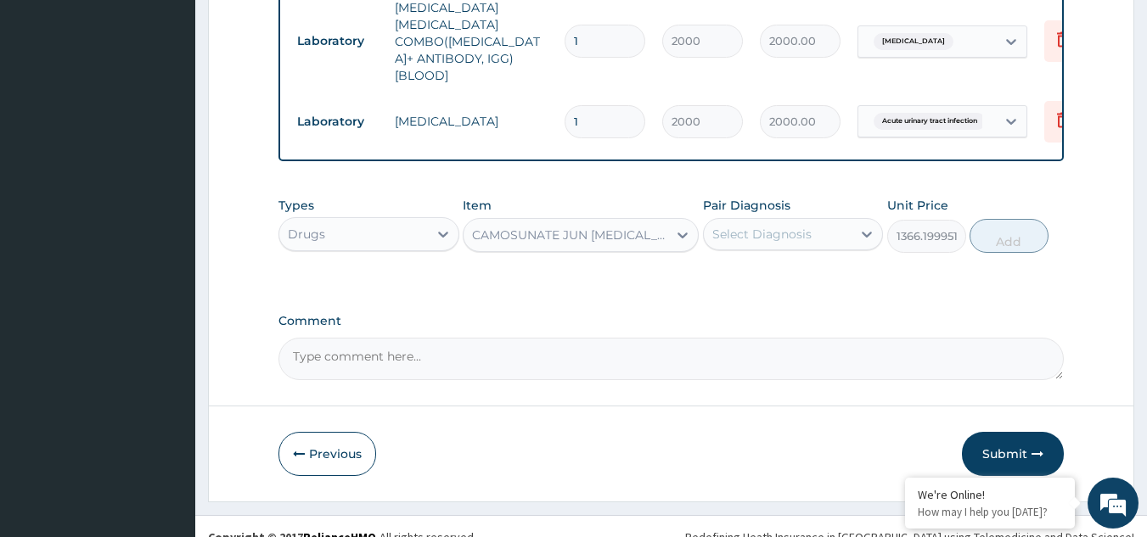
click at [788, 226] on div "Select Diagnosis" at bounding box center [761, 234] width 99 height 17
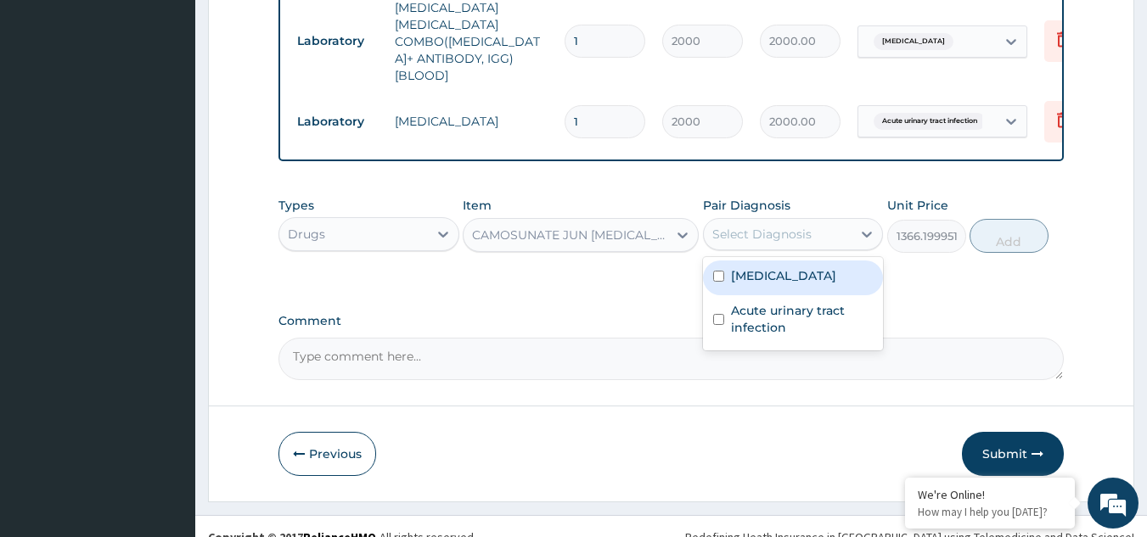
click at [763, 267] on label "[MEDICAL_DATA]" at bounding box center [783, 275] width 105 height 17
checkbox input "true"
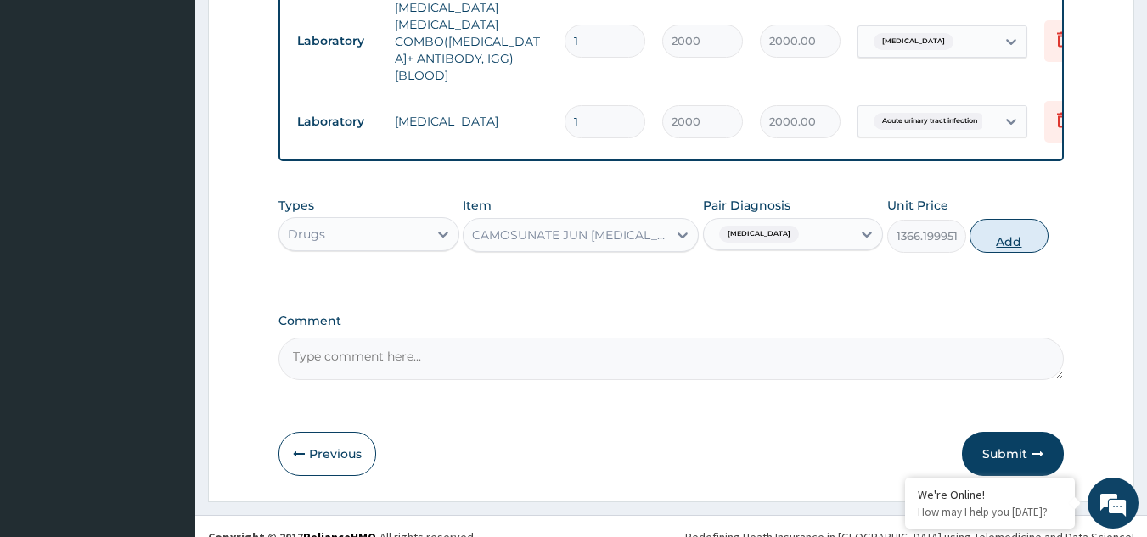
click at [990, 219] on button "Add" at bounding box center [1008, 236] width 79 height 34
type input "0"
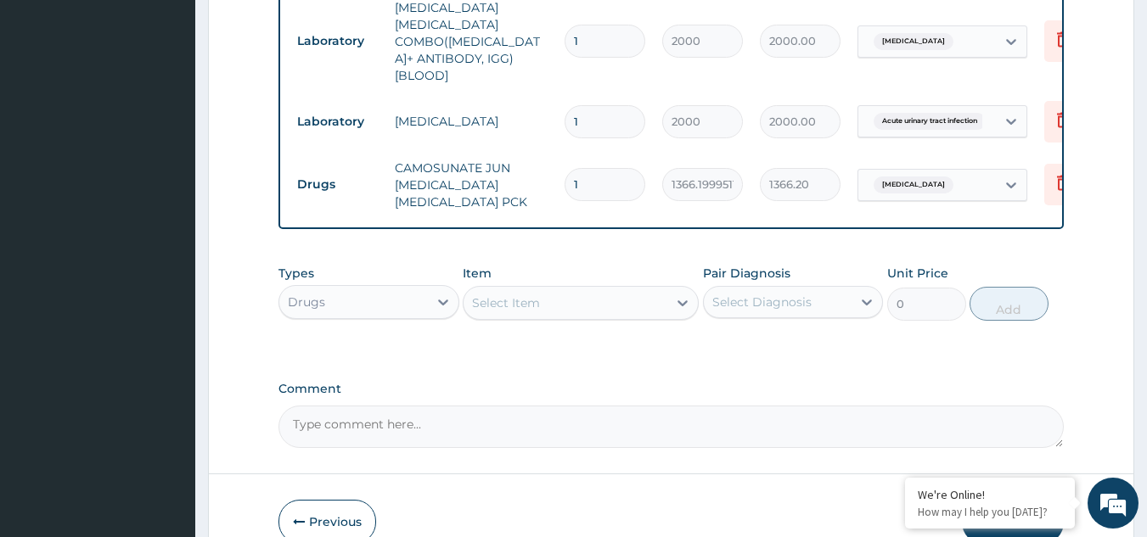
type input "0.00"
click at [649, 289] on div "Select Item" at bounding box center [565, 302] width 204 height 27
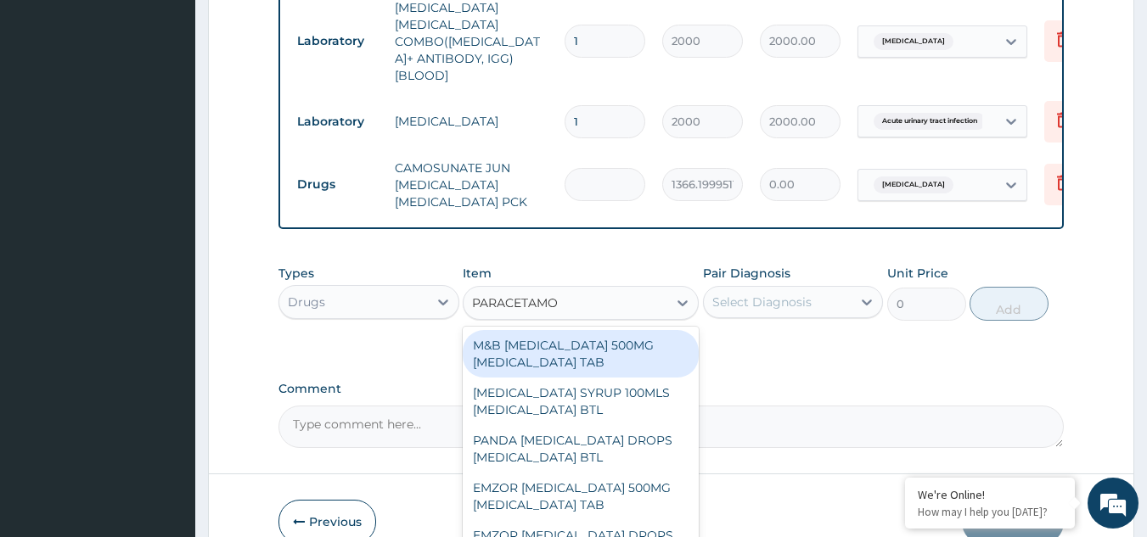
type input "[MEDICAL_DATA]"
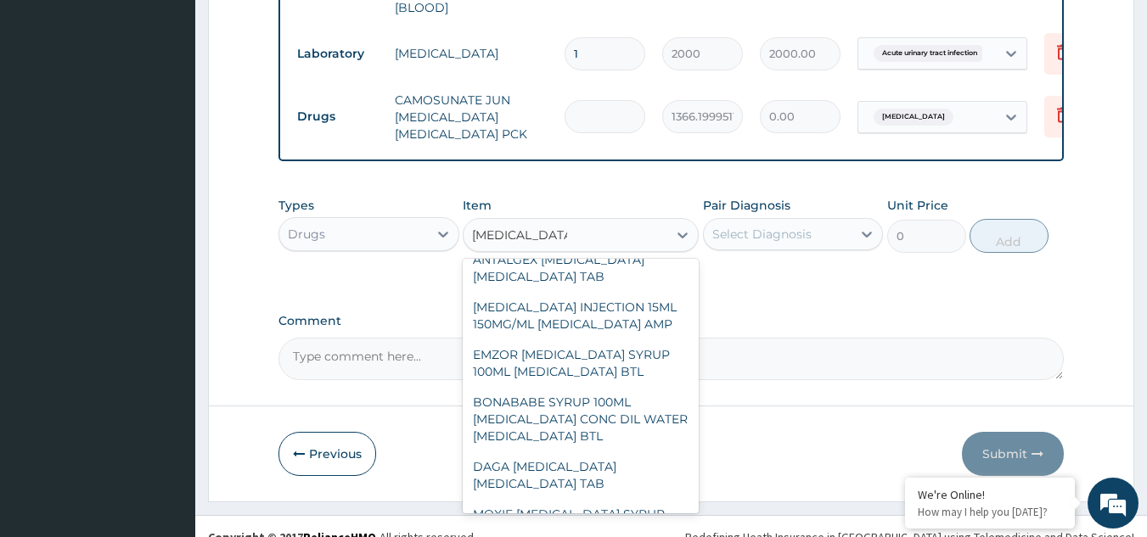
scroll to position [628, 0]
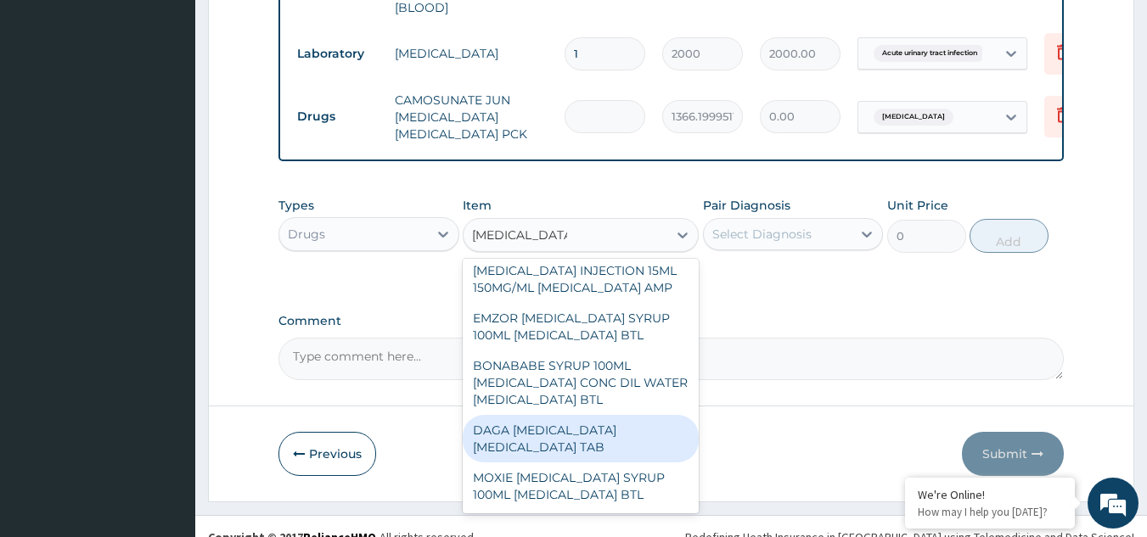
click at [553, 415] on div "DAGA [MEDICAL_DATA] [MEDICAL_DATA] TAB" at bounding box center [581, 439] width 236 height 48
type input "37.95000076293945"
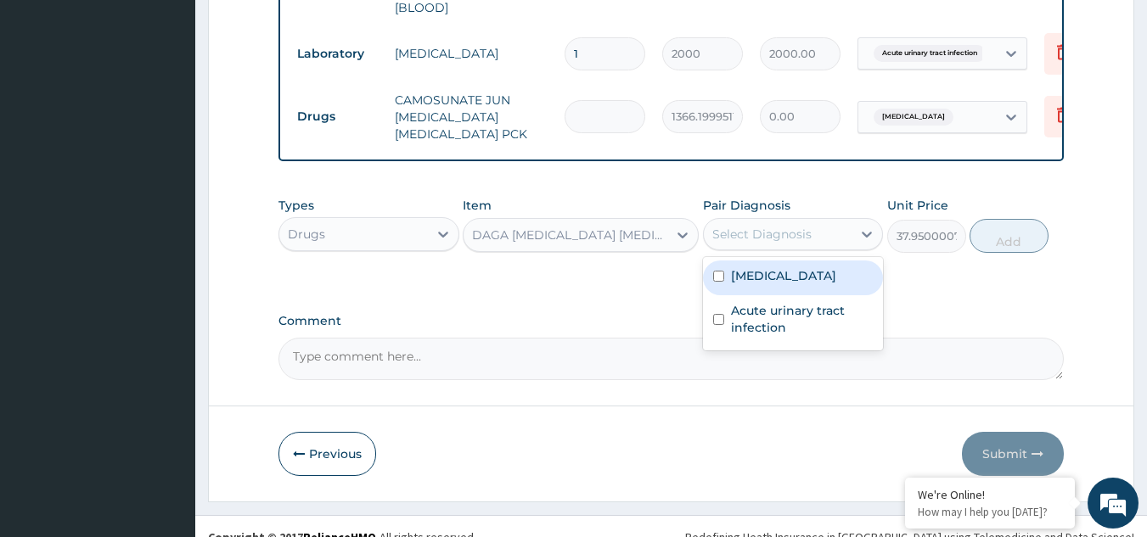
click at [827, 221] on div "Select Diagnosis" at bounding box center [778, 234] width 149 height 27
click at [743, 267] on label "[MEDICAL_DATA]" at bounding box center [783, 275] width 105 height 17
checkbox input "true"
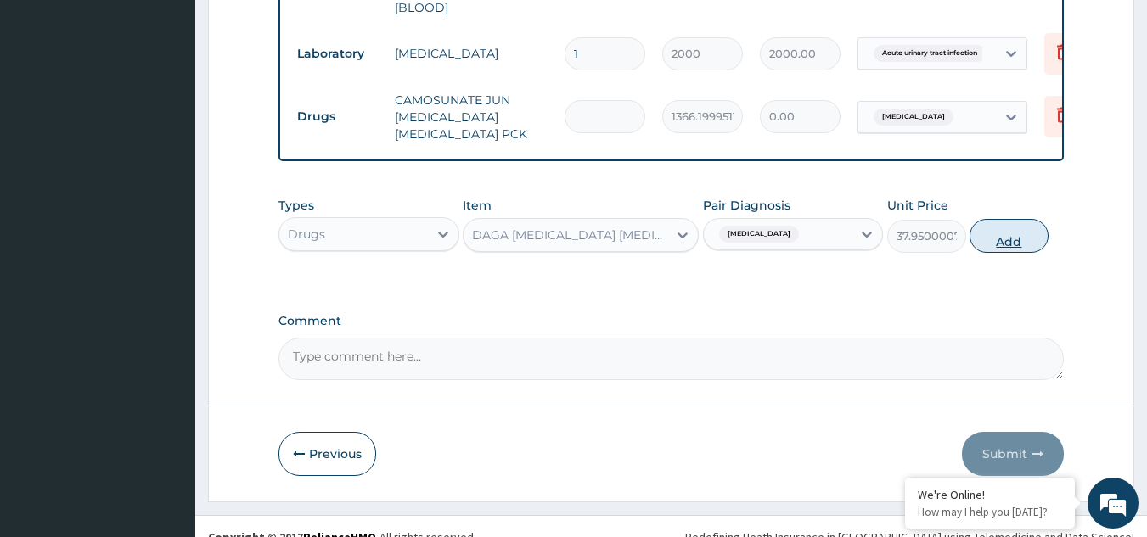
click at [1015, 219] on button "Add" at bounding box center [1008, 236] width 79 height 34
type input "0"
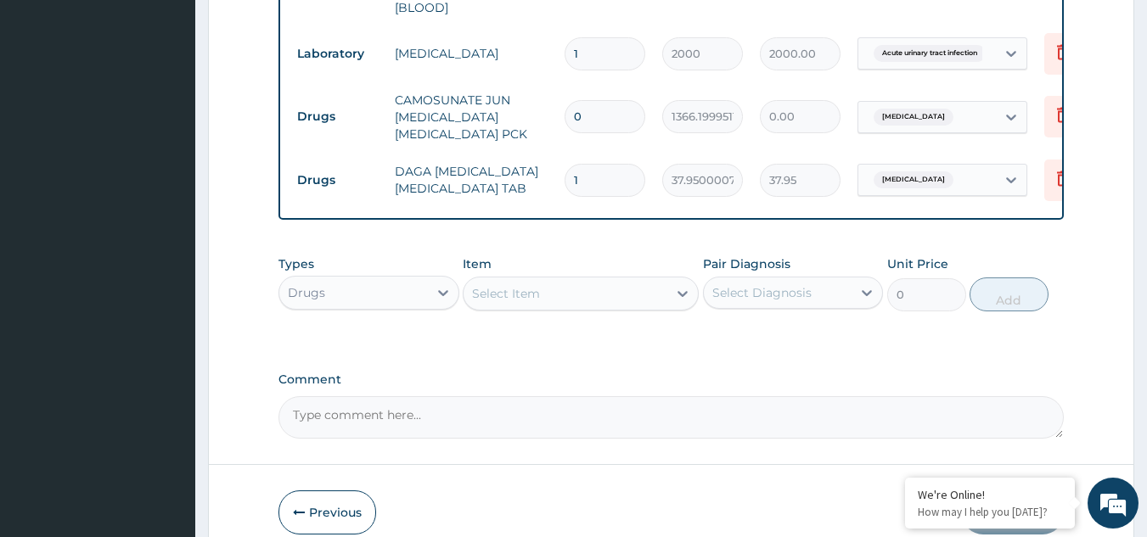
click at [595, 100] on input "0" at bounding box center [604, 116] width 81 height 33
type input "1"
type input "1366.20"
type input "1"
click at [598, 164] on input "1" at bounding box center [604, 180] width 81 height 33
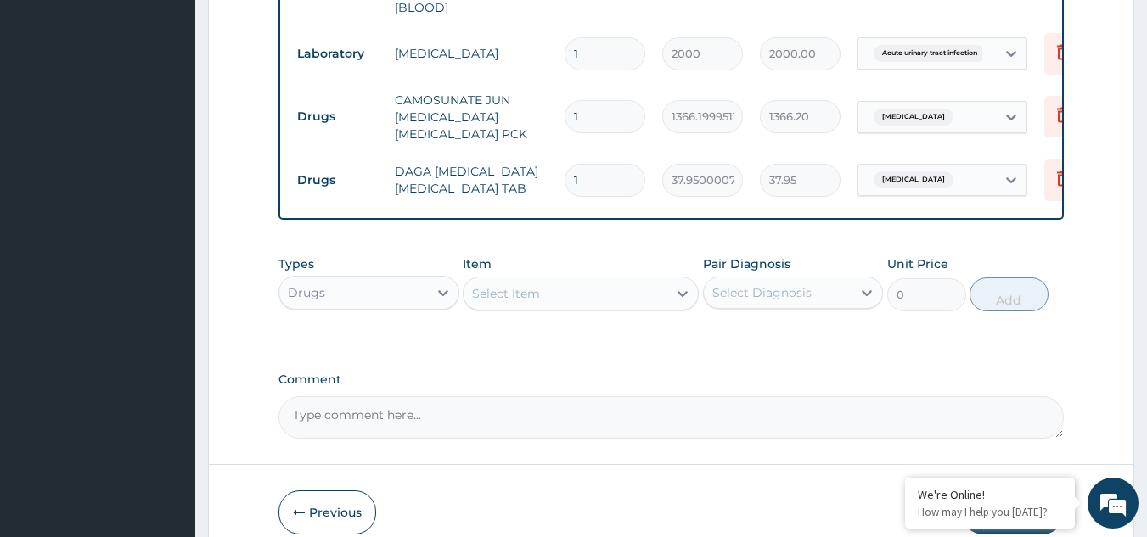
type input "0.00"
type input "2"
type input "75.90"
type input "24"
type input "910.80"
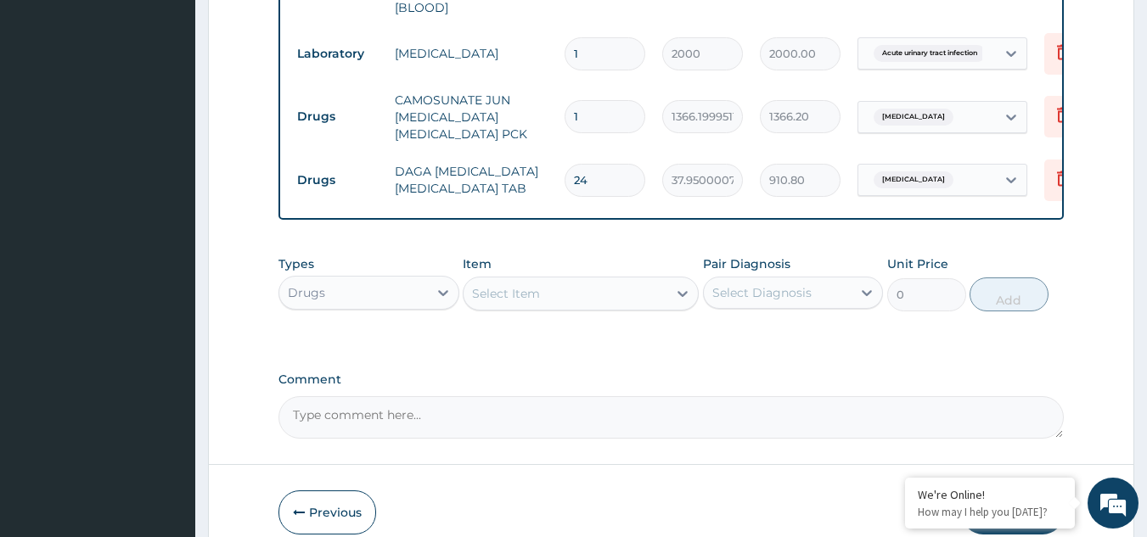
type input "23"
type input "872.85"
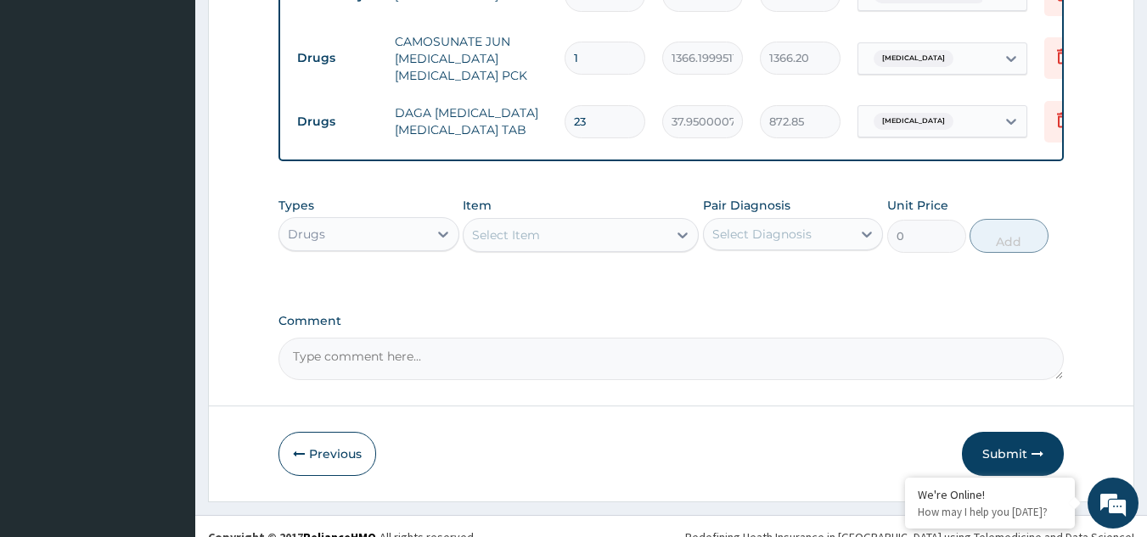
type input "2"
type input "75.90"
type input "24"
type input "910.80"
type input "24"
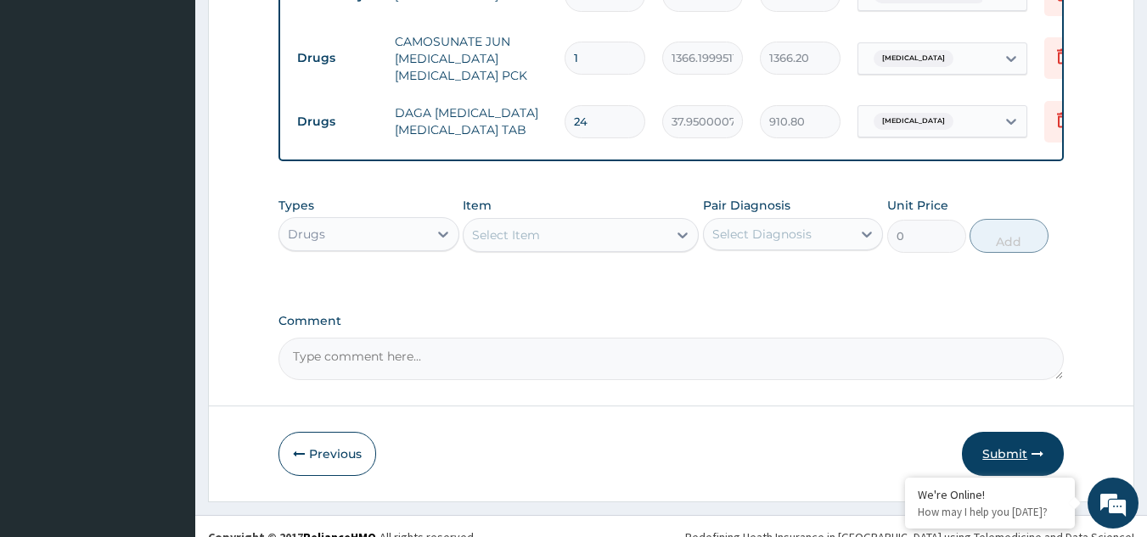
click at [1010, 432] on button "Submit" at bounding box center [1013, 454] width 102 height 44
click at [1012, 432] on button "Submit" at bounding box center [1013, 454] width 102 height 44
click at [328, 436] on button "Previous" at bounding box center [327, 454] width 98 height 44
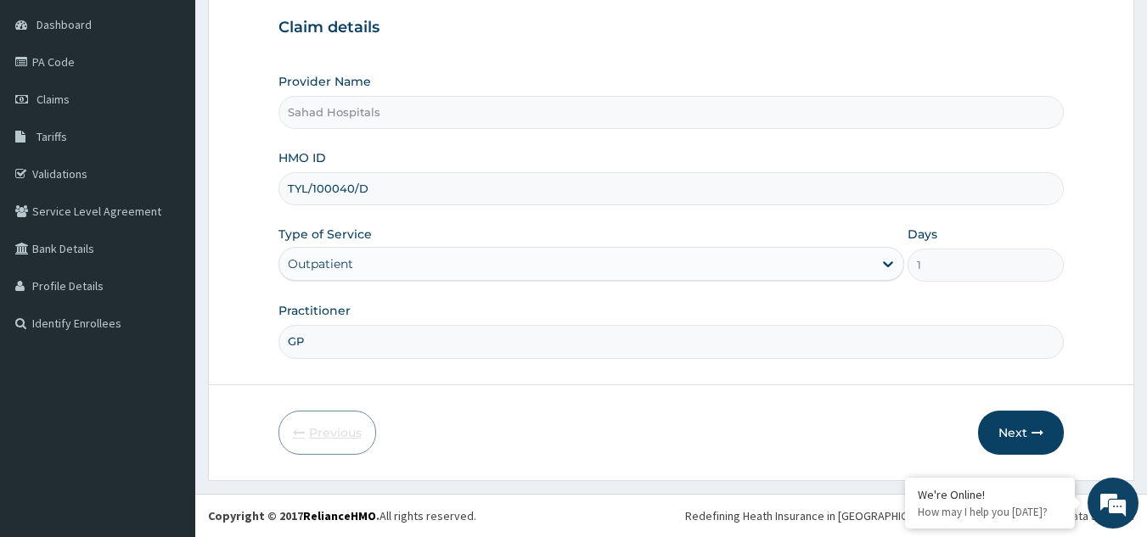
scroll to position [160, 0]
click at [380, 196] on input "TYL/100040/D" at bounding box center [671, 188] width 786 height 33
click at [386, 195] on input "TYL/10040/D" at bounding box center [671, 188] width 786 height 33
type input "TYL/10040/D"
click at [1008, 430] on button "Next" at bounding box center [1021, 433] width 86 height 44
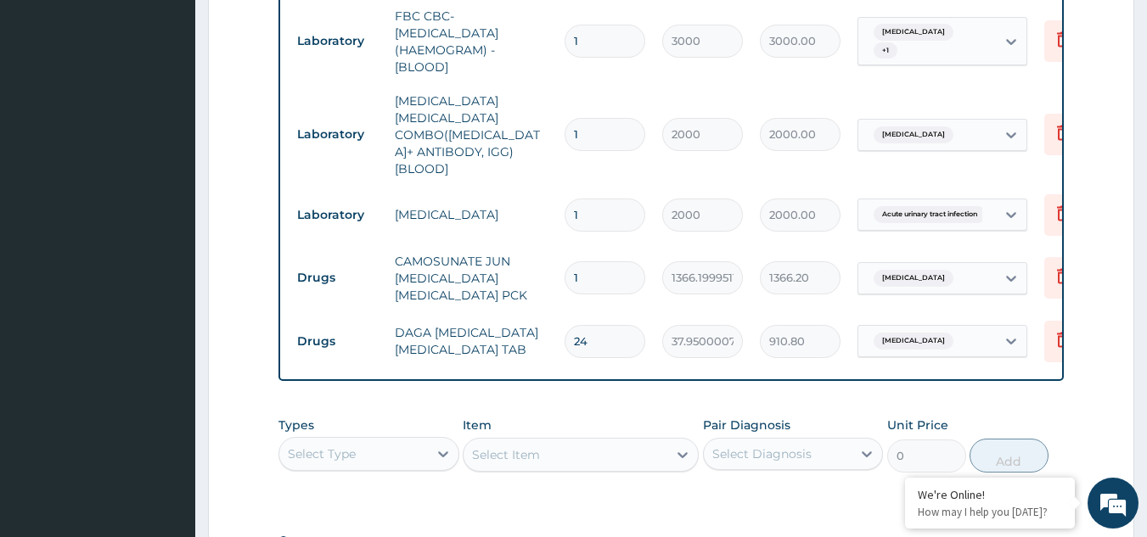
scroll to position [983, 0]
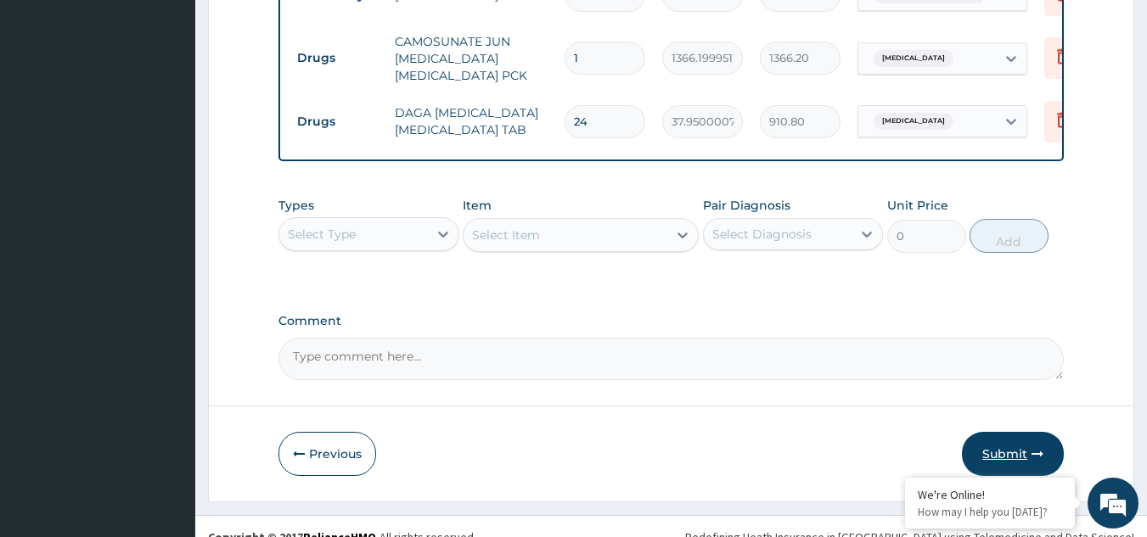
click at [1016, 432] on button "Submit" at bounding box center [1013, 454] width 102 height 44
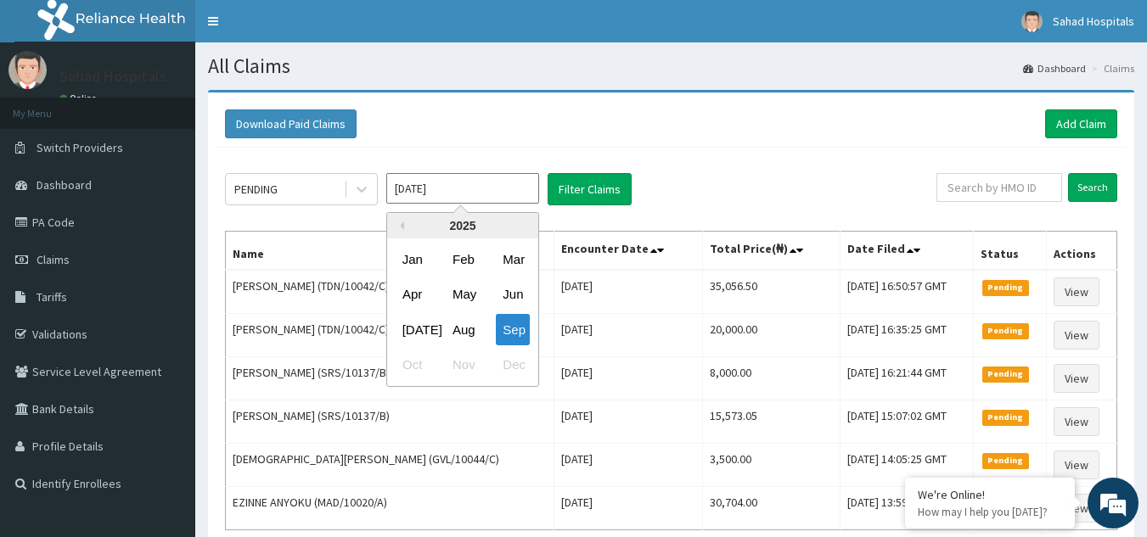
click at [443, 186] on input "[DATE]" at bounding box center [462, 188] width 153 height 31
click at [468, 328] on div "Aug" at bounding box center [463, 329] width 34 height 31
type input "[DATE]"
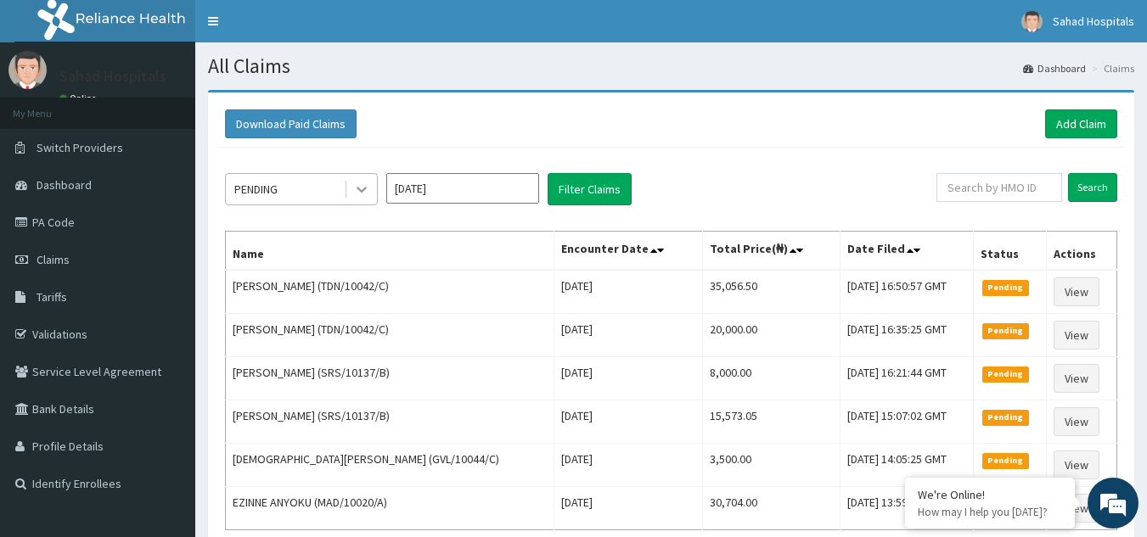
click at [365, 181] on icon at bounding box center [361, 189] width 17 height 17
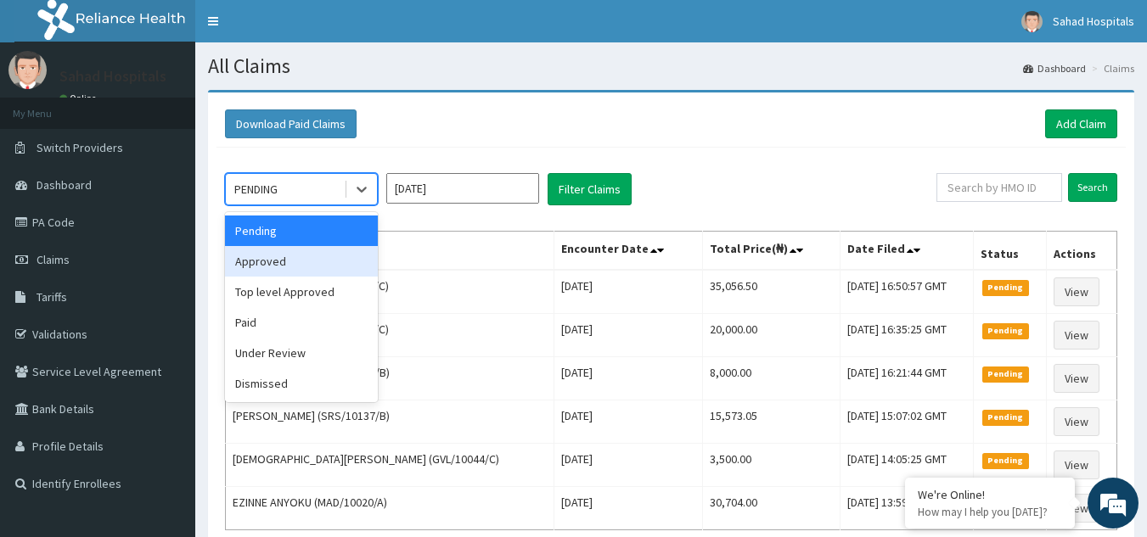
click at [330, 260] on div "Approved" at bounding box center [301, 261] width 153 height 31
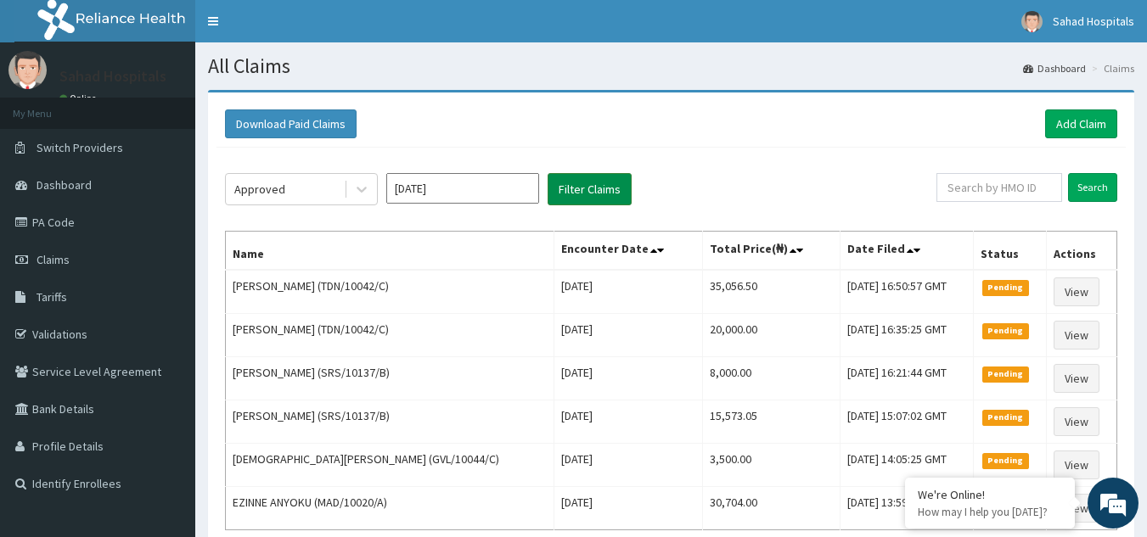
click at [589, 196] on button "Filter Claims" at bounding box center [589, 189] width 84 height 32
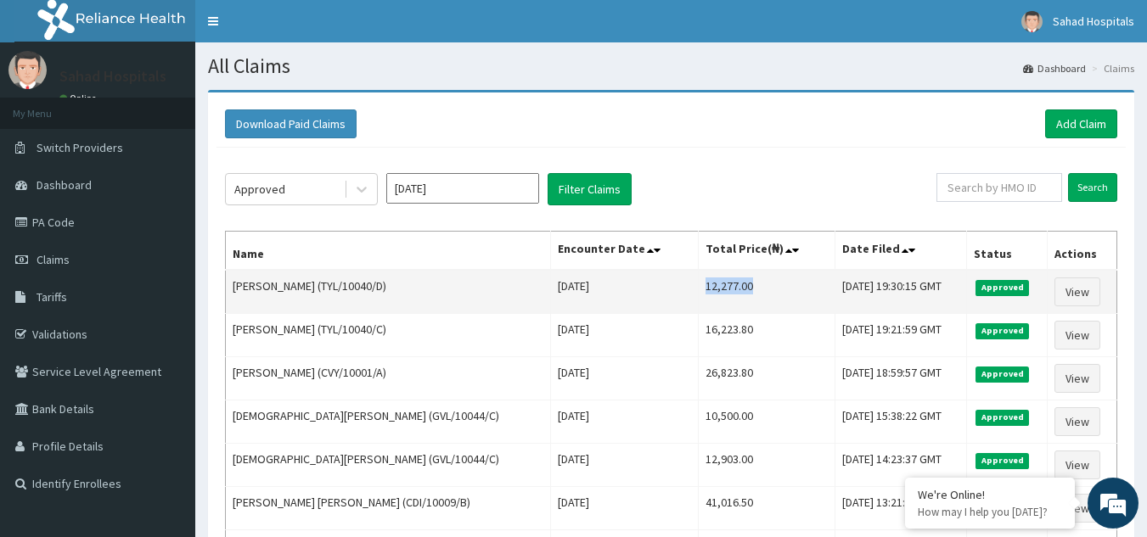
drag, startPoint x: 626, startPoint y: 287, endPoint x: 697, endPoint y: 292, distance: 70.6
click at [698, 292] on td "12,277.00" at bounding box center [766, 292] width 137 height 44
copy td "12,277.00"
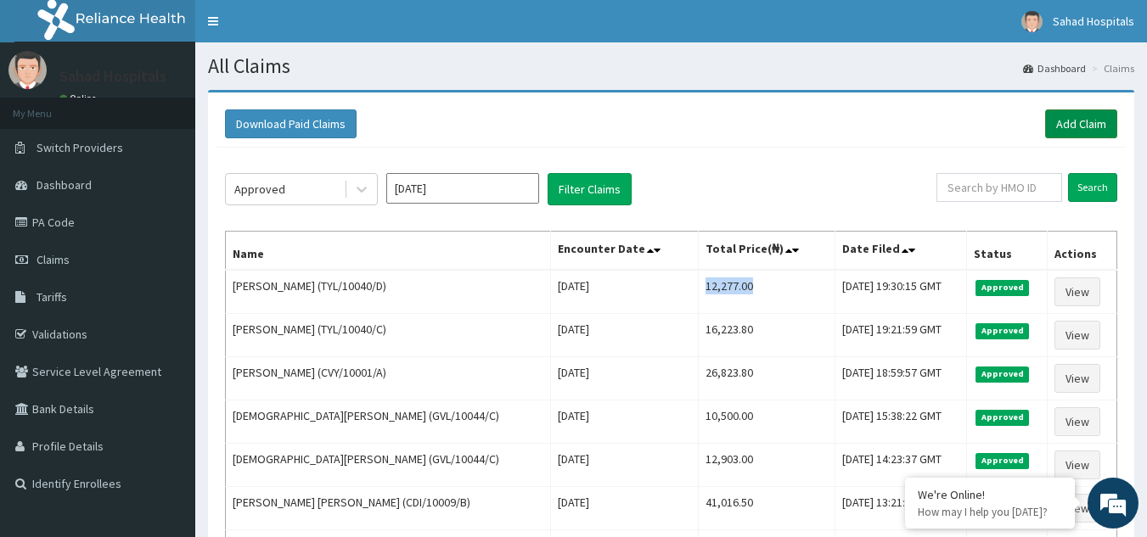
click at [1071, 124] on link "Add Claim" at bounding box center [1081, 123] width 72 height 29
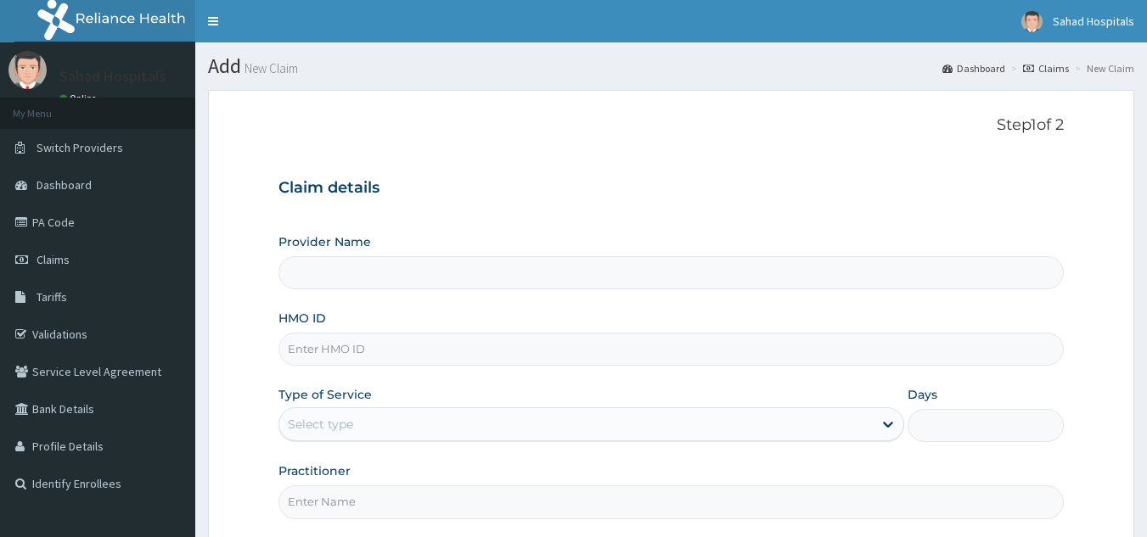
type input "Sahad Hospitals"
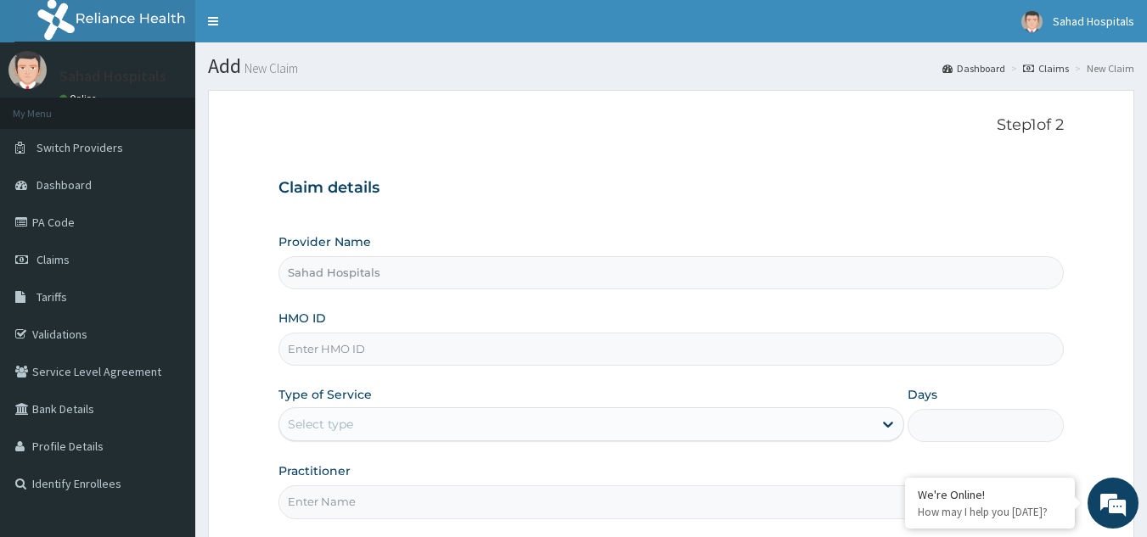
click at [674, 351] on input "HMO ID" at bounding box center [671, 349] width 786 height 33
paste input "TYL/10040/A"
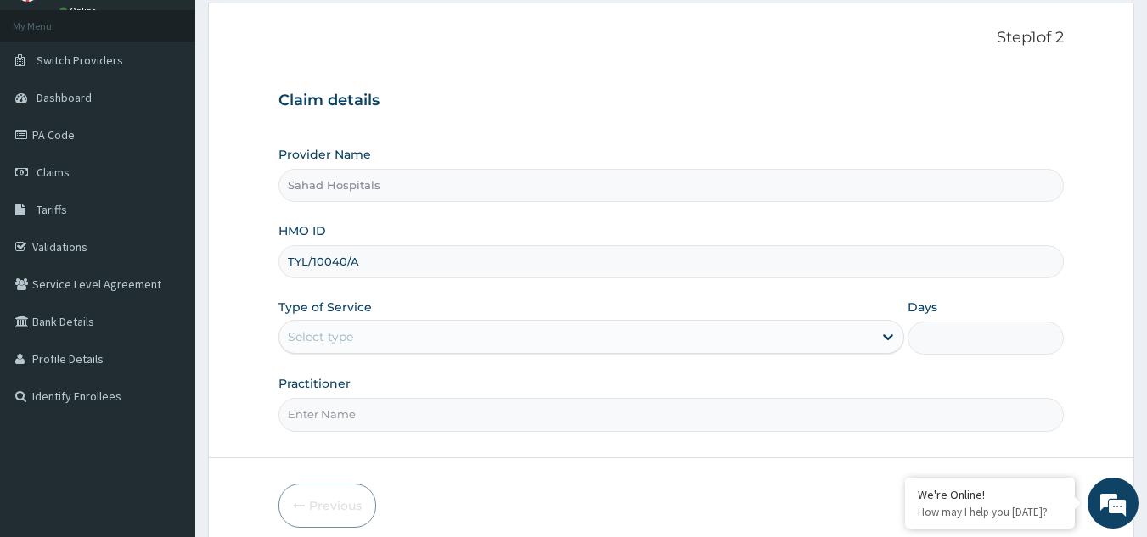
scroll to position [93, 0]
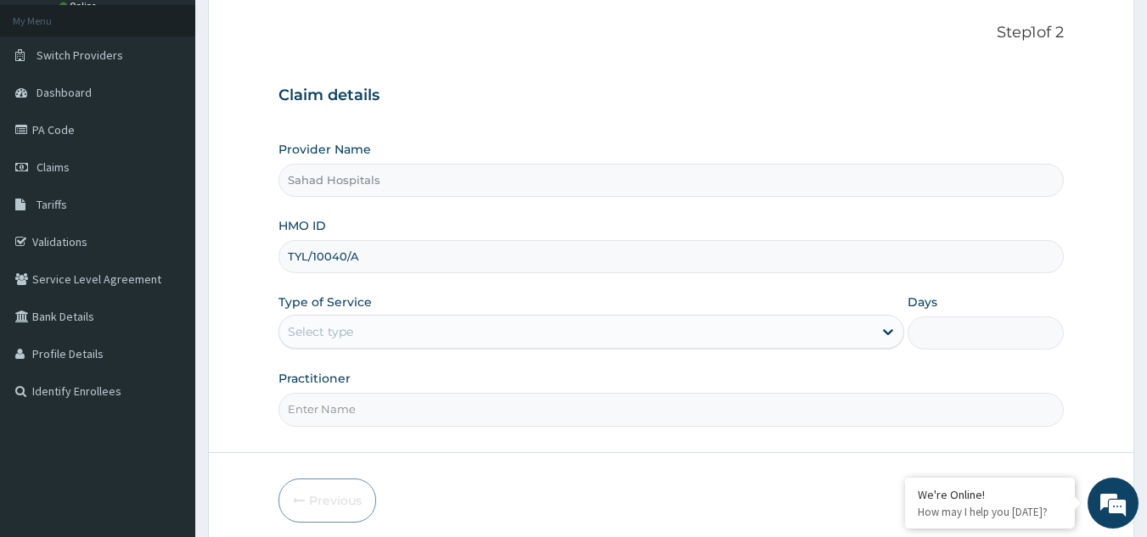
type input "TYL/10040/A"
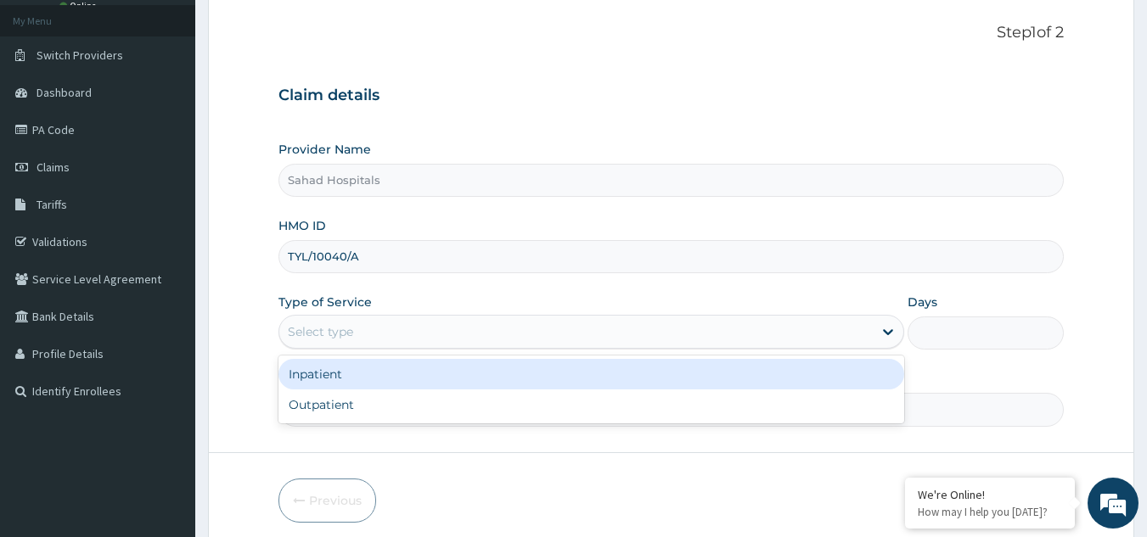
click at [494, 322] on div "Select type" at bounding box center [575, 331] width 593 height 27
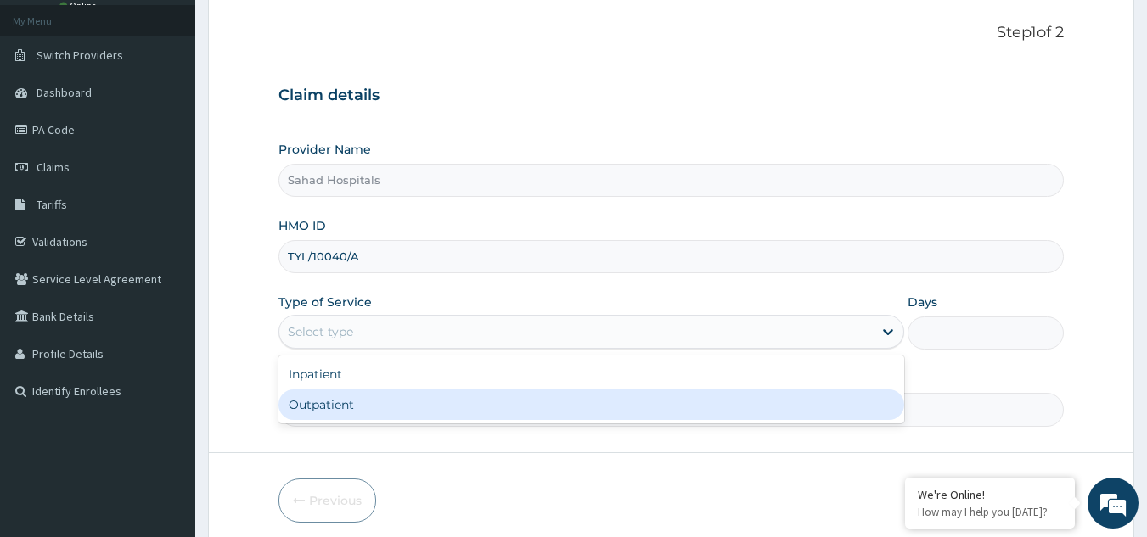
click at [377, 416] on div "Outpatient" at bounding box center [590, 405] width 625 height 31
type input "1"
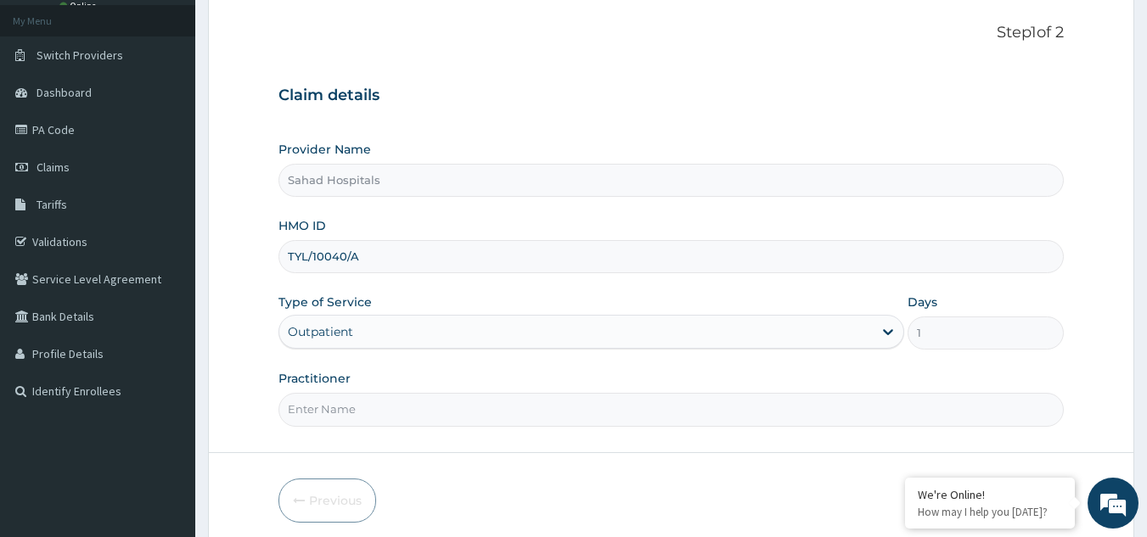
click at [376, 416] on input "Practitioner" at bounding box center [671, 409] width 786 height 33
type input "GP"
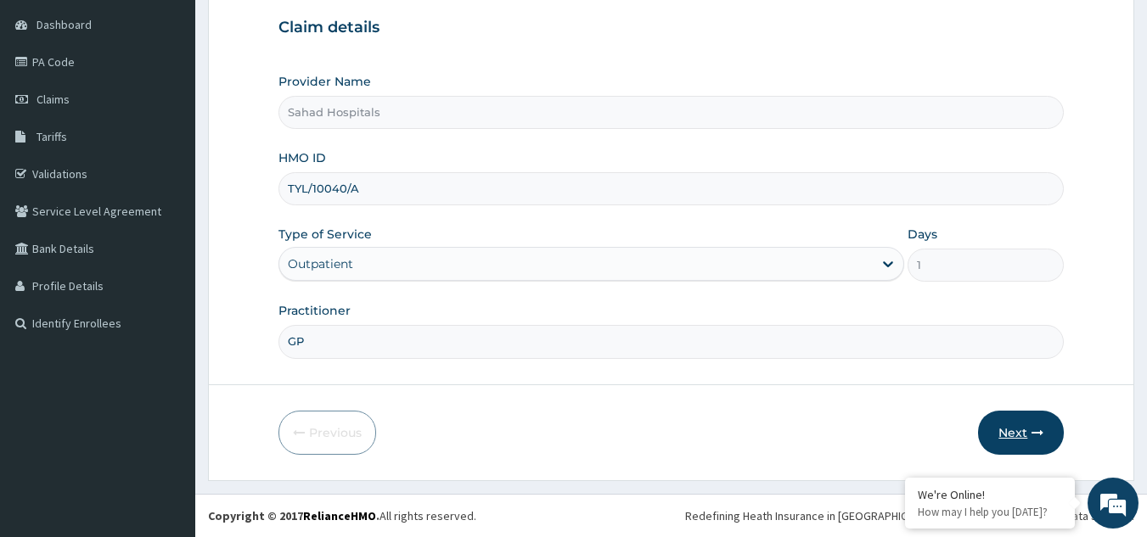
click at [1013, 435] on button "Next" at bounding box center [1021, 433] width 86 height 44
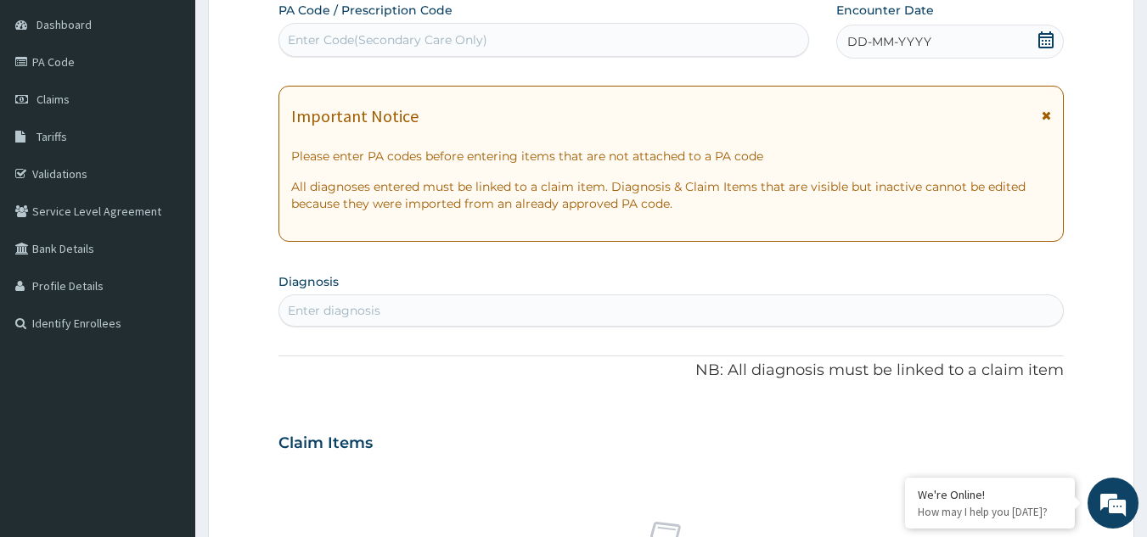
click at [701, 42] on div "Enter Code(Secondary Care Only)" at bounding box center [544, 39] width 530 height 27
paste input "PA/3D2568"
type input "PA/3D2568"
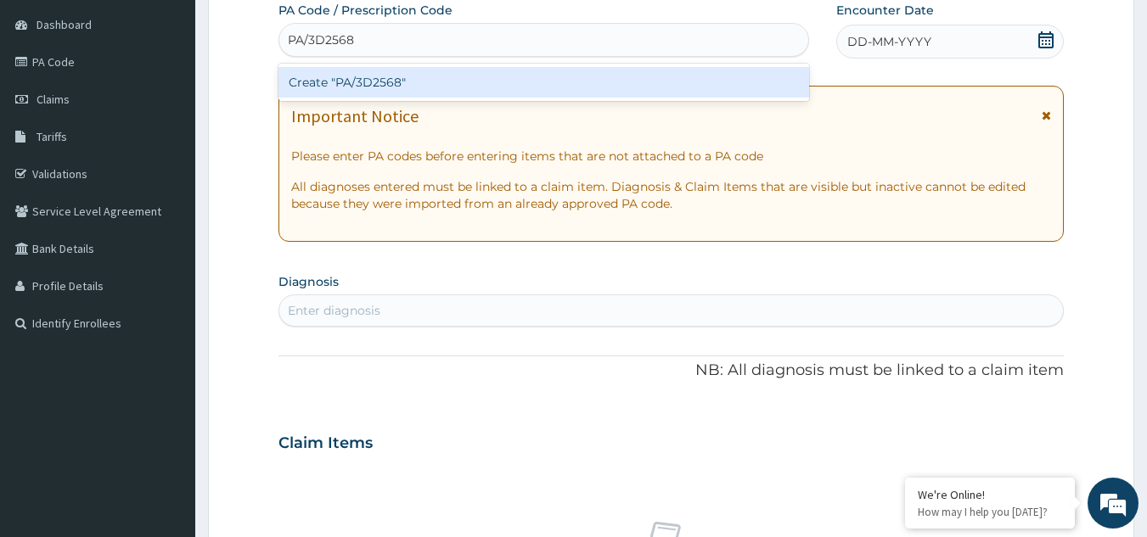
click at [376, 87] on div "Create "PA/3D2568"" at bounding box center [543, 82] width 531 height 31
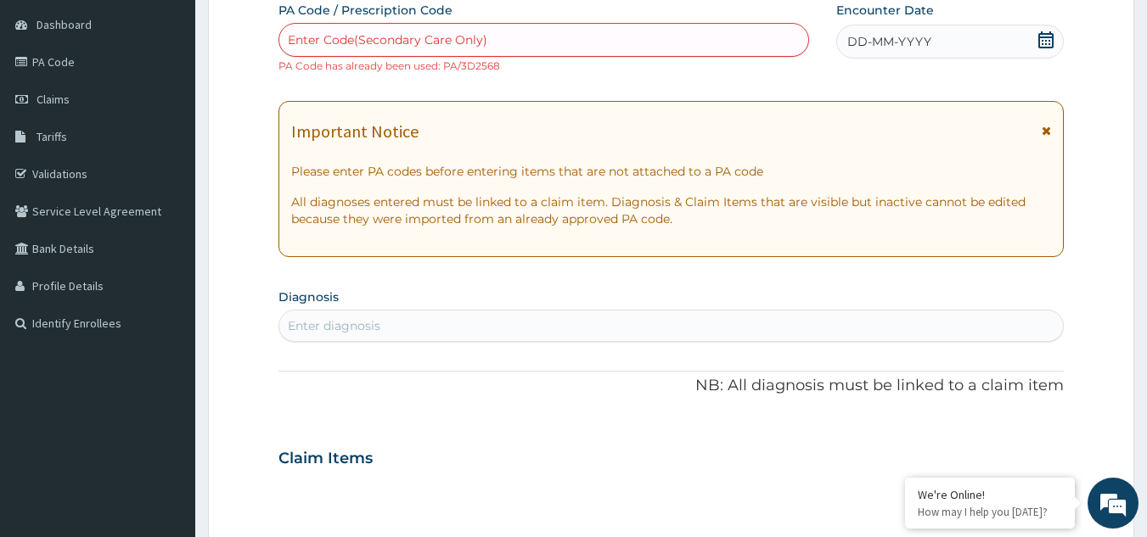
paste input "PA/C21CDA"
type input "PA/C21CDA"
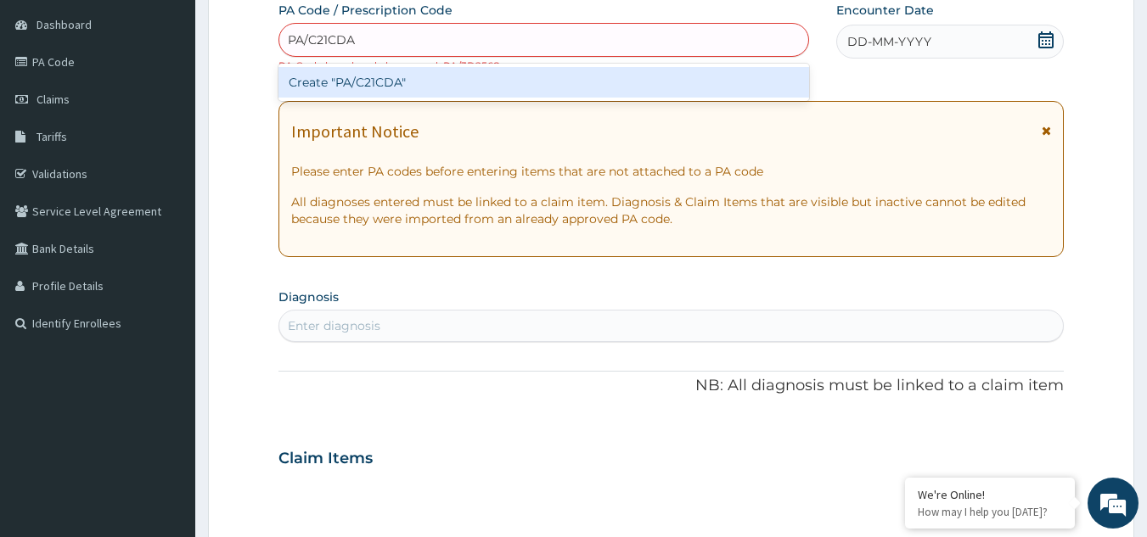
click at [334, 87] on div "Create "PA/C21CDA"" at bounding box center [543, 82] width 531 height 31
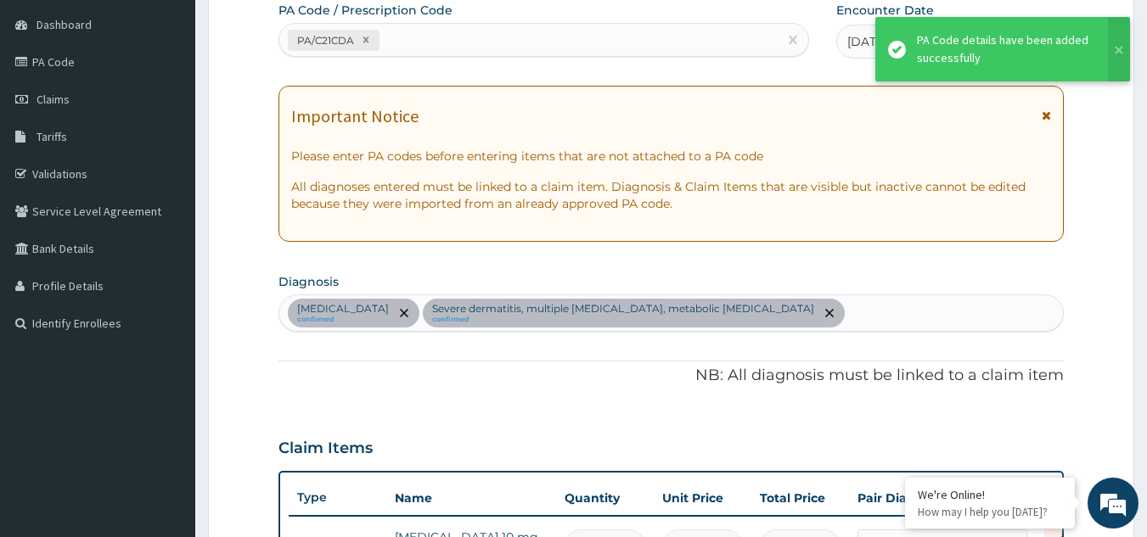
scroll to position [496, 0]
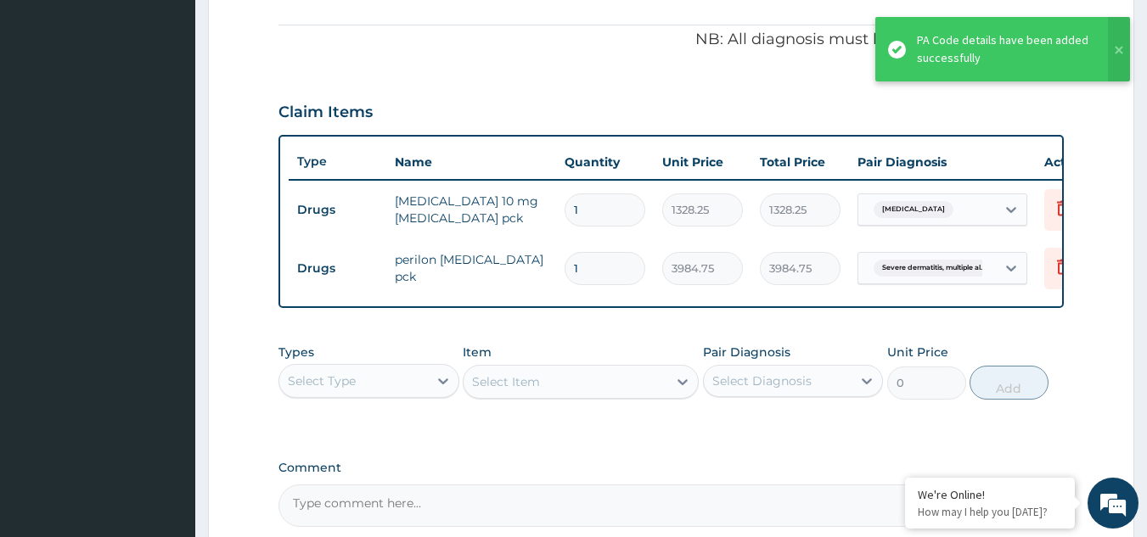
type input "0"
type input "0.00"
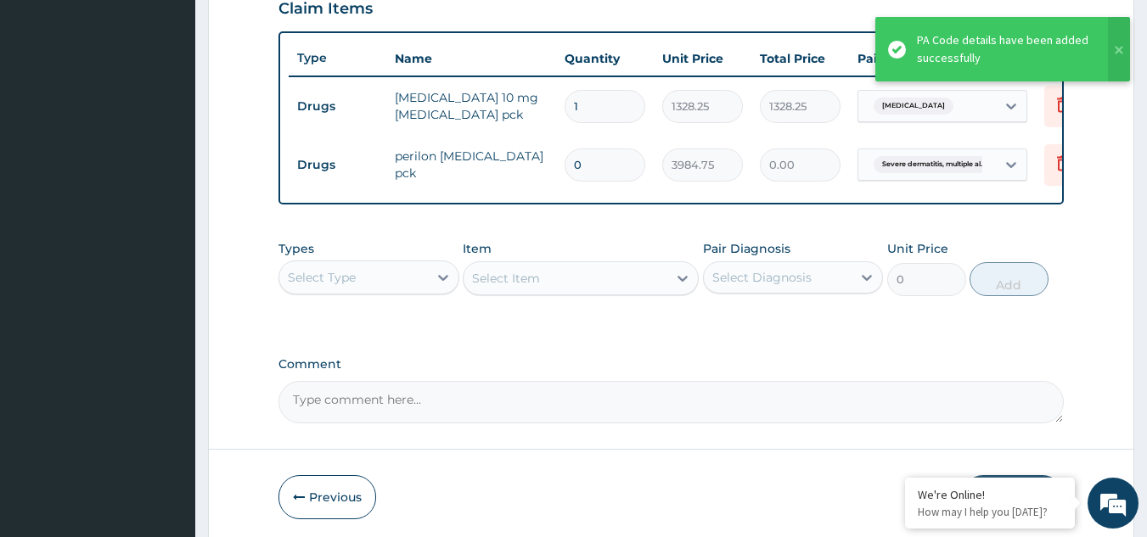
scroll to position [602, 0]
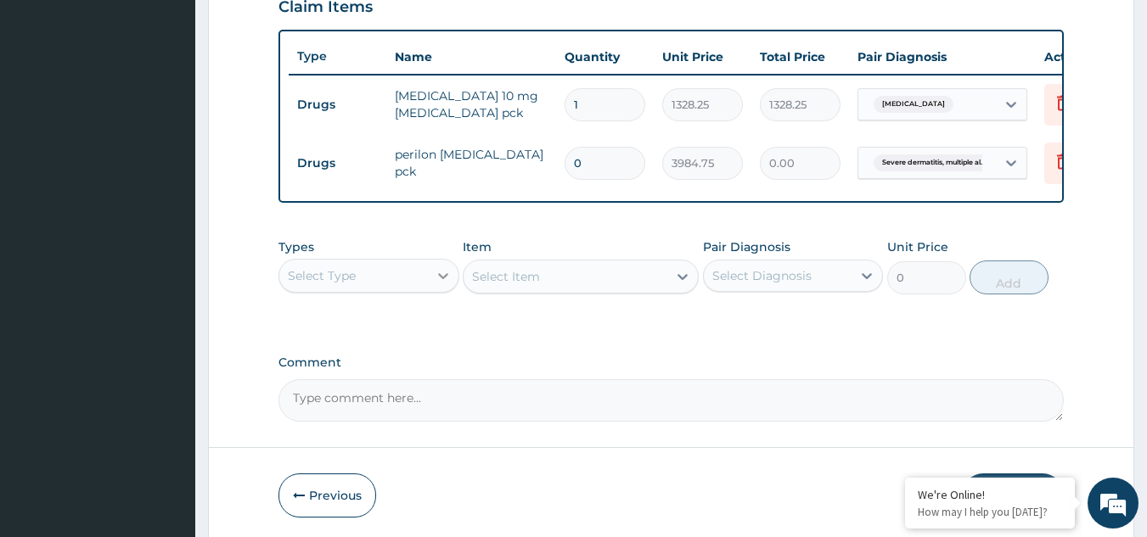
type input "0"
click at [438, 279] on icon at bounding box center [443, 275] width 17 height 17
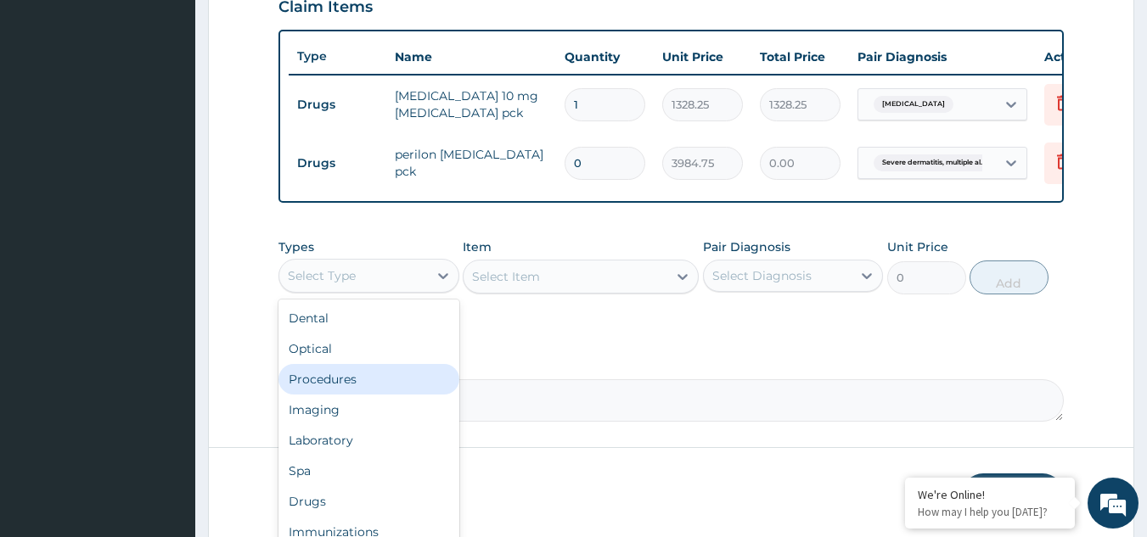
click at [365, 395] on div "Procedures" at bounding box center [368, 379] width 181 height 31
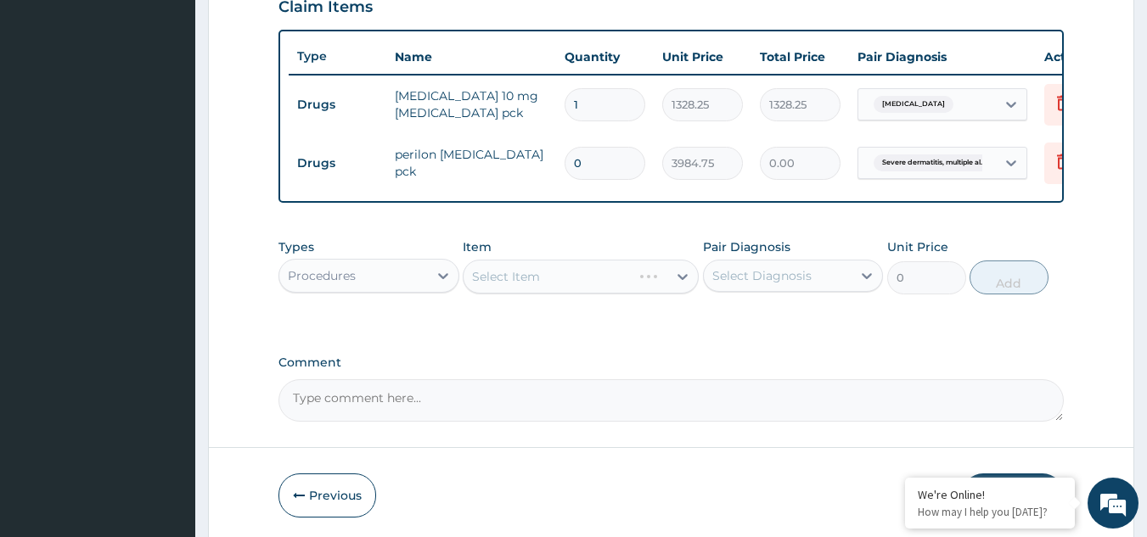
click at [680, 282] on div "Select Item" at bounding box center [581, 277] width 236 height 34
click at [682, 285] on icon at bounding box center [682, 276] width 17 height 17
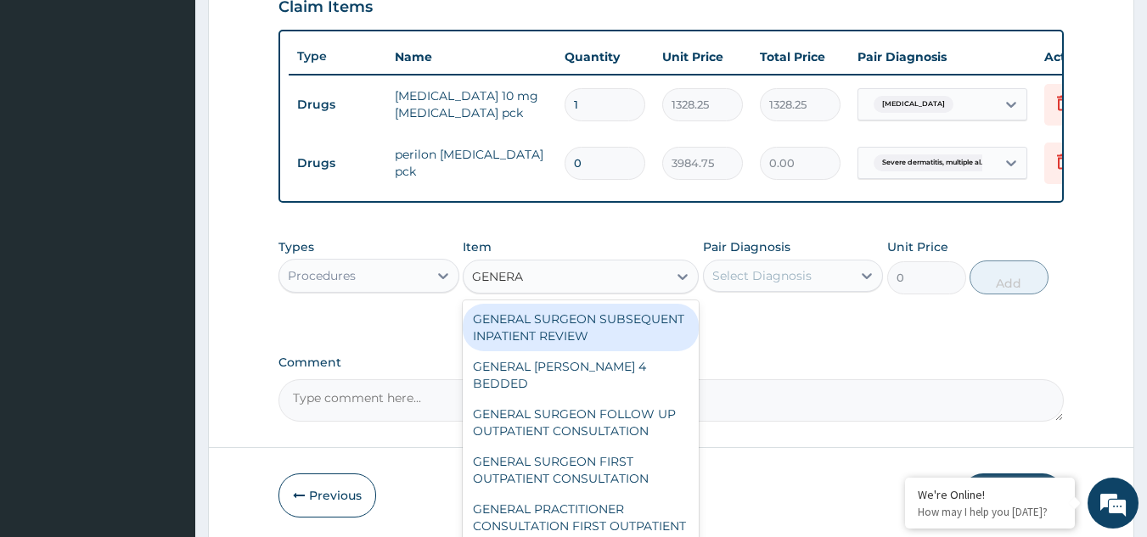
type input "GENERAL"
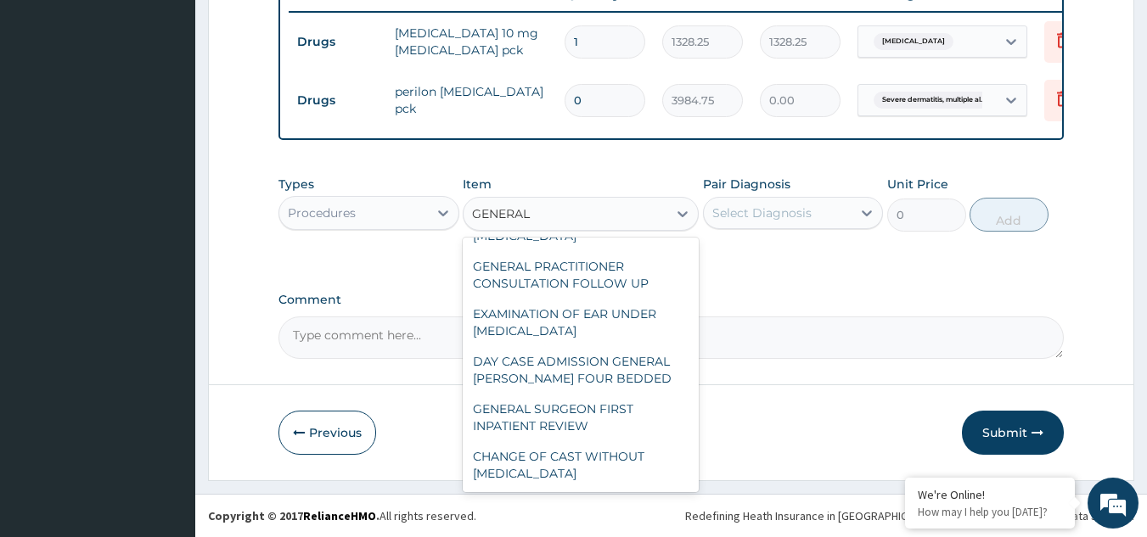
scroll to position [0, 0]
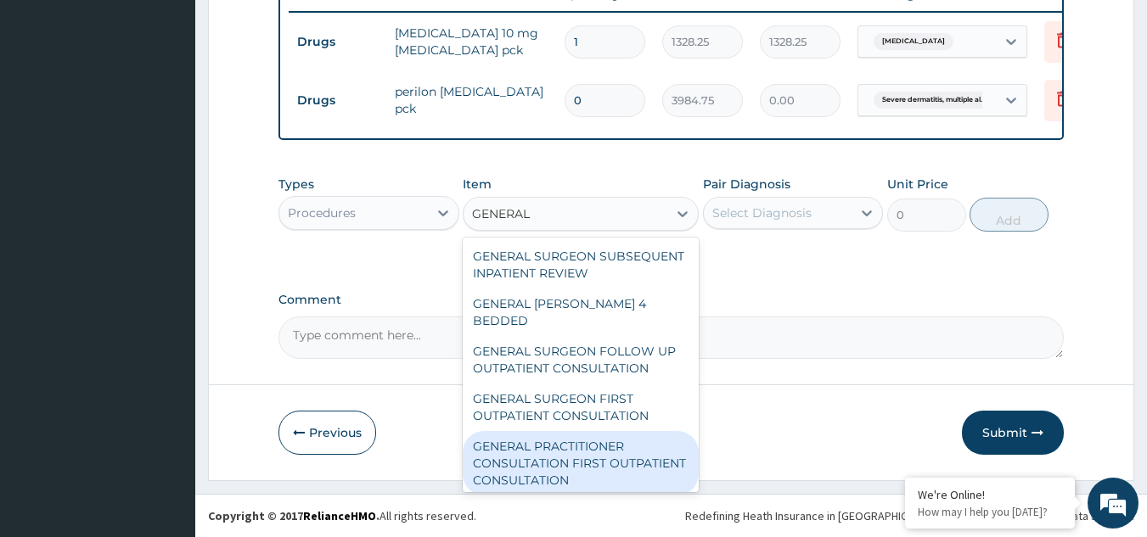
click at [524, 451] on div "GENERAL PRACTITIONER CONSULTATION FIRST OUTPATIENT CONSULTATION" at bounding box center [581, 463] width 236 height 64
type input "3000"
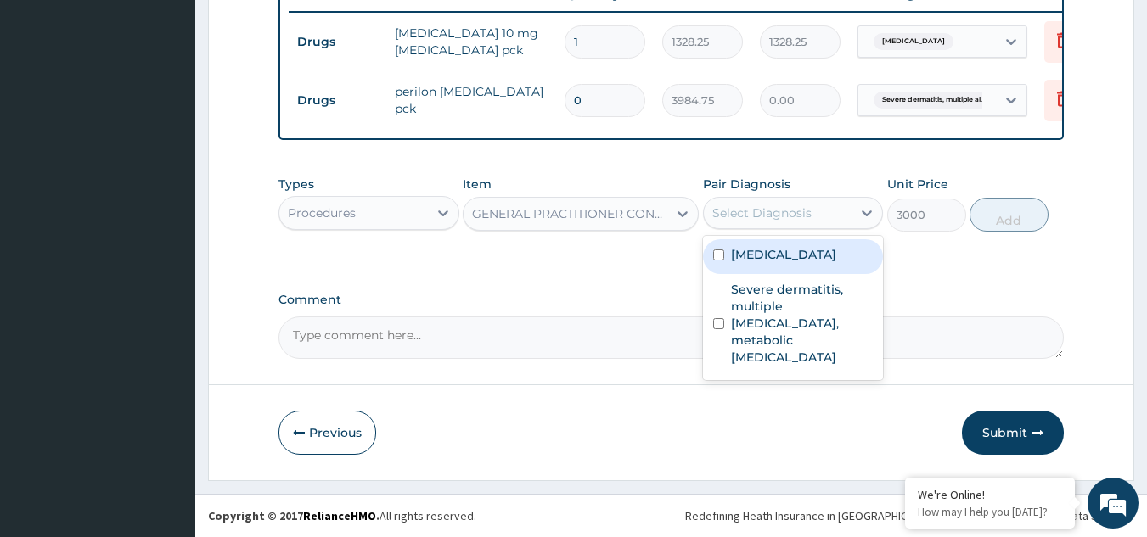
click at [833, 212] on div "Select Diagnosis" at bounding box center [778, 212] width 149 height 27
click at [790, 263] on label "Upper respiratory infection" at bounding box center [783, 254] width 105 height 17
checkbox input "true"
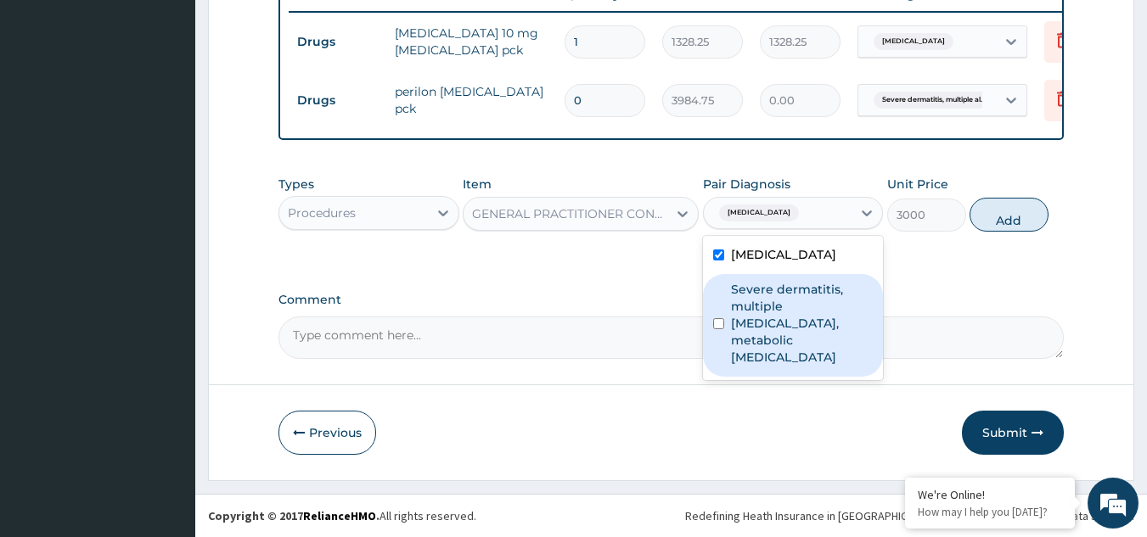
click at [765, 319] on label "Severe dermatitis, multiple allergies, metabolic wasting syndrome" at bounding box center [802, 323] width 143 height 85
checkbox input "true"
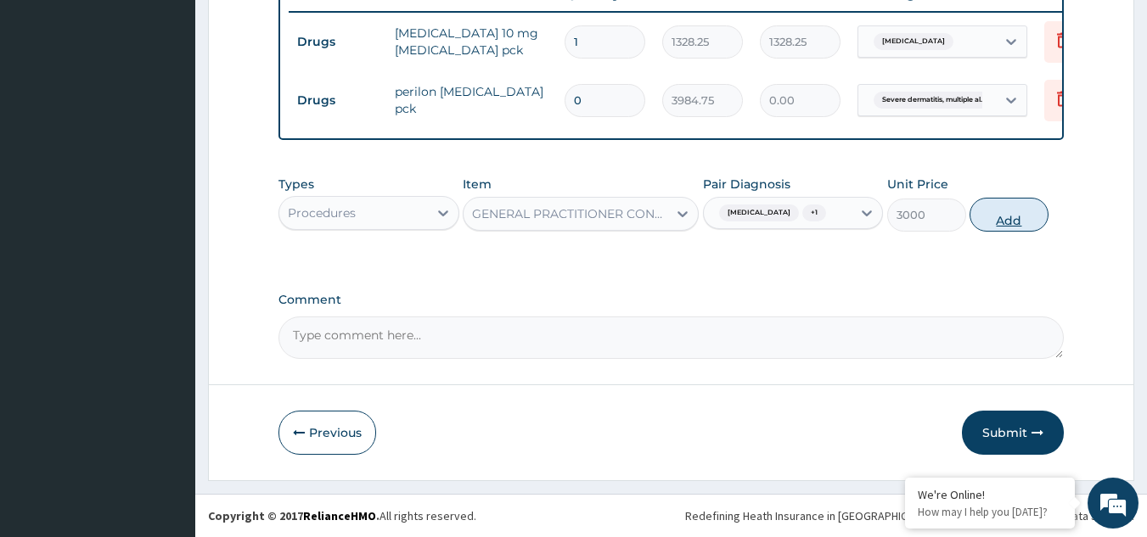
click at [1018, 220] on button "Add" at bounding box center [1008, 215] width 79 height 34
type input "0"
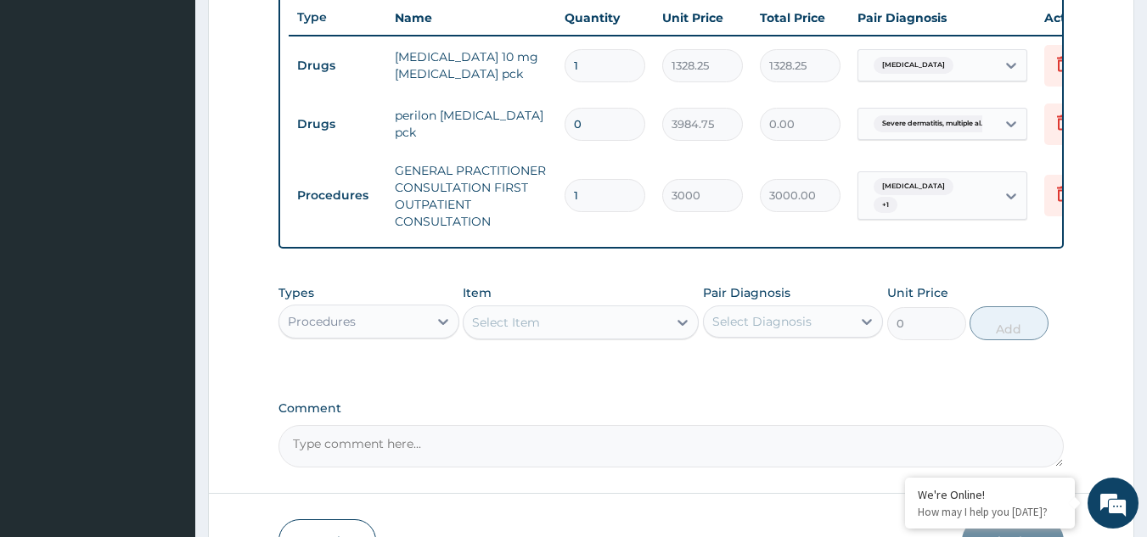
scroll to position [640, 0]
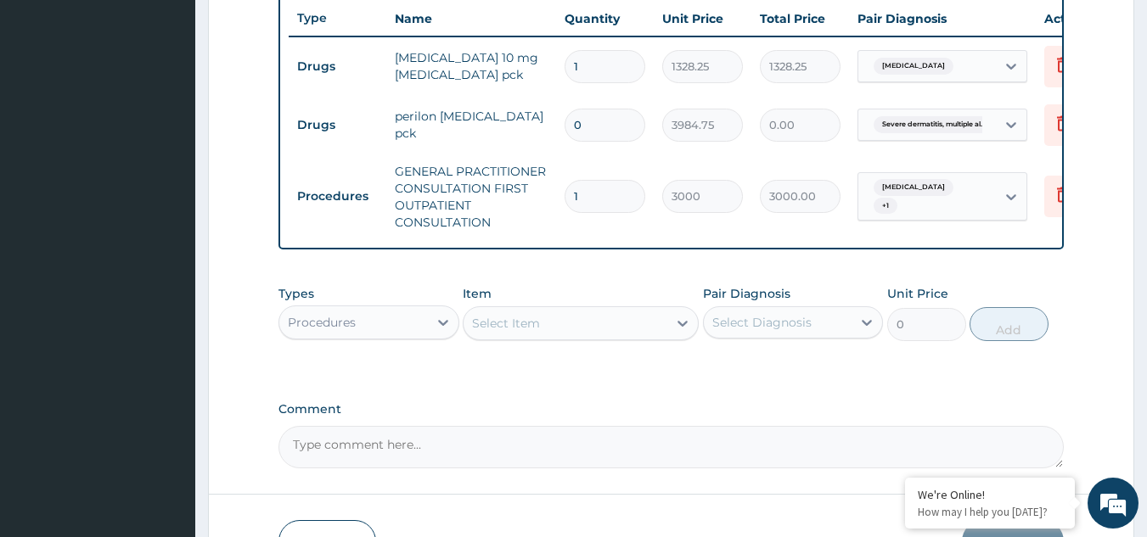
click at [600, 135] on input "0" at bounding box center [604, 125] width 81 height 33
type input "1"
type input "3984.75"
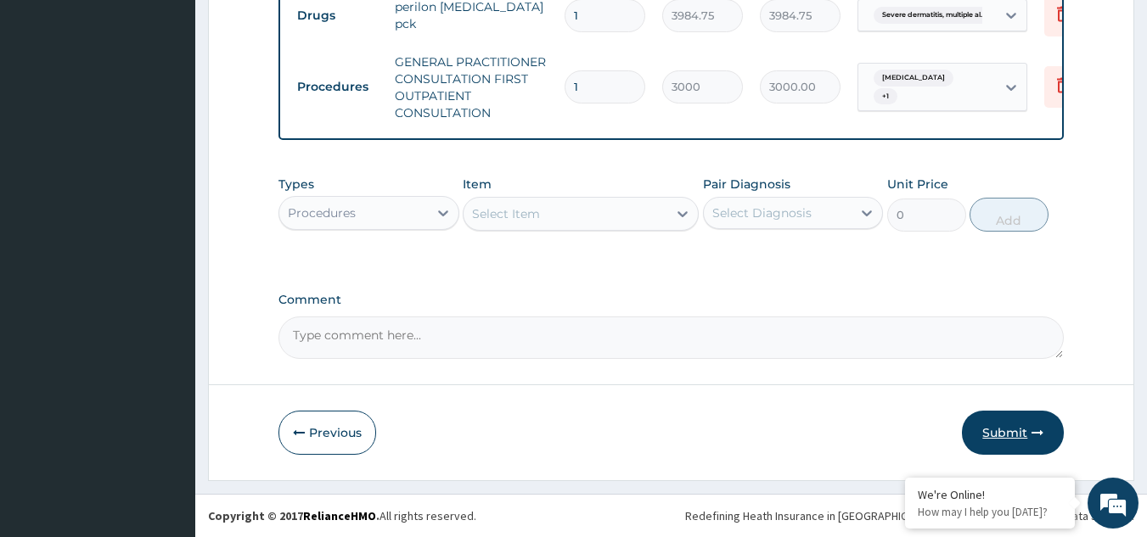
type input "1"
click at [988, 426] on button "Submit" at bounding box center [1013, 433] width 102 height 44
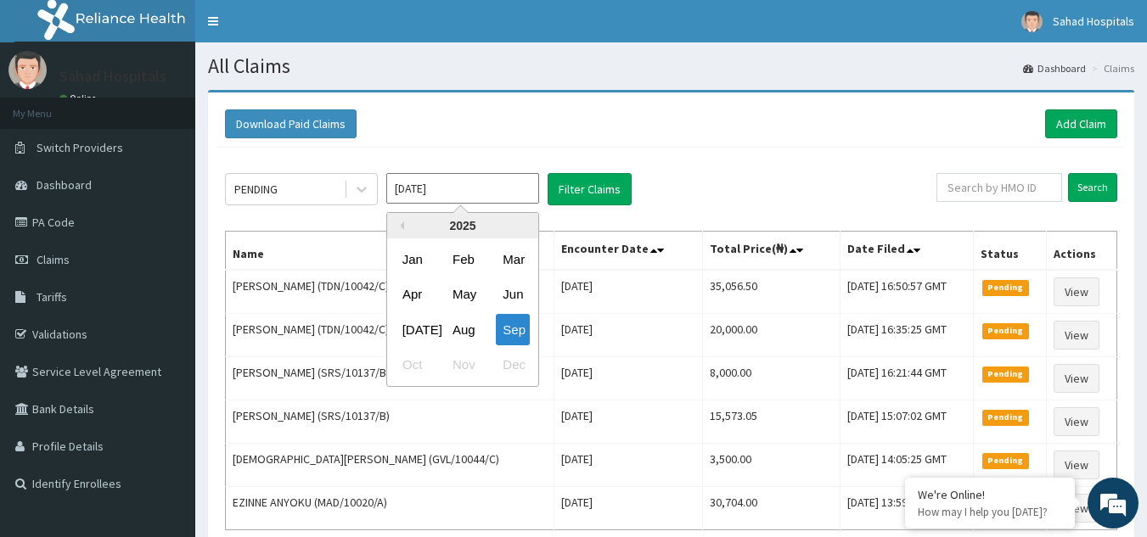
click at [463, 180] on input "[DATE]" at bounding box center [462, 188] width 153 height 31
click at [468, 326] on div "Aug" at bounding box center [463, 329] width 34 height 31
type input "[DATE]"
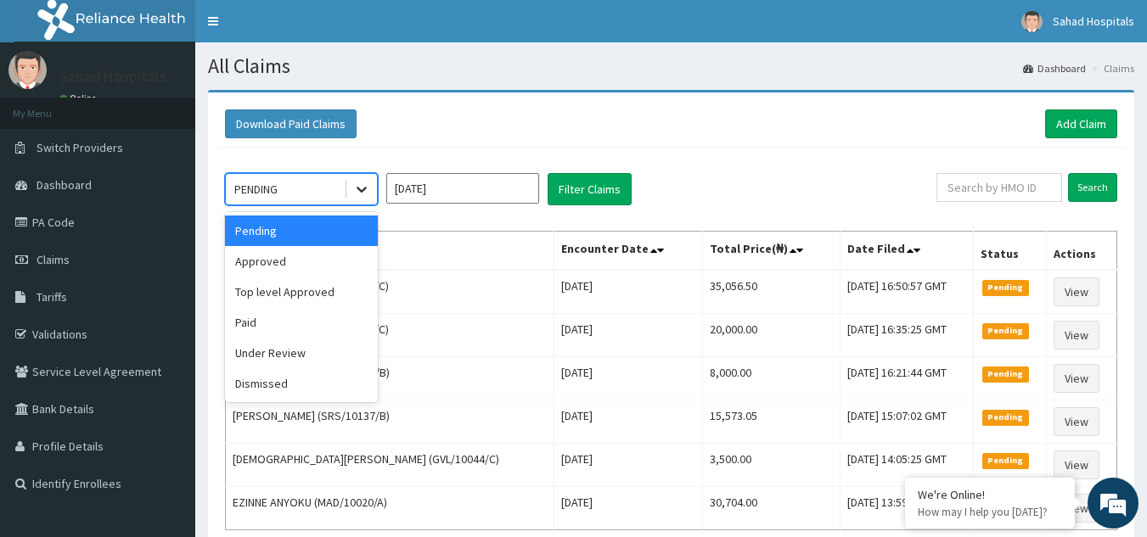
click at [365, 183] on icon at bounding box center [361, 189] width 17 height 17
click at [313, 264] on div "Approved" at bounding box center [301, 261] width 153 height 31
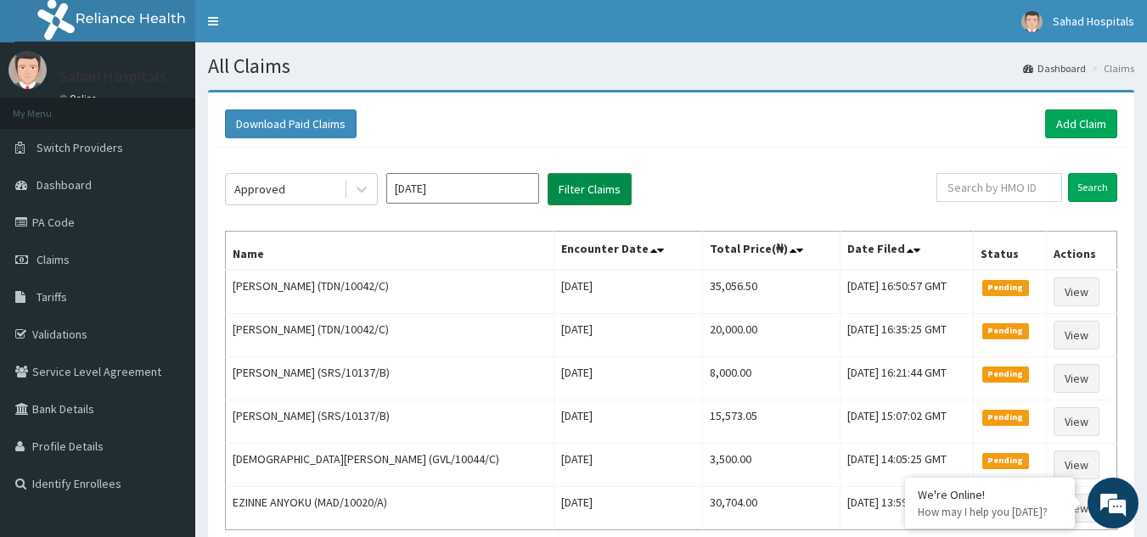
click at [585, 174] on button "Filter Claims" at bounding box center [589, 189] width 84 height 32
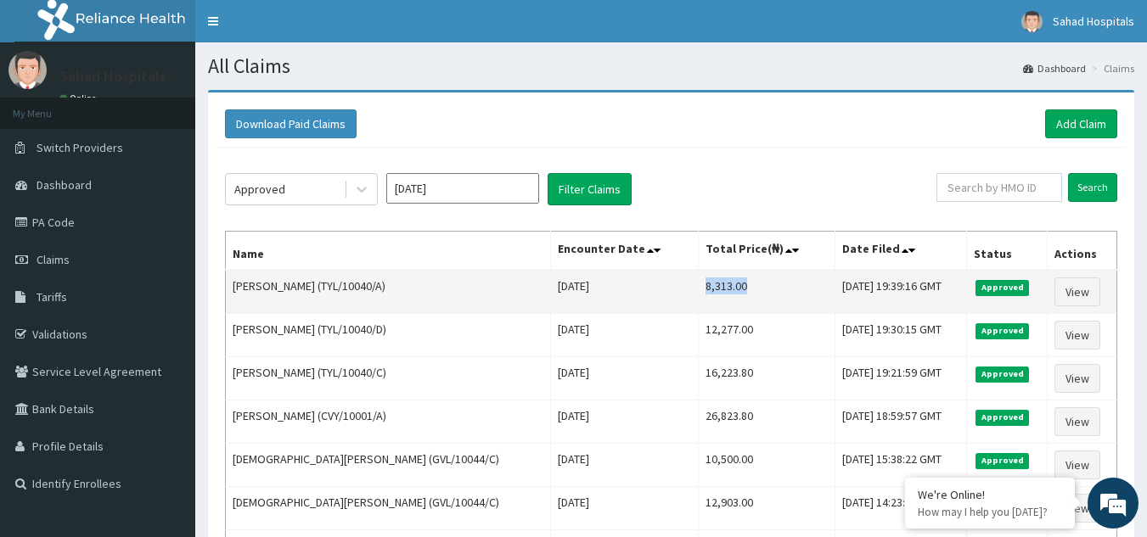
drag, startPoint x: 625, startPoint y: 287, endPoint x: 674, endPoint y: 298, distance: 49.6
click at [698, 298] on td "8,313.00" at bounding box center [766, 292] width 137 height 44
copy td "8,313.00"
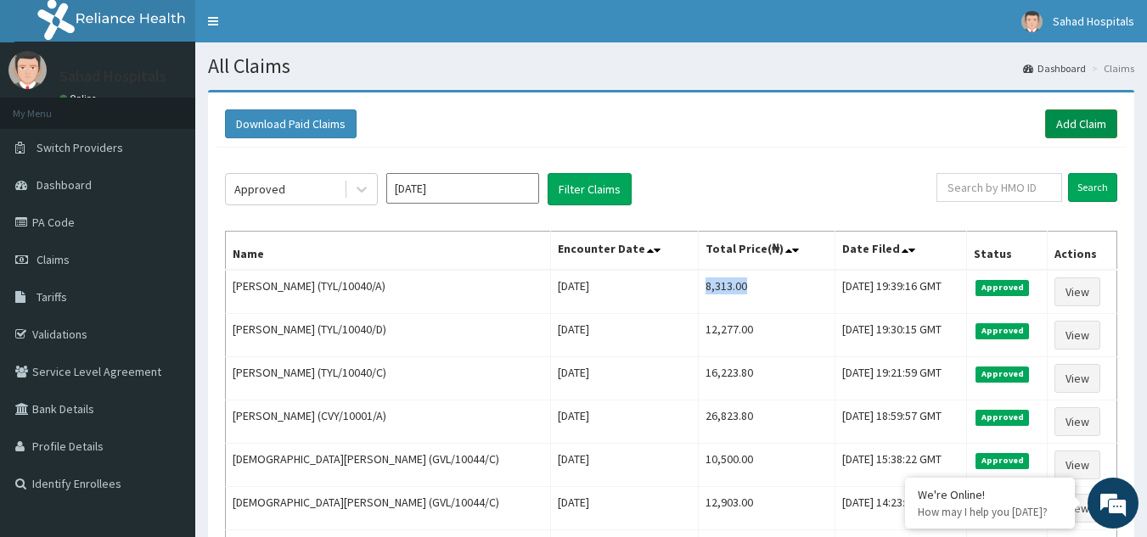
click at [1099, 113] on link "Add Claim" at bounding box center [1081, 123] width 72 height 29
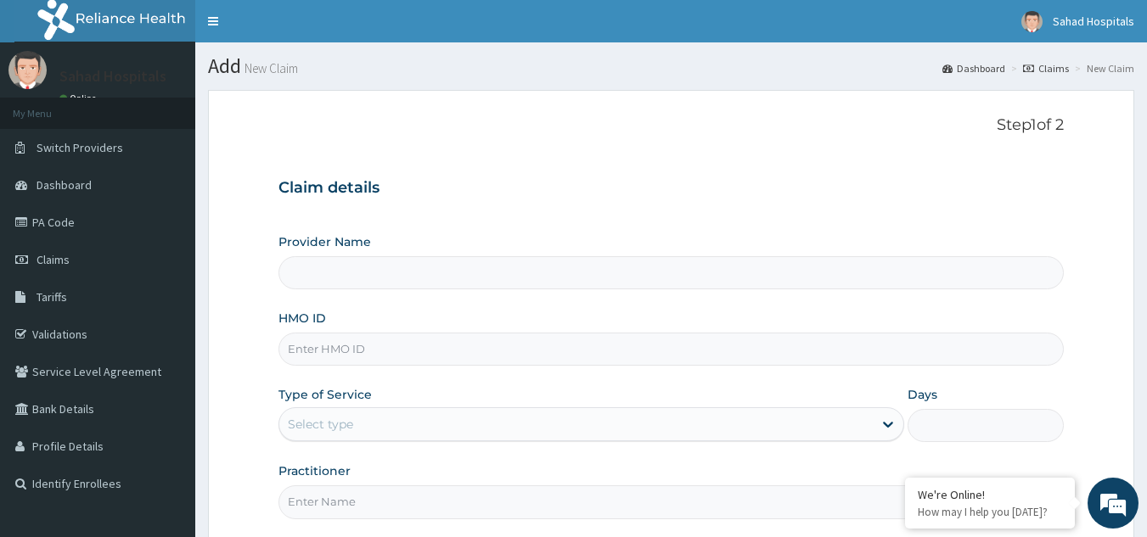
click at [479, 355] on input "HMO ID" at bounding box center [671, 349] width 786 height 33
paste input "BBB/10002/A"
type input "BBB/10002/A"
type input "Sahad Hospitals"
click at [339, 349] on input "BBB/10002/A" at bounding box center [671, 349] width 786 height 33
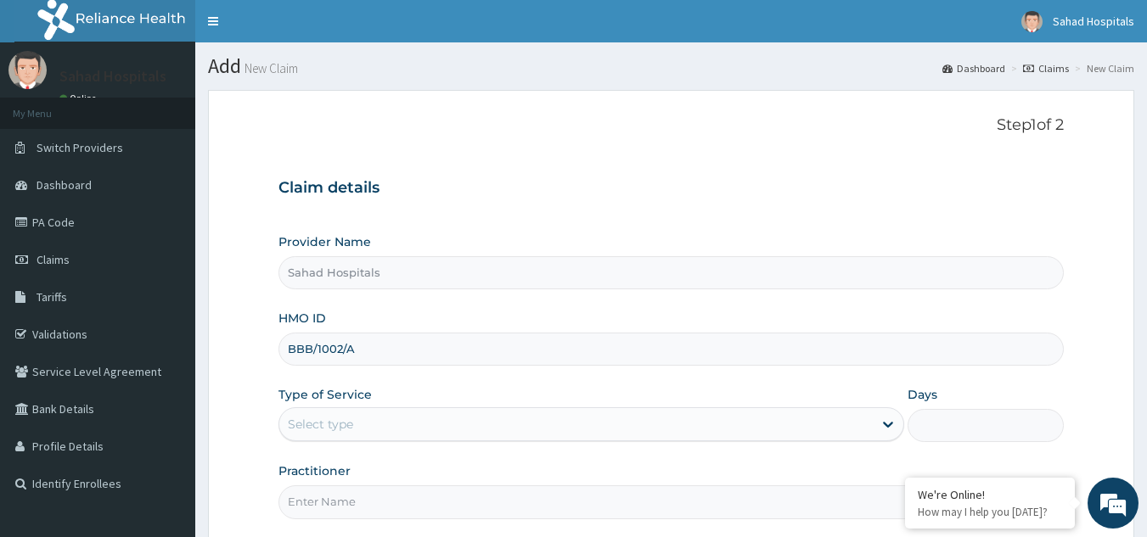
type input "BBB/1002/A"
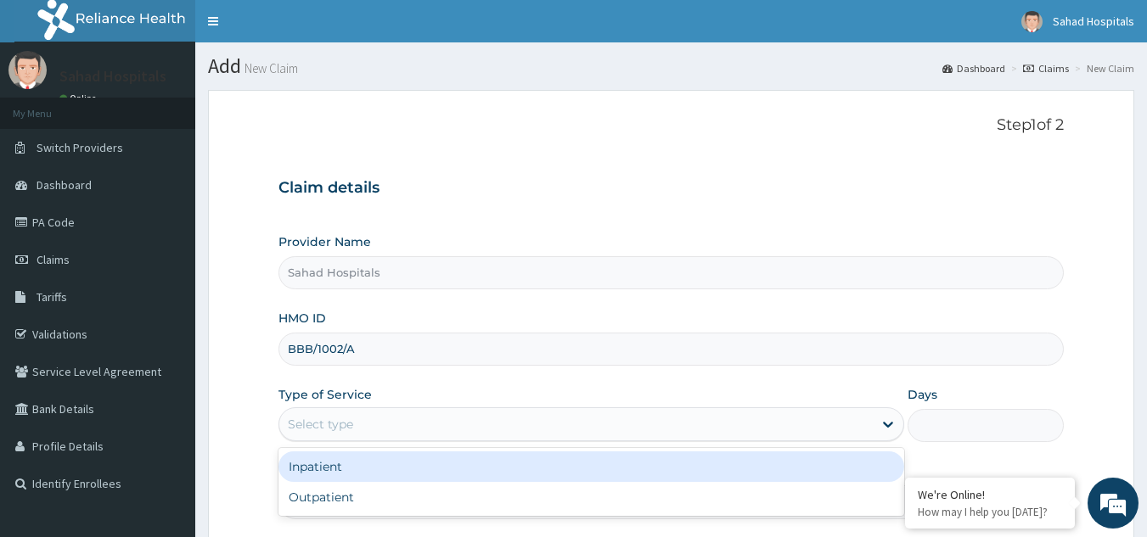
click at [331, 416] on div "Select type" at bounding box center [320, 424] width 65 height 17
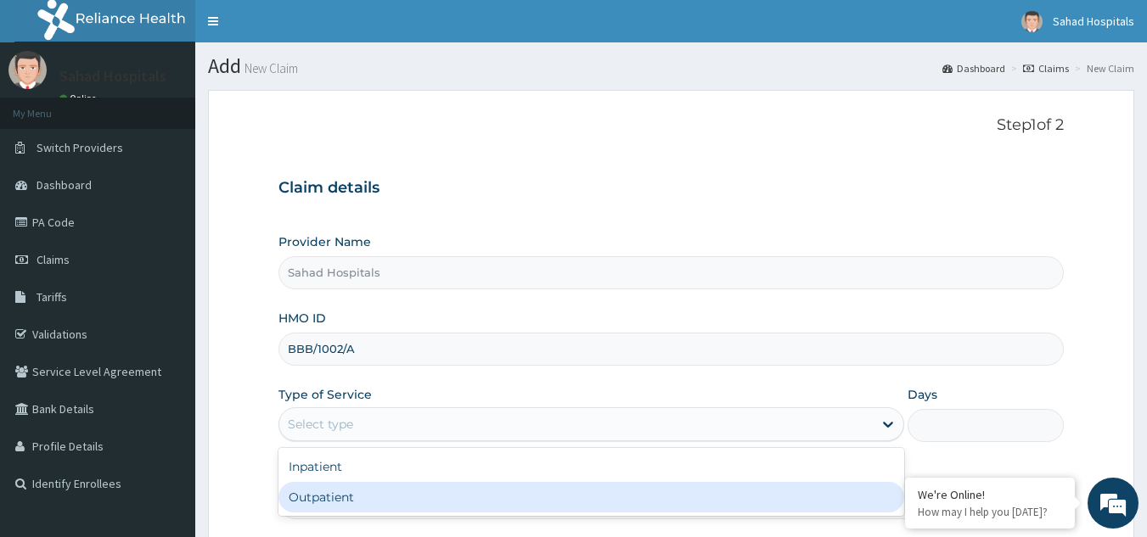
click at [326, 501] on div "Outpatient" at bounding box center [590, 497] width 625 height 31
type input "1"
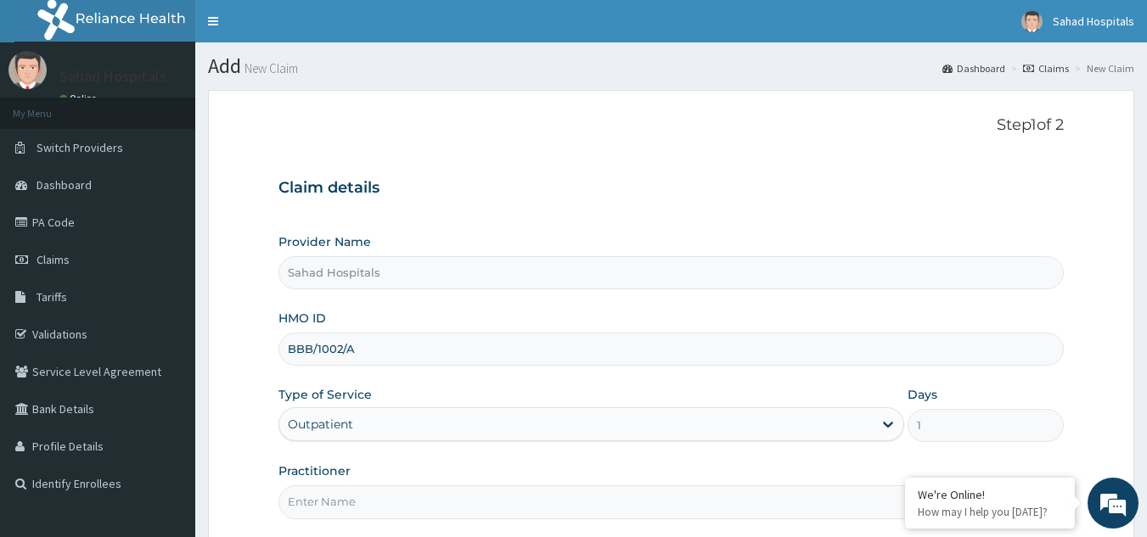
scroll to position [143, 0]
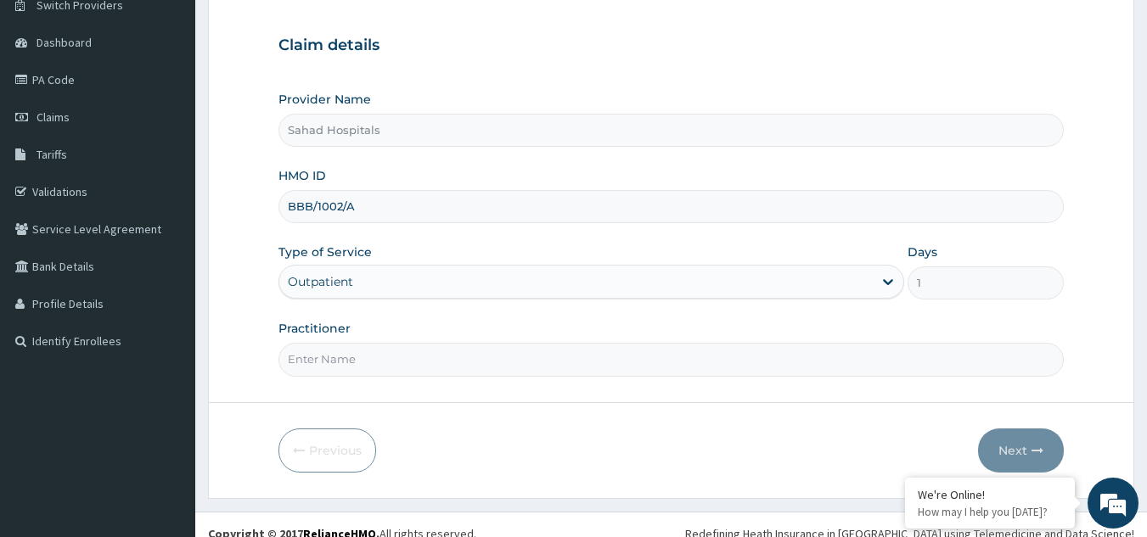
click at [438, 356] on input "Practitioner" at bounding box center [671, 359] width 786 height 33
type input "GP"
click at [1001, 457] on button "Next" at bounding box center [1021, 451] width 86 height 44
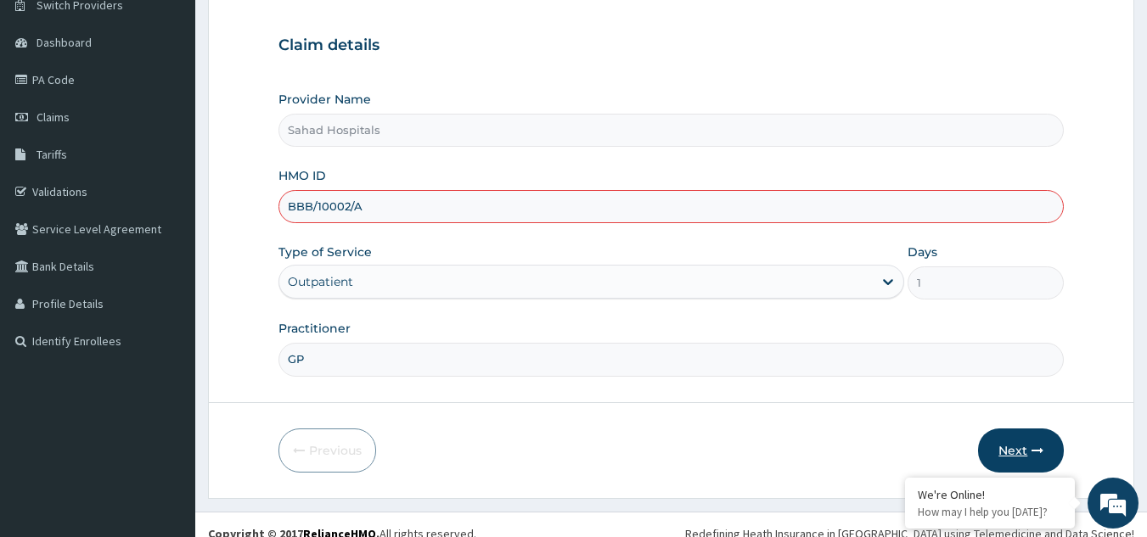
type input "BBB/10002/A"
click at [1000, 456] on button "Next" at bounding box center [1021, 451] width 86 height 44
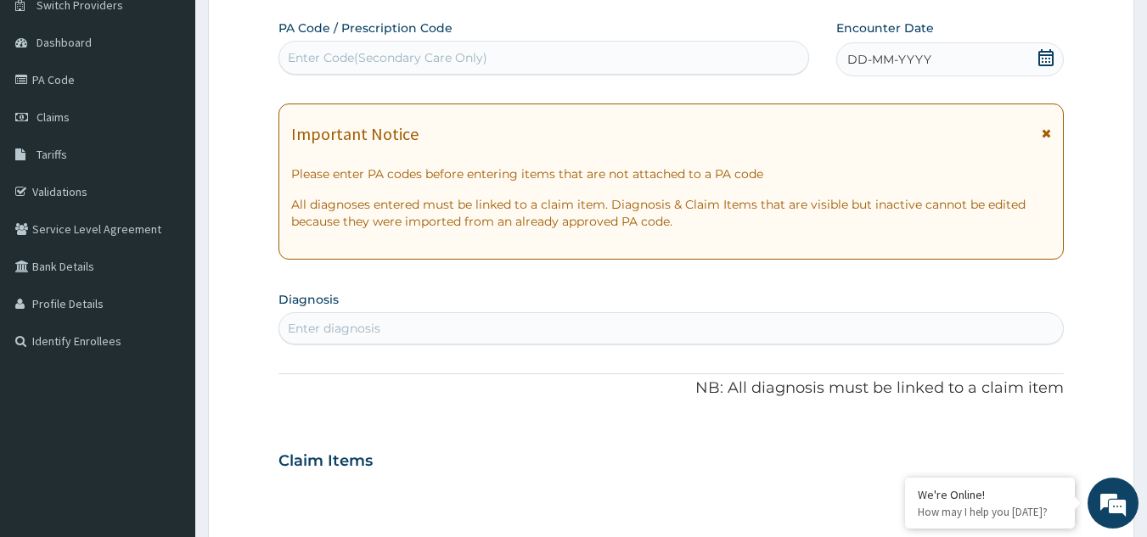
click at [772, 53] on div "Enter Code(Secondary Care Only)" at bounding box center [544, 57] width 530 height 27
paste input "PA/4460B9"
type input "PA/4460B9"
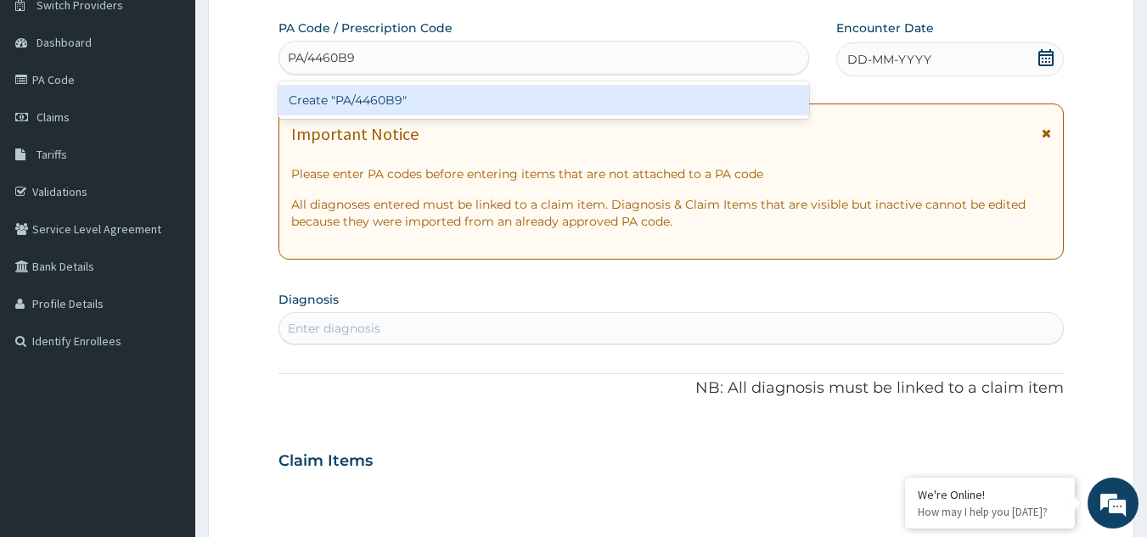
click at [382, 89] on div "Create "PA/4460B9"" at bounding box center [543, 100] width 531 height 31
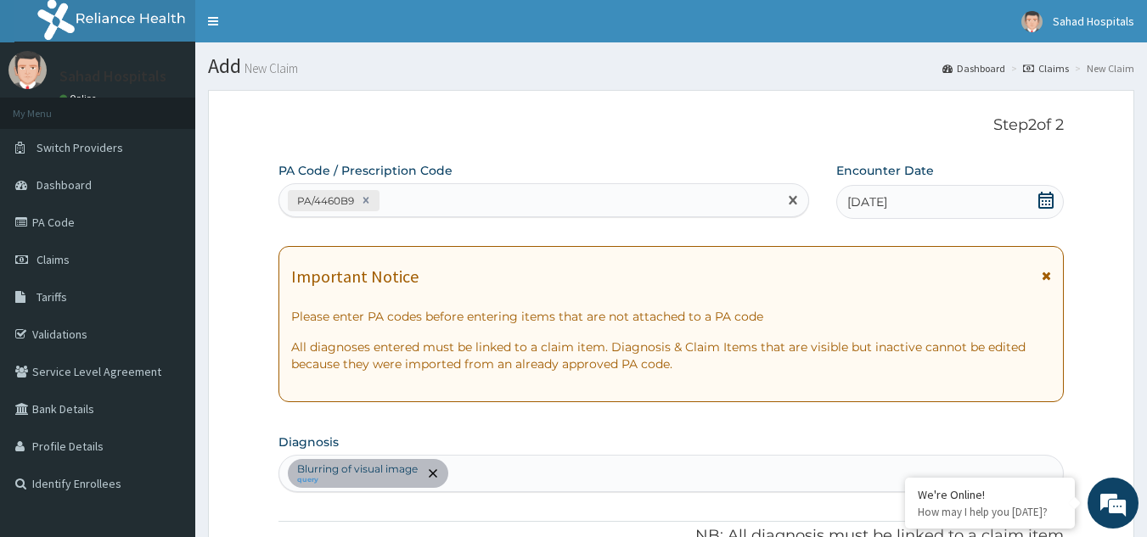
click at [498, 206] on div "PA/4460B9" at bounding box center [528, 201] width 499 height 28
paste input "PA/D08F29"
type input "PA/D08F29"
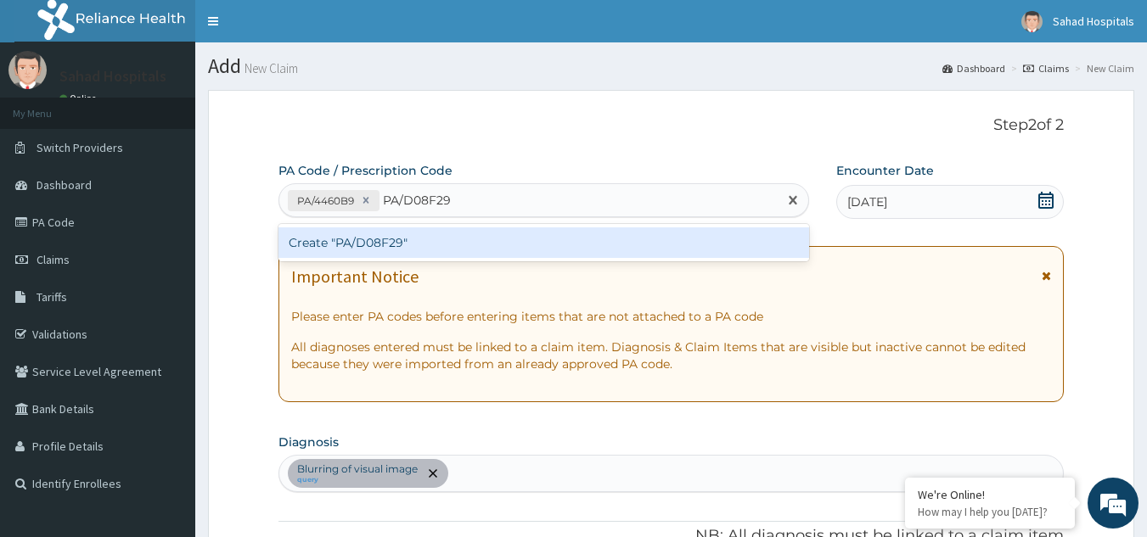
click at [352, 250] on div "Create "PA/D08F29"" at bounding box center [543, 242] width 531 height 31
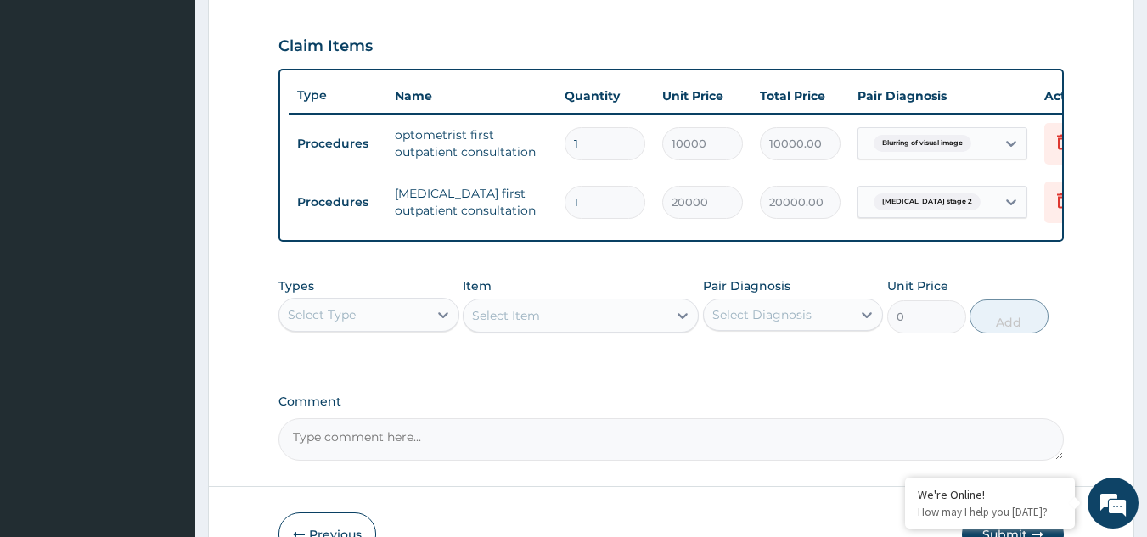
scroll to position [677, 0]
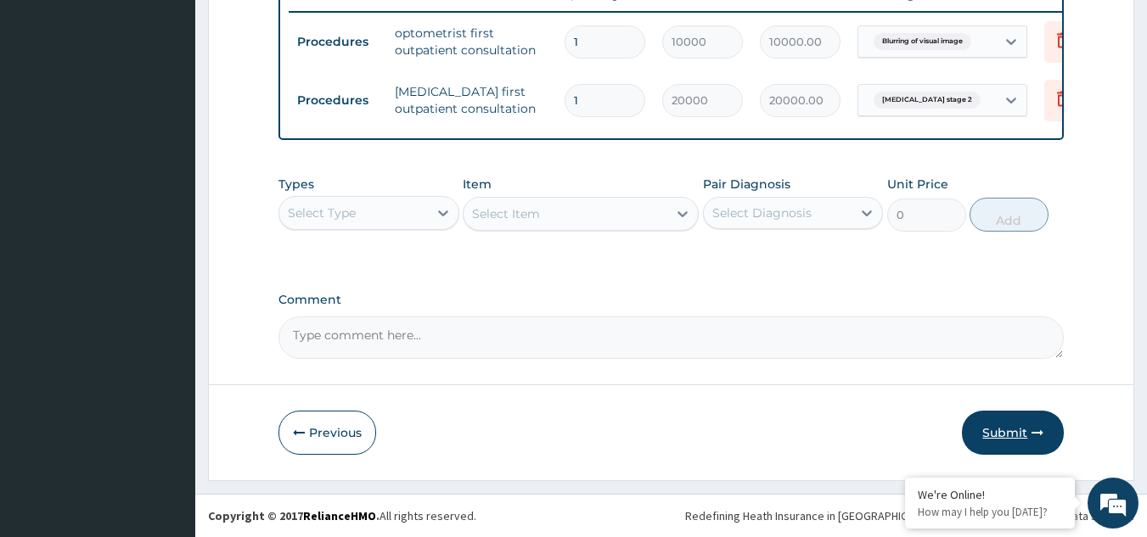
click at [1005, 434] on button "Submit" at bounding box center [1013, 433] width 102 height 44
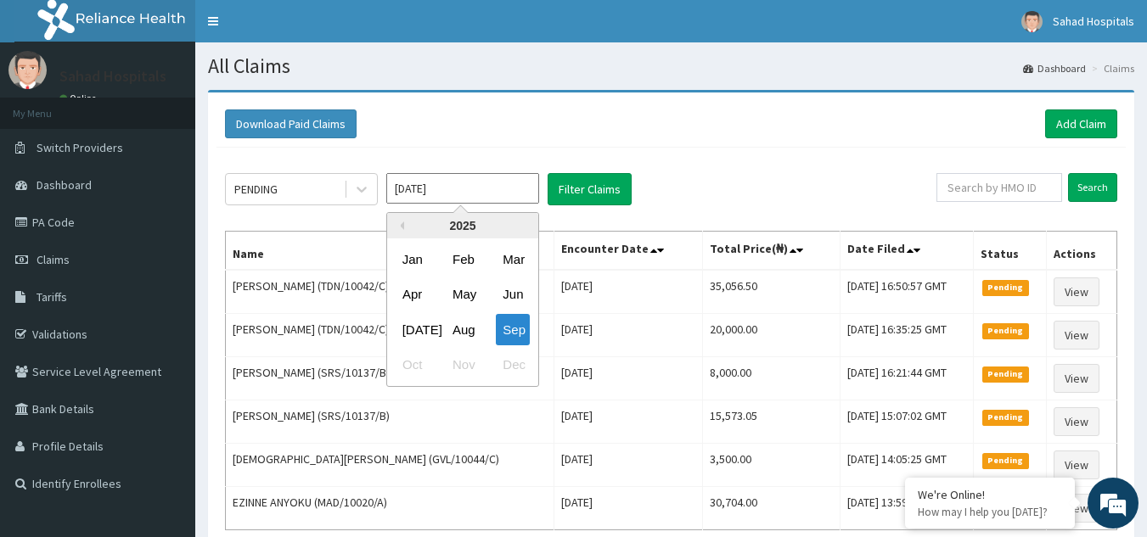
click at [513, 183] on input "[DATE]" at bounding box center [462, 188] width 153 height 31
click at [467, 339] on div "Aug" at bounding box center [463, 329] width 34 height 31
type input "[DATE]"
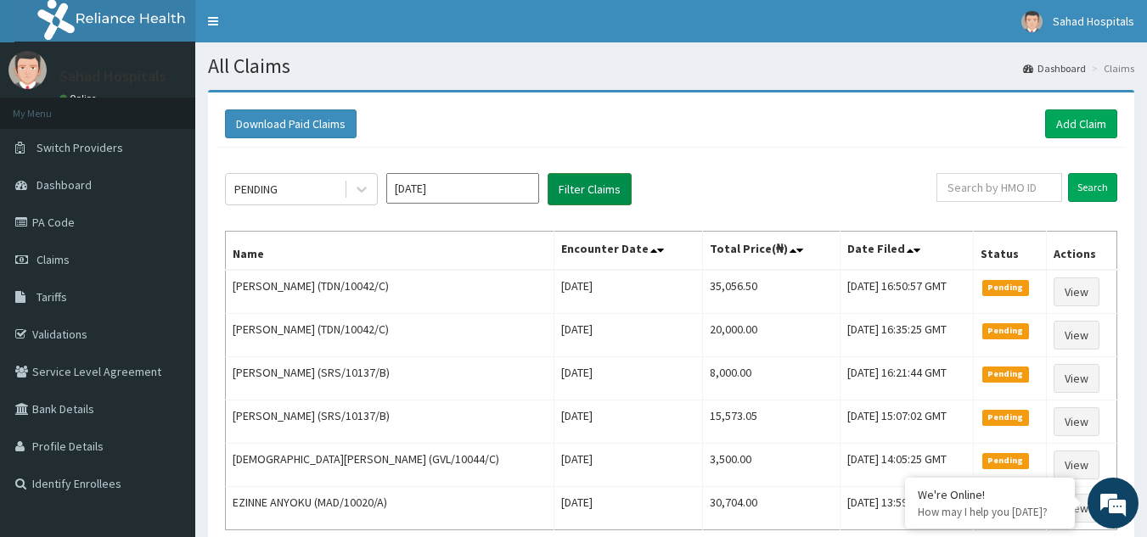
click at [602, 185] on button "Filter Claims" at bounding box center [589, 189] width 84 height 32
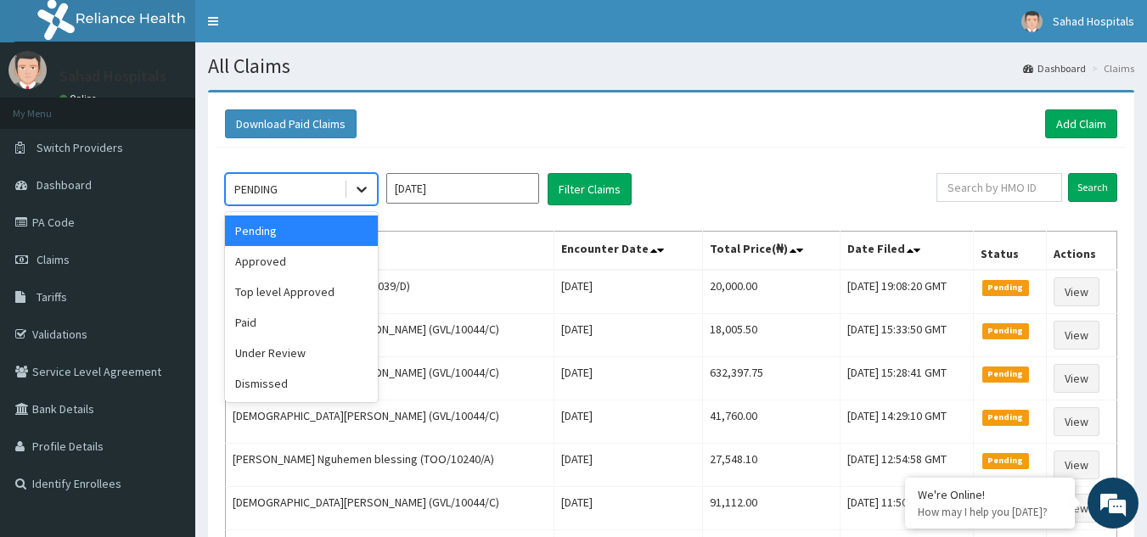
click at [362, 194] on icon at bounding box center [361, 189] width 17 height 17
click at [337, 264] on div "Approved" at bounding box center [301, 261] width 153 height 31
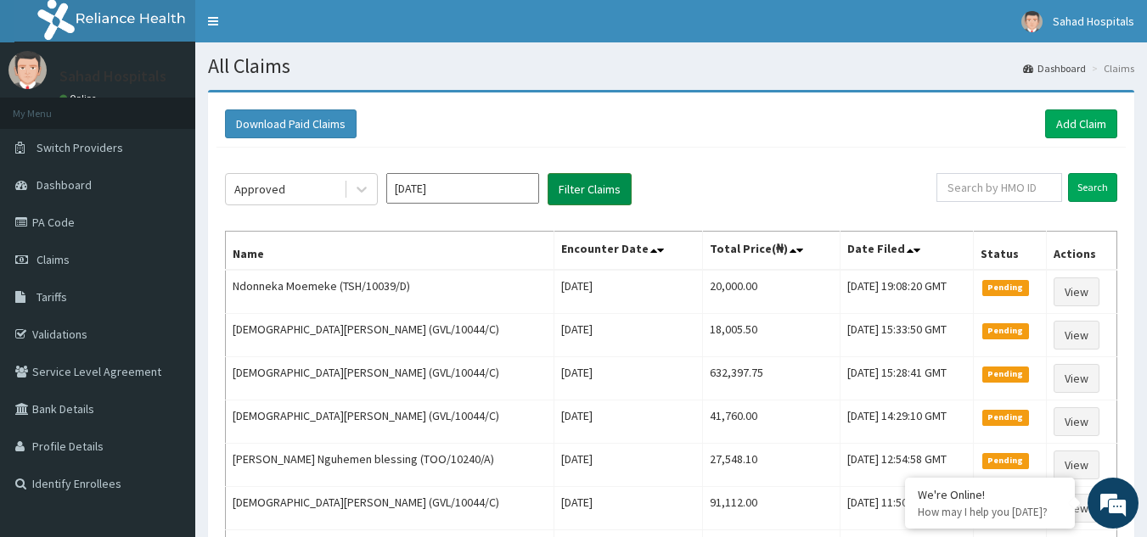
click at [592, 181] on button "Filter Claims" at bounding box center [589, 189] width 84 height 32
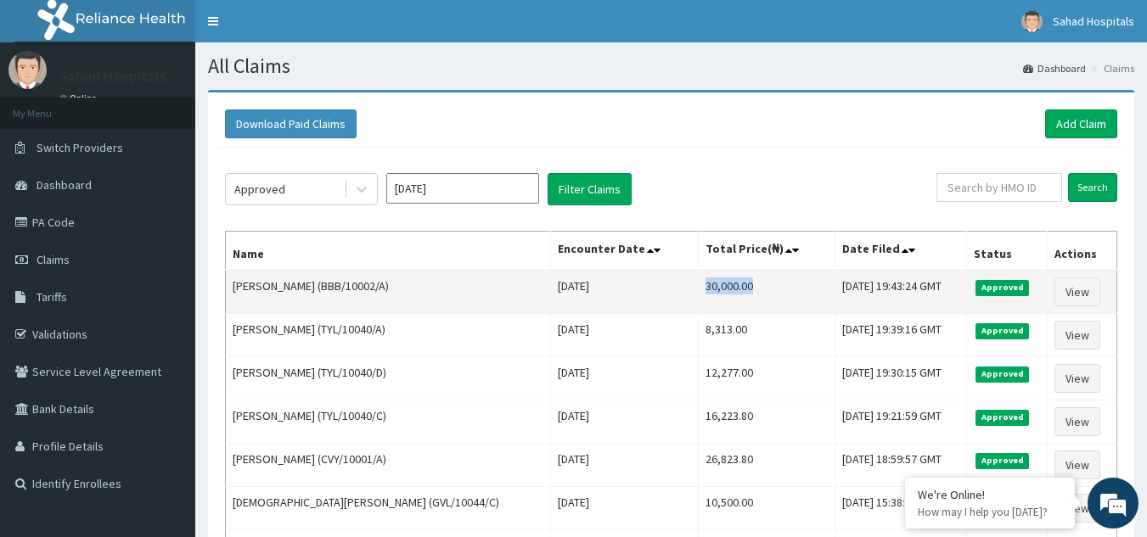
drag, startPoint x: 625, startPoint y: 283, endPoint x: 700, endPoint y: 281, distance: 74.7
click at [700, 281] on td "30,000.00" at bounding box center [766, 292] width 137 height 44
copy td "30,000.00"
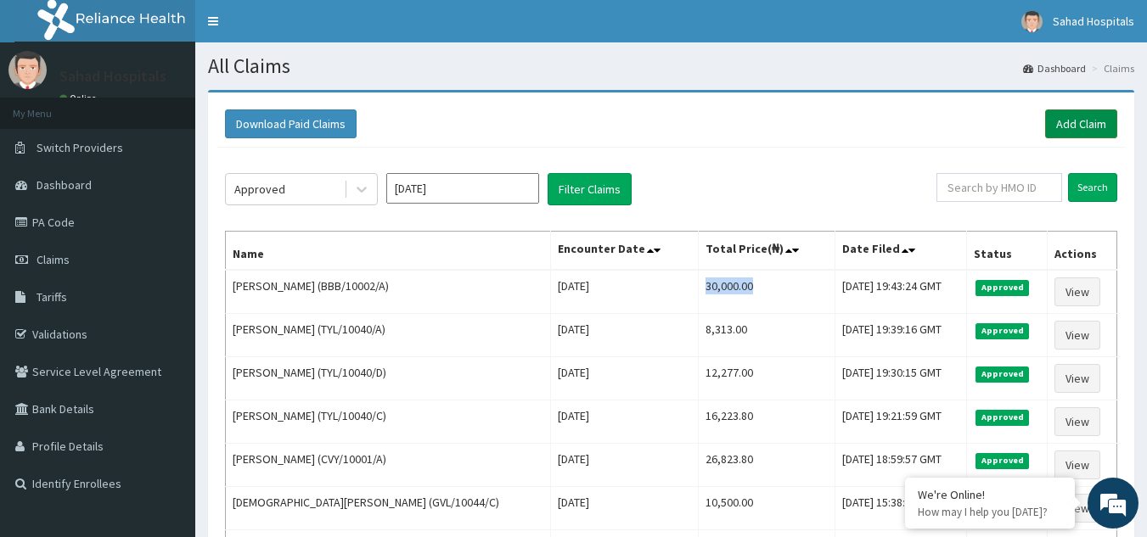
click at [1096, 124] on link "Add Claim" at bounding box center [1081, 123] width 72 height 29
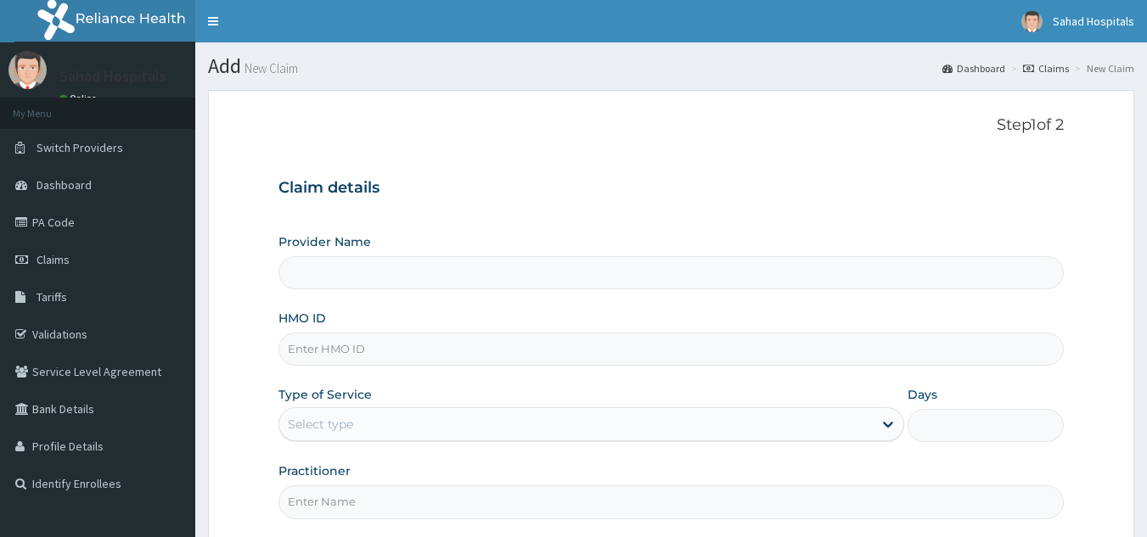
click at [370, 357] on input "HMO ID" at bounding box center [671, 349] width 786 height 33
type input "Sahad Hospitals"
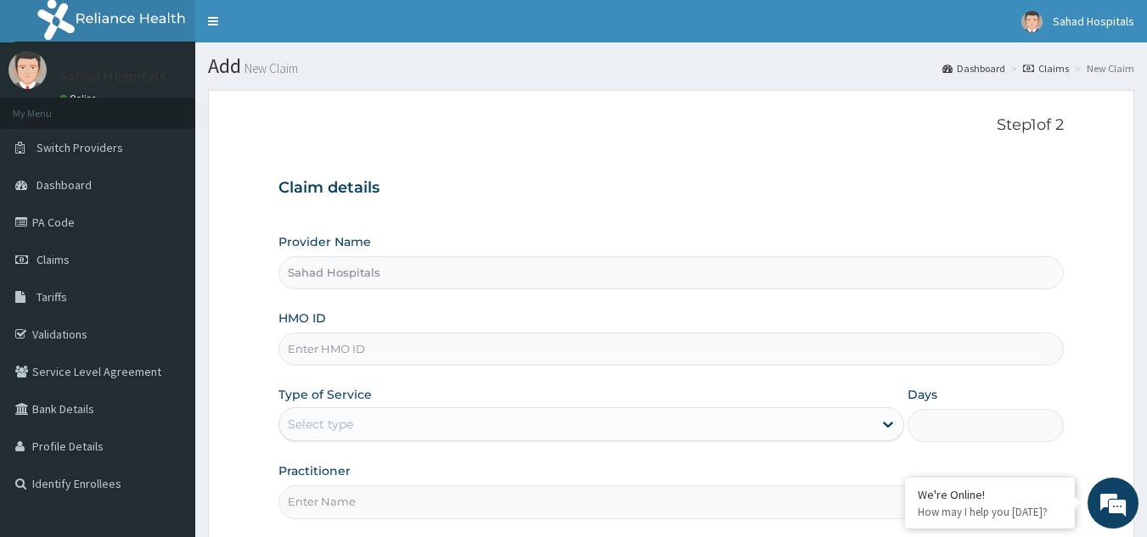
paste input "EGB/10005/A"
type input "EGB/10005/A"
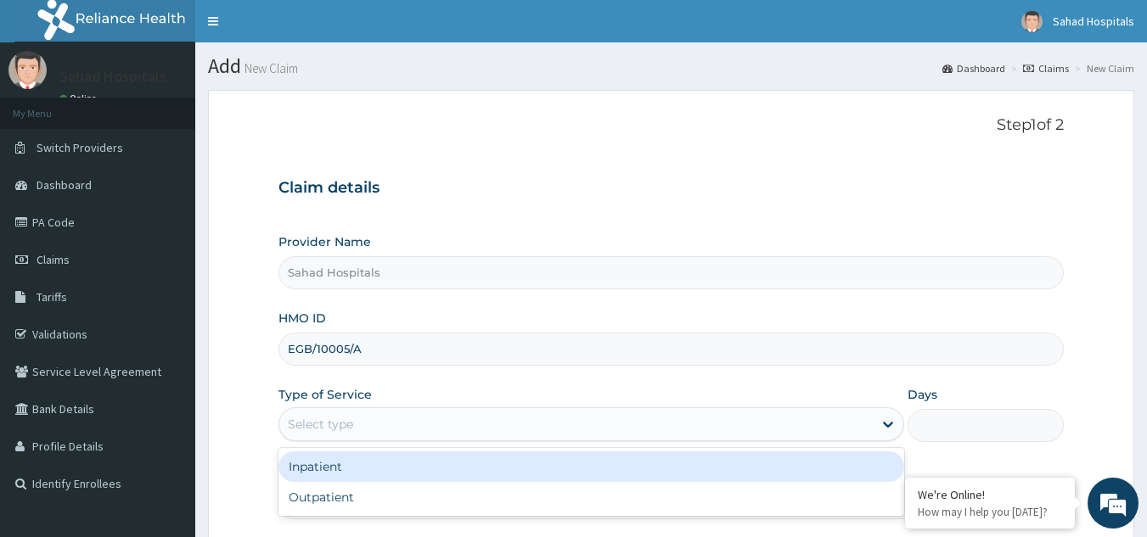
click at [368, 426] on div "Select type" at bounding box center [575, 424] width 593 height 27
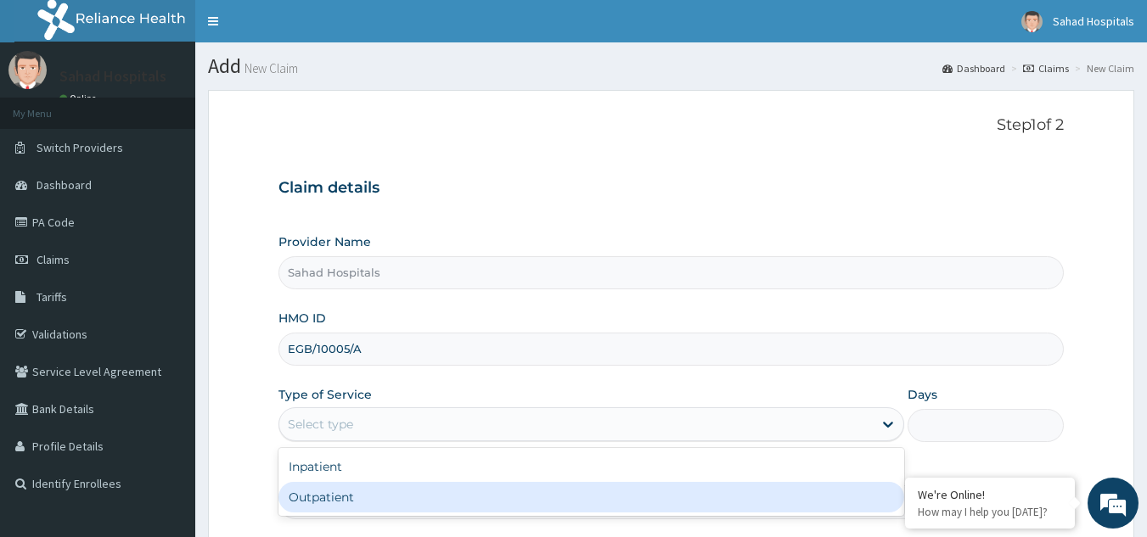
click at [341, 497] on div "Outpatient" at bounding box center [590, 497] width 625 height 31
type input "1"
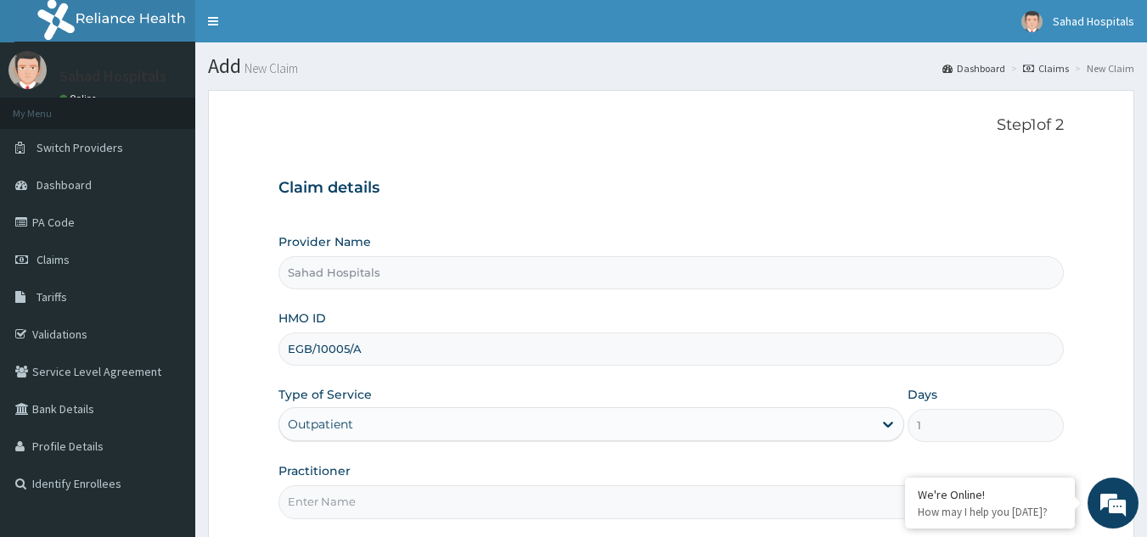
scroll to position [160, 0]
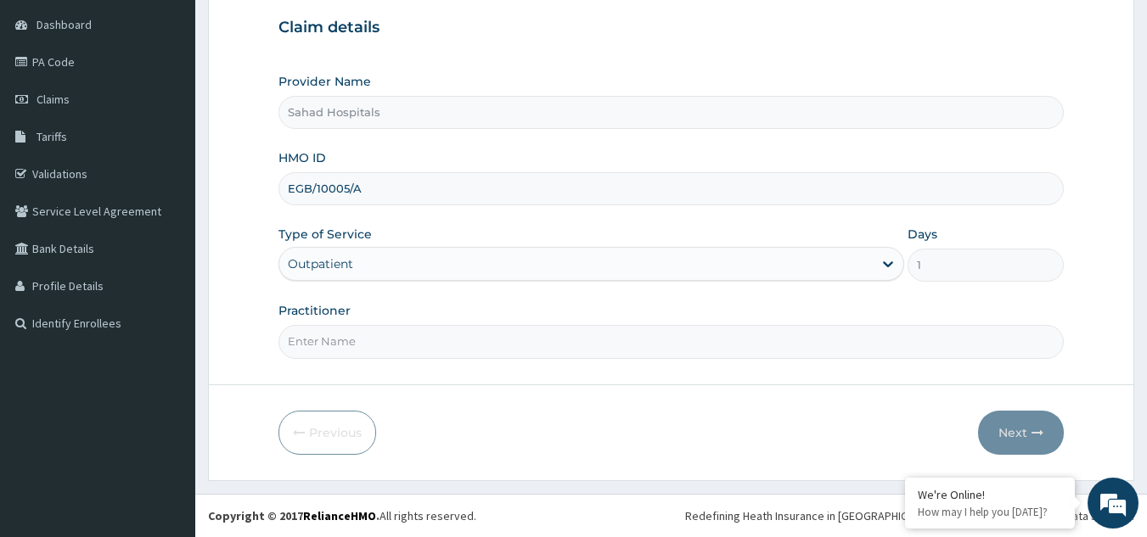
click at [373, 350] on input "Practitioner" at bounding box center [671, 341] width 786 height 33
type input "GP"
click at [1018, 428] on button "Next" at bounding box center [1021, 433] width 86 height 44
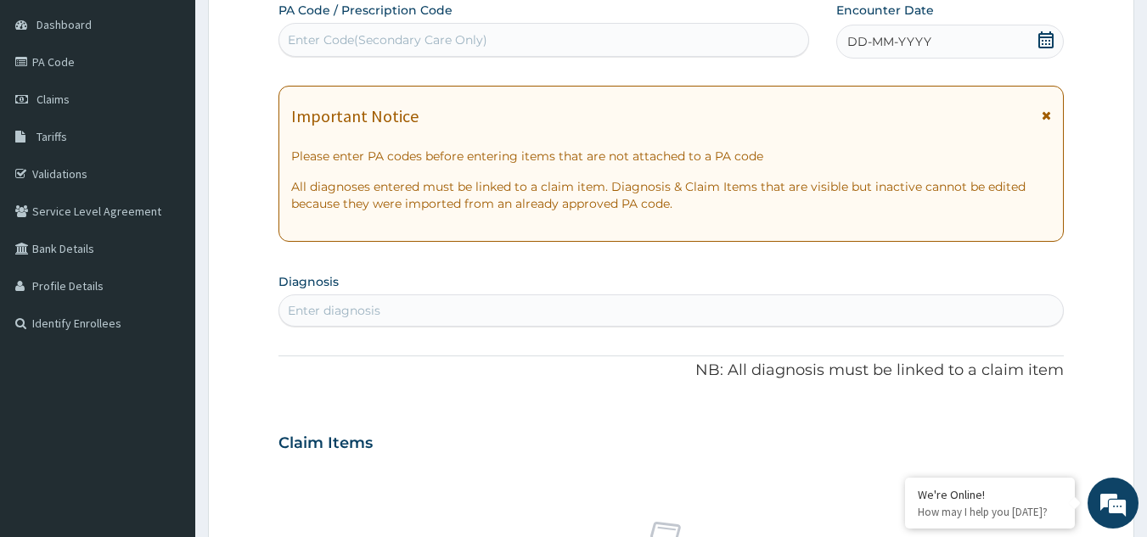
scroll to position [0, 0]
click at [754, 46] on div "Enter Code(Secondary Care Only)" at bounding box center [544, 39] width 530 height 27
paste input "PA/109B9B"
type input "PA/109B9B"
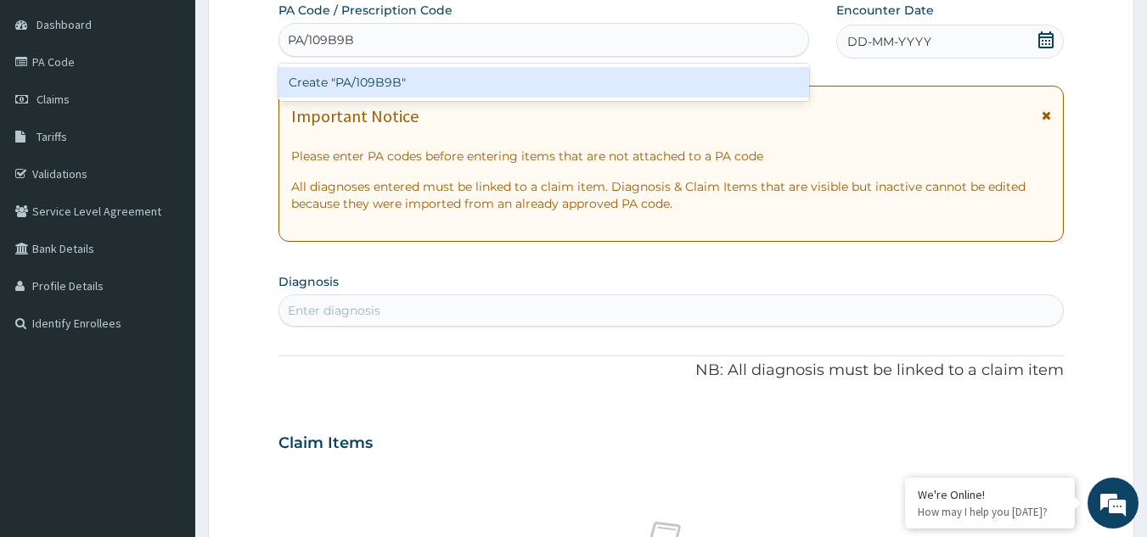
click at [375, 86] on div "Create "PA/109B9B"" at bounding box center [543, 82] width 531 height 31
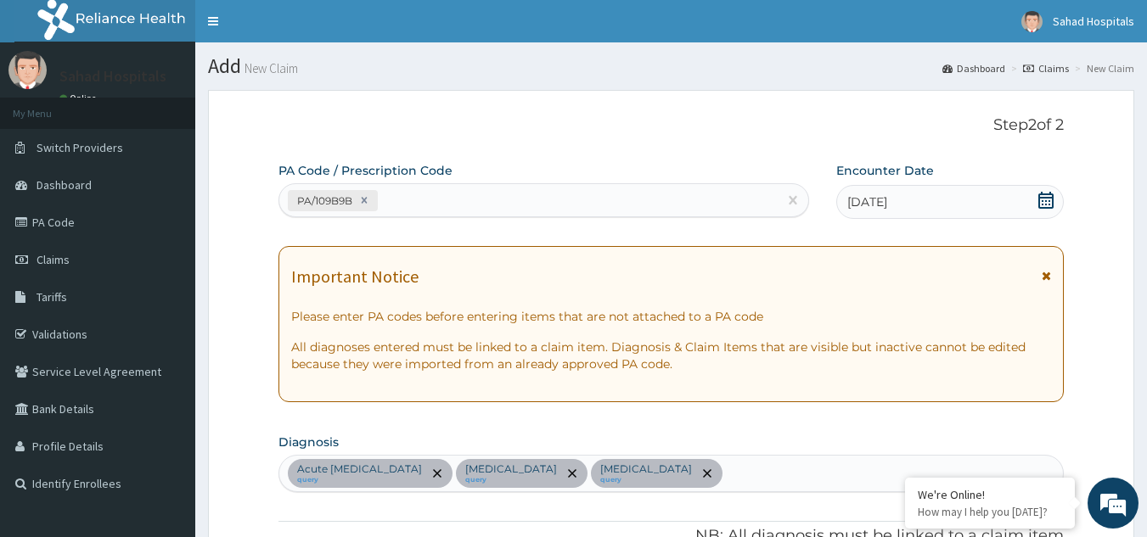
click at [564, 199] on div "PA/109B9B" at bounding box center [528, 201] width 499 height 28
paste input "PA/4A0768"
type input "PA/4A0768"
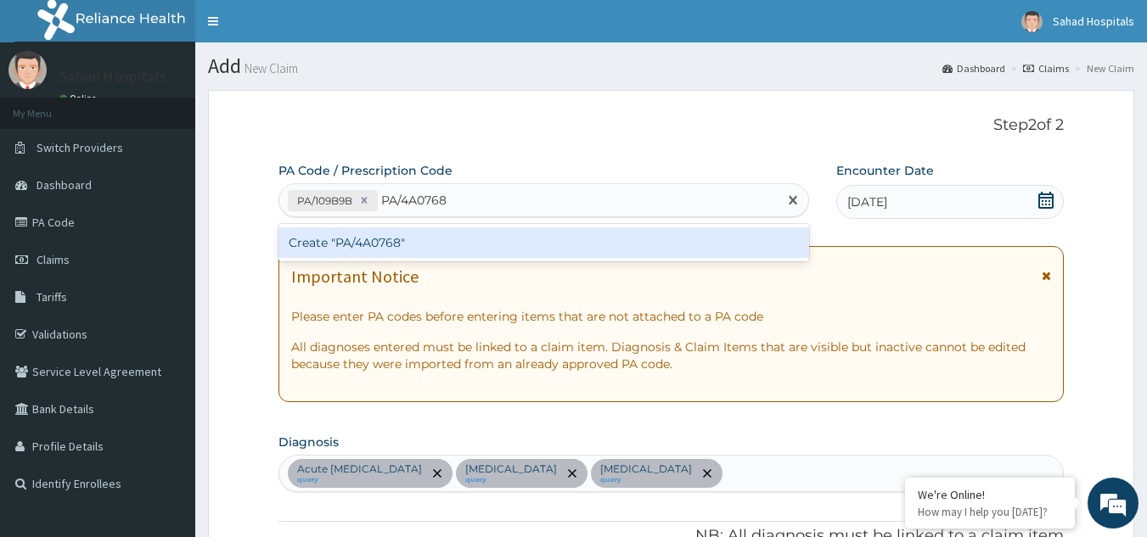
click at [353, 244] on div "Create "PA/4A0768"" at bounding box center [543, 242] width 531 height 31
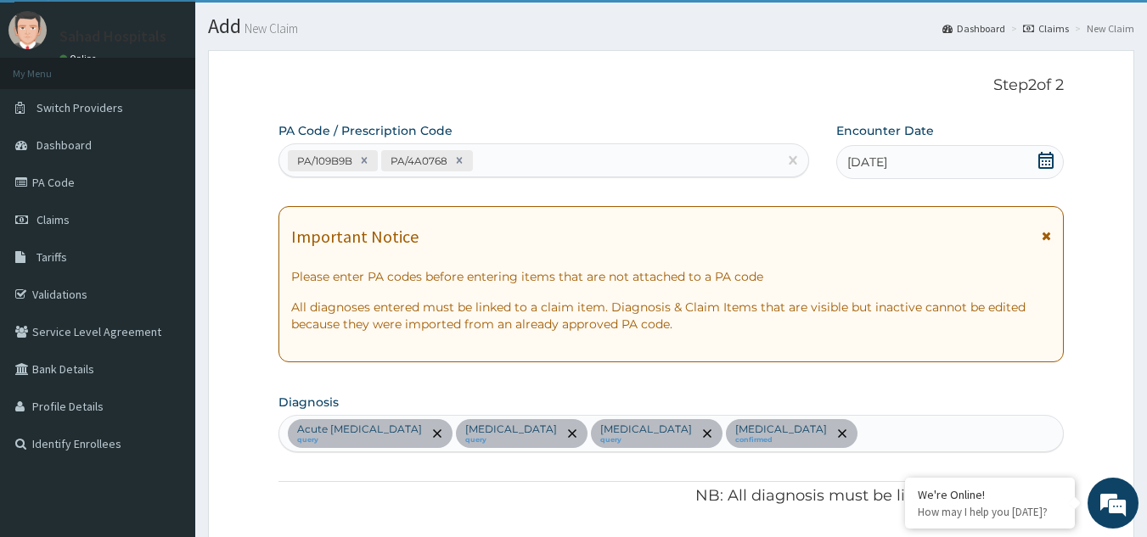
scroll to position [38, 0]
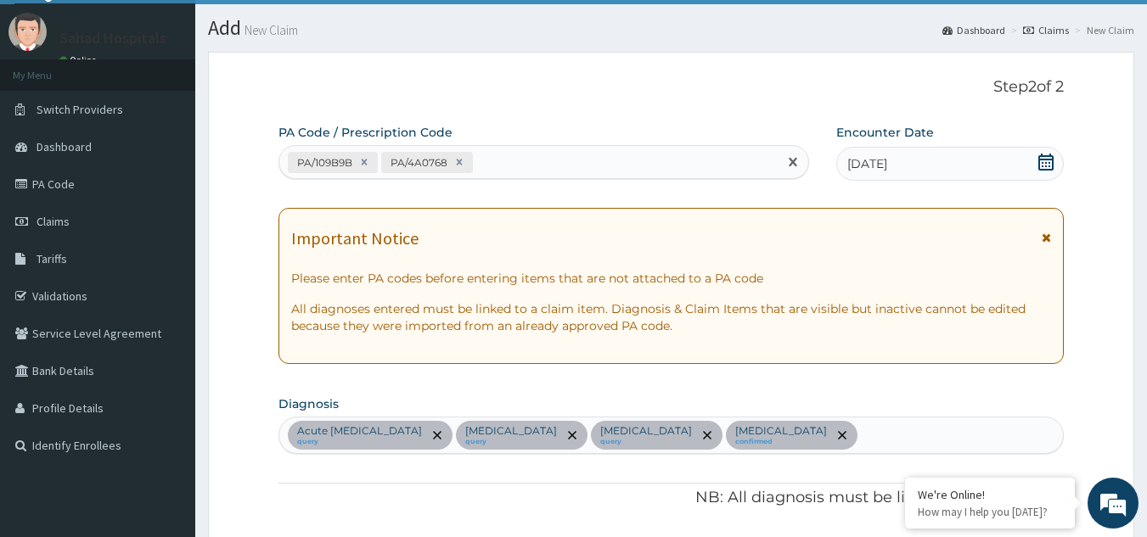
click at [489, 165] on div "PA/109B9B PA/4A0768" at bounding box center [528, 163] width 499 height 28
paste input "PA/D39EA3"
type input "PA/D39EA3"
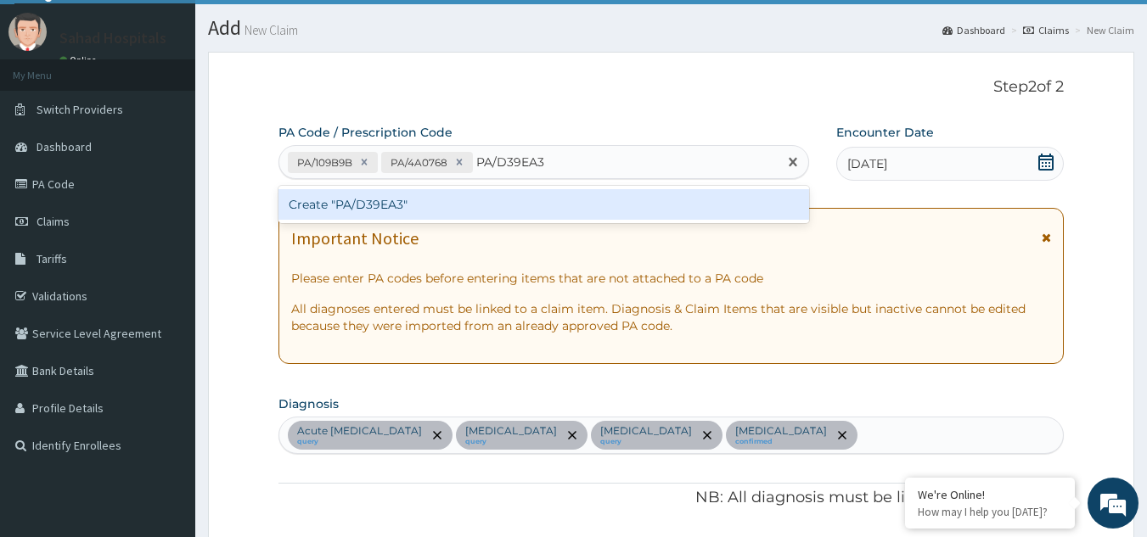
click at [372, 210] on div "Create "PA/D39EA3"" at bounding box center [543, 204] width 531 height 31
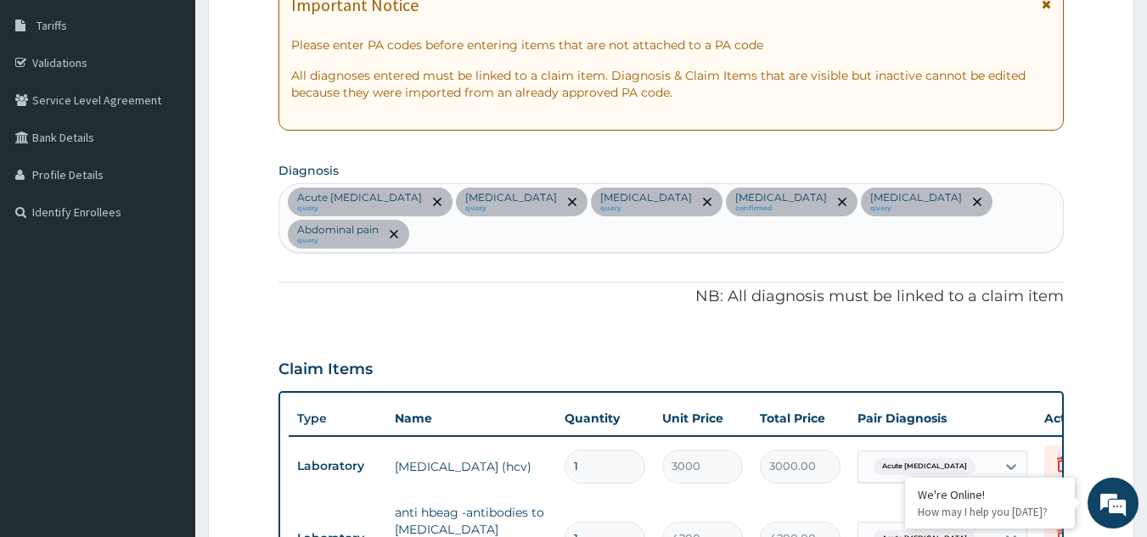
scroll to position [0, 0]
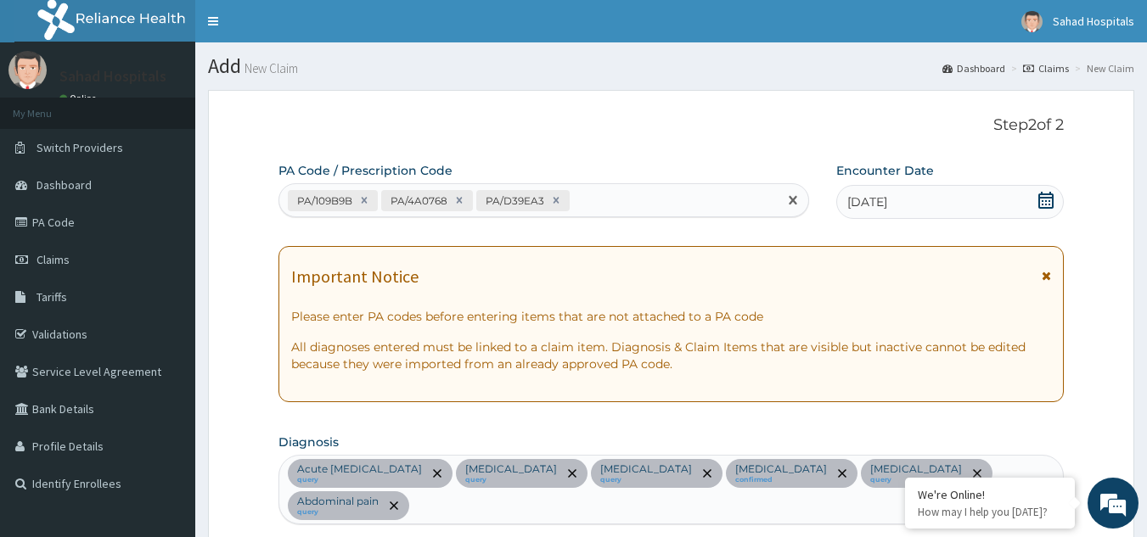
click at [592, 201] on div "PA/109B9B PA/4A0768 PA/D39EA3" at bounding box center [528, 201] width 499 height 28
paste input "PA/18057F"
type input "PA/18057F"
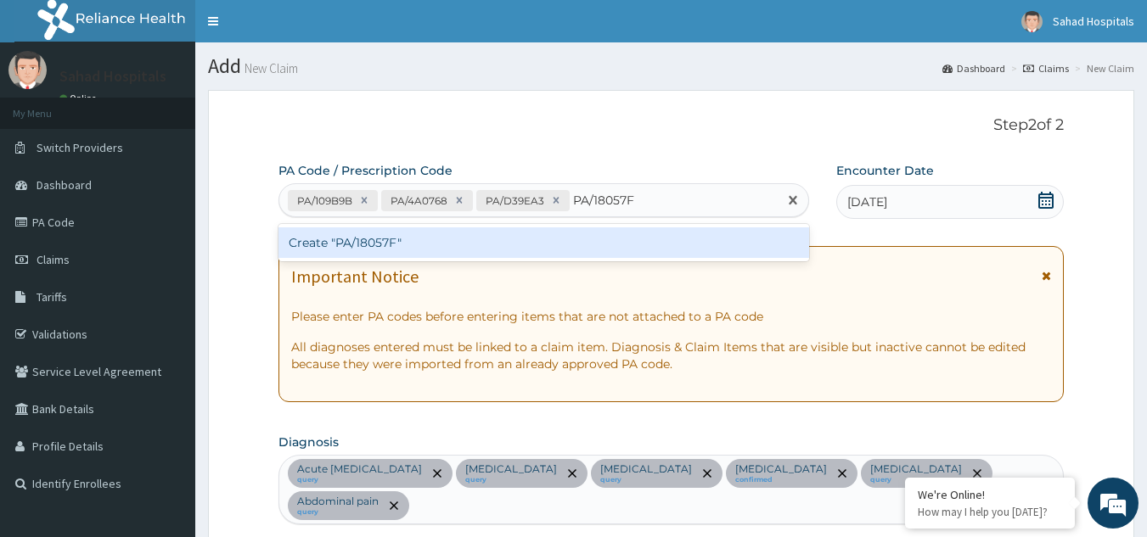
click at [438, 242] on div "Create "PA/18057F"" at bounding box center [543, 242] width 531 height 31
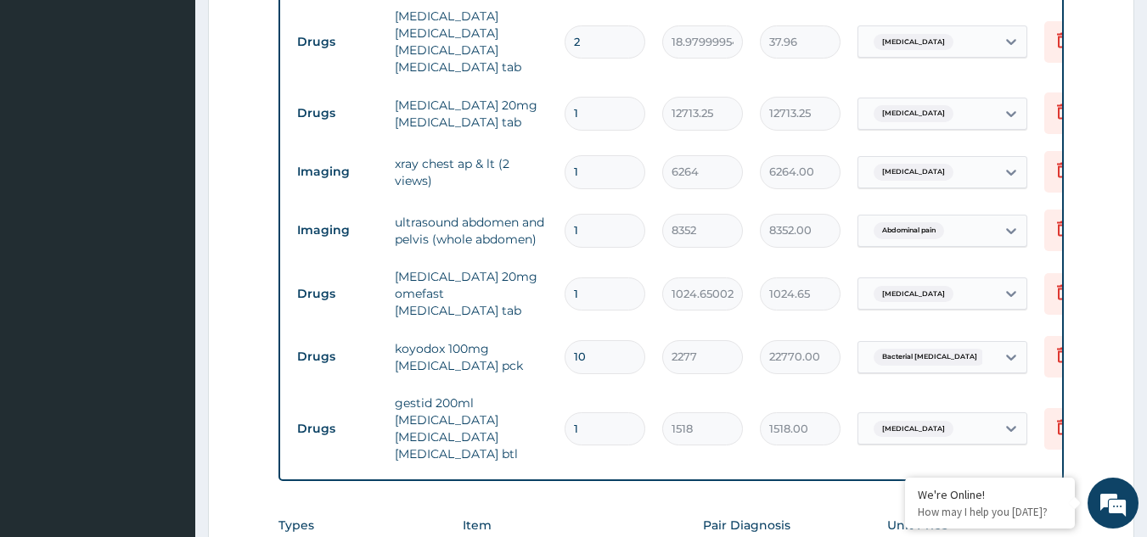
scroll to position [974, 0]
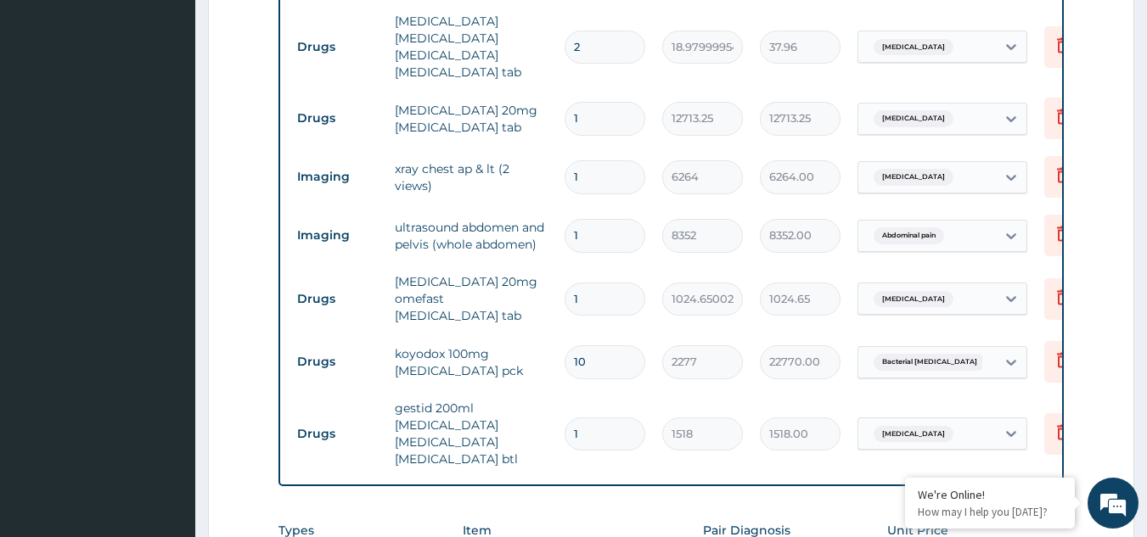
click at [609, 345] on input "10" at bounding box center [604, 361] width 81 height 33
type input "1"
type input "2277.00"
type input "3"
type input "6831.00"
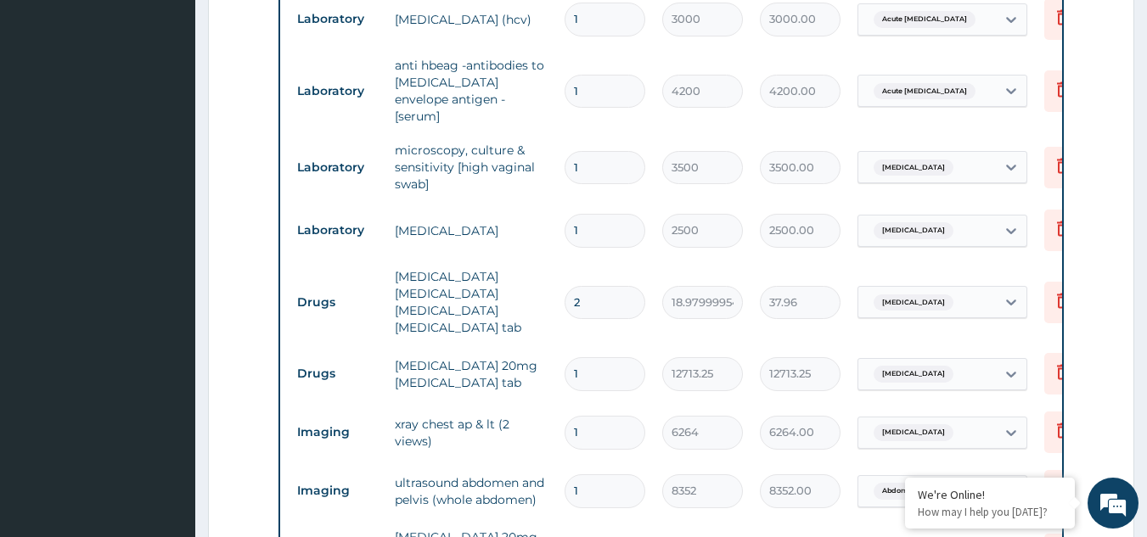
scroll to position [716, 0]
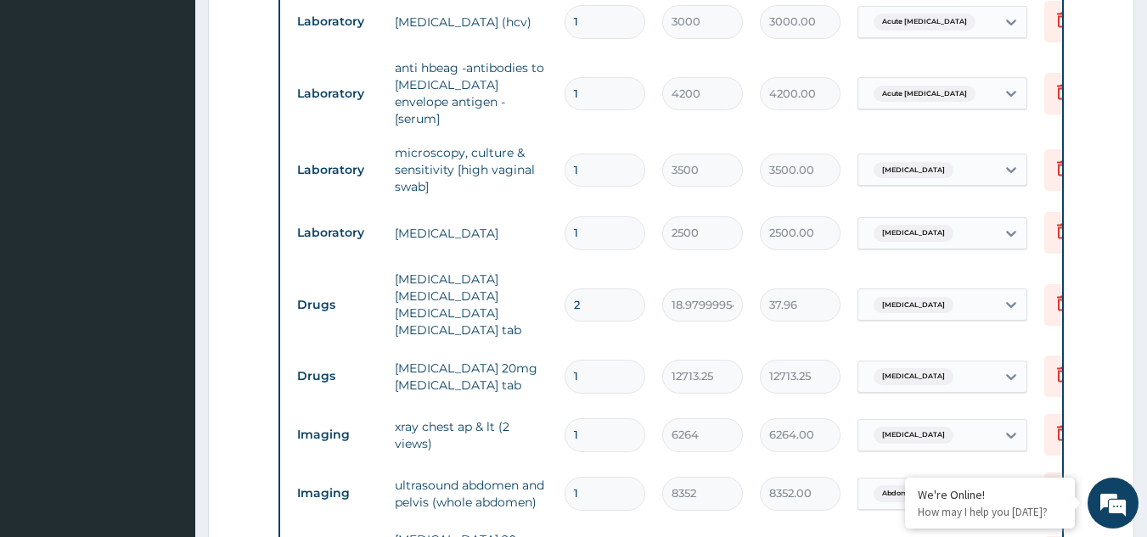
type input "3"
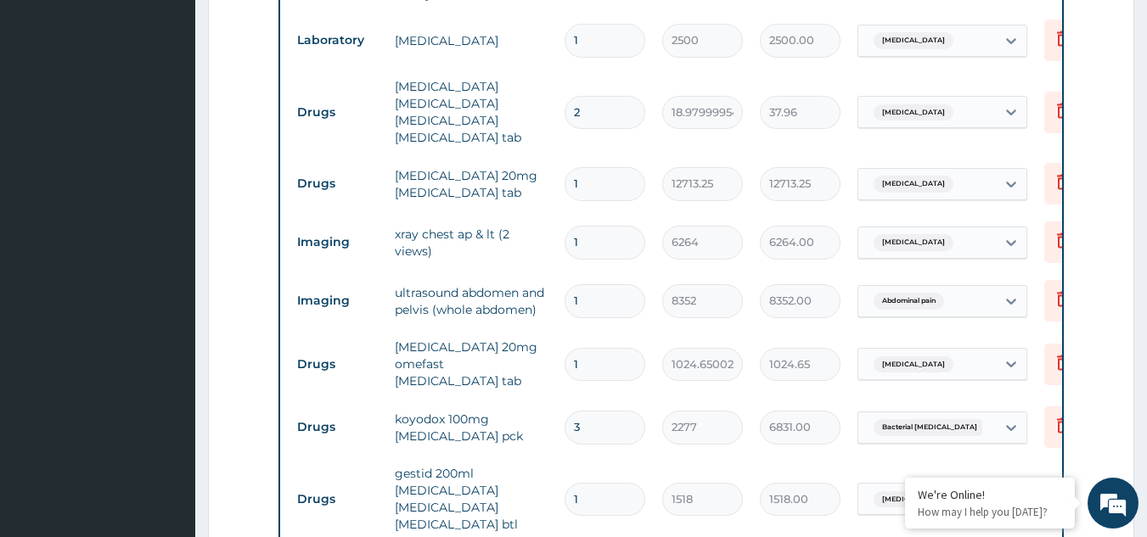
scroll to position [910, 0]
click at [606, 106] on input "2" at bounding box center [604, 111] width 81 height 33
type input "0.00"
type input "5"
type input "94.90"
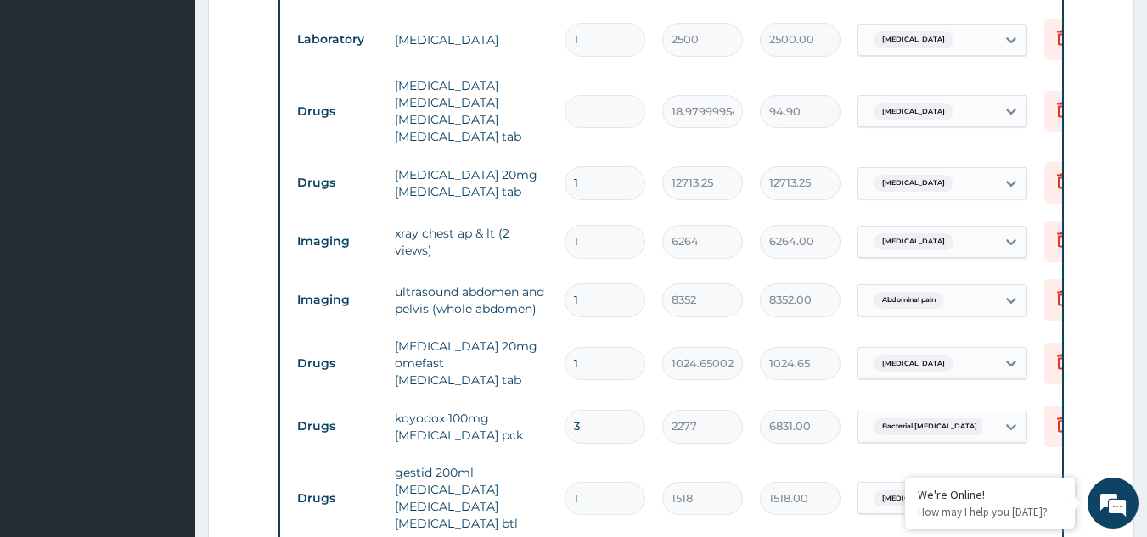
type input "0.00"
type input "1"
type input "18.98"
type input "10"
type input "189.80"
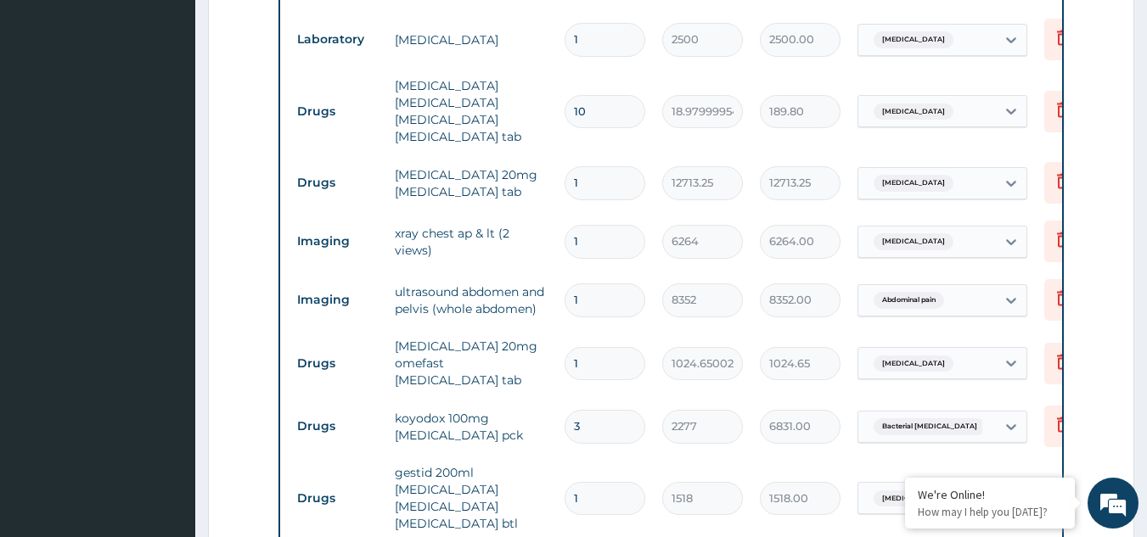
type input "2"
type input "37.96"
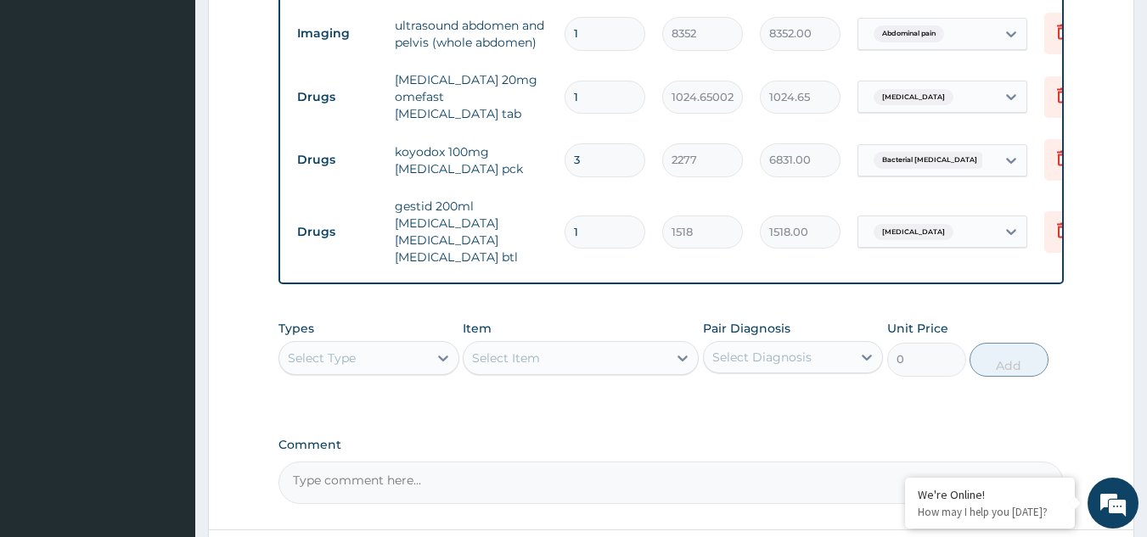
scroll to position [1177, 0]
click at [594, 143] on input "3" at bounding box center [604, 159] width 81 height 33
type input "0.00"
type input "2"
type input "4554.00"
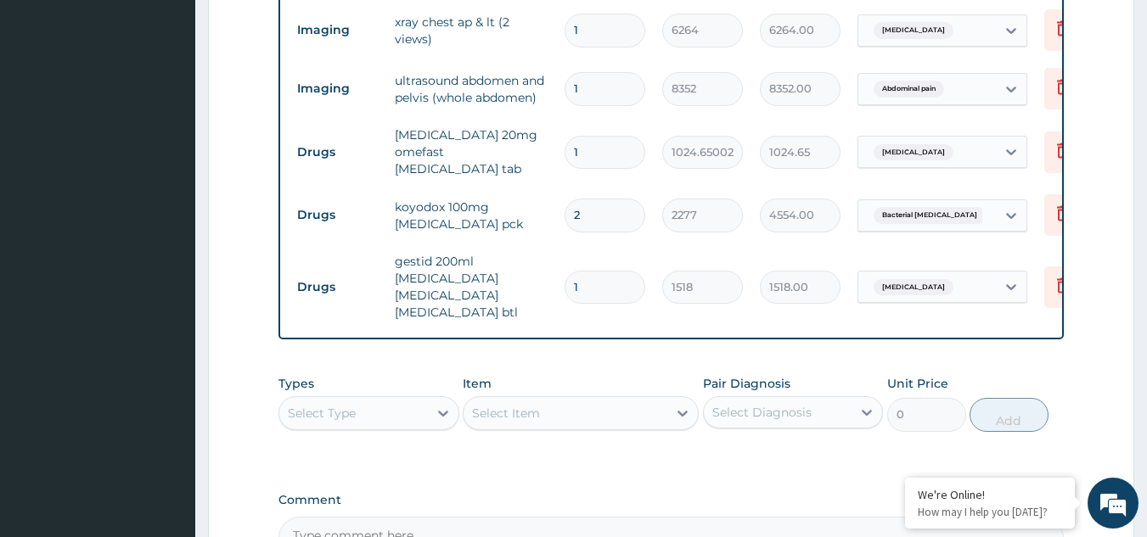
scroll to position [1122, 0]
type input "2"
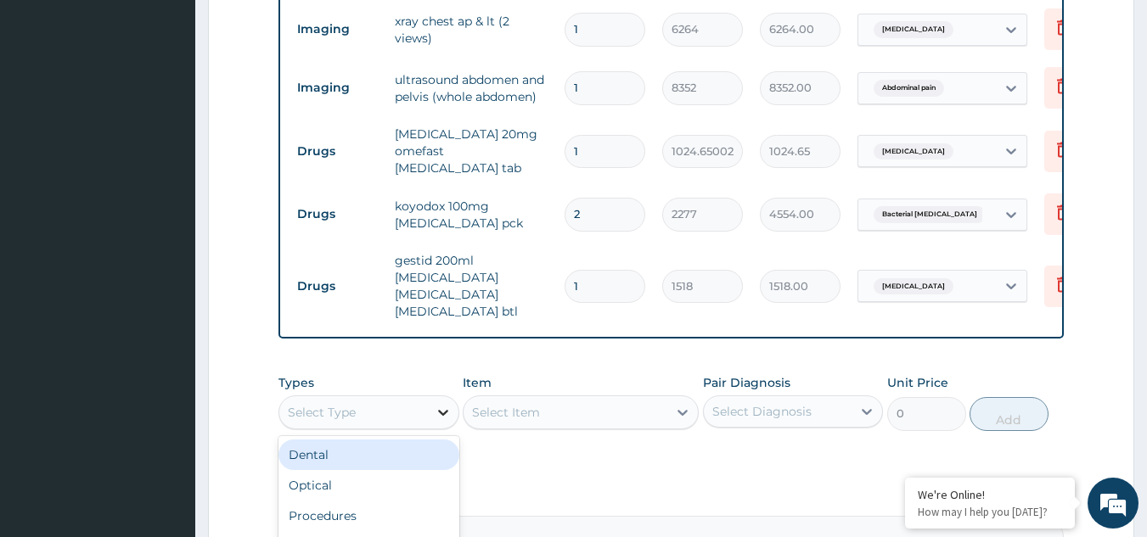
click at [432, 400] on div at bounding box center [443, 412] width 31 height 31
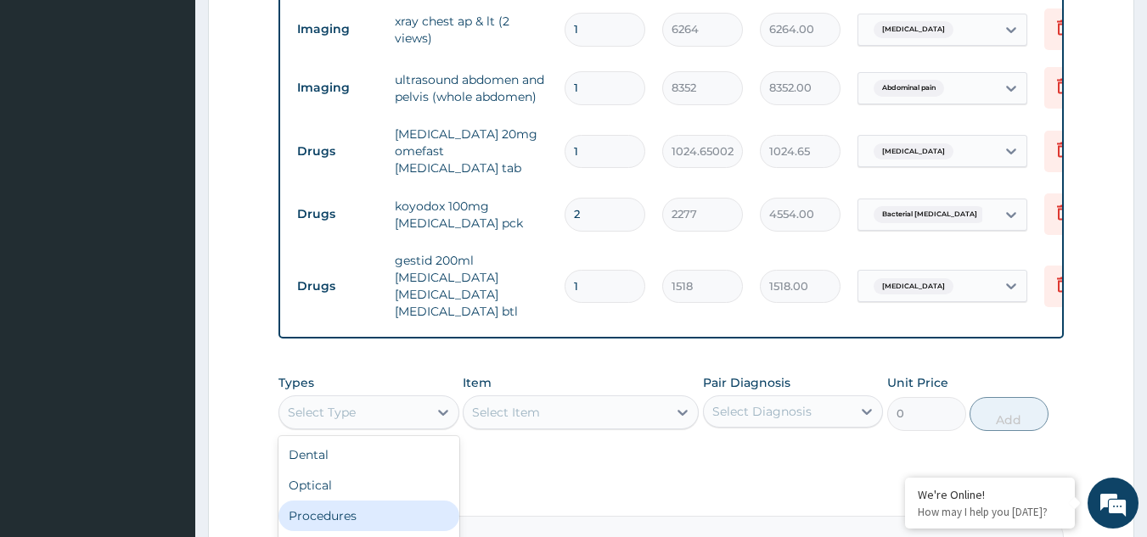
click at [375, 504] on div "Procedures" at bounding box center [368, 516] width 181 height 31
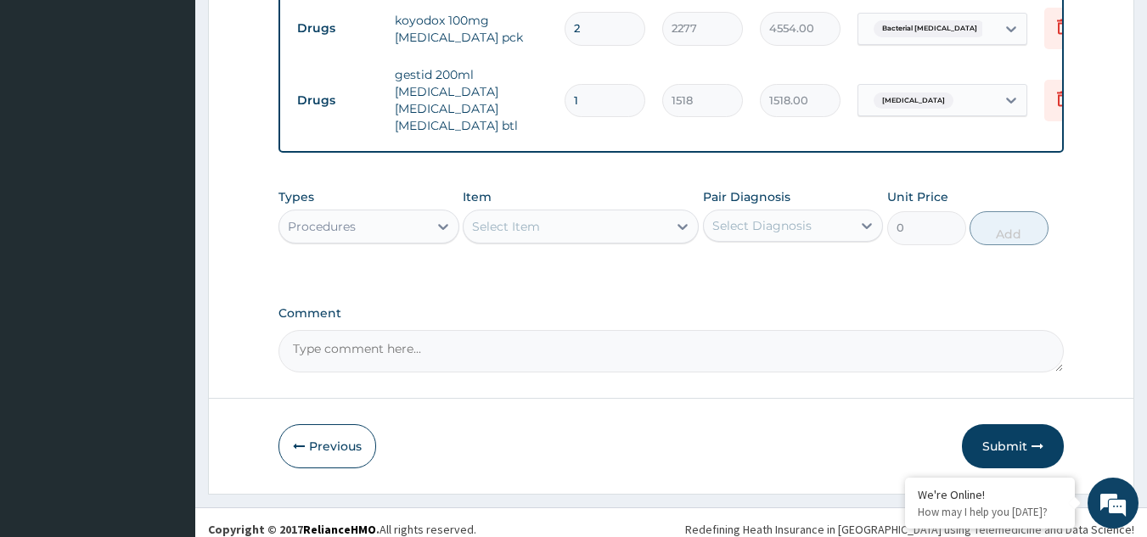
click at [678, 225] on icon at bounding box center [682, 228] width 10 height 6
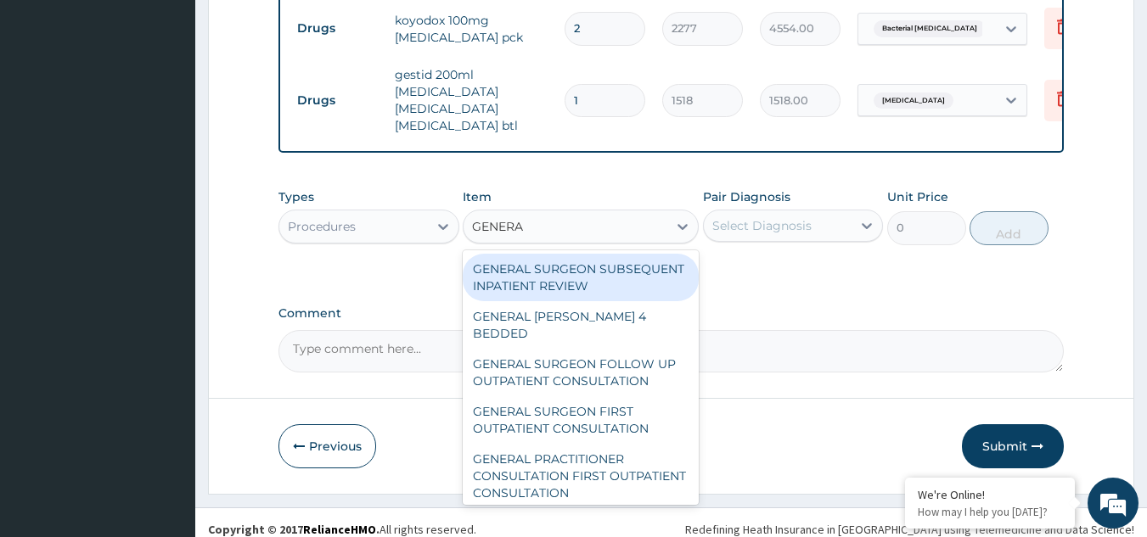
type input "GENERAL"
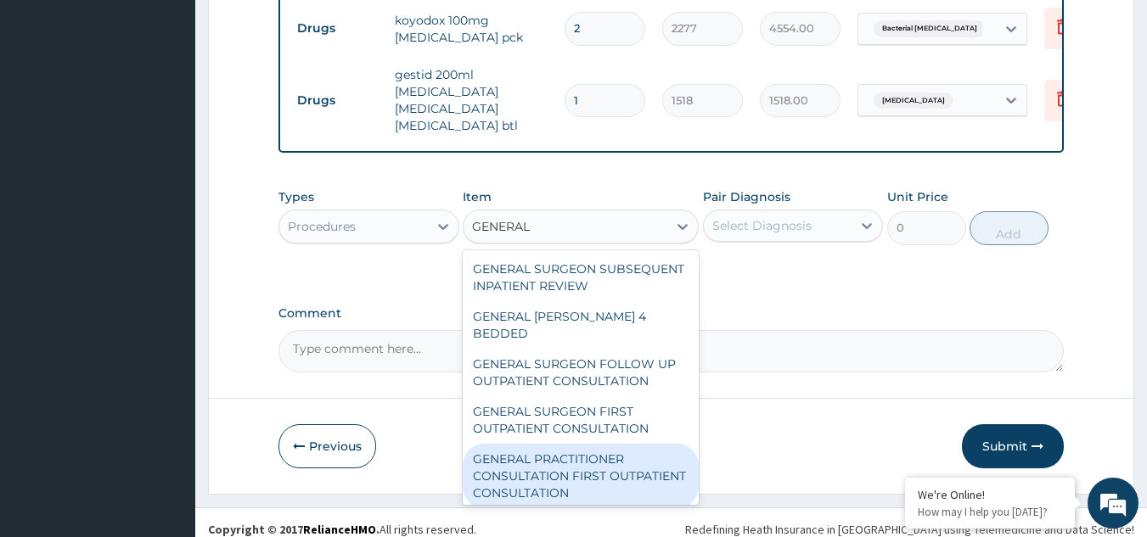
click at [570, 457] on div "GENERAL PRACTITIONER CONSULTATION FIRST OUTPATIENT CONSULTATION" at bounding box center [581, 476] width 236 height 64
type input "3000"
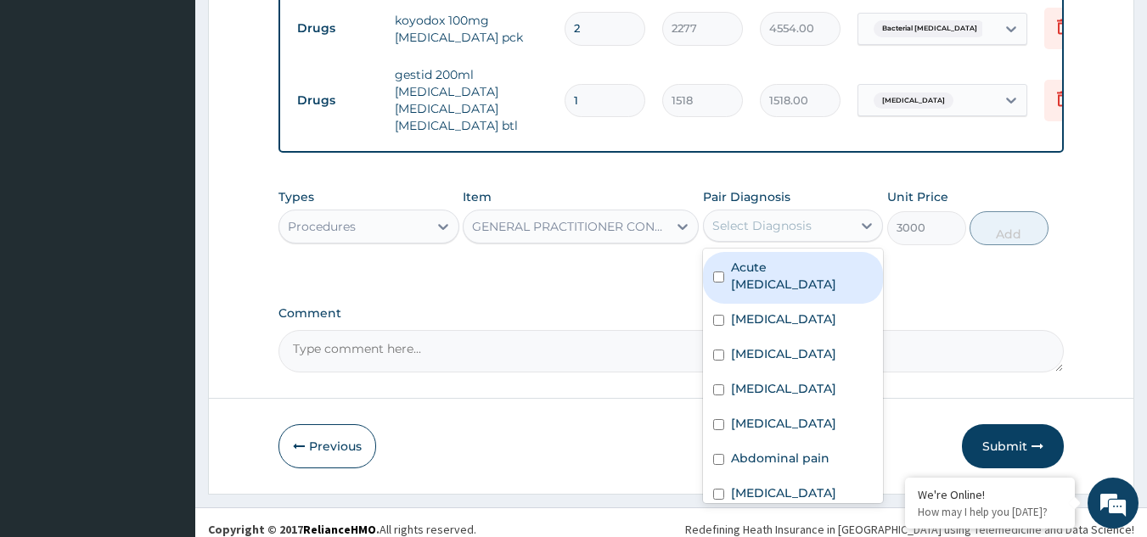
click at [810, 224] on div "Select Diagnosis" at bounding box center [778, 225] width 149 height 27
click at [718, 252] on div "Acute hepatitis" at bounding box center [793, 278] width 181 height 52
checkbox input "true"
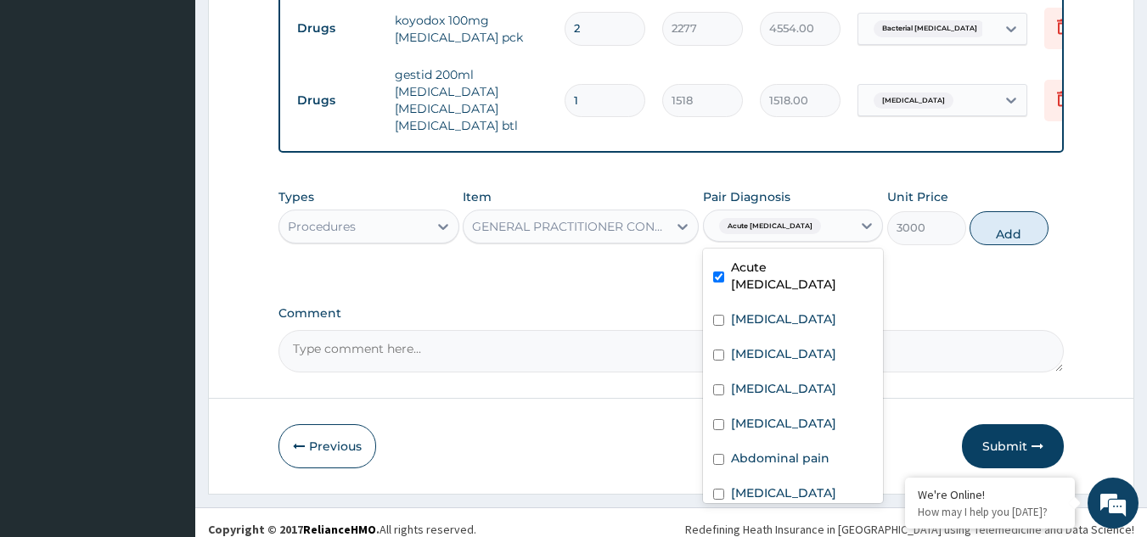
scroll to position [31, 0]
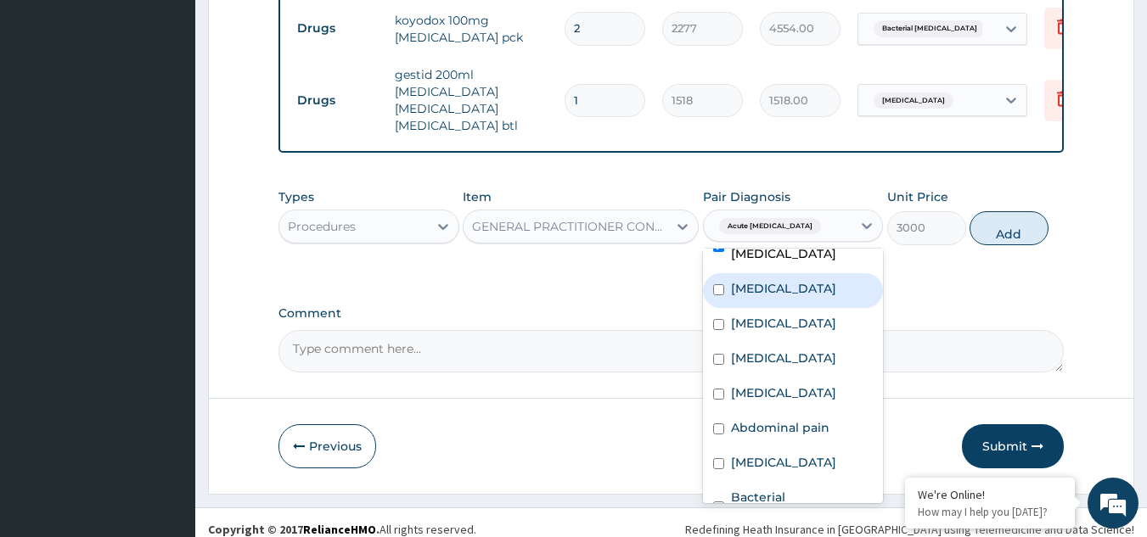
click at [726, 273] on div "Candidiasis" at bounding box center [793, 290] width 181 height 35
checkbox input "true"
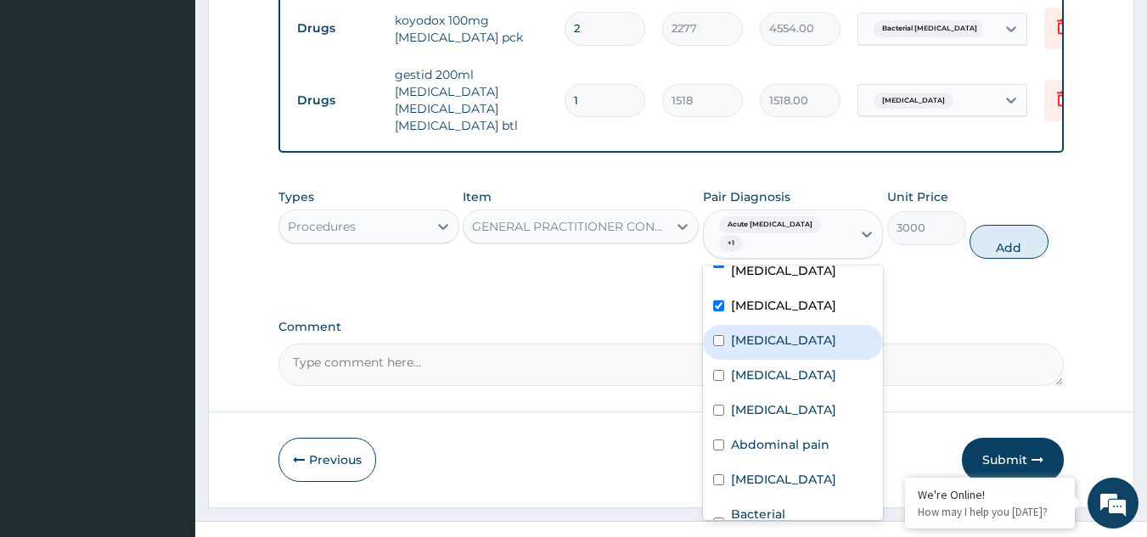
click at [713, 335] on input "checkbox" at bounding box center [718, 340] width 11 height 11
checkbox input "true"
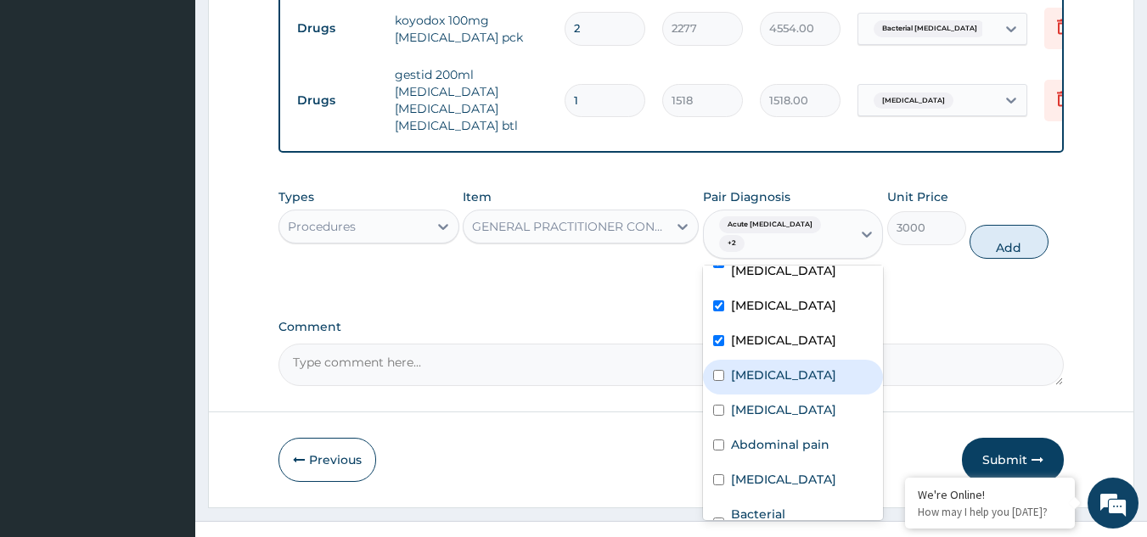
click at [713, 360] on div "Gastritis" at bounding box center [793, 377] width 181 height 35
checkbox input "true"
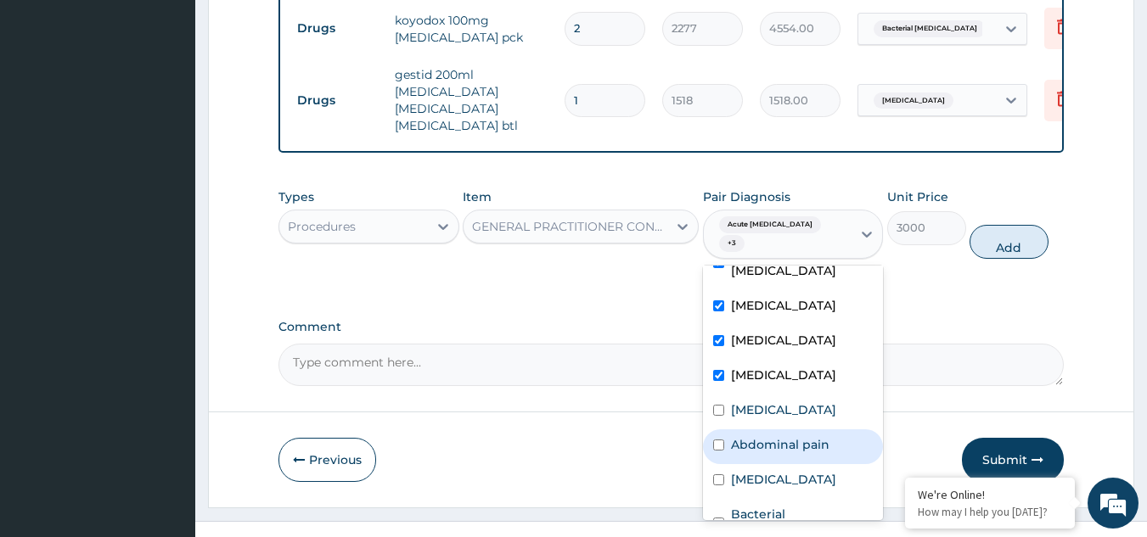
drag, startPoint x: 722, startPoint y: 371, endPoint x: 721, endPoint y: 405, distance: 34.0
click at [721, 405] on div "Acute hepatitis Candidiasis Anemia Gastritis Chest pain Abdominal pain Ulcer Ba…" at bounding box center [793, 393] width 181 height 255
click at [721, 429] on div "Abdominal pain" at bounding box center [793, 446] width 181 height 35
checkbox input "true"
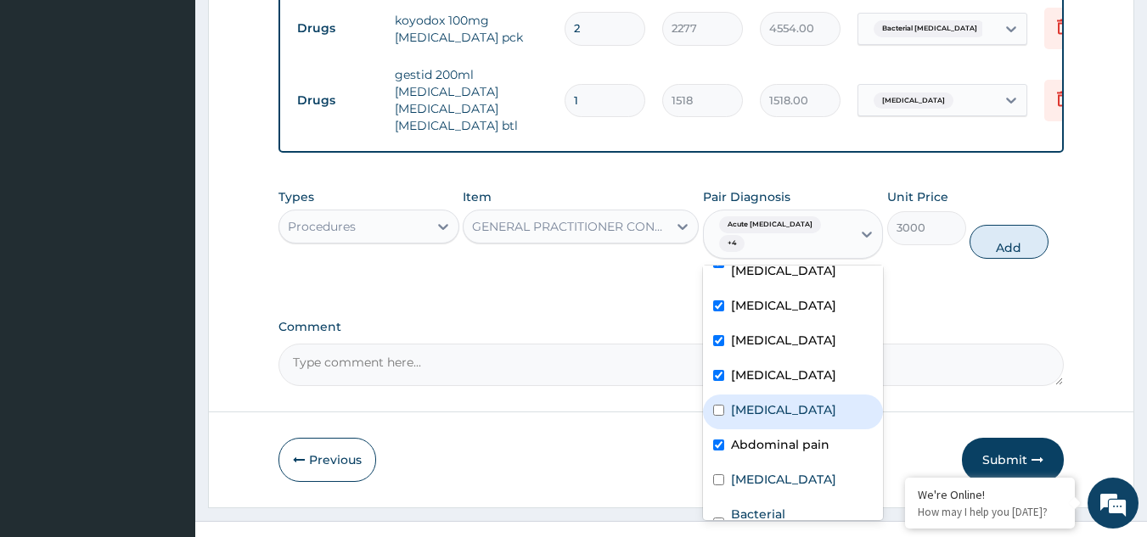
click at [721, 405] on input "checkbox" at bounding box center [718, 410] width 11 height 11
checkbox input "true"
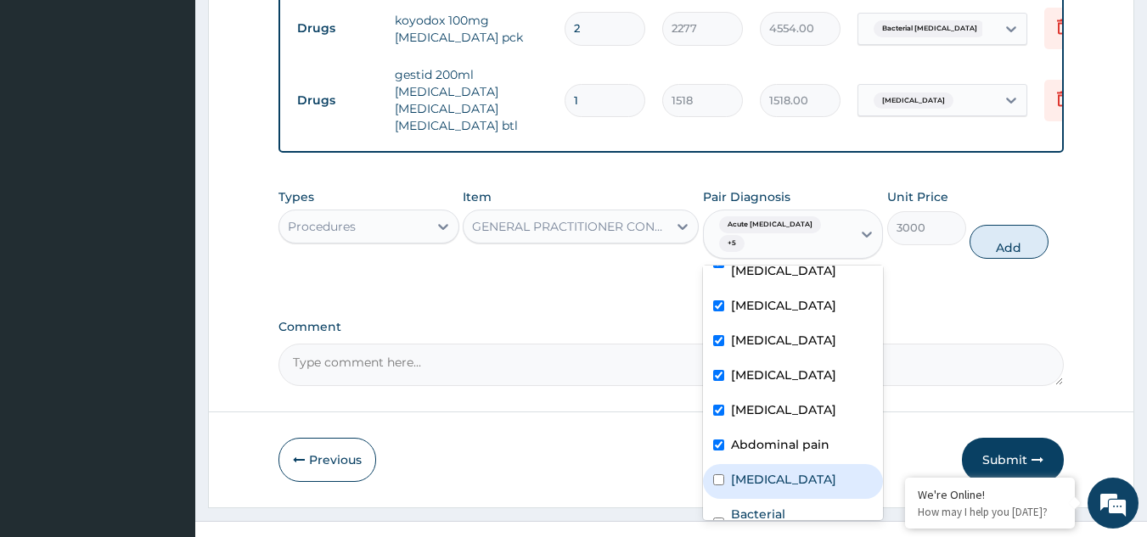
click at [726, 464] on div "Ulcer" at bounding box center [793, 481] width 181 height 35
checkbox input "true"
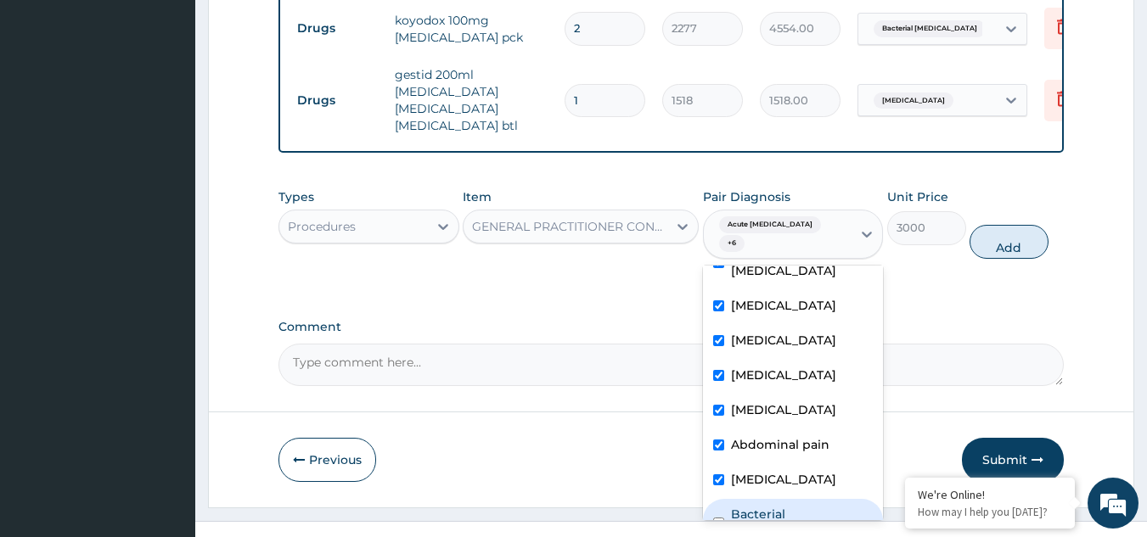
click at [719, 518] on input "checkbox" at bounding box center [718, 523] width 11 height 11
checkbox input "true"
click at [996, 225] on button "Add" at bounding box center [1008, 242] width 79 height 34
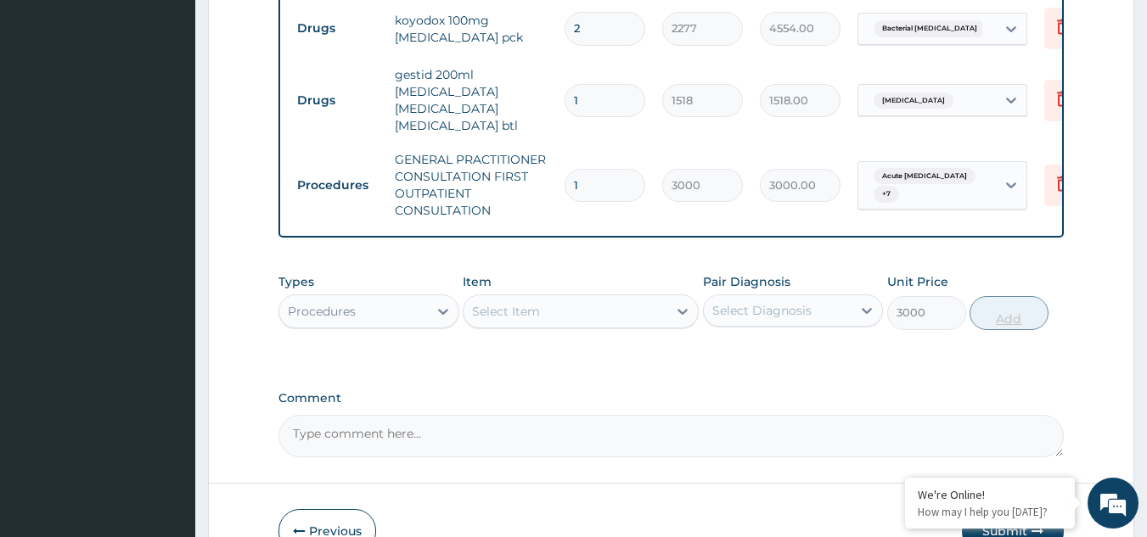
type input "0"
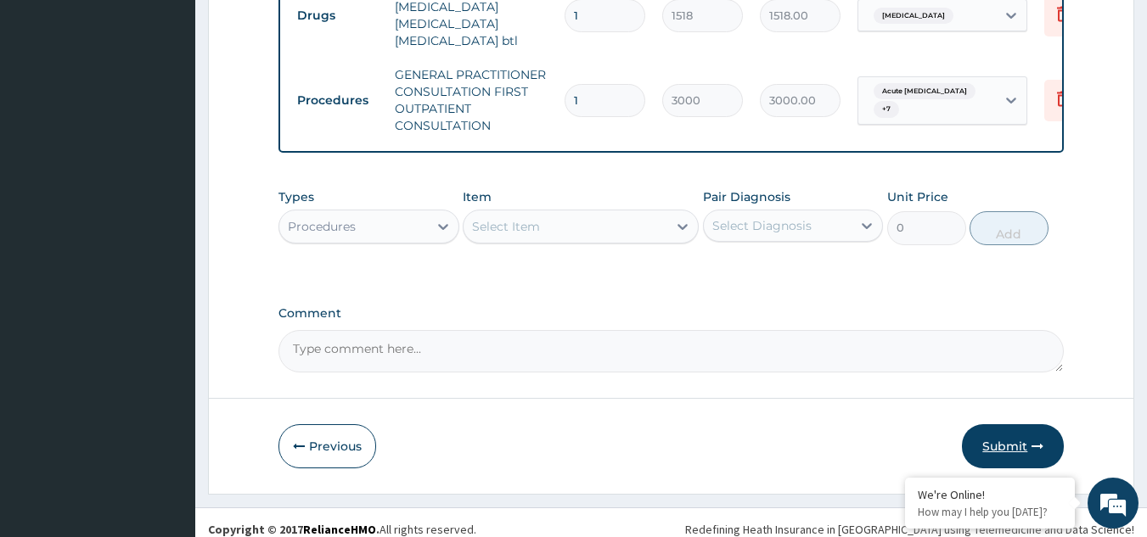
click at [1015, 435] on button "Submit" at bounding box center [1013, 446] width 102 height 44
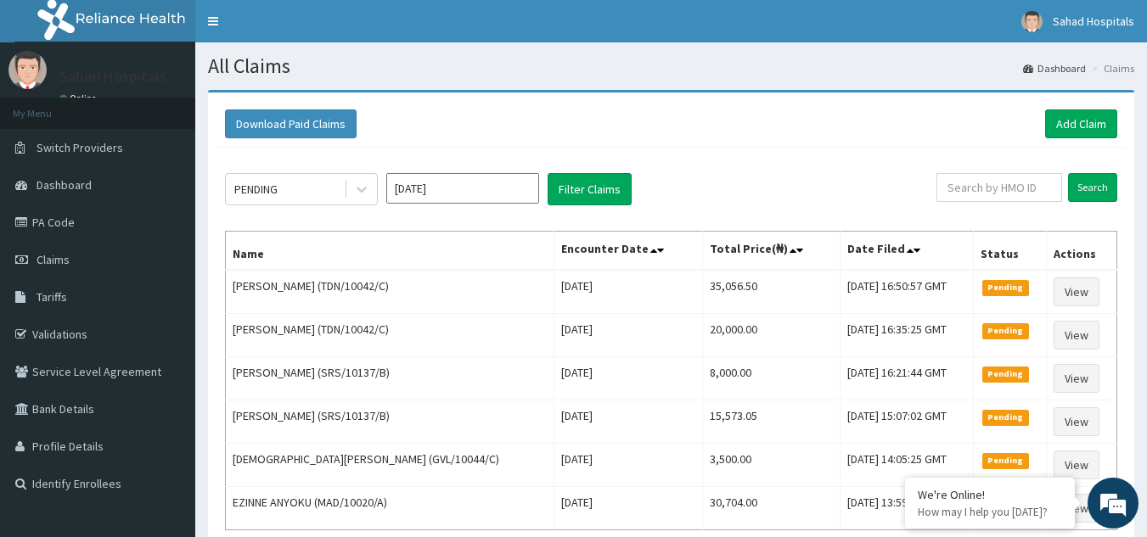
click at [509, 193] on input "[DATE]" at bounding box center [462, 188] width 153 height 31
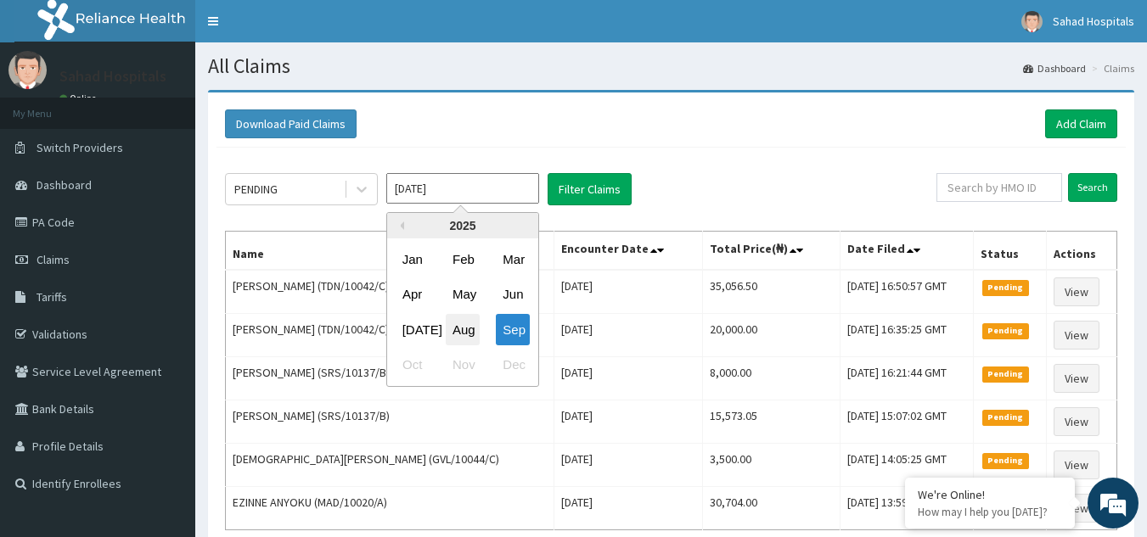
click at [465, 326] on div "Aug" at bounding box center [463, 329] width 34 height 31
type input "[DATE]"
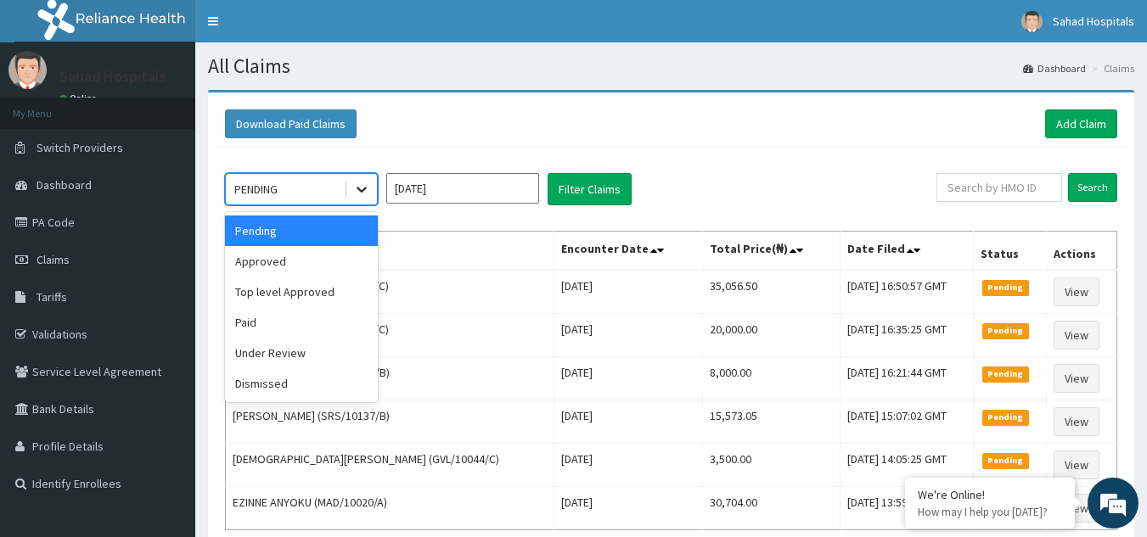
click at [360, 187] on icon at bounding box center [361, 189] width 17 height 17
click at [303, 266] on div "Approved" at bounding box center [301, 261] width 153 height 31
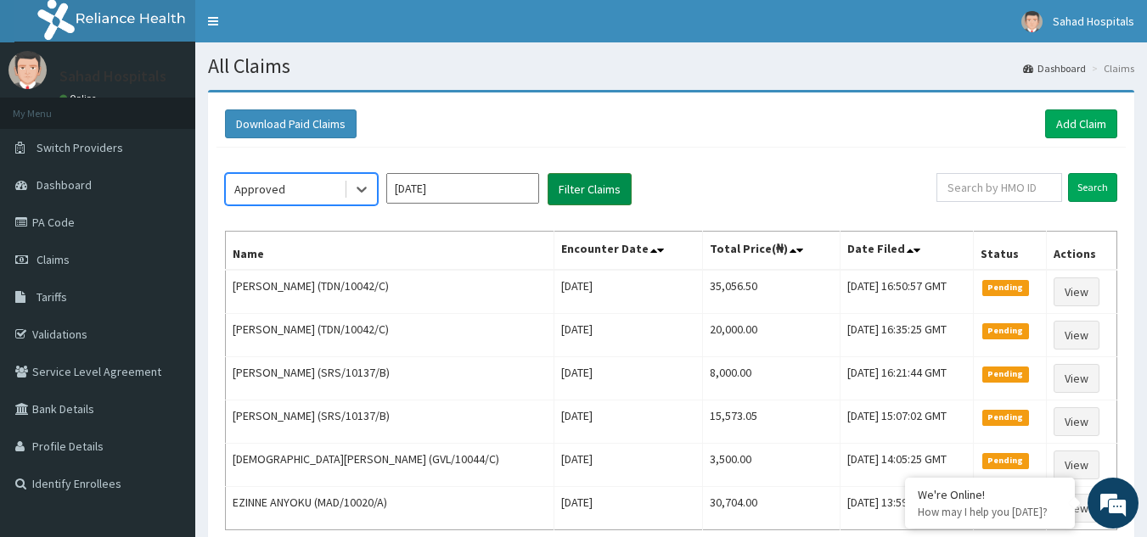
click at [581, 190] on button "Filter Claims" at bounding box center [589, 189] width 84 height 32
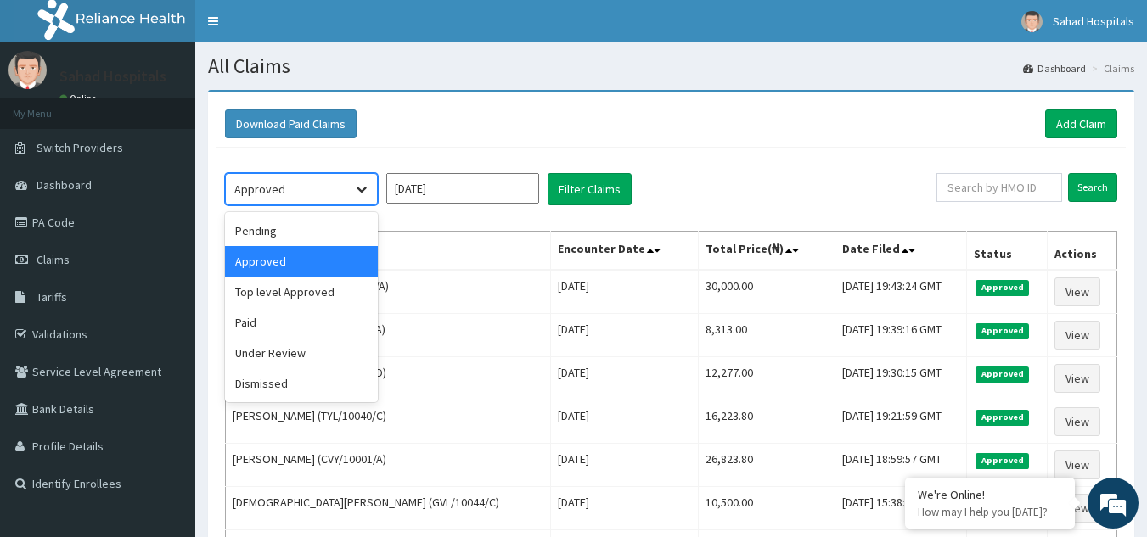
click at [368, 185] on icon at bounding box center [361, 189] width 17 height 17
click at [248, 233] on div "Pending" at bounding box center [301, 231] width 153 height 31
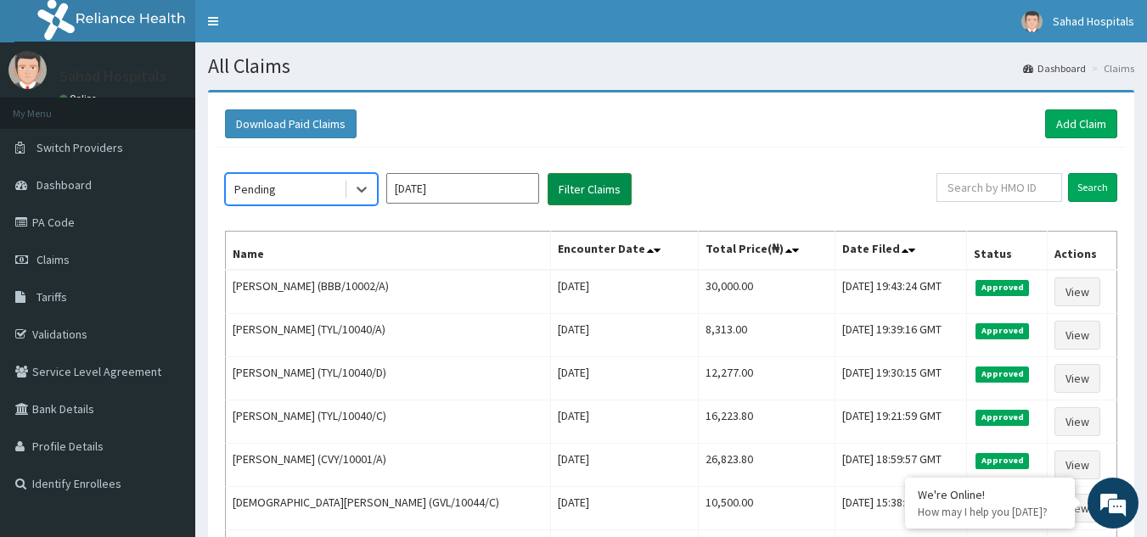
click at [580, 187] on button "Filter Claims" at bounding box center [589, 189] width 84 height 32
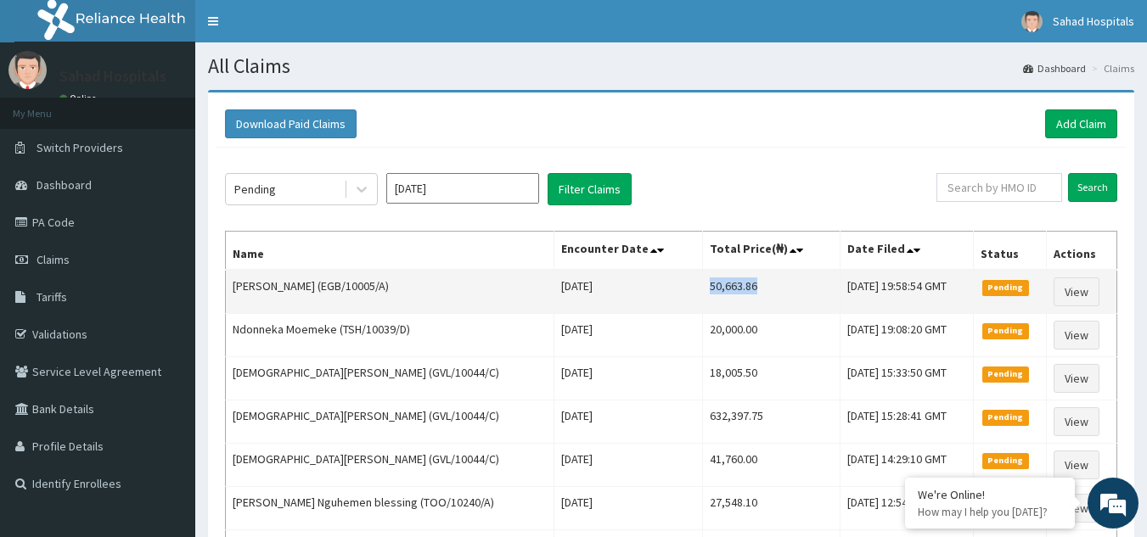
drag, startPoint x: 671, startPoint y: 294, endPoint x: 746, endPoint y: 302, distance: 75.1
click at [746, 302] on td "50,663.86" at bounding box center [771, 292] width 137 height 44
copy td "50,663.86"
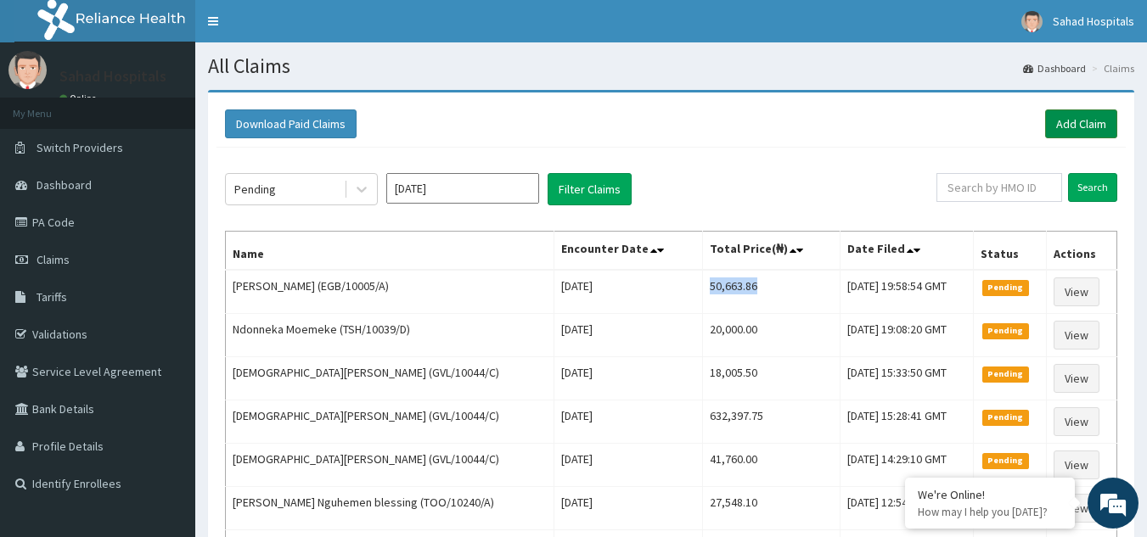
click at [1051, 123] on link "Add Claim" at bounding box center [1081, 123] width 72 height 29
